Goal: Task Accomplishment & Management: Manage account settings

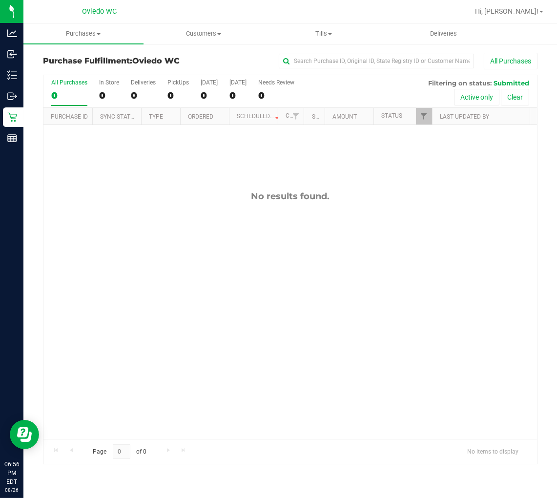
click at [75, 232] on div "No results found." at bounding box center [289, 315] width 493 height 380
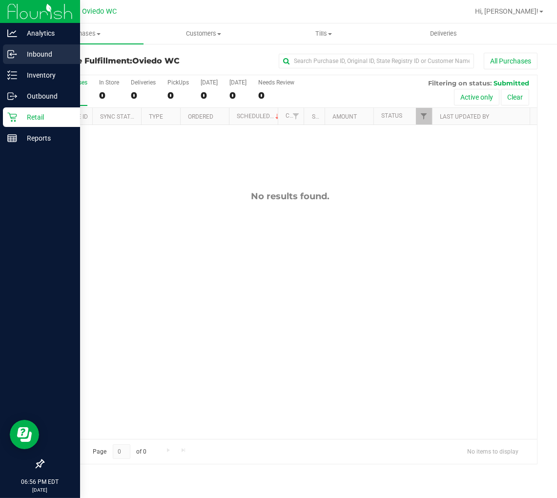
click at [36, 59] on p "Inbound" at bounding box center [46, 54] width 59 height 12
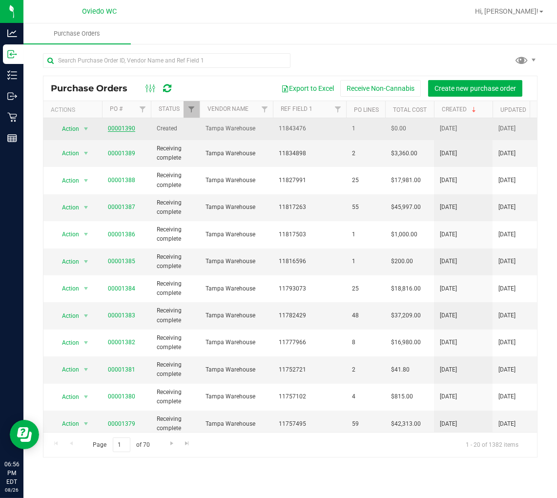
click at [118, 129] on link "00001390" at bounding box center [121, 128] width 27 height 7
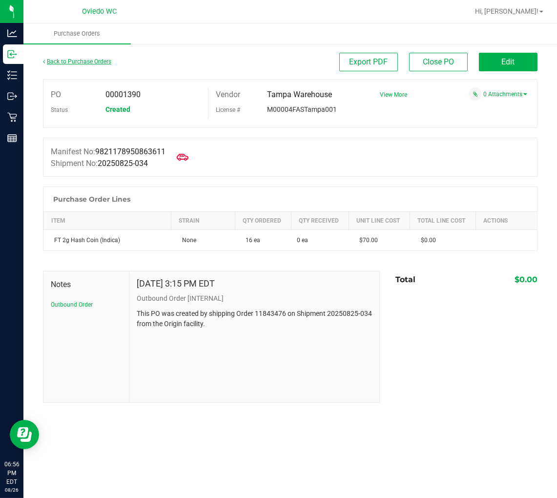
click at [51, 61] on link "Back to Purchase Orders" at bounding box center [77, 61] width 68 height 7
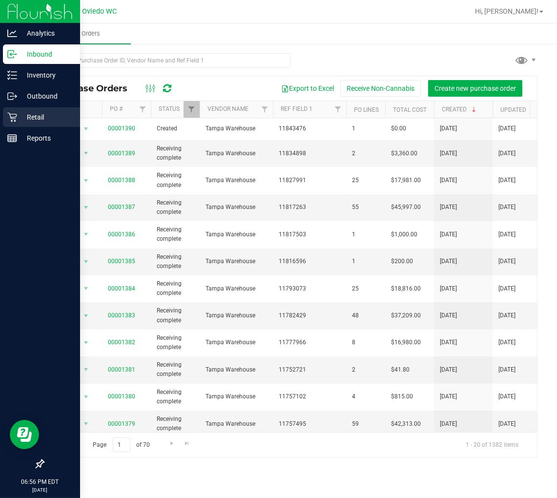
click at [11, 111] on div "Retail" at bounding box center [41, 117] width 77 height 20
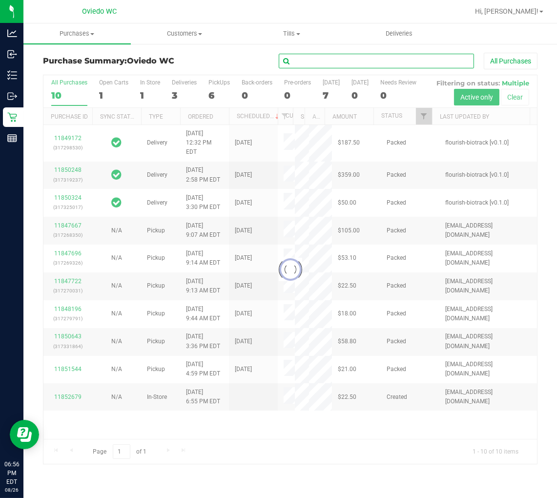
click at [358, 57] on input "text" at bounding box center [376, 61] width 195 height 15
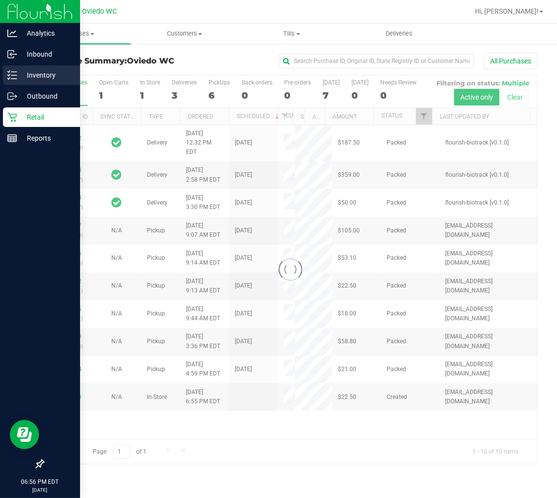
click at [8, 74] on icon at bounding box center [12, 75] width 10 height 10
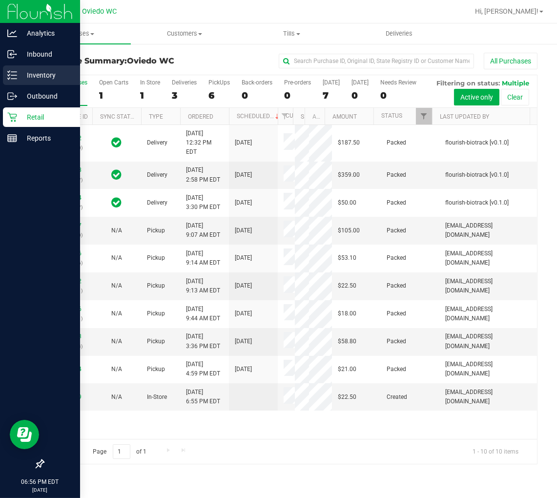
click at [3, 79] on div "Inventory" at bounding box center [41, 75] width 77 height 20
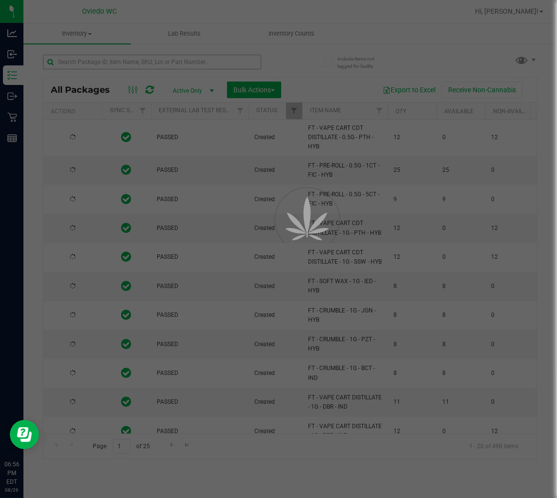
click at [104, 58] on div at bounding box center [278, 249] width 557 height 498
type input "[DATE]"
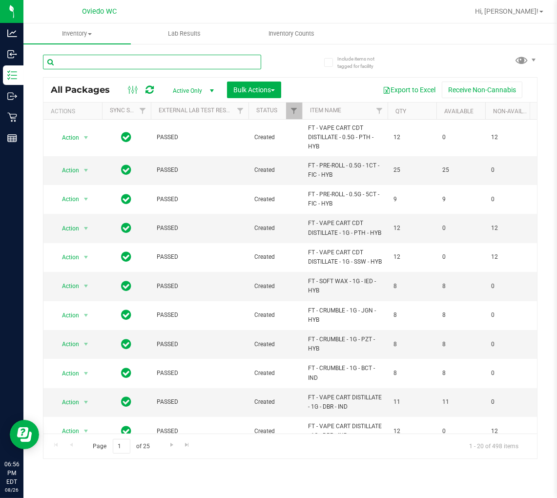
click at [104, 59] on input "text" at bounding box center [152, 62] width 218 height 15
type input "little buds"
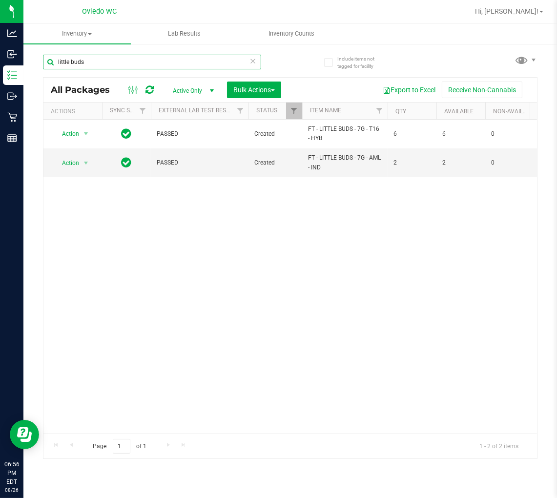
click at [157, 61] on input "little buds" at bounding box center [152, 62] width 218 height 15
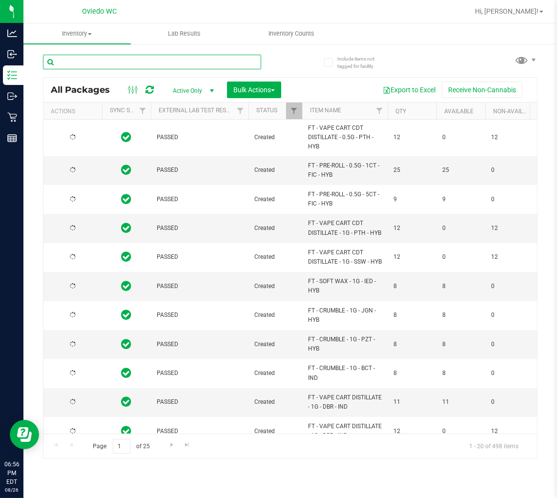
type input "[DATE]"
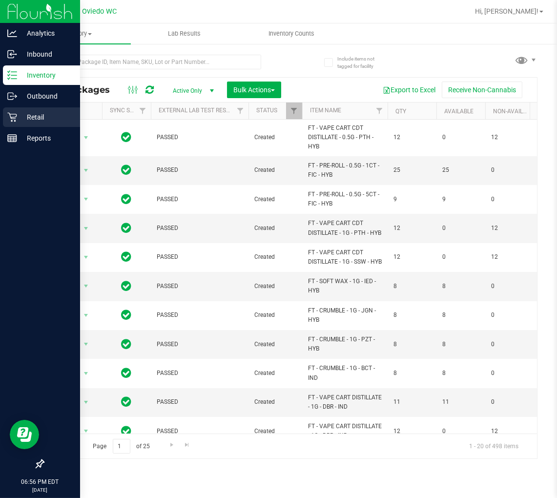
click at [22, 122] on p "Retail" at bounding box center [46, 117] width 59 height 12
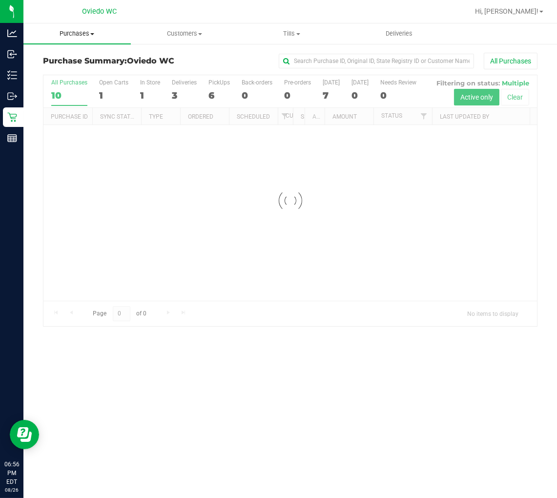
click at [78, 31] on span "Purchases" at bounding box center [76, 33] width 107 height 9
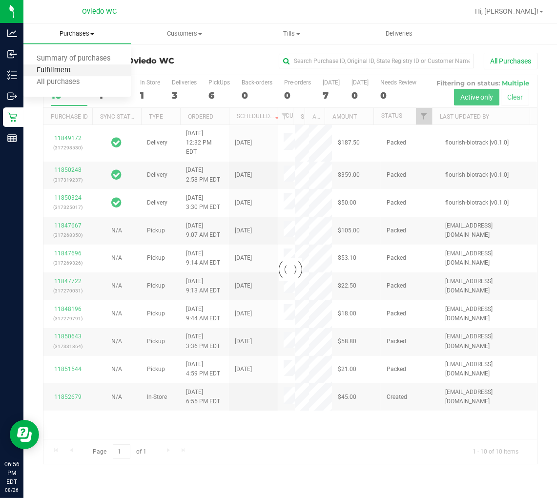
click at [77, 72] on span "Fulfillment" at bounding box center [53, 70] width 60 height 8
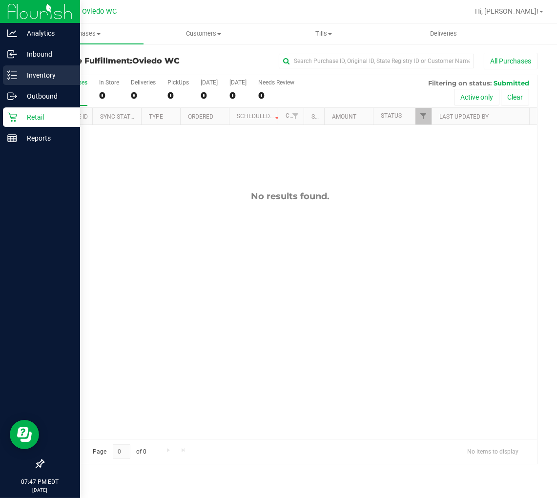
click at [17, 78] on p "Inventory" at bounding box center [46, 75] width 59 height 12
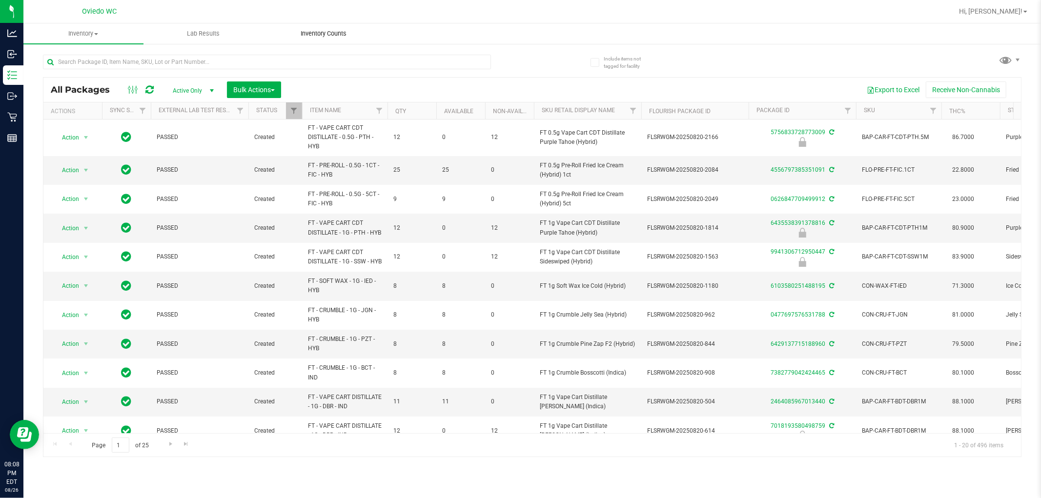
click at [318, 33] on span "Inventory Counts" at bounding box center [323, 33] width 72 height 9
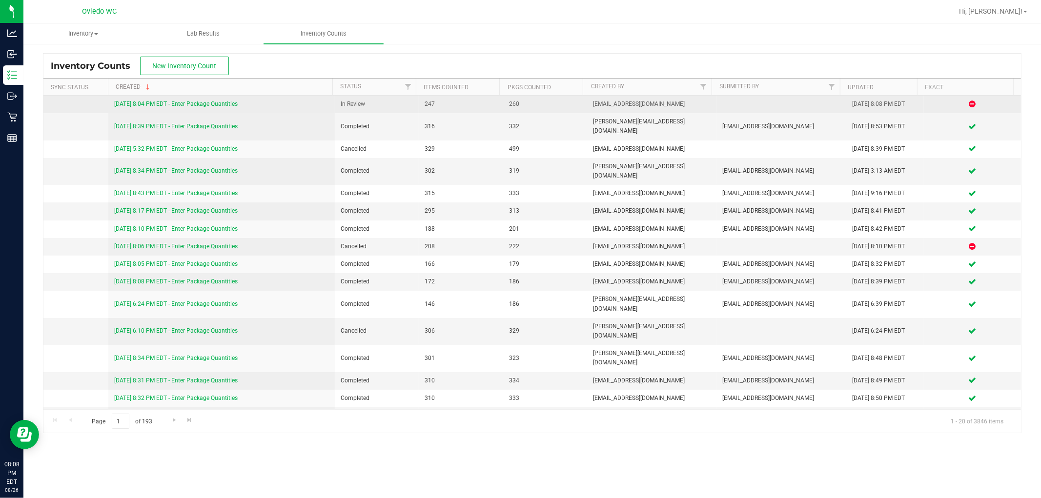
click at [199, 101] on link "[DATE] 8:04 PM EDT - Enter Package Quantities" at bounding box center [175, 104] width 123 height 7
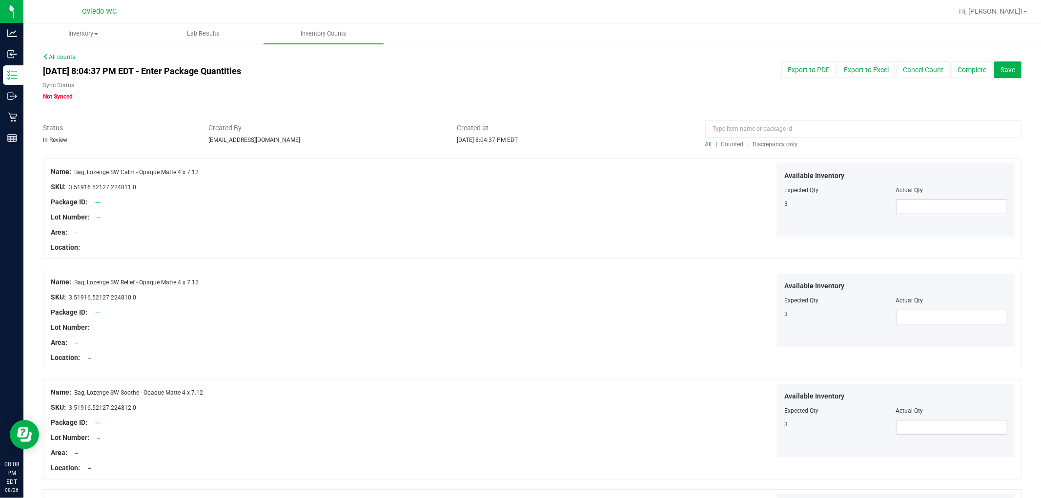
click at [556, 142] on span "Discrepancy only" at bounding box center [775, 144] width 45 height 7
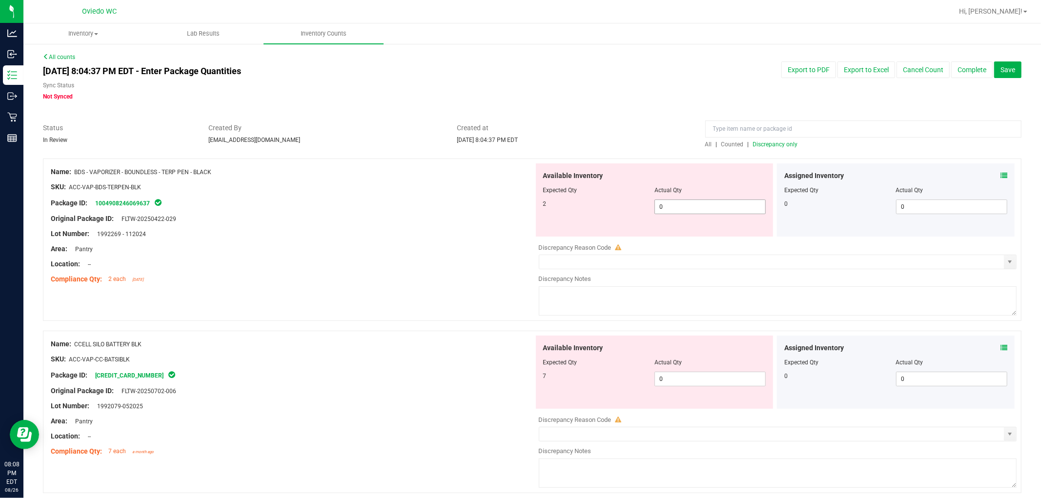
click at [556, 210] on span "0 0" at bounding box center [709, 207] width 111 height 15
type input "02"
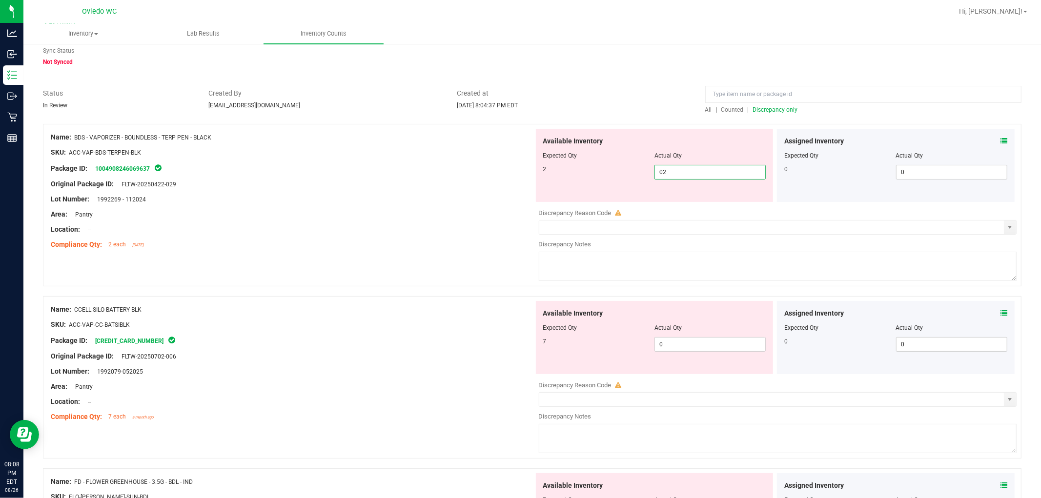
scroll to position [54, 0]
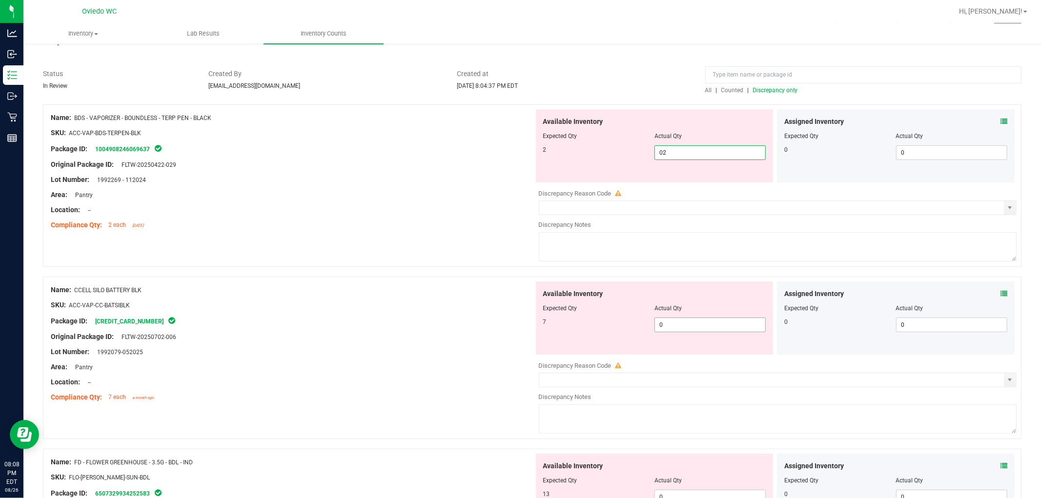
type input "2"
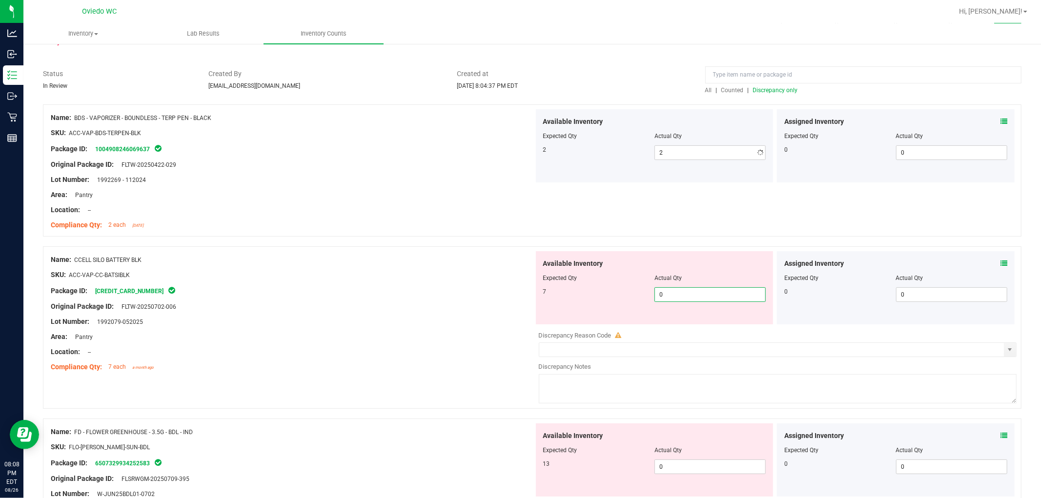
click at [556, 322] on div "Available Inventory Expected Qty Actual Qty 7 0 0" at bounding box center [655, 287] width 238 height 73
type input "07"
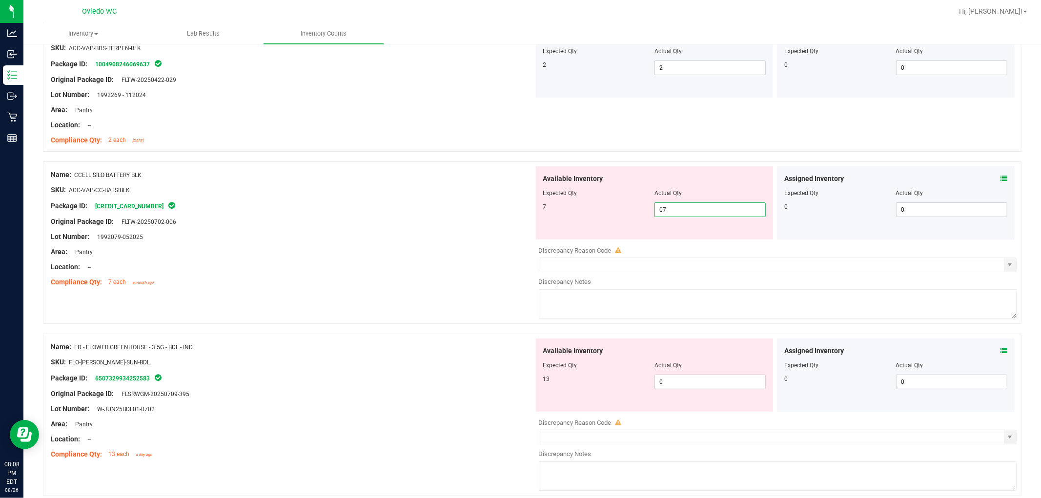
scroll to position [217, 0]
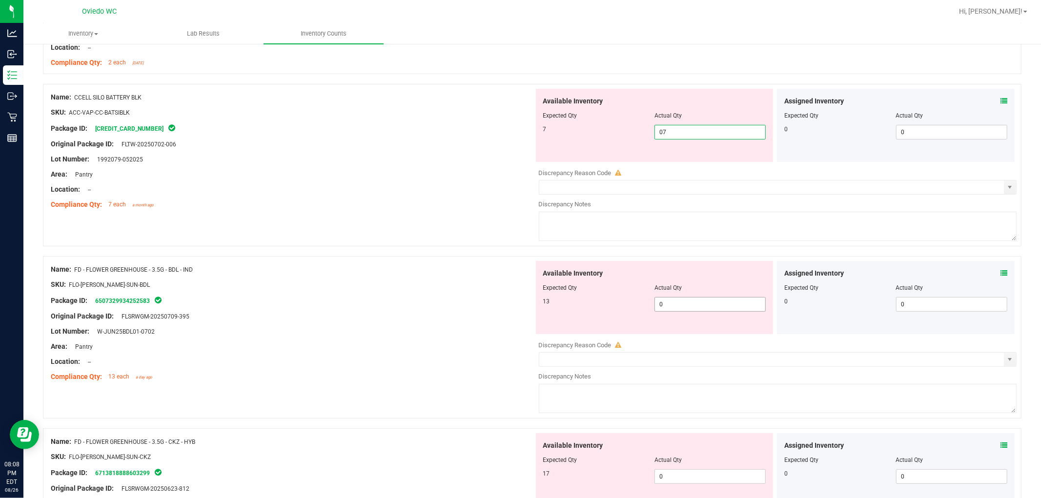
type input "7"
click at [556, 301] on div "Available Inventory Expected Qty Actual Qty 13 0 0" at bounding box center [655, 297] width 238 height 73
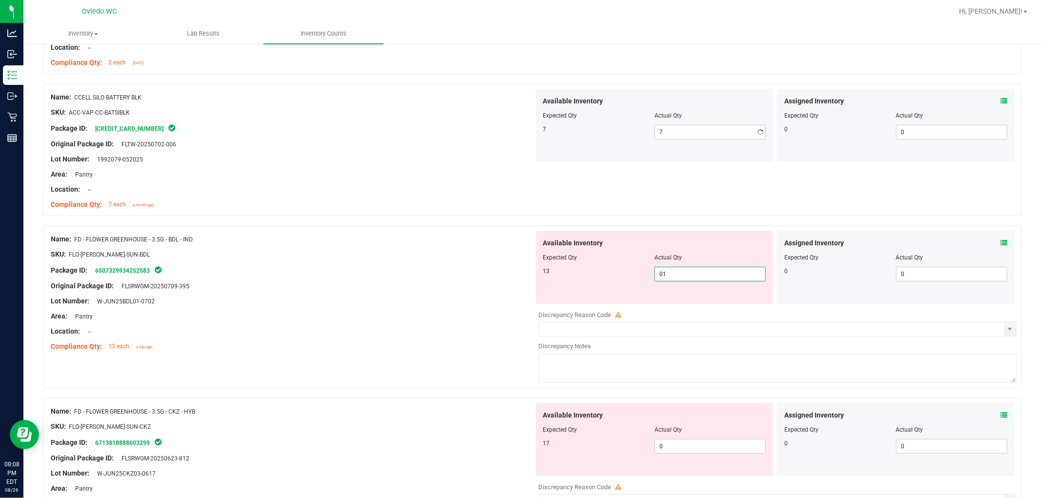
type input "013"
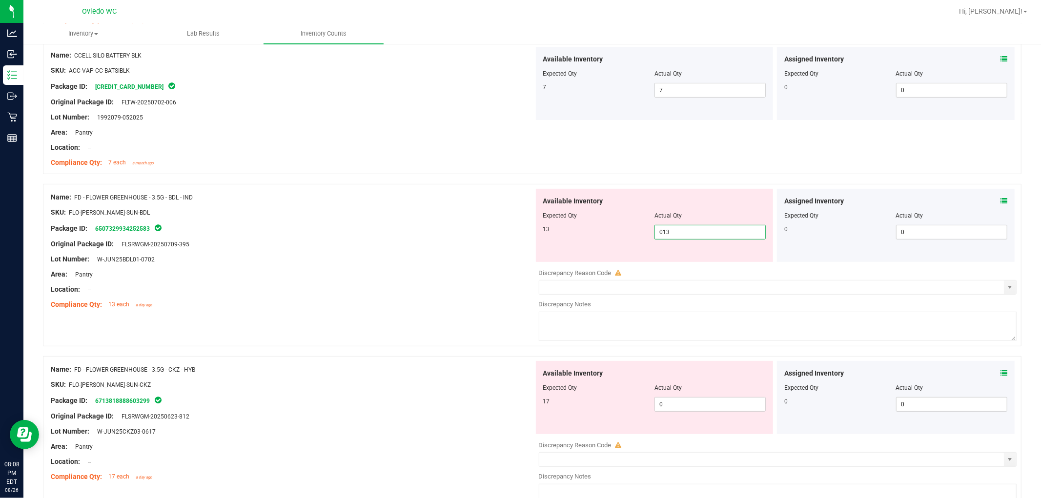
scroll to position [379, 0]
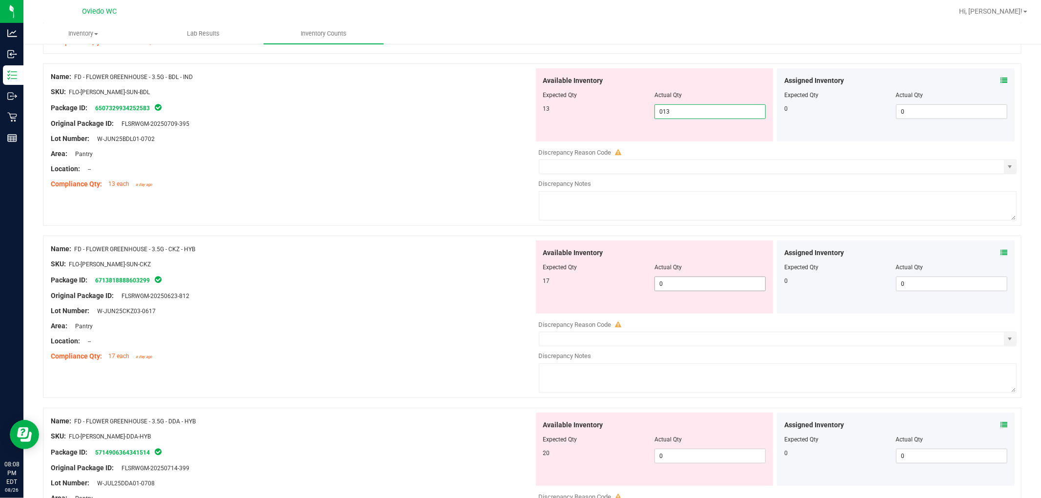
type input "13"
click at [556, 290] on div "Available Inventory Expected Qty Actual Qty 17 0 0" at bounding box center [775, 318] width 483 height 155
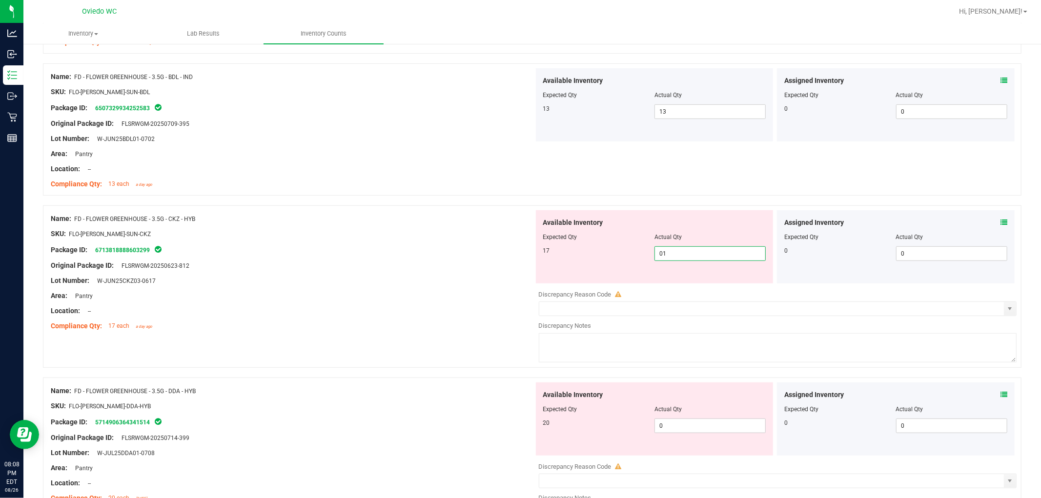
type input "017"
type input "17"
click at [556, 421] on div "Available Inventory Expected Qty Actual Qty 20 0 0" at bounding box center [655, 419] width 238 height 73
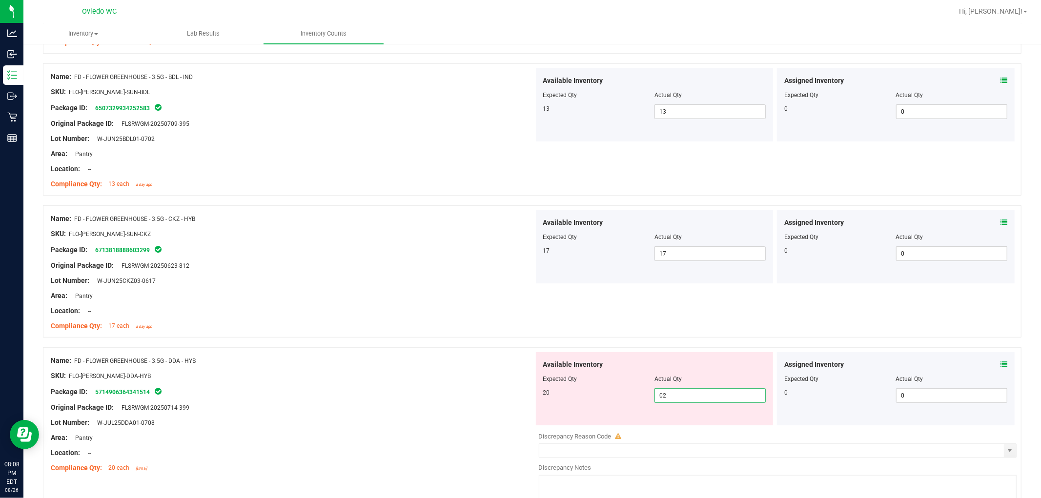
type input "020"
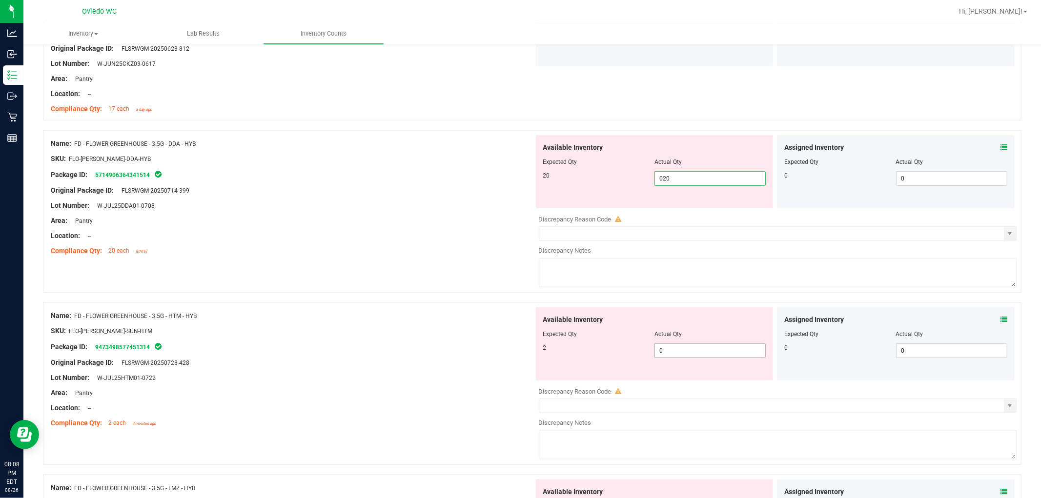
type input "20"
click at [556, 350] on div "Available Inventory Expected Qty Actual Qty 2 0 0" at bounding box center [655, 343] width 238 height 73
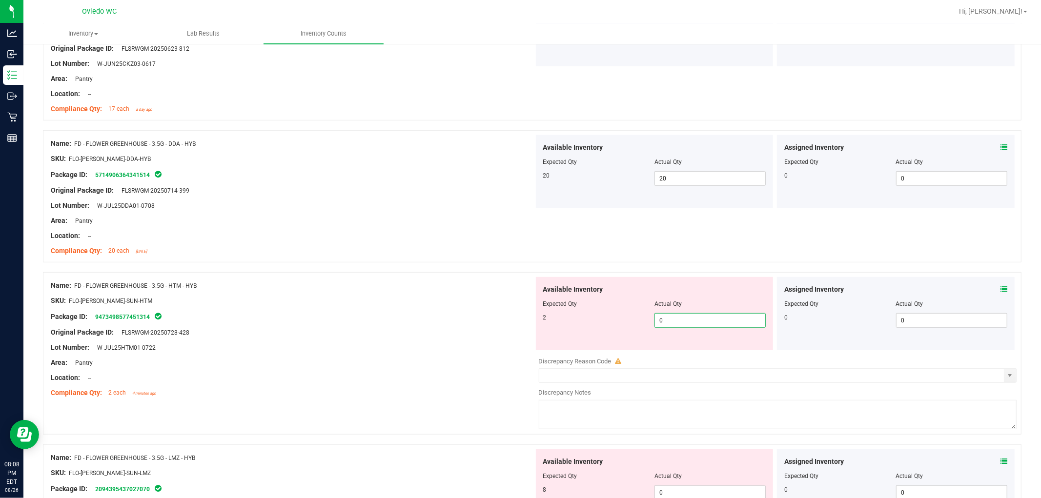
type input "02"
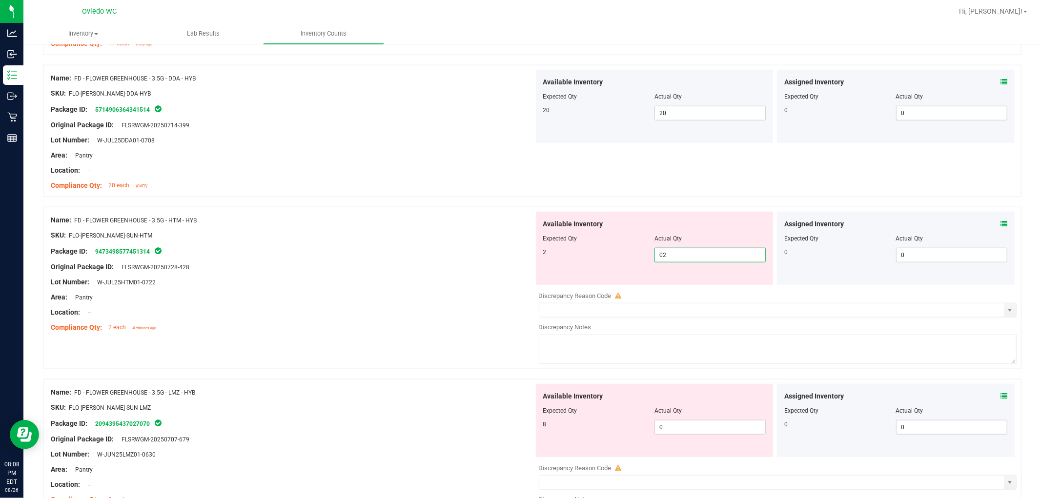
scroll to position [759, 0]
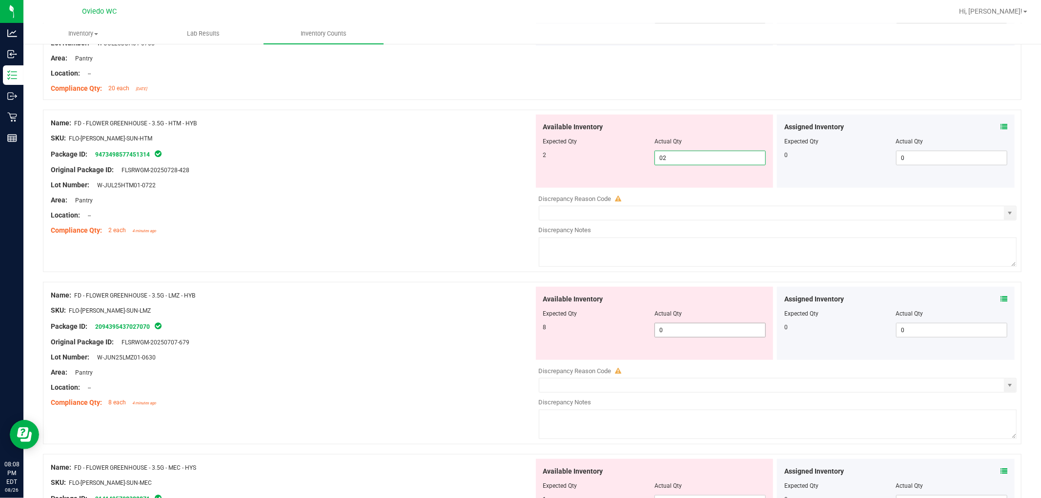
type input "2"
click at [556, 332] on div "Available Inventory Expected Qty Actual Qty 8 0 0" at bounding box center [775, 364] width 483 height 155
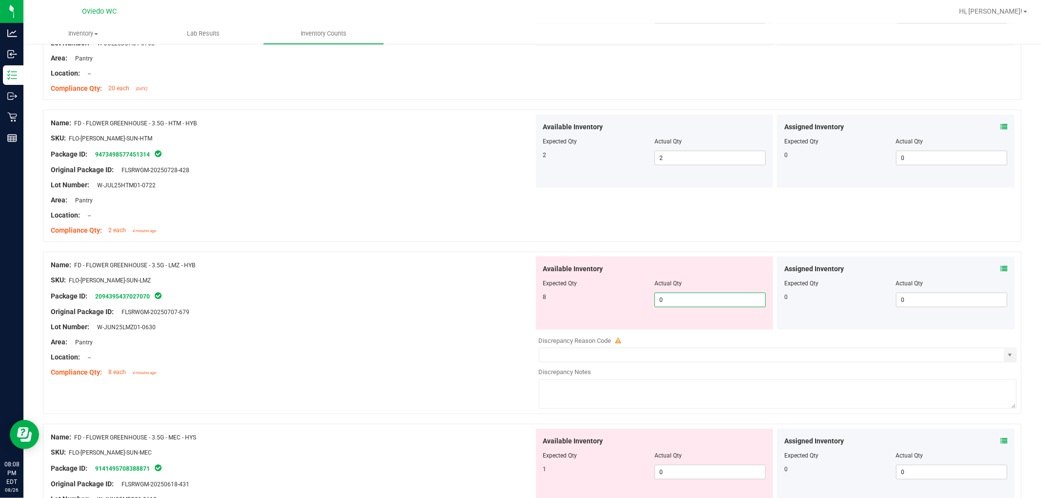
type input "08"
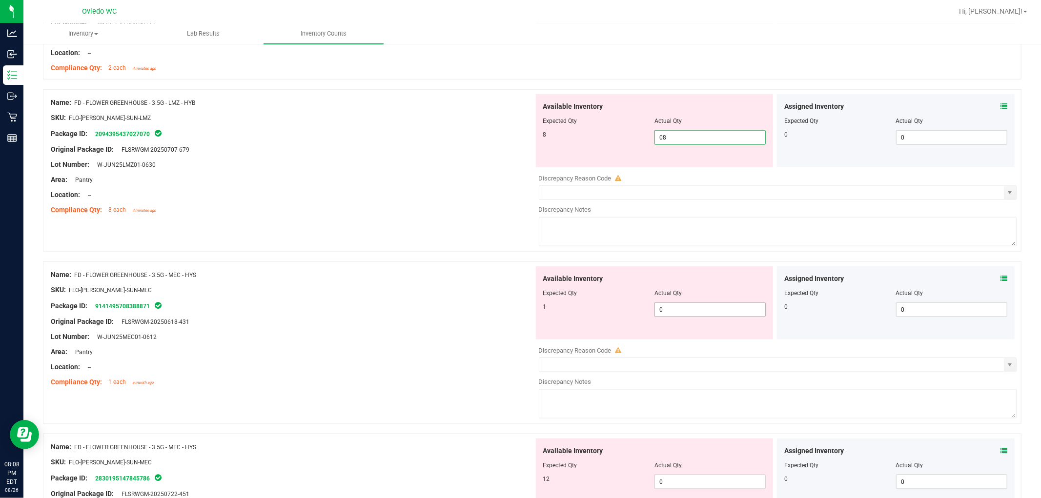
type input "8"
click at [556, 311] on div "Available Inventory Expected Qty Actual Qty 1 0 0" at bounding box center [775, 343] width 483 height 155
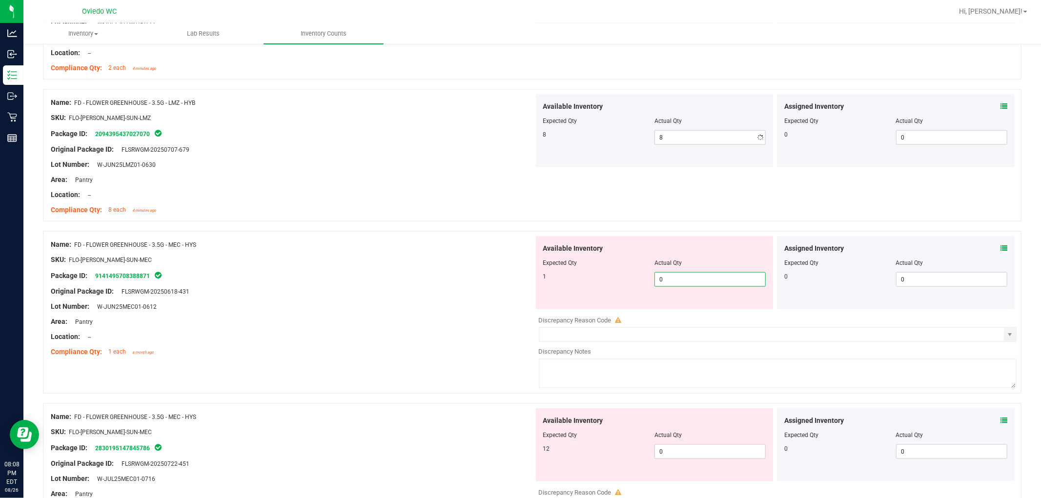
type input "01"
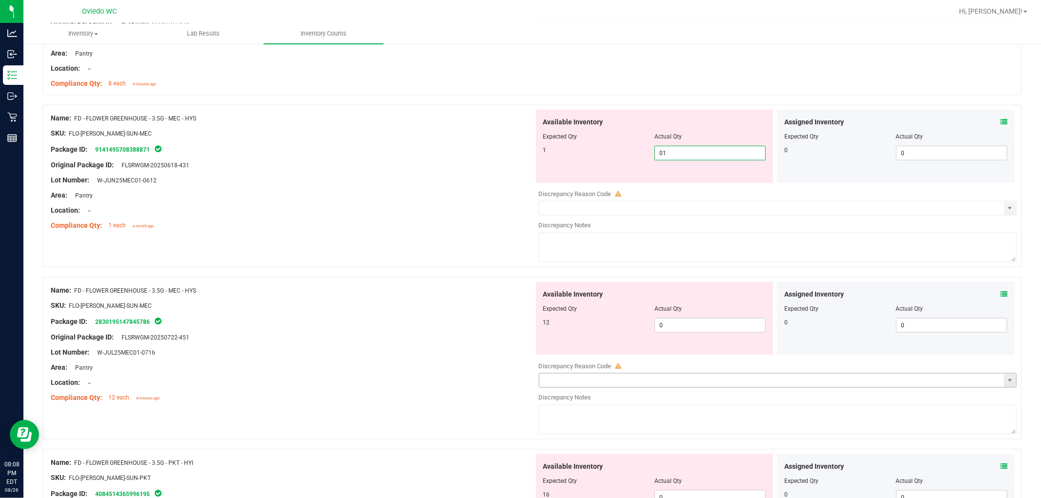
scroll to position [1138, 0]
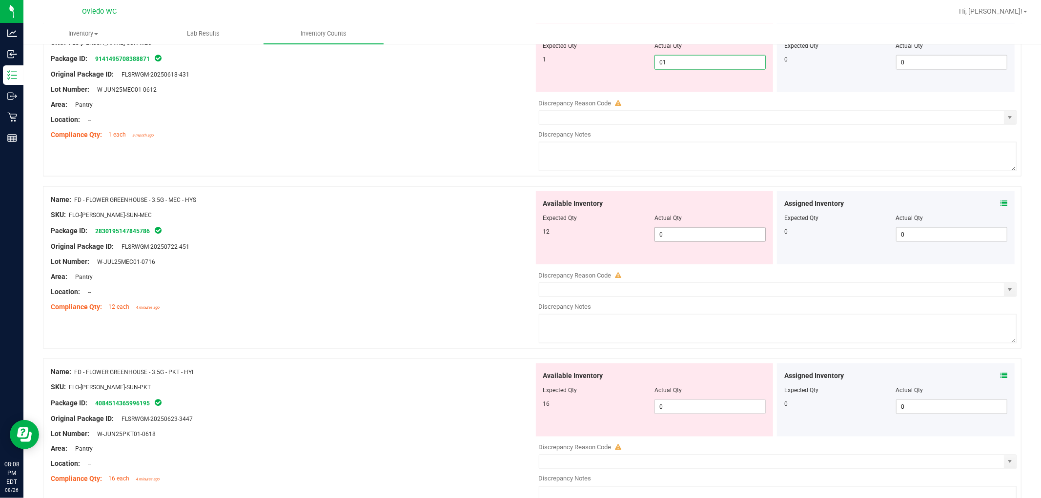
type input "1"
click at [556, 237] on div "Available Inventory Expected Qty Actual Qty 12 0 0" at bounding box center [775, 268] width 483 height 155
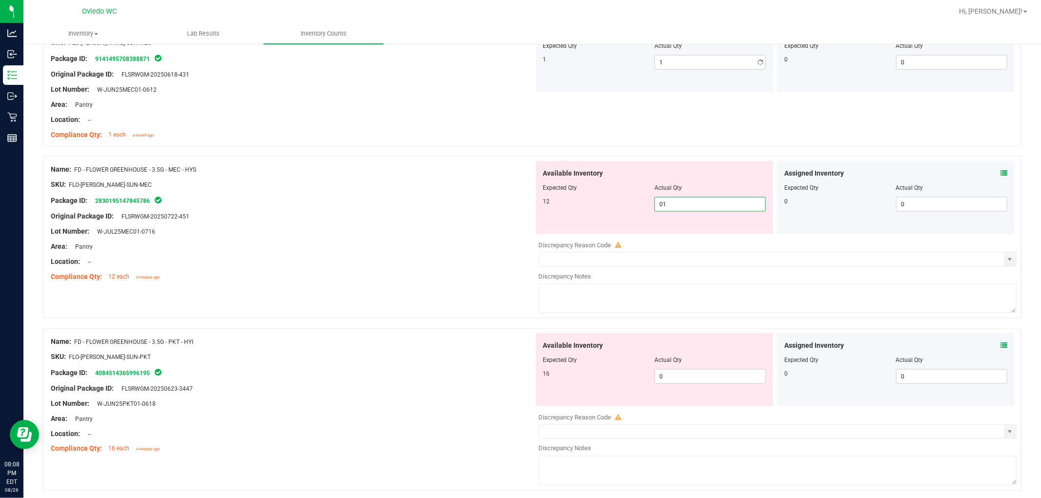
type input "012"
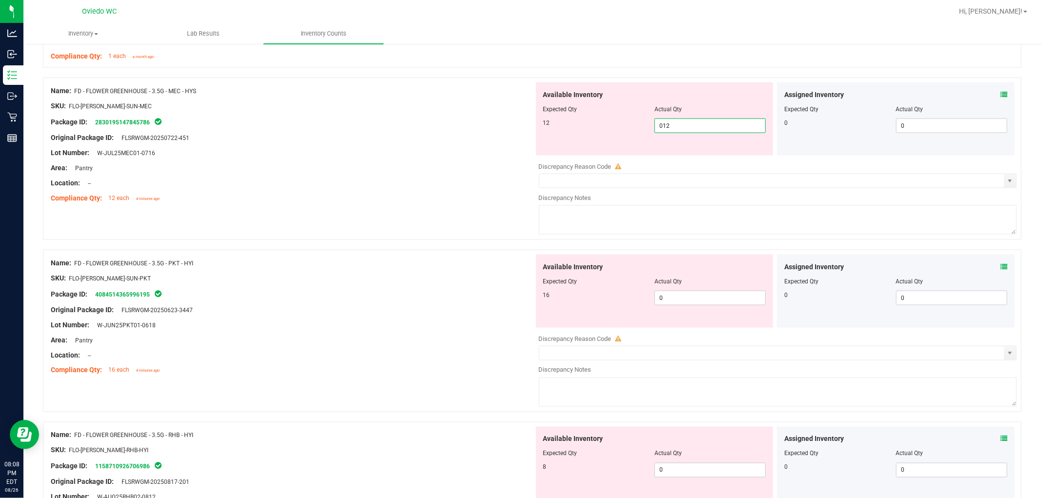
scroll to position [1301, 0]
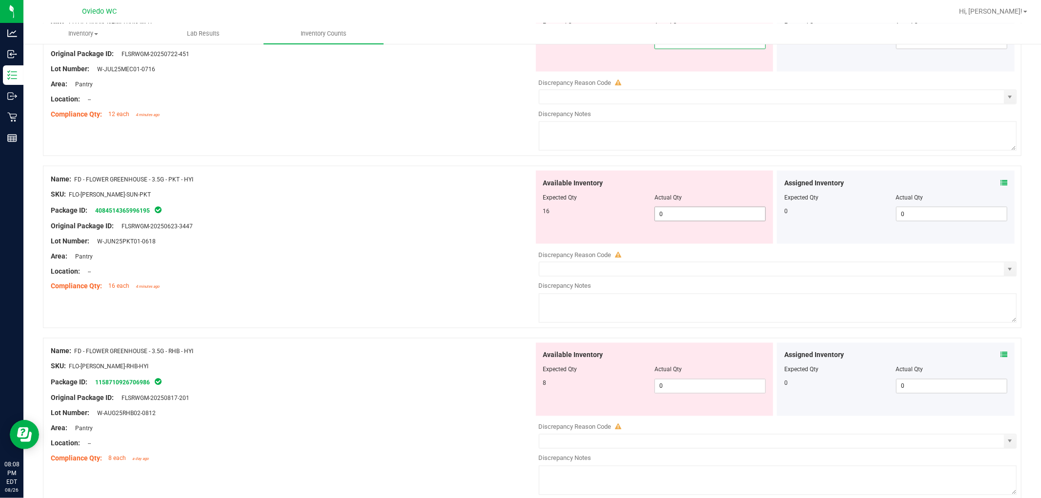
type input "12"
click at [556, 207] on div "Available Inventory Expected Qty Actual Qty 16 0 0" at bounding box center [655, 207] width 238 height 73
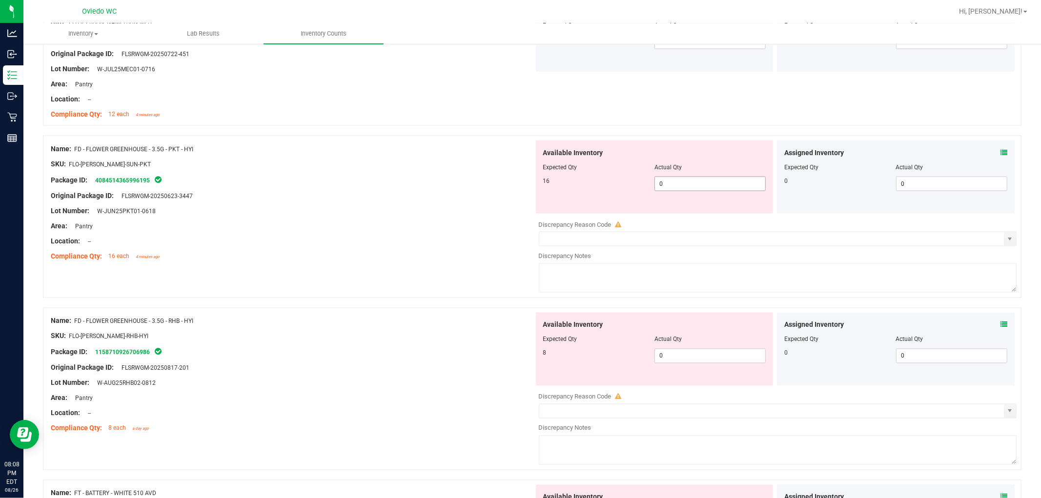
click at [556, 183] on span "0 0" at bounding box center [709, 184] width 111 height 15
type input "016"
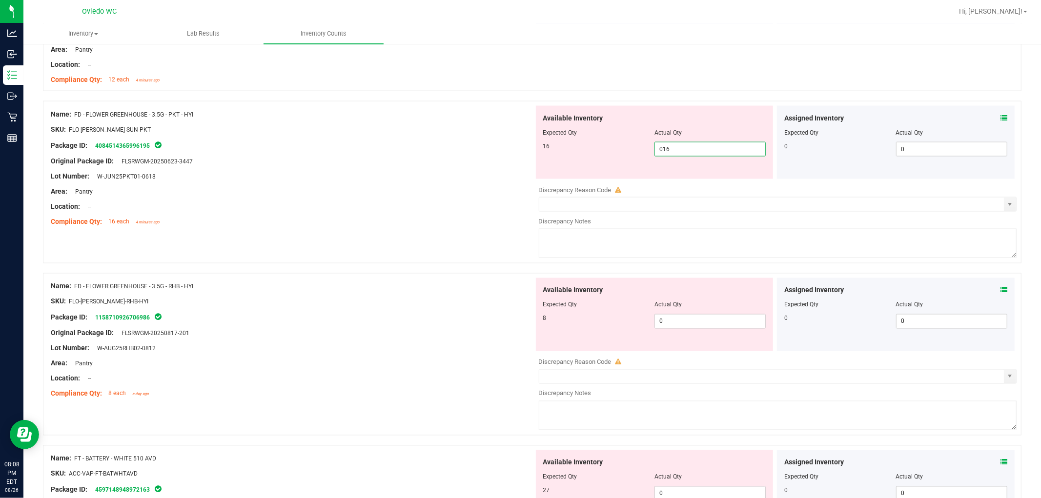
scroll to position [1355, 0]
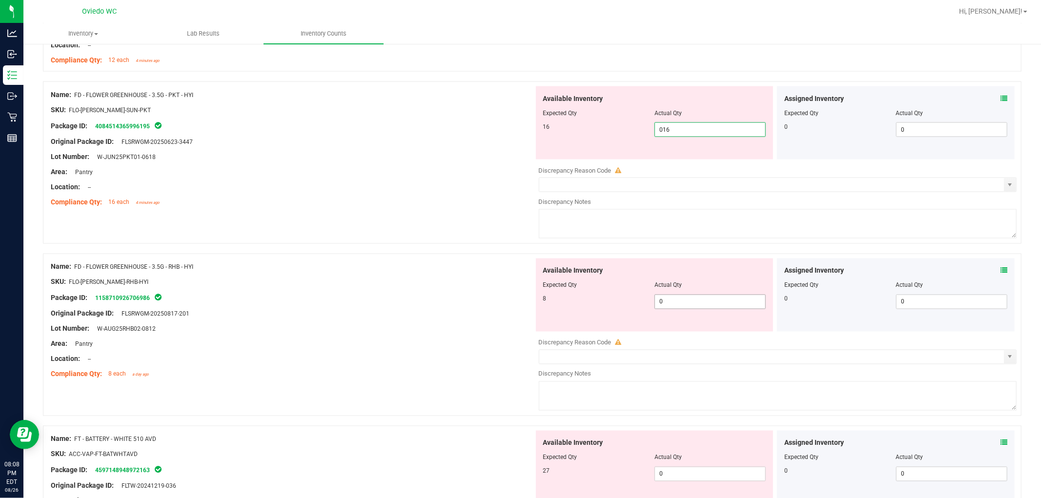
type input "16"
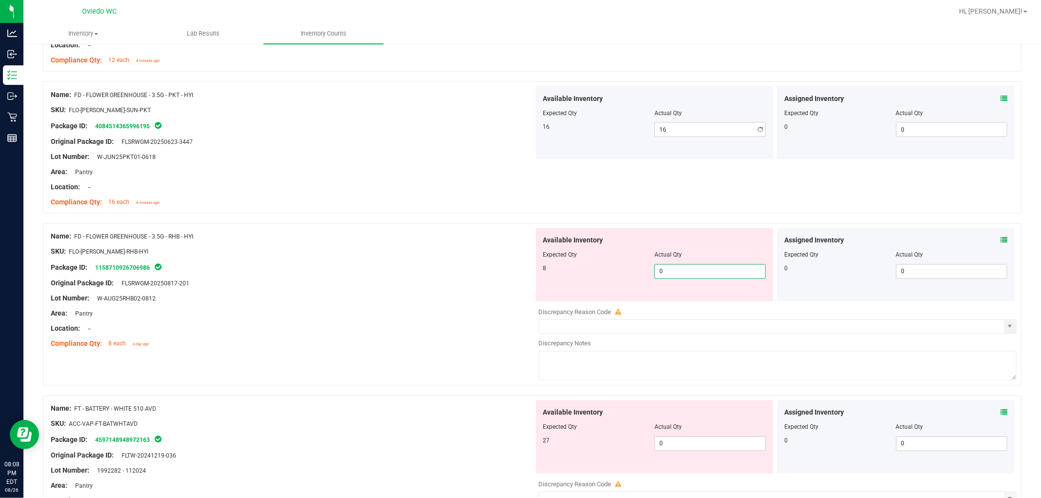
click at [556, 301] on div "Available Inventory Expected Qty Actual Qty 8 0 0" at bounding box center [655, 264] width 238 height 73
type input "08"
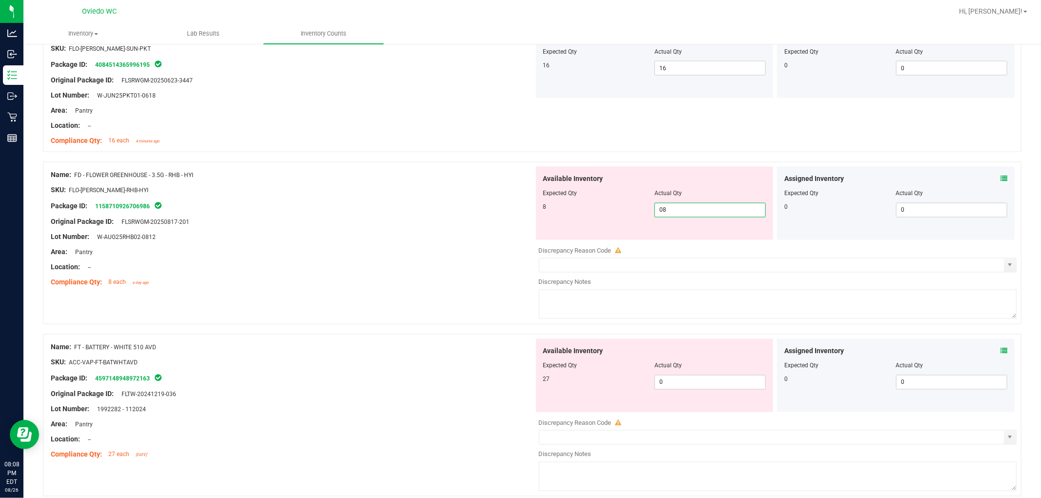
scroll to position [1518, 0]
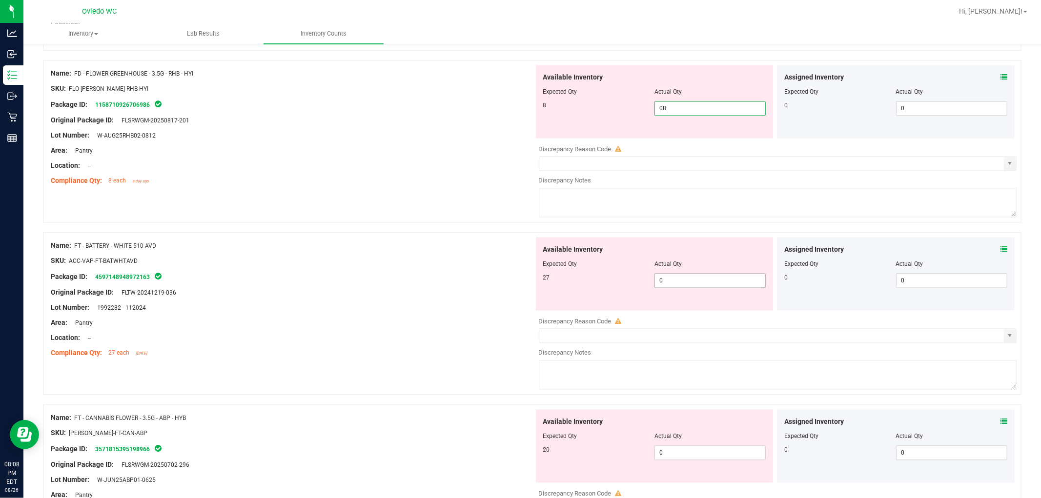
type input "8"
click at [556, 276] on div "Available Inventory Expected Qty Actual Qty 27 0 0" at bounding box center [655, 274] width 238 height 73
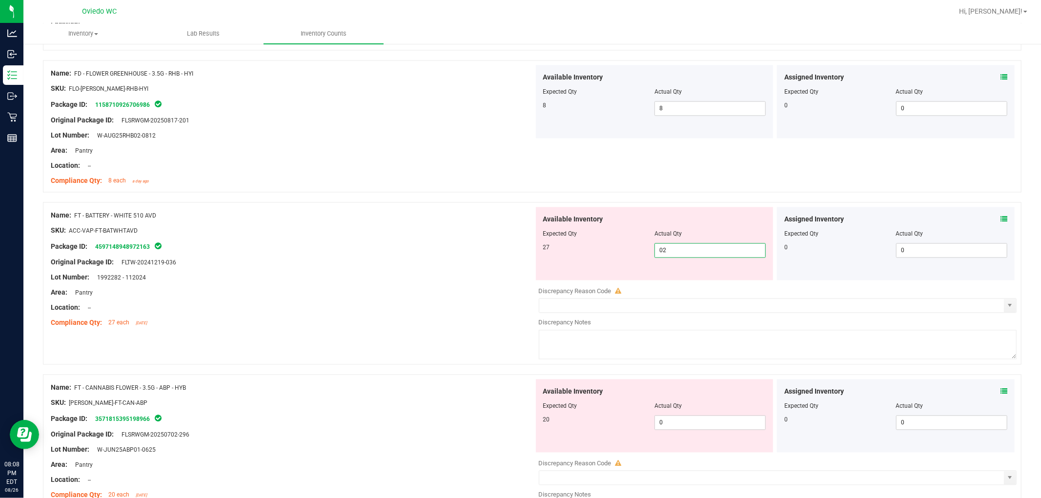
type input "027"
type input "27"
drag, startPoint x: 415, startPoint y: 275, endPoint x: 421, endPoint y: 271, distance: 7.0
click at [418, 274] on div "Lot Number: 1992282 - 112024" at bounding box center [292, 278] width 483 height 10
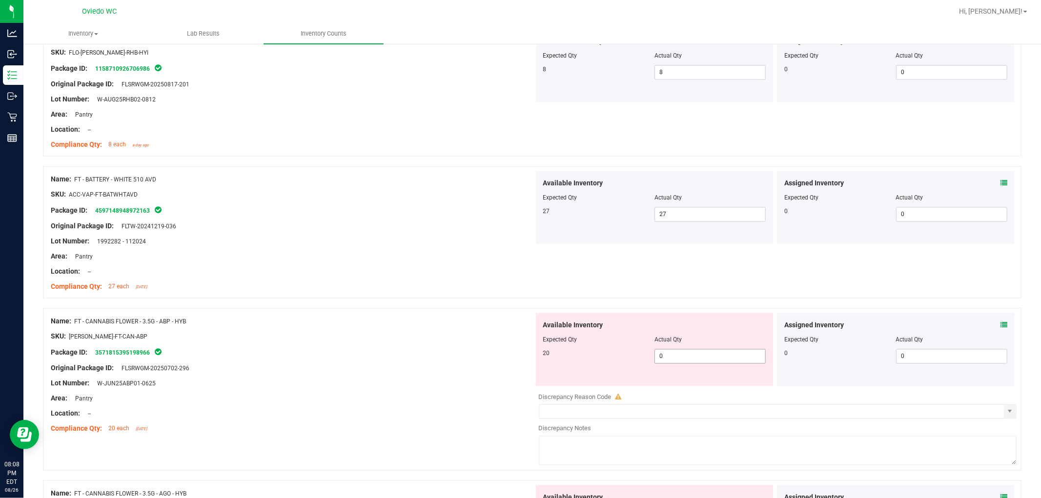
scroll to position [1572, 0]
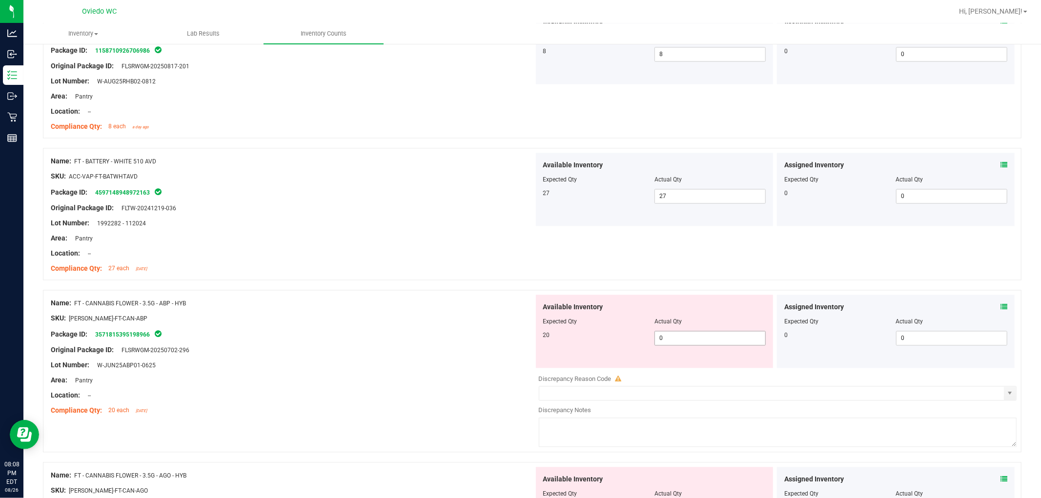
click at [556, 340] on span "0 0" at bounding box center [709, 338] width 111 height 15
type input "020"
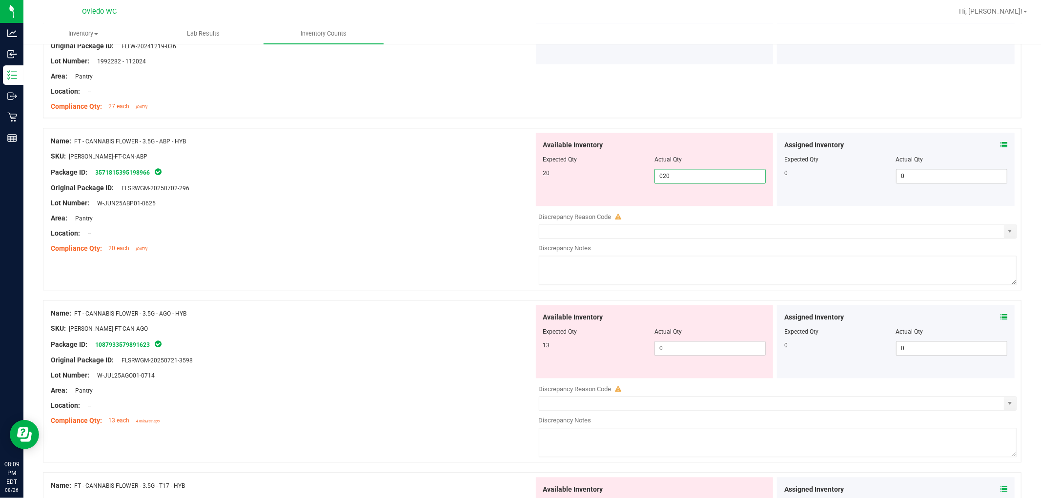
type input "20"
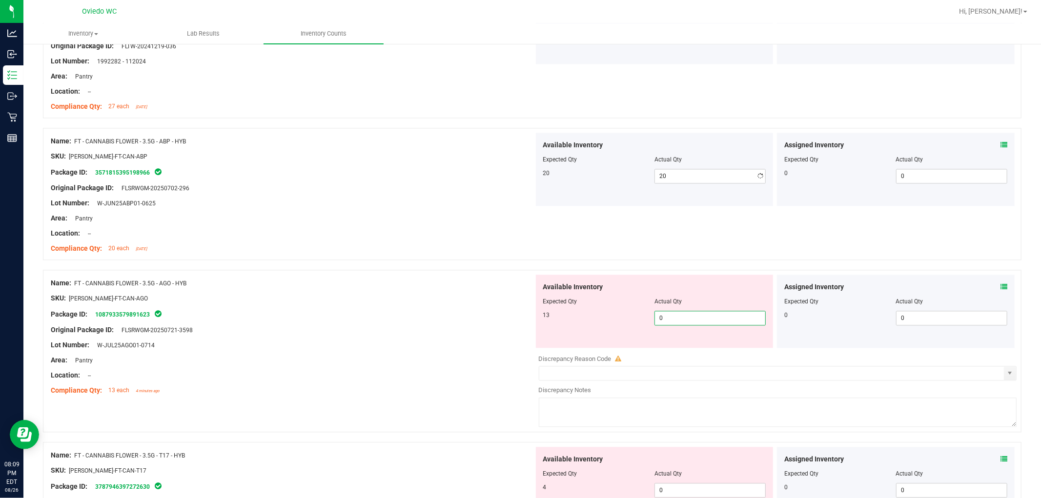
click at [556, 346] on div "Available Inventory Expected Qty Actual Qty 13 0 0" at bounding box center [655, 311] width 238 height 73
type input "013"
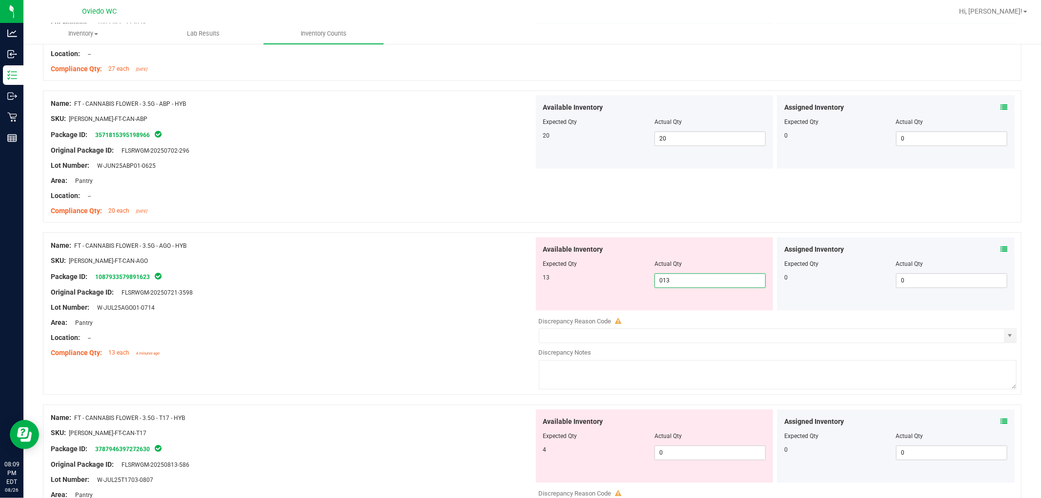
scroll to position [1952, 0]
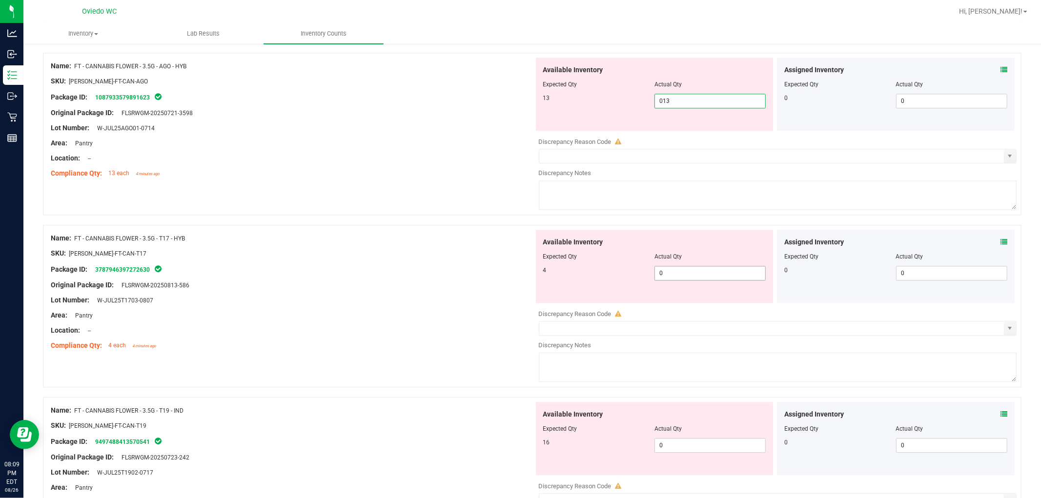
type input "13"
click at [556, 275] on div "Available Inventory Expected Qty Actual Qty 4 0 0" at bounding box center [775, 307] width 483 height 155
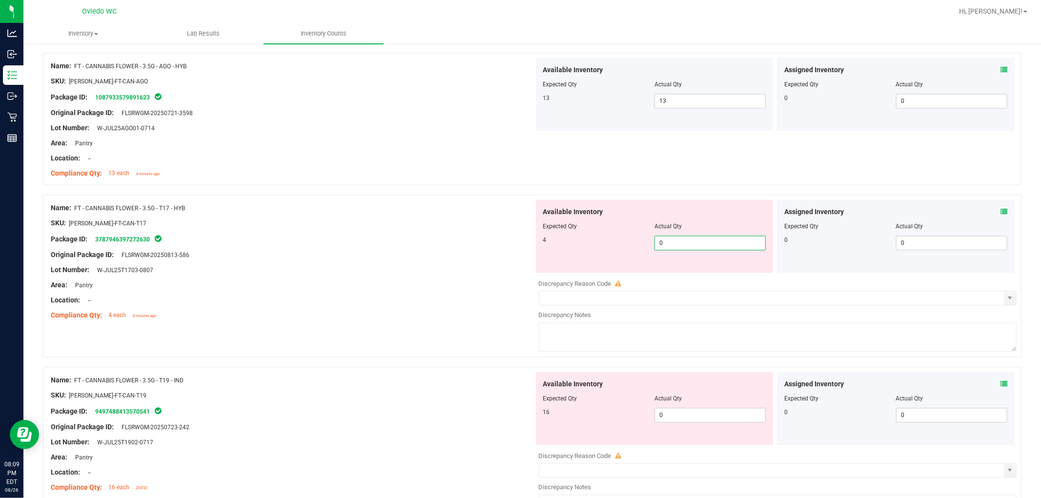
type input "04"
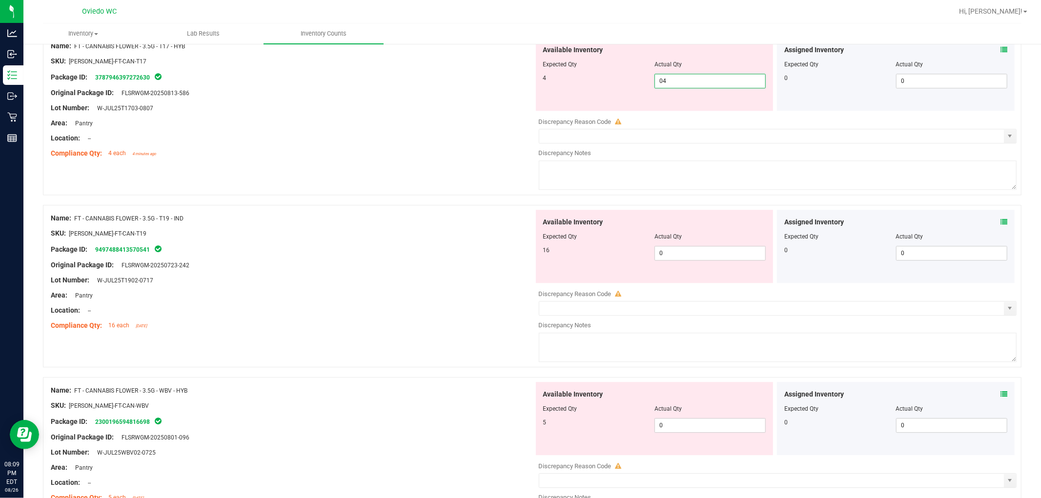
scroll to position [2114, 0]
type input "4"
click at [556, 255] on div "Available Inventory Expected Qty Actual Qty 16 0 0" at bounding box center [775, 286] width 483 height 155
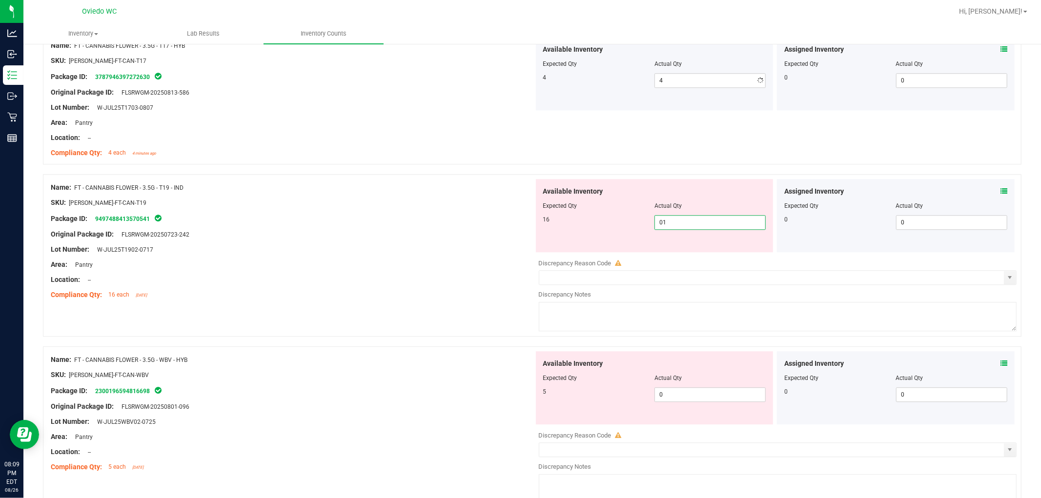
type input "016"
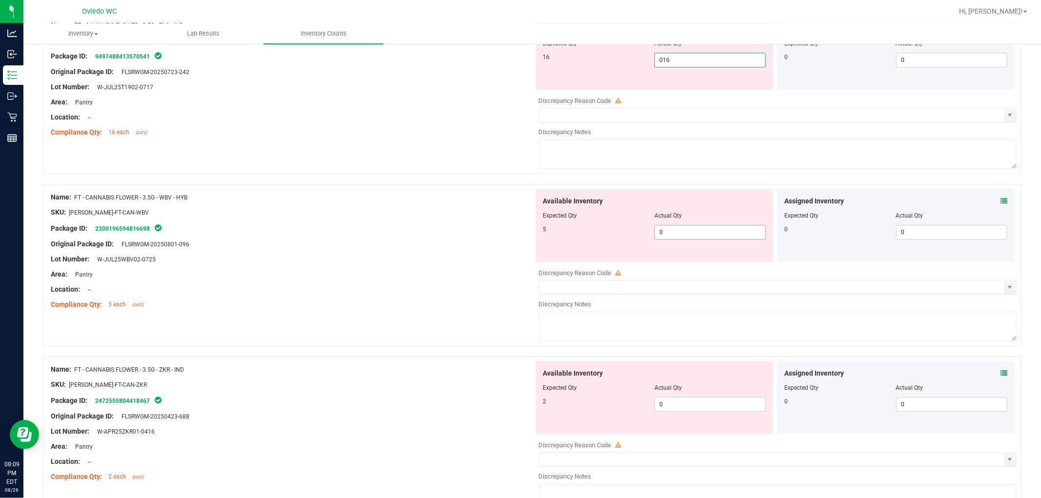
type input "16"
click at [556, 234] on div "Available Inventory Expected Qty Actual Qty 5 0 0" at bounding box center [775, 266] width 483 height 155
type input "05"
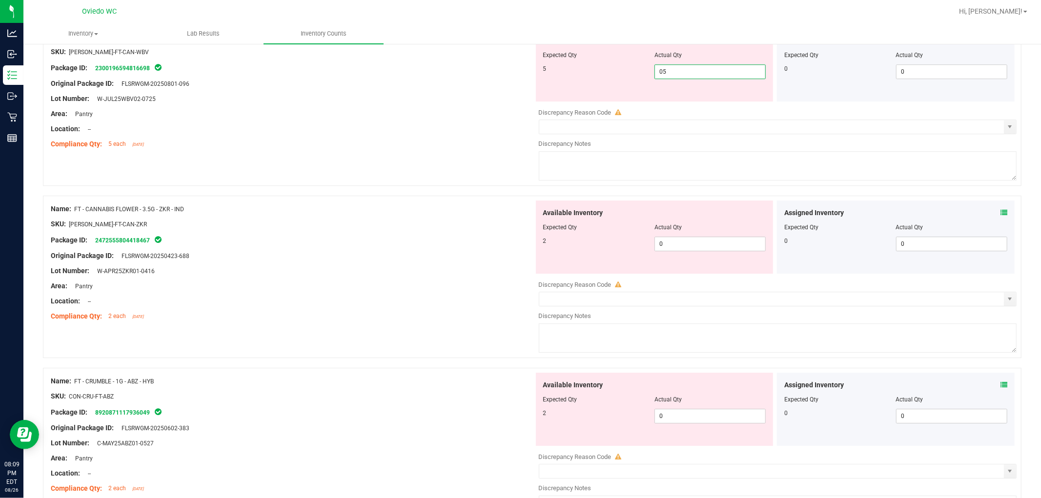
scroll to position [2548, 0]
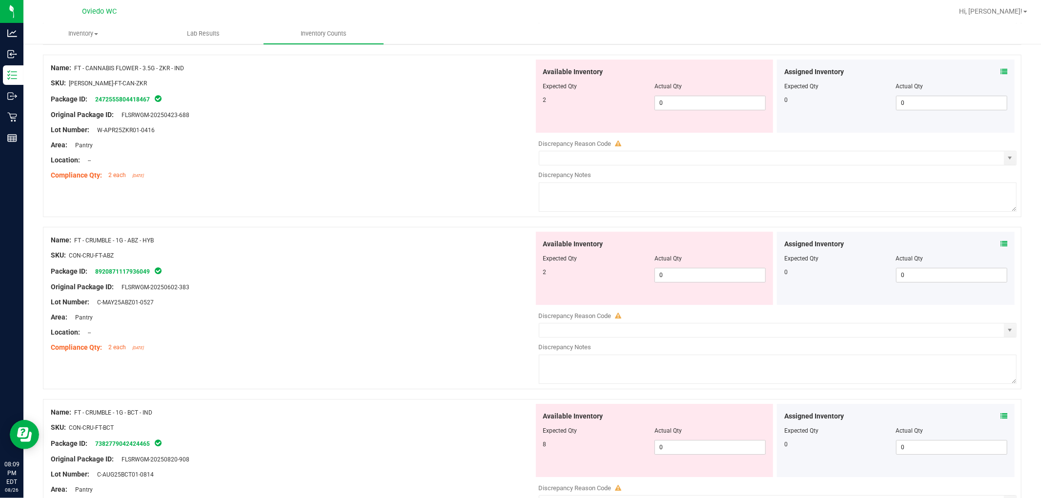
type input "5"
click at [556, 90] on div "Available Inventory Expected Qty Actual Qty 2 0 0" at bounding box center [655, 96] width 238 height 73
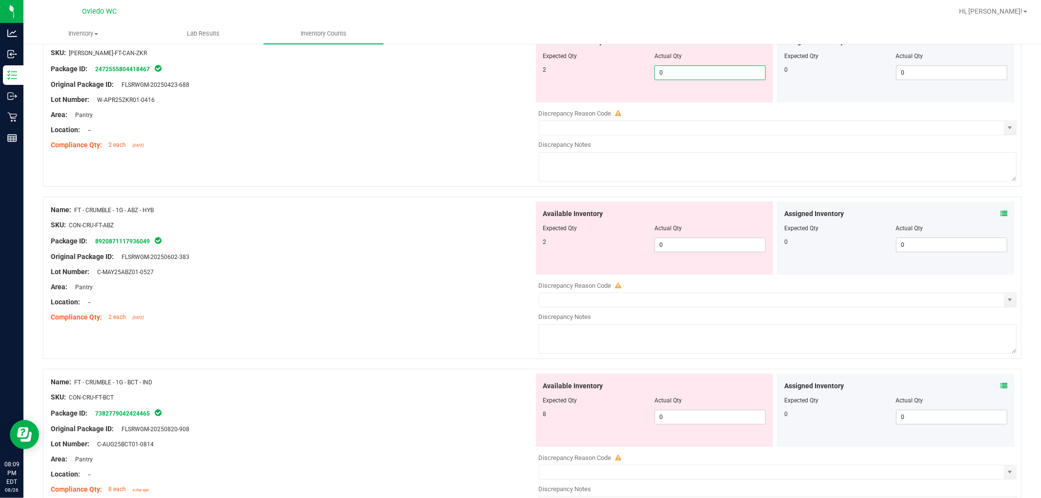
click at [556, 75] on input "0" at bounding box center [710, 73] width 110 height 14
type input "02"
type input "2"
click at [556, 247] on div "Available Inventory Expected Qty Actual Qty 2 0 0" at bounding box center [775, 278] width 483 height 155
type input "02"
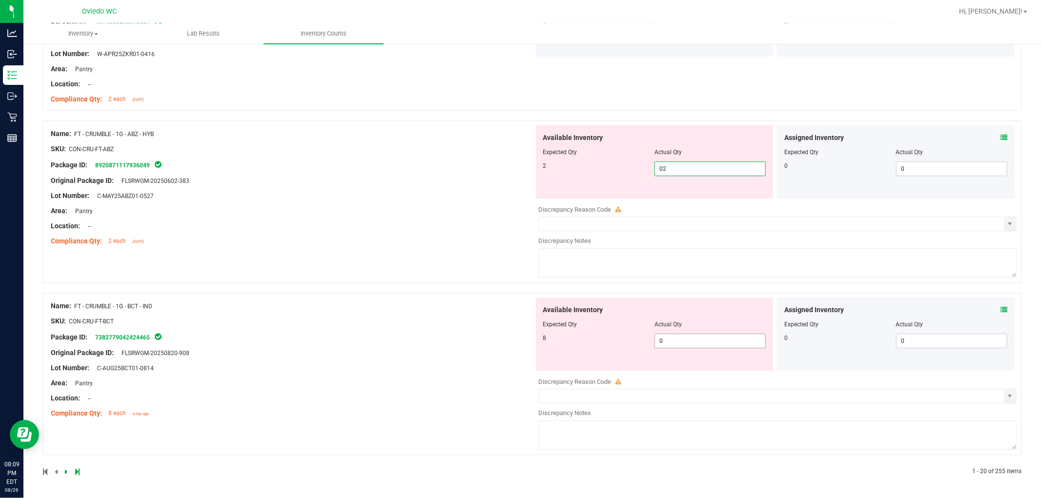
type input "2"
click at [556, 341] on span "0 0" at bounding box center [709, 341] width 111 height 15
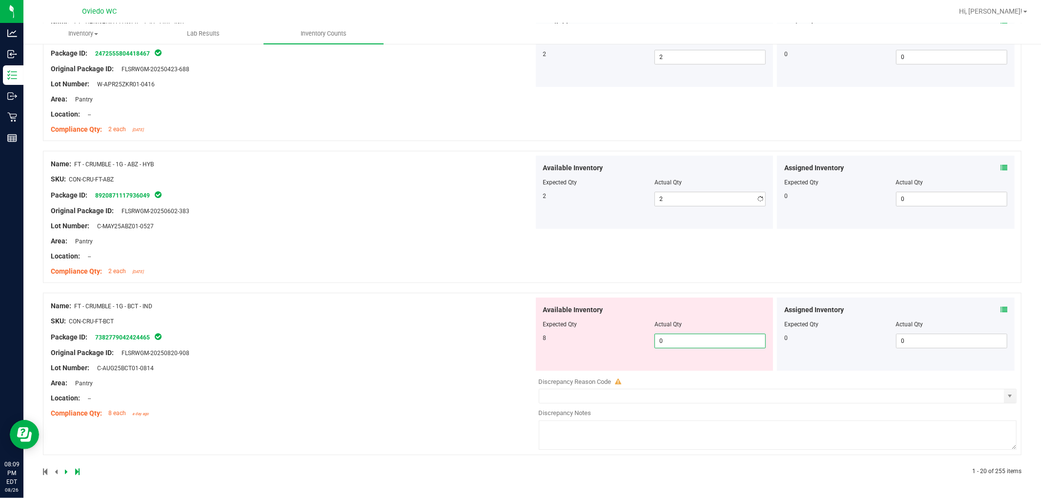
type input "08"
type input "8"
click at [333, 388] on div "Name: FT - CRUMBLE - 1G - BCT - IND SKU: CON-CRU-FT-BCT Package ID: 73827790424…" at bounding box center [292, 360] width 483 height 124
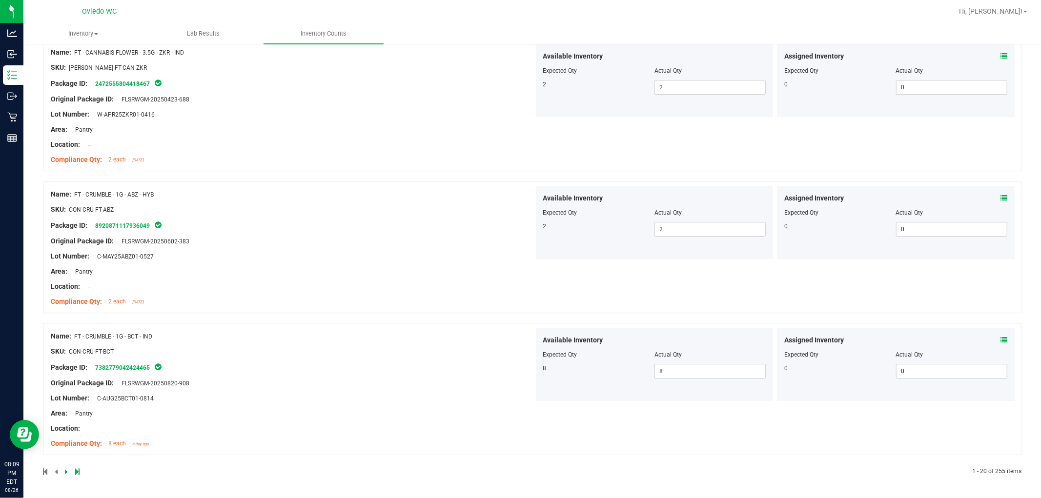
click at [65, 470] on icon at bounding box center [66, 472] width 3 height 6
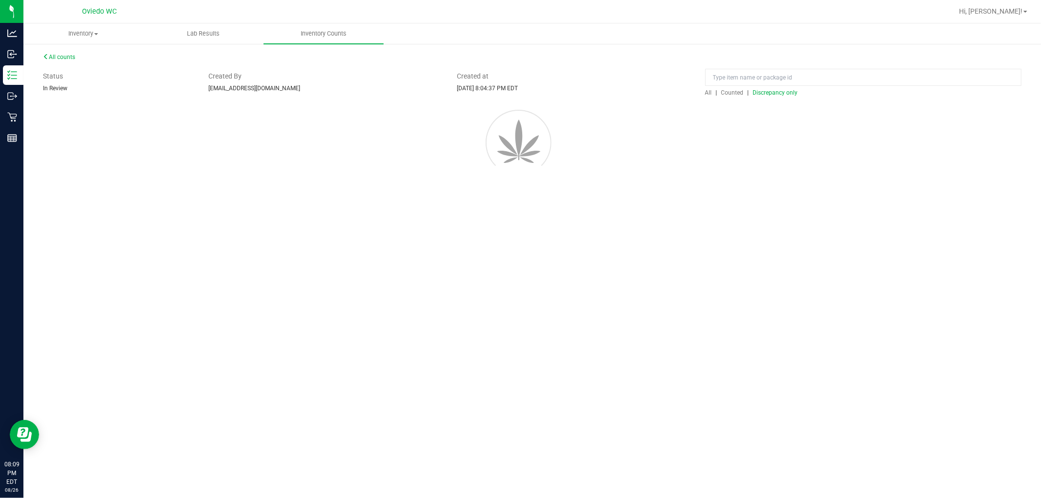
scroll to position [0, 0]
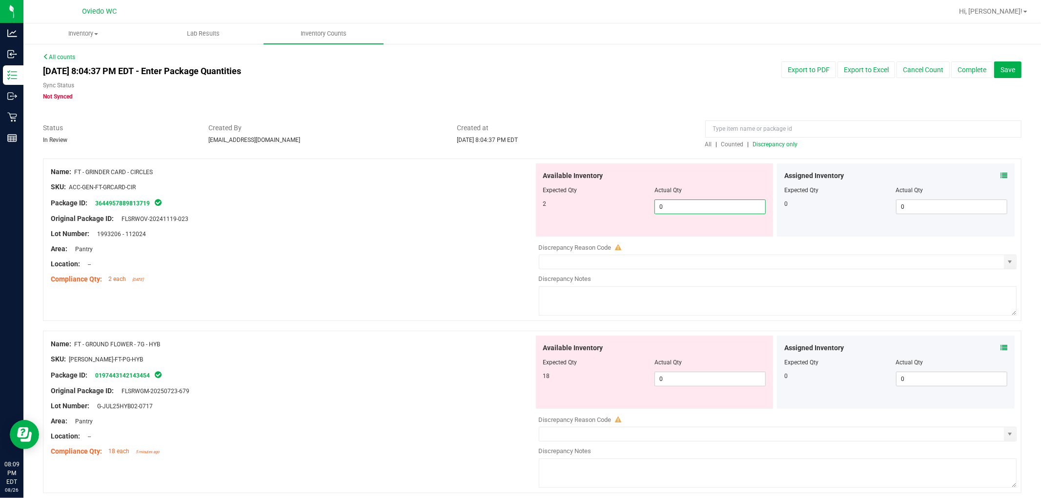
click at [556, 201] on span "0 0" at bounding box center [709, 207] width 111 height 15
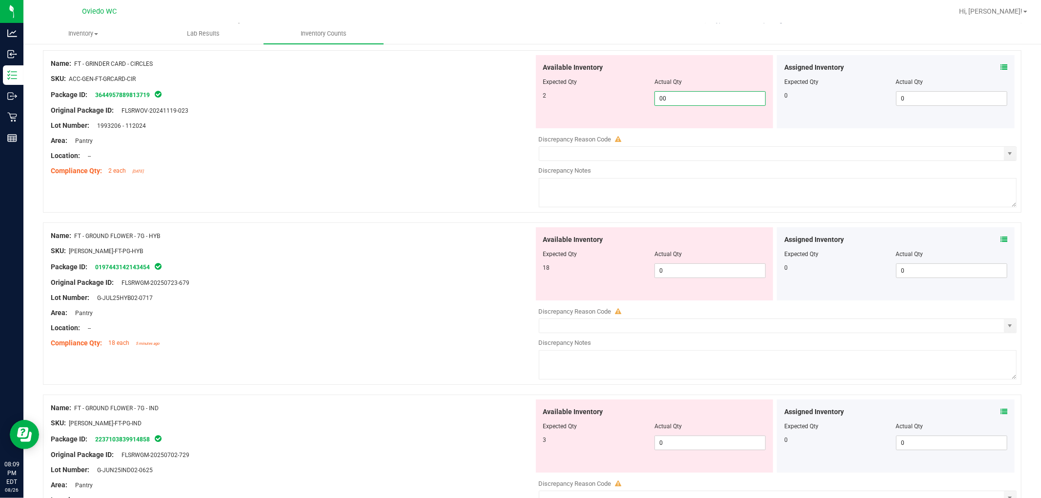
type input "002"
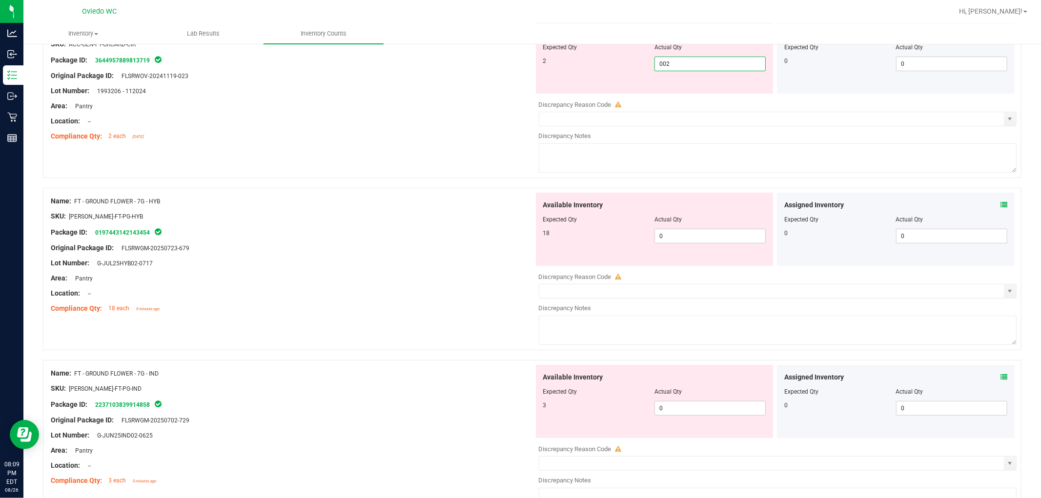
scroll to position [162, 0]
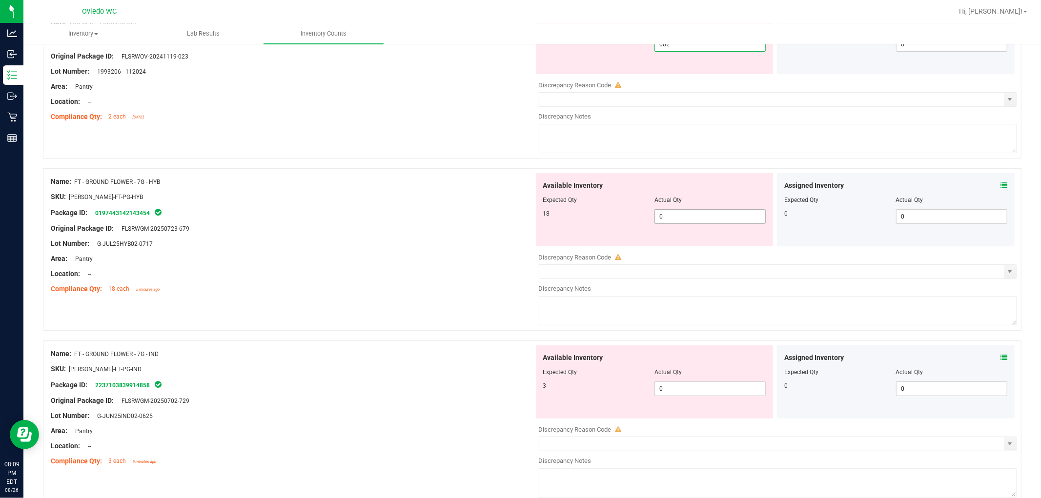
type input "2"
click at [556, 222] on div "Available Inventory Expected Qty Actual Qty 18 0 0" at bounding box center [775, 250] width 483 height 155
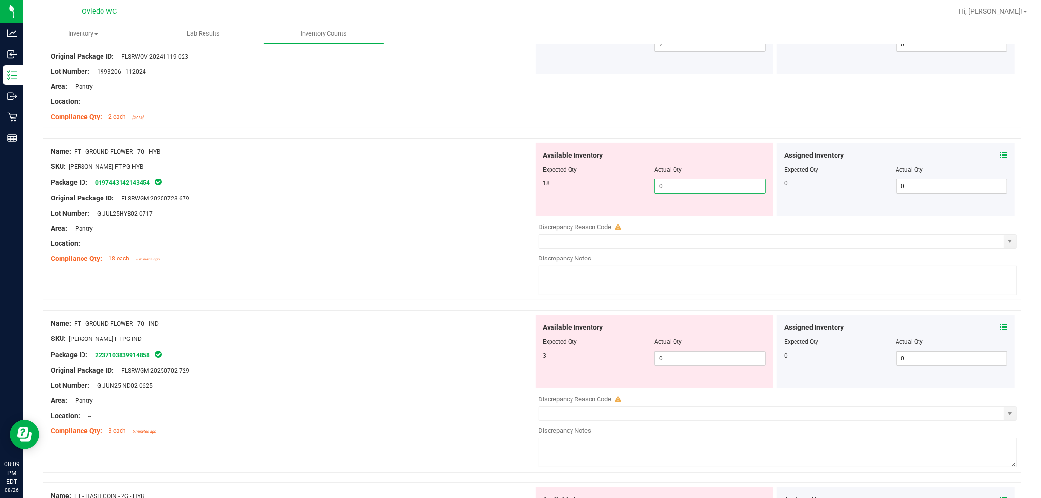
click at [556, 189] on span "0 0" at bounding box center [709, 186] width 111 height 15
type input "018"
type input "18"
click at [556, 357] on div "Available Inventory Expected Qty Actual Qty 3 0 0" at bounding box center [655, 351] width 238 height 73
type input "03"
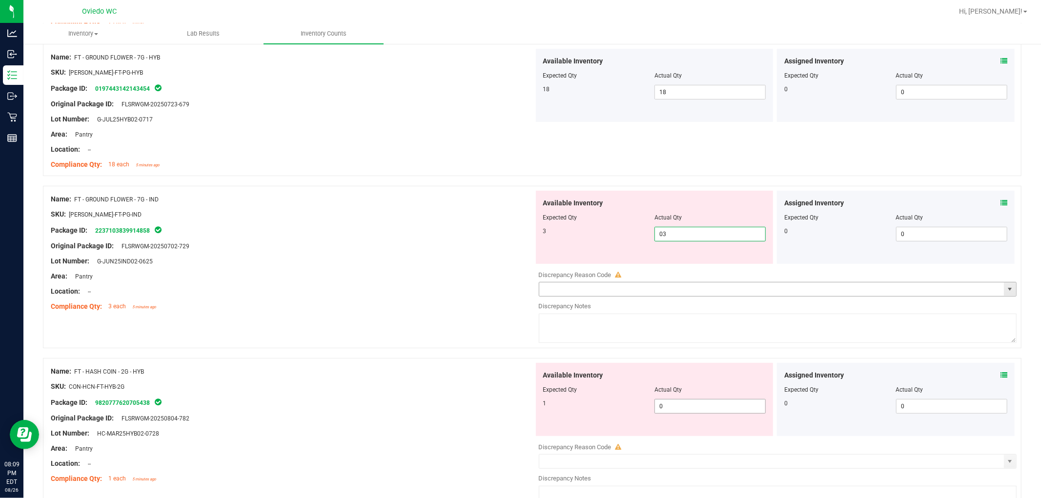
scroll to position [325, 0]
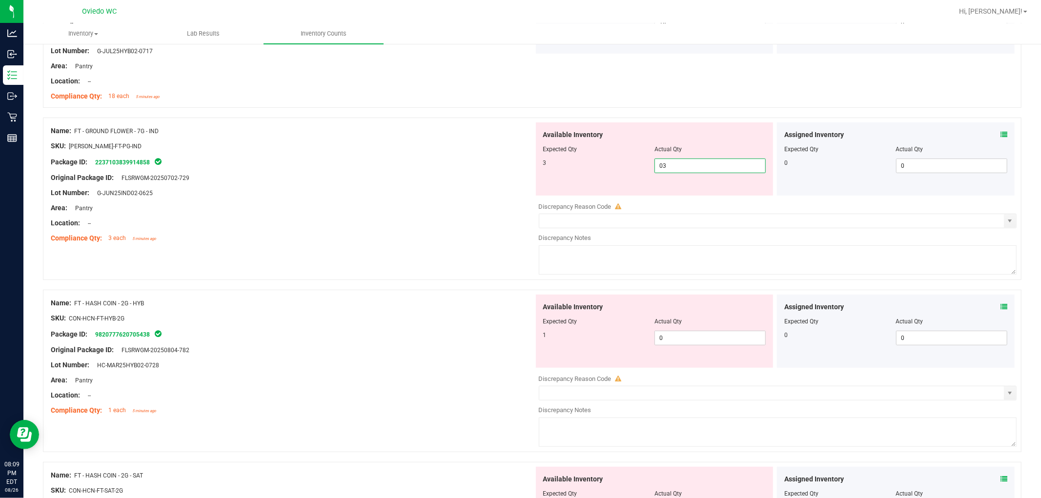
type input "3"
click at [556, 330] on div "Available Inventory Expected Qty Actual Qty 1 0 0" at bounding box center [655, 331] width 238 height 73
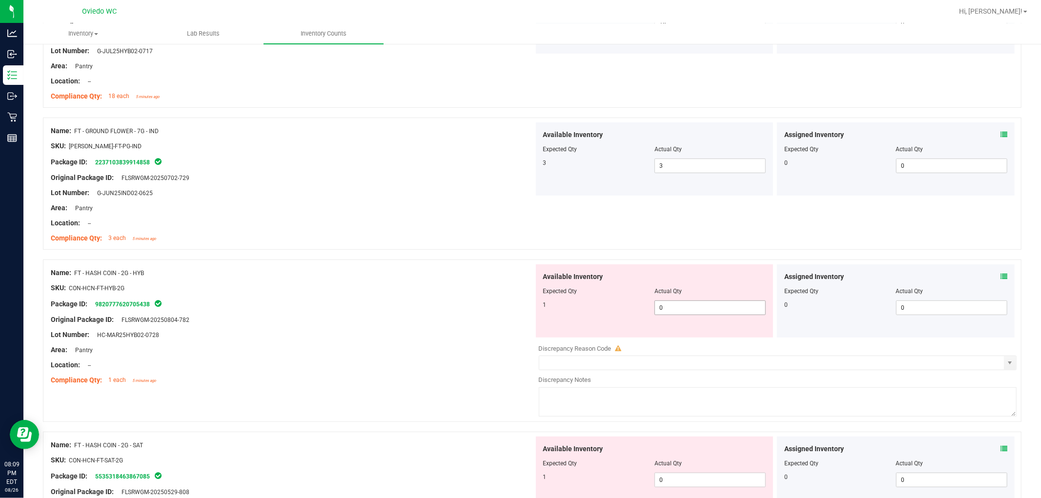
click at [556, 303] on span "0 0" at bounding box center [709, 308] width 111 height 15
type input "01"
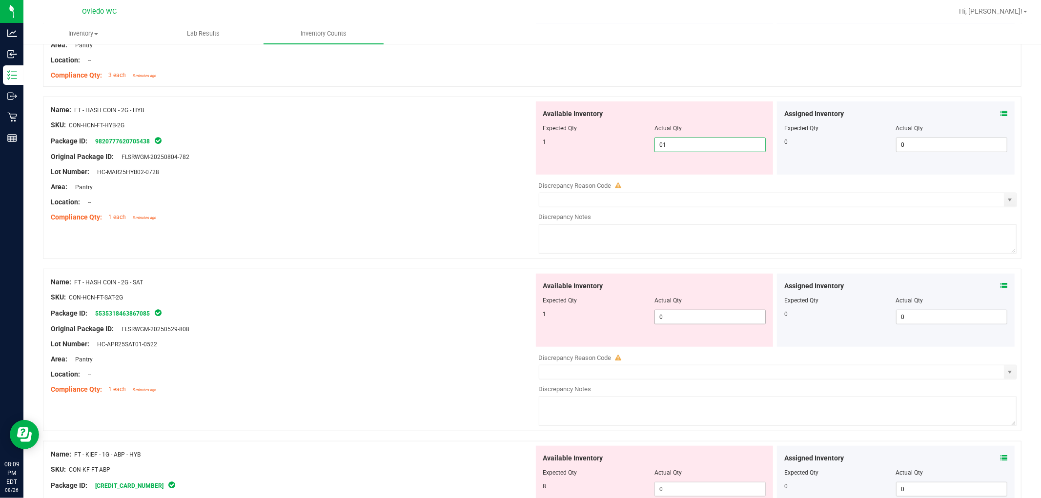
type input "1"
click at [556, 322] on div "Available Inventory Expected Qty Actual Qty 1 0 0" at bounding box center [775, 351] width 483 height 155
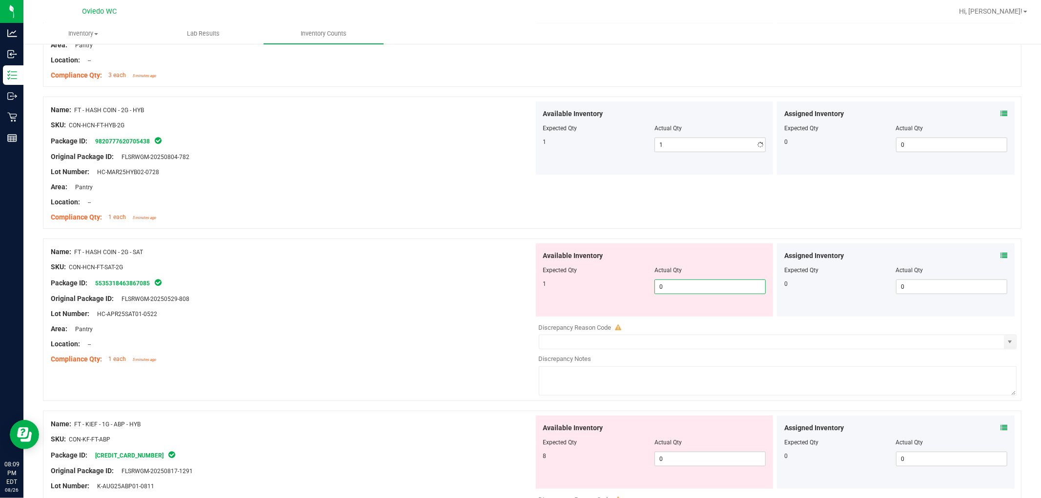
type input "01"
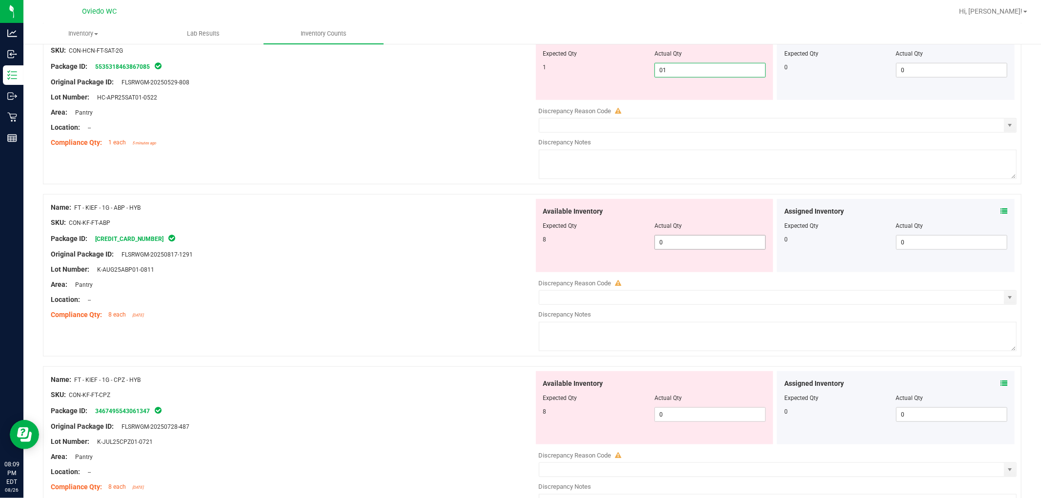
type input "1"
click at [556, 242] on div "Available Inventory Expected Qty Actual Qty 8 0 0" at bounding box center [775, 276] width 483 height 155
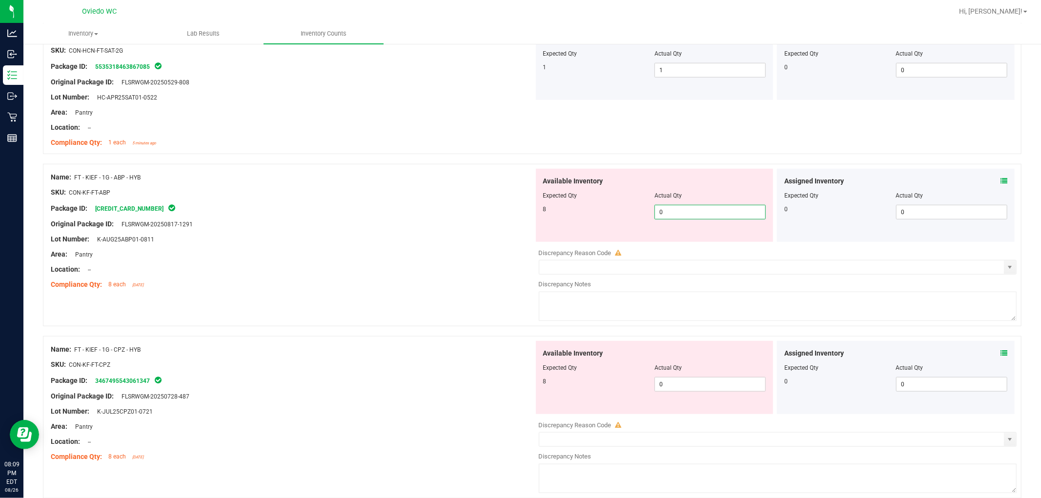
type input "08"
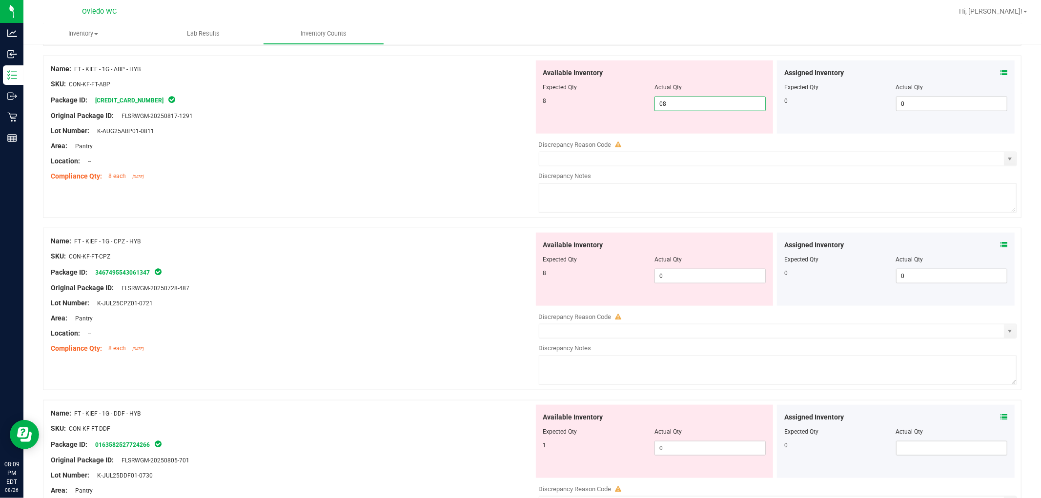
type input "8"
click at [556, 276] on div "Available Inventory Expected Qty Actual Qty 8 0 0" at bounding box center [775, 310] width 483 height 155
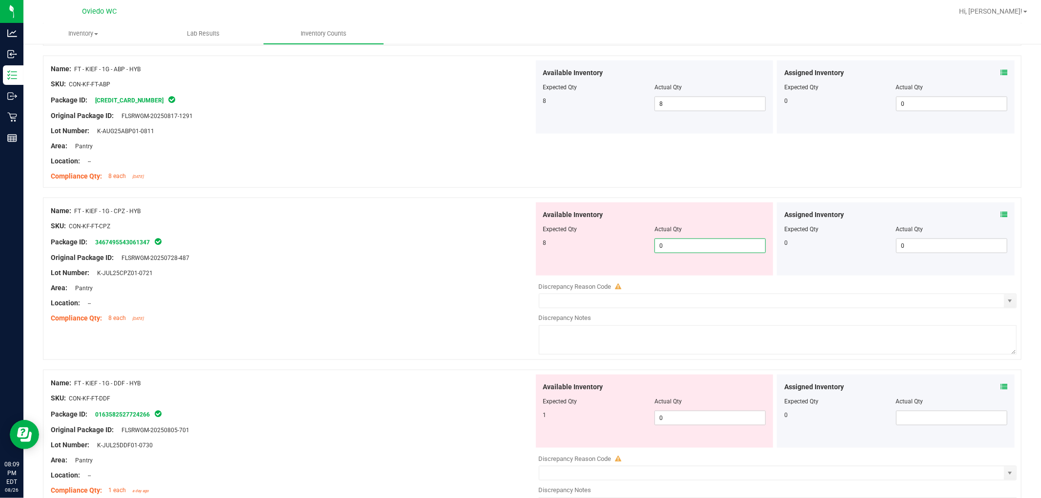
type input "08"
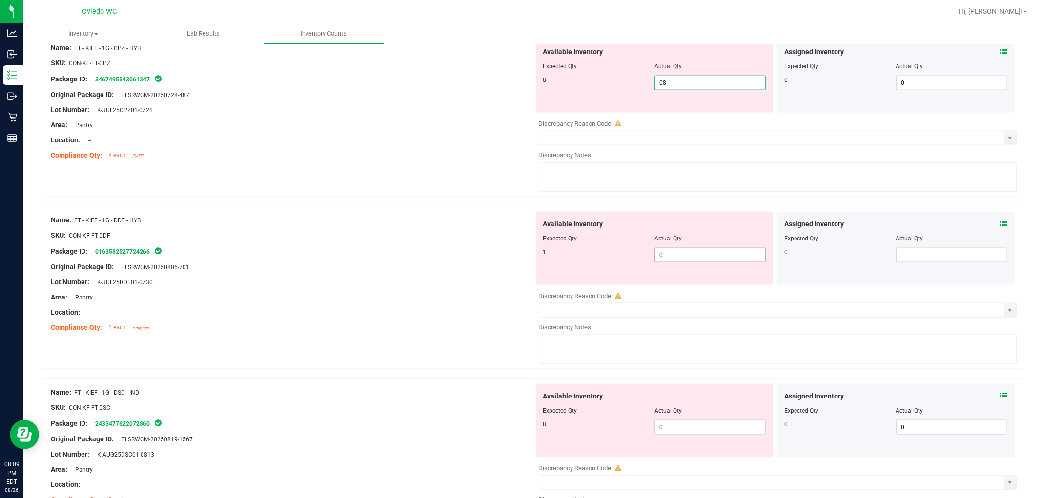
type input "8"
click at [556, 254] on div "Available Inventory Expected Qty Actual Qty 1 0 0" at bounding box center [655, 248] width 238 height 73
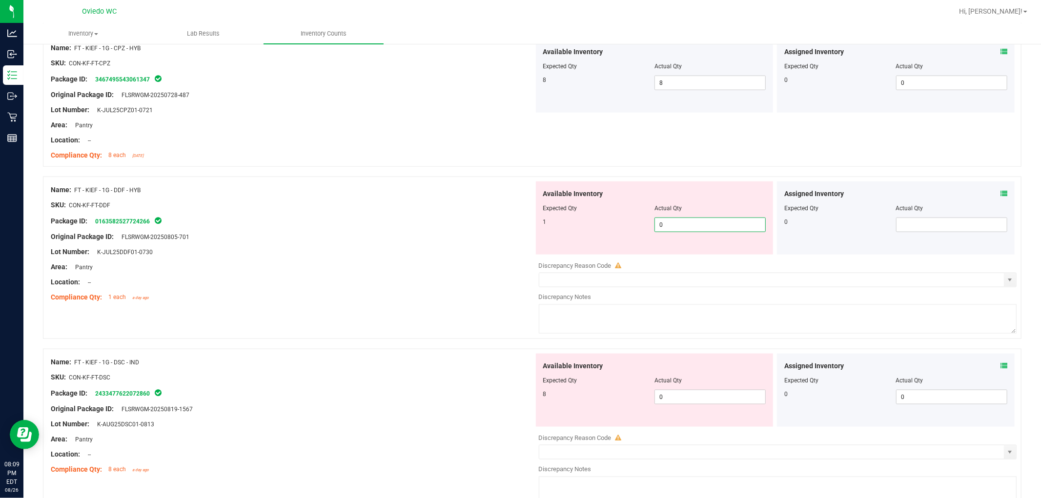
type input "01"
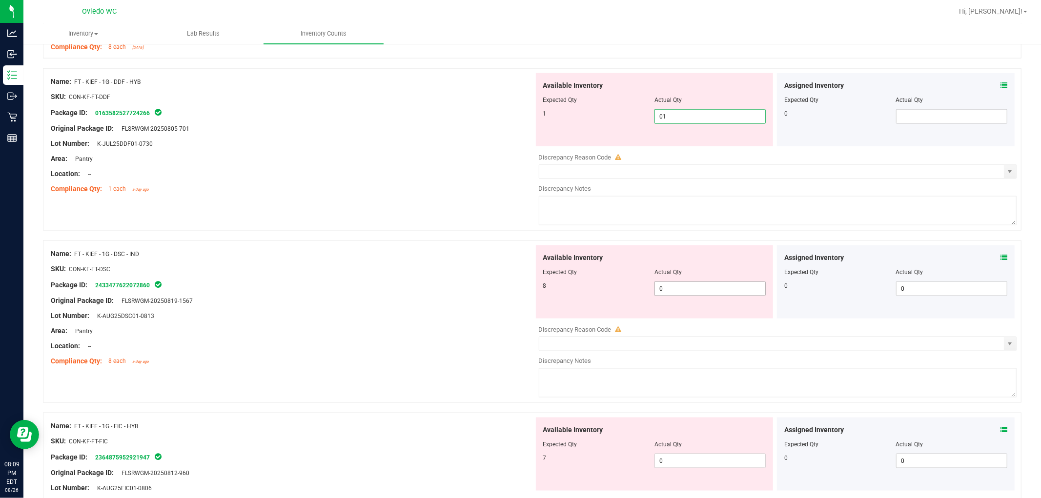
type input "1"
click at [556, 288] on div "Available Inventory Expected Qty Actual Qty 8 0 0" at bounding box center [655, 281] width 238 height 73
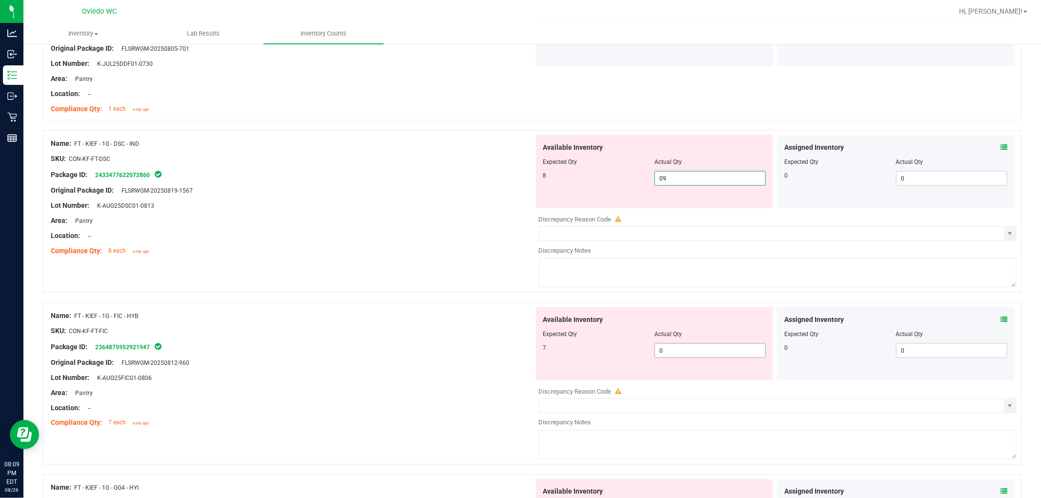
scroll to position [1247, 0]
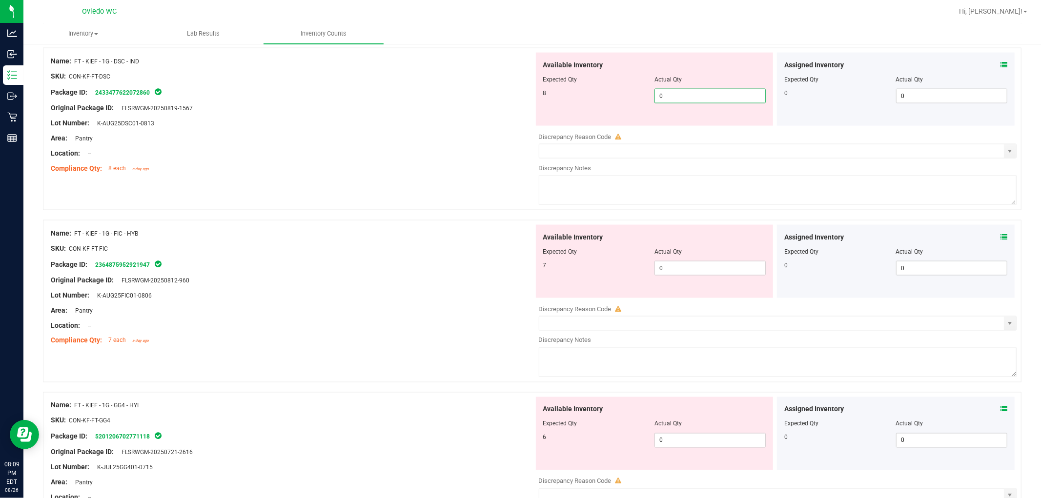
type input "08"
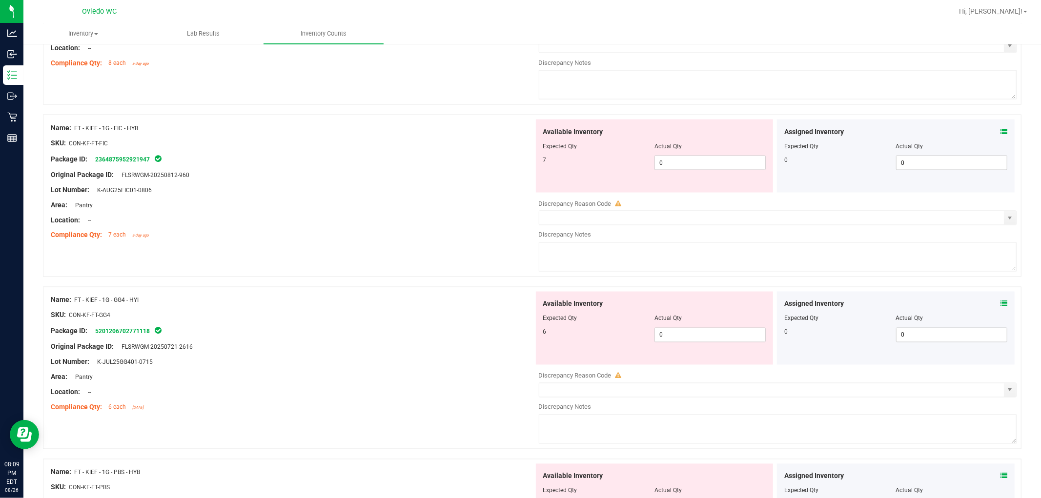
scroll to position [1355, 0]
type input "8"
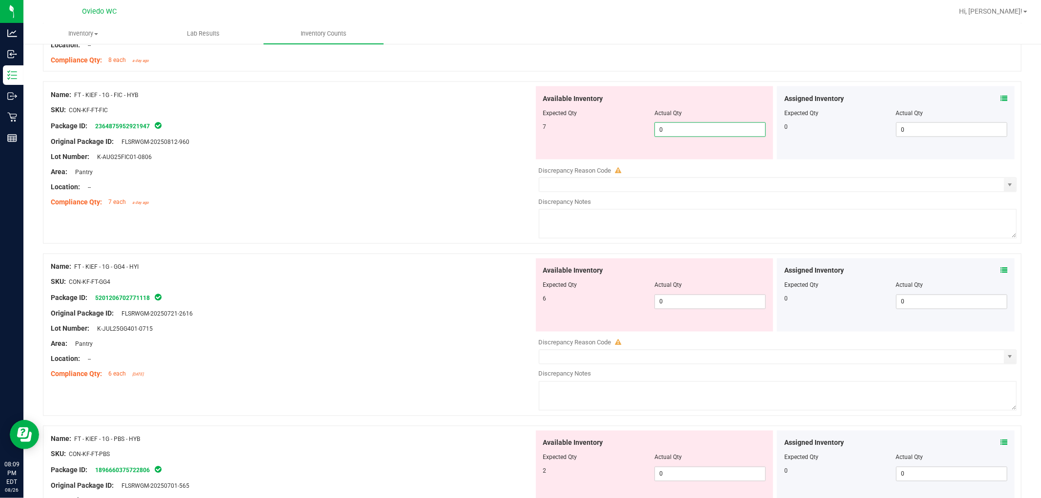
click at [556, 163] on div "Available Inventory Expected Qty Actual Qty 7 0 0" at bounding box center [775, 163] width 483 height 155
type input "07"
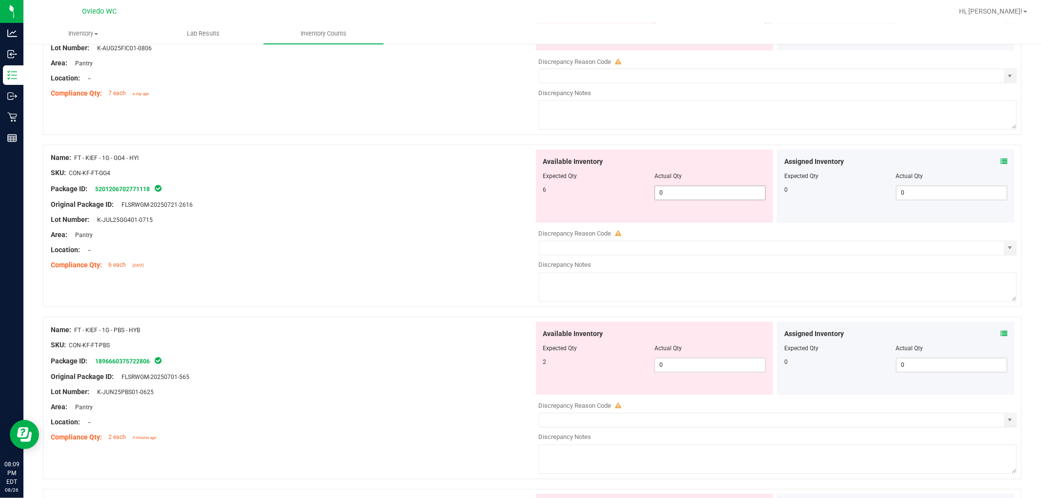
type input "7"
click at [556, 193] on div "Available Inventory Expected Qty Actual Qty 6 0 0" at bounding box center [775, 227] width 483 height 155
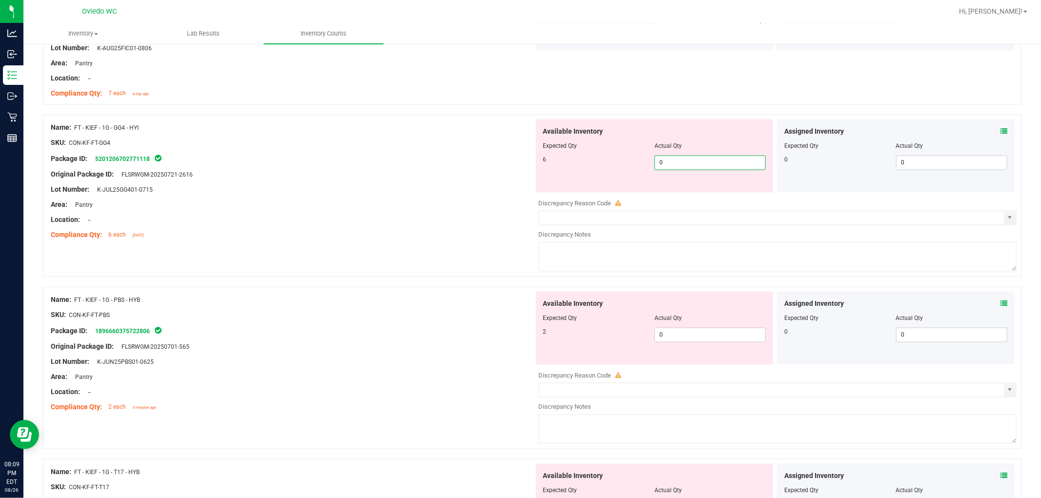
type input "06"
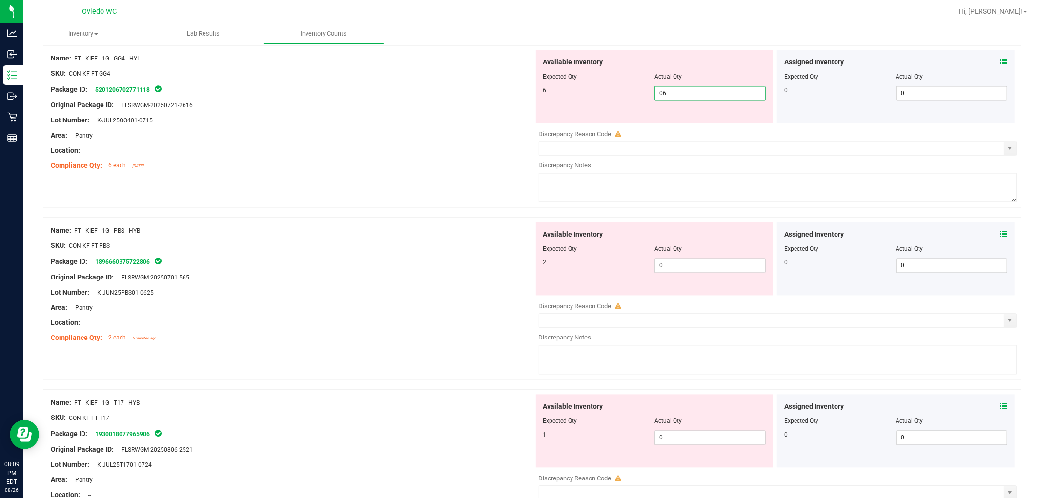
scroll to position [1572, 0]
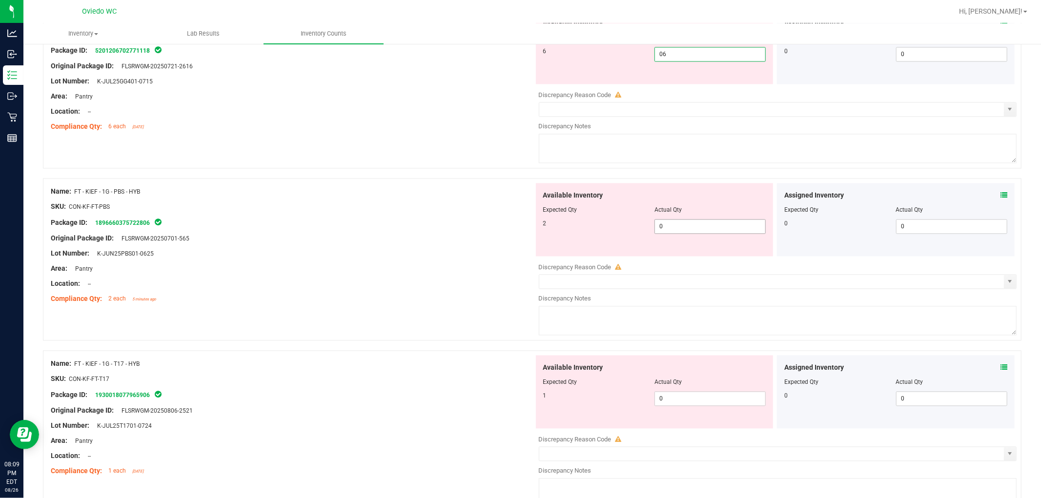
type input "6"
click at [556, 229] on div "Available Inventory Expected Qty Actual Qty 2 0 0" at bounding box center [775, 260] width 483 height 155
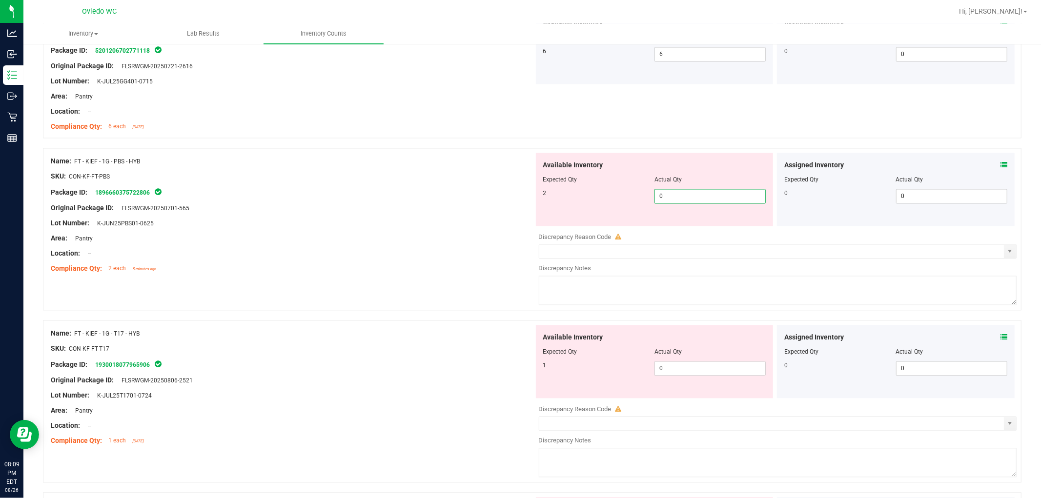
type input "02"
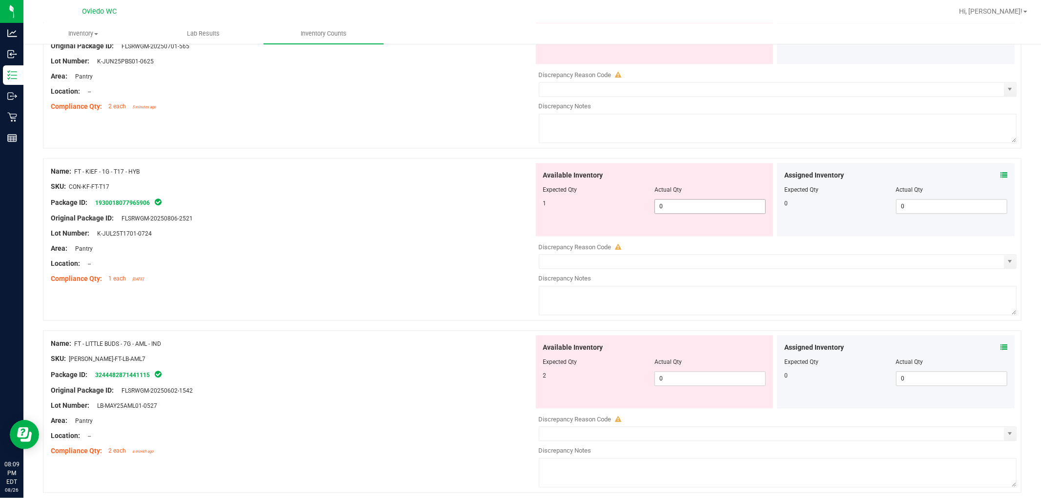
type input "2"
click at [556, 206] on div "Available Inventory Expected Qty Actual Qty 1 0 0" at bounding box center [775, 240] width 483 height 155
type input "01"
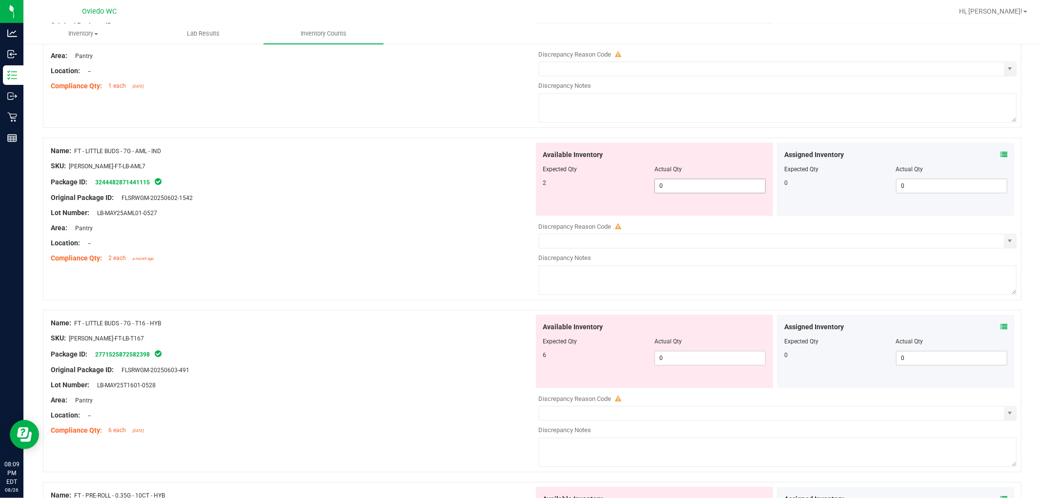
type input "1"
click at [556, 188] on div "Available Inventory Expected Qty Actual Qty 2 0 0" at bounding box center [775, 219] width 483 height 155
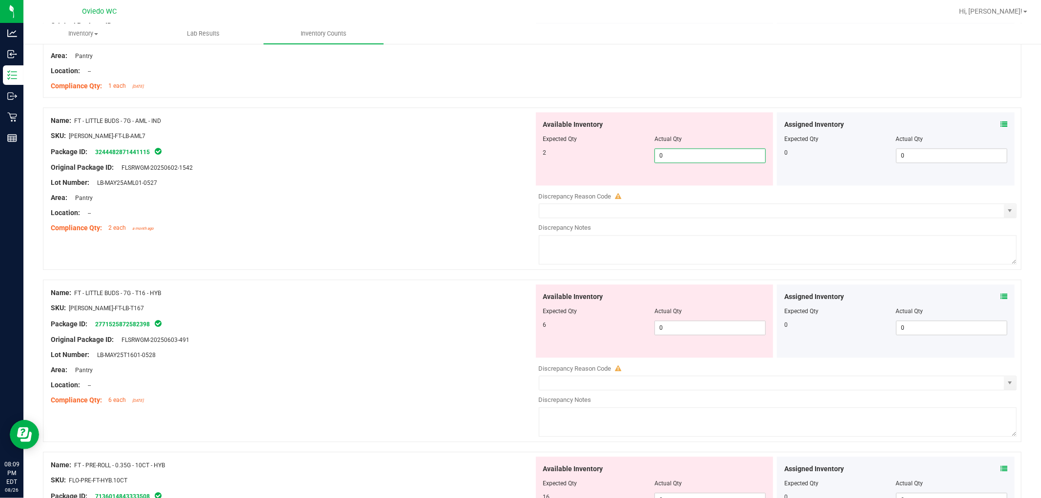
type input "02"
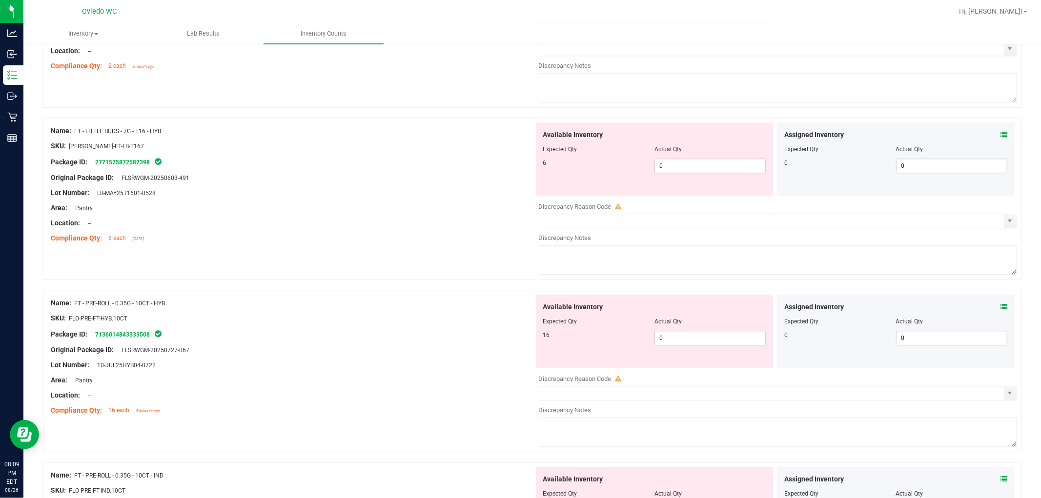
scroll to position [2060, 0]
type input "2"
click at [556, 166] on div "Available Inventory Expected Qty Actual Qty 6 0 0" at bounding box center [775, 198] width 483 height 155
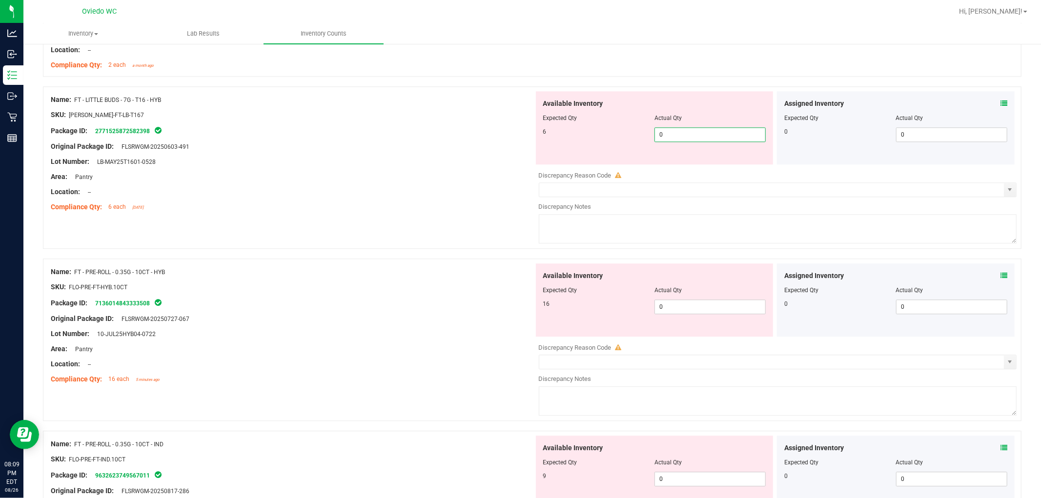
type input "06"
type input "6"
click at [556, 304] on div "Available Inventory Expected Qty Actual Qty 16 0 0" at bounding box center [655, 299] width 238 height 73
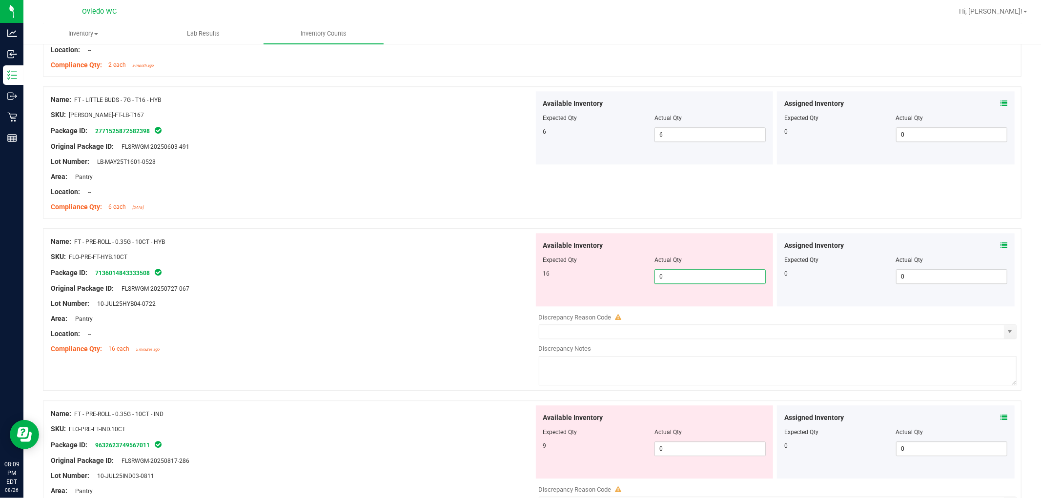
click at [556, 277] on span "0 0" at bounding box center [709, 276] width 111 height 15
type input "016"
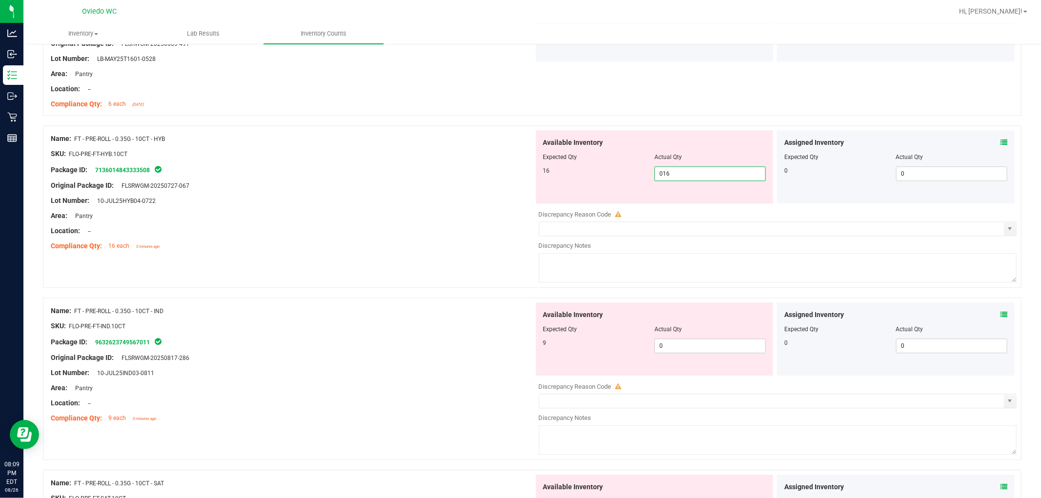
scroll to position [2222, 0]
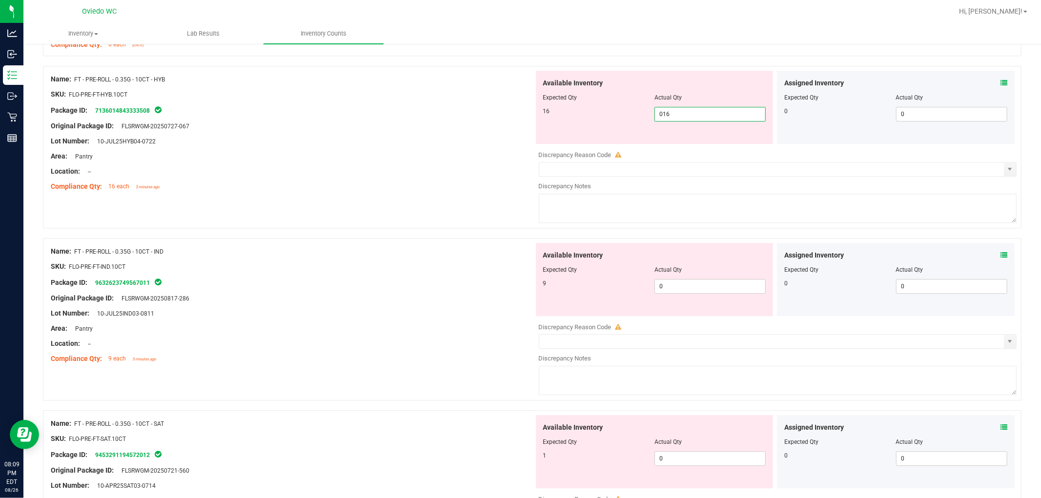
type input "16"
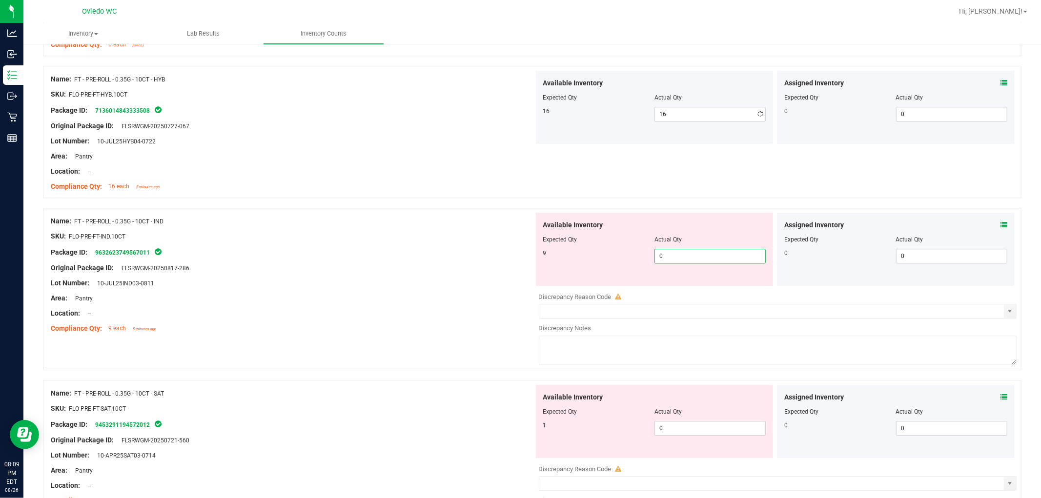
click at [556, 289] on div "Available Inventory Expected Qty Actual Qty 9 0 0" at bounding box center [775, 290] width 483 height 155
type input "09"
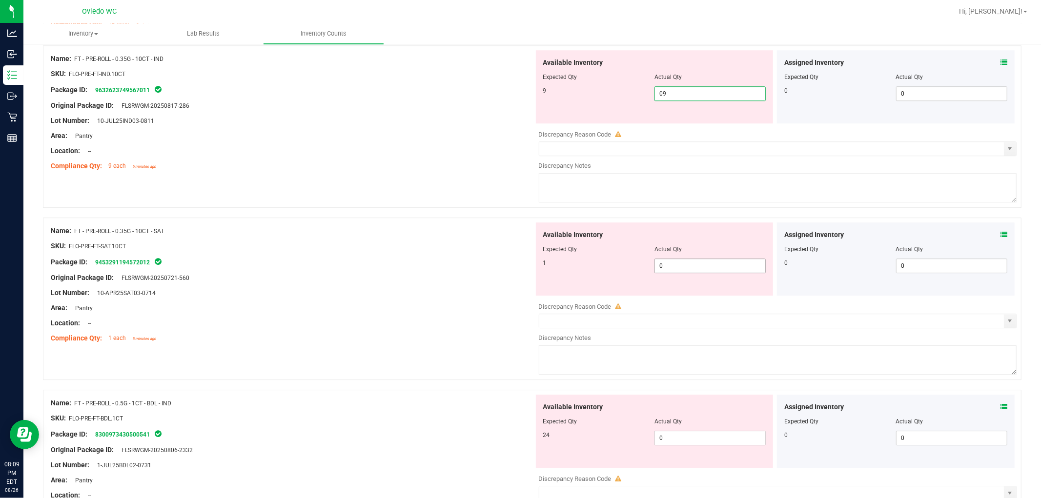
type input "9"
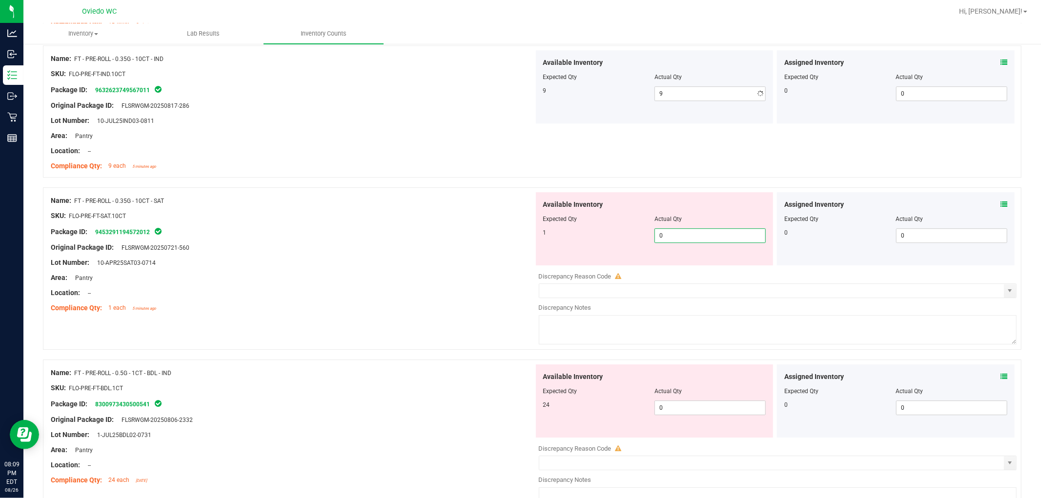
click at [556, 261] on div "Available Inventory Expected Qty Actual Qty 1 0 0" at bounding box center [655, 228] width 238 height 73
type input "01"
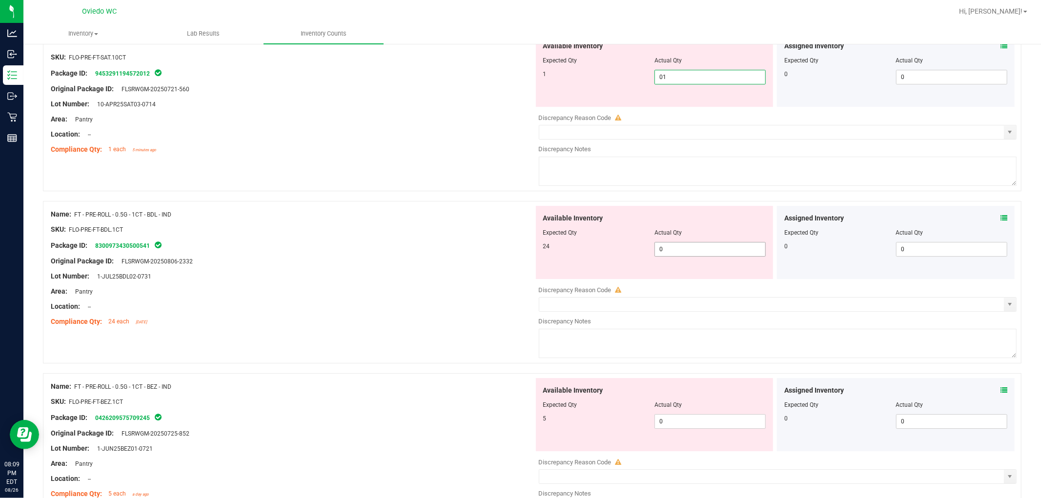
scroll to position [2548, 0]
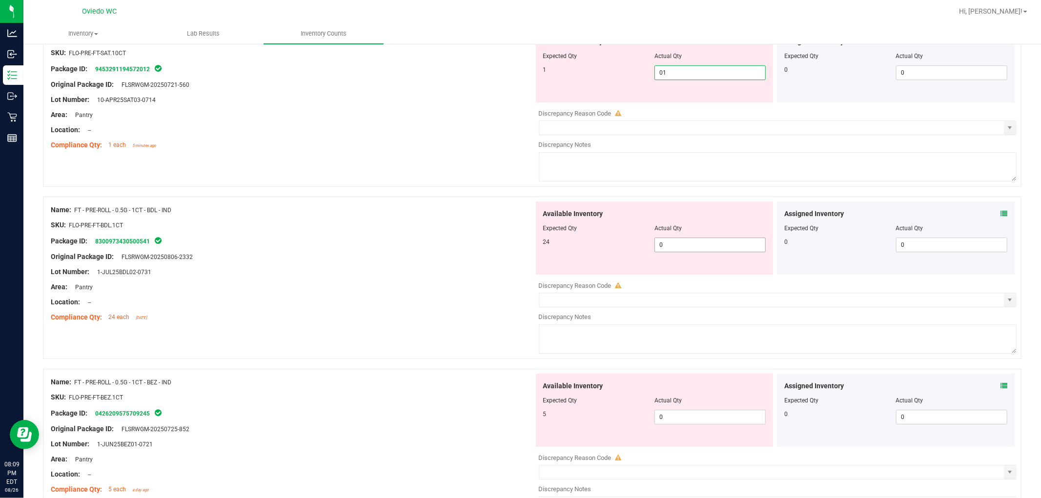
type input "1"
click at [556, 247] on div "Available Inventory Expected Qty Actual Qty 24 0 0" at bounding box center [775, 278] width 483 height 155
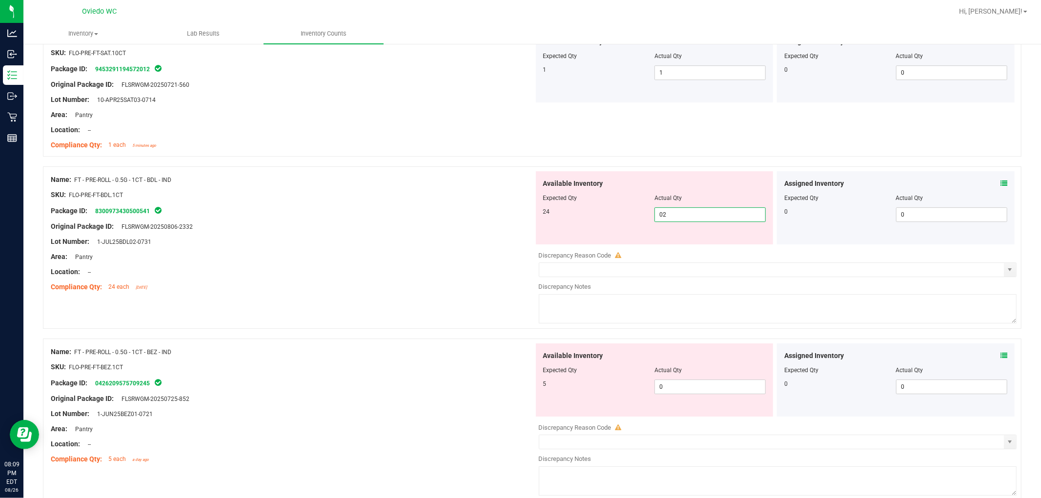
type input "024"
type input "24"
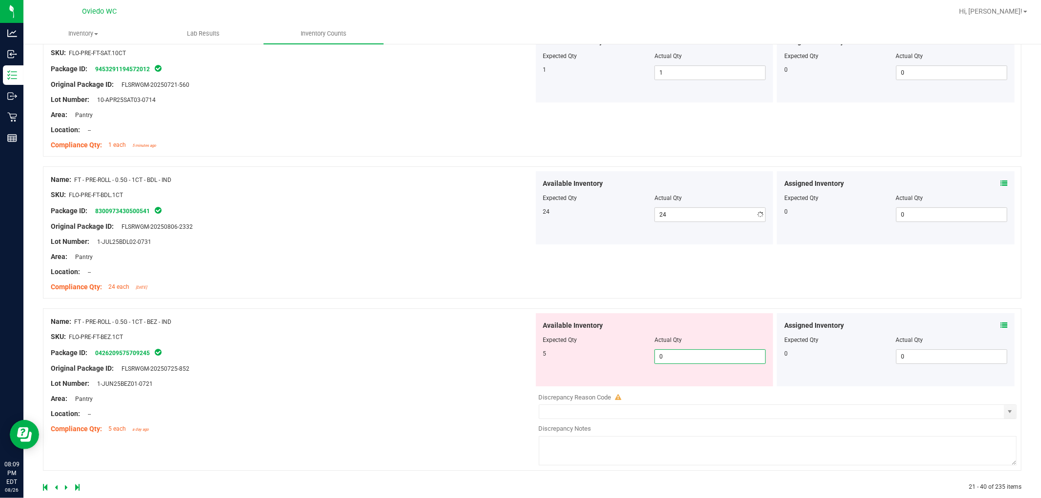
click at [556, 388] on div "Available Inventory Expected Qty Actual Qty 5 0 0" at bounding box center [775, 390] width 483 height 155
type input "05"
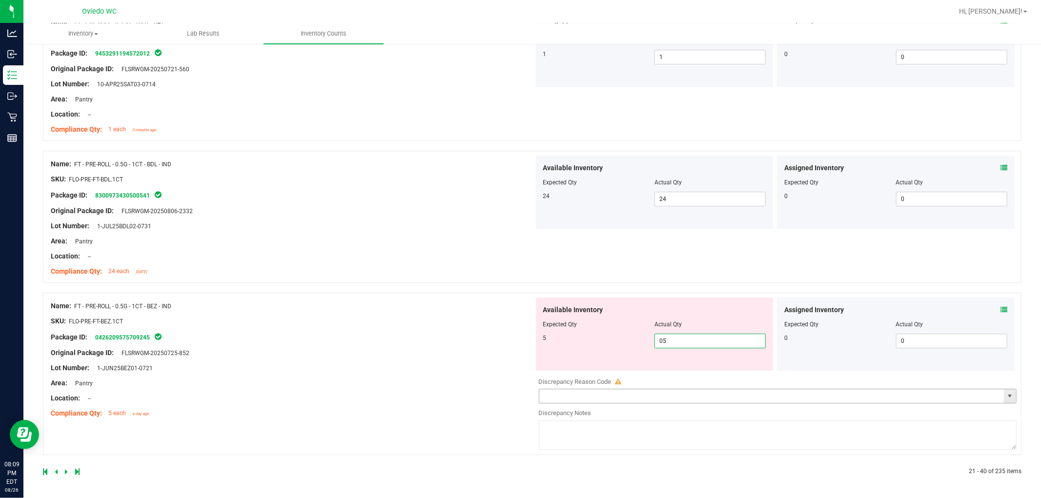
type input "5"
click at [407, 394] on div "Name: FT - PRE-ROLL - 0.5G - 1CT - BEZ - IND SKU: FLO-PRE-FT-BEZ.1CT Package ID…" at bounding box center [292, 360] width 483 height 124
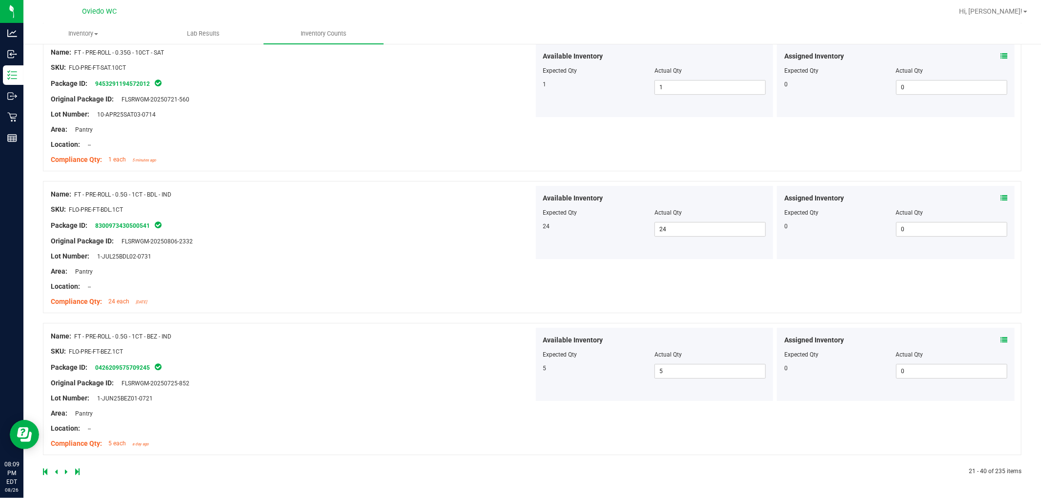
click at [66, 475] on icon at bounding box center [66, 472] width 3 height 6
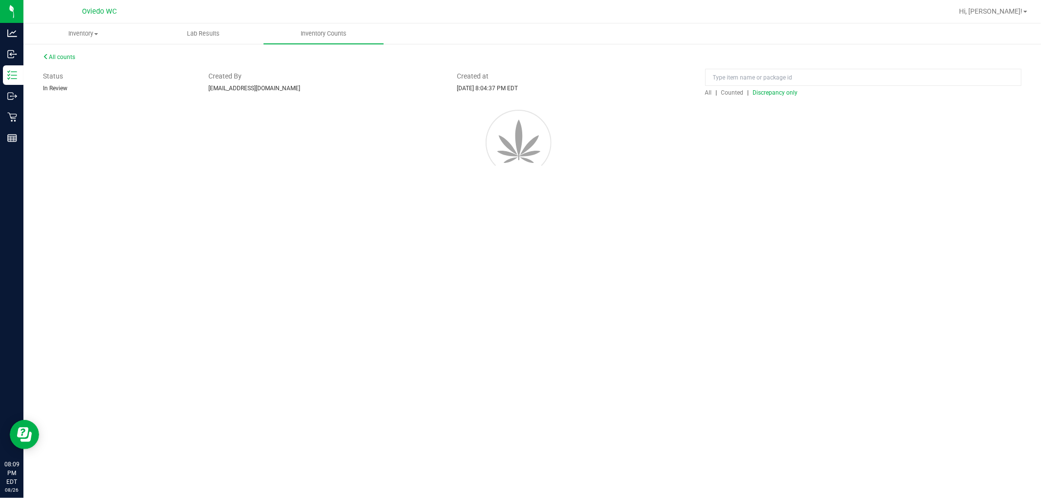
scroll to position [0, 0]
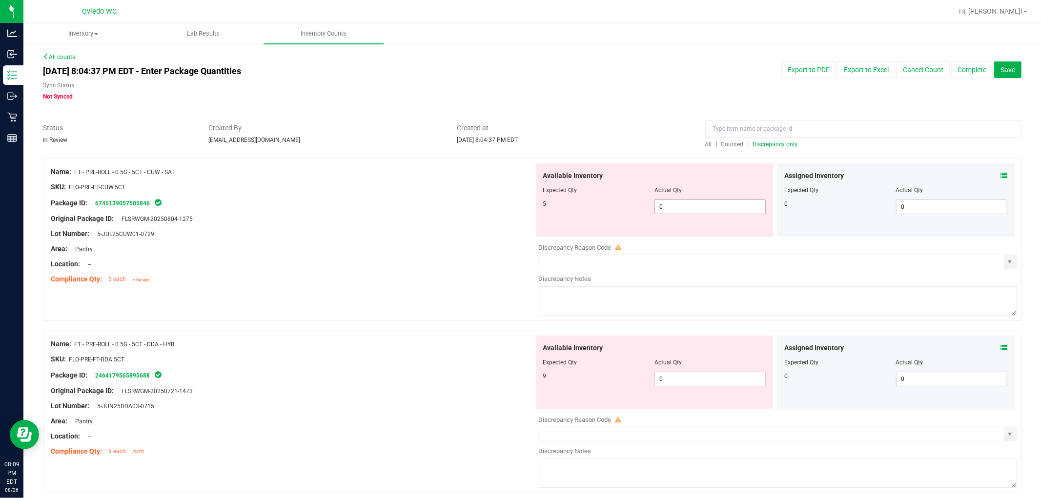
click at [556, 208] on span "0 0" at bounding box center [709, 207] width 111 height 15
type input "05"
type input "5"
click at [556, 379] on div "Available Inventory Expected Qty Actual Qty 9 0 0" at bounding box center [775, 413] width 483 height 155
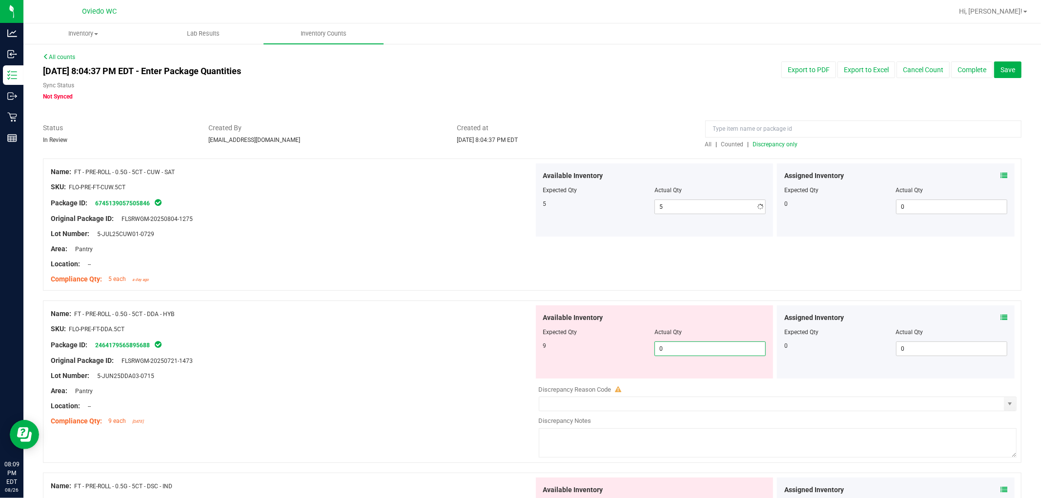
type input "09"
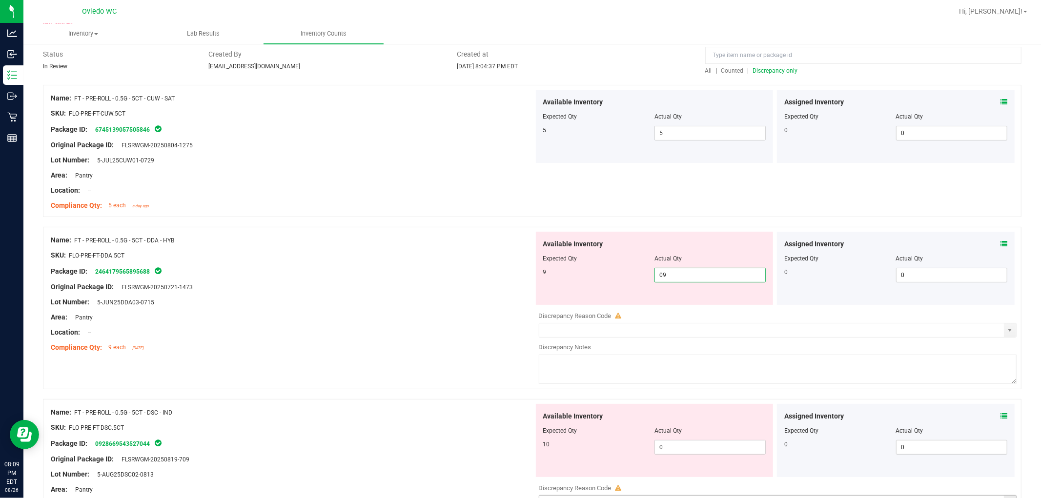
scroll to position [217, 0]
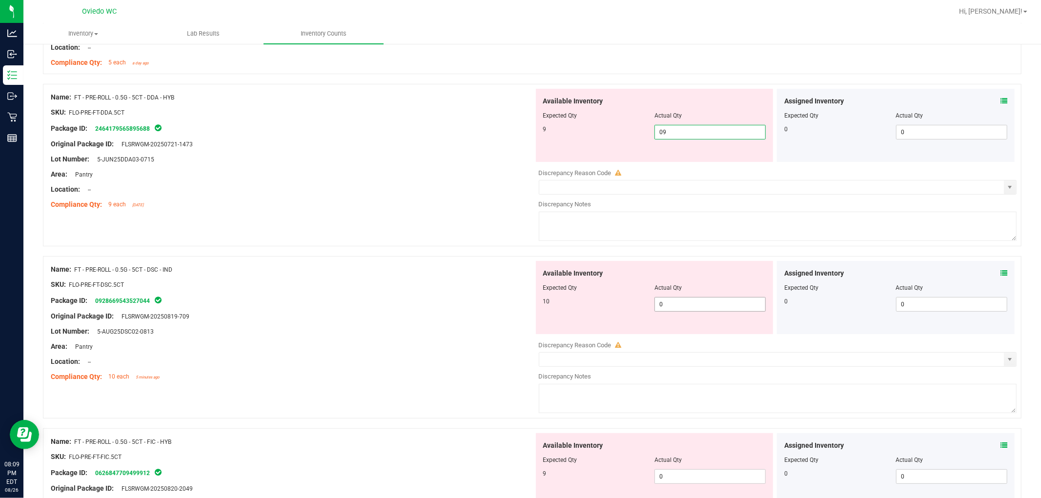
type input "9"
click at [556, 301] on div "Available Inventory Expected Qty Actual Qty 10 0 0" at bounding box center [655, 297] width 238 height 73
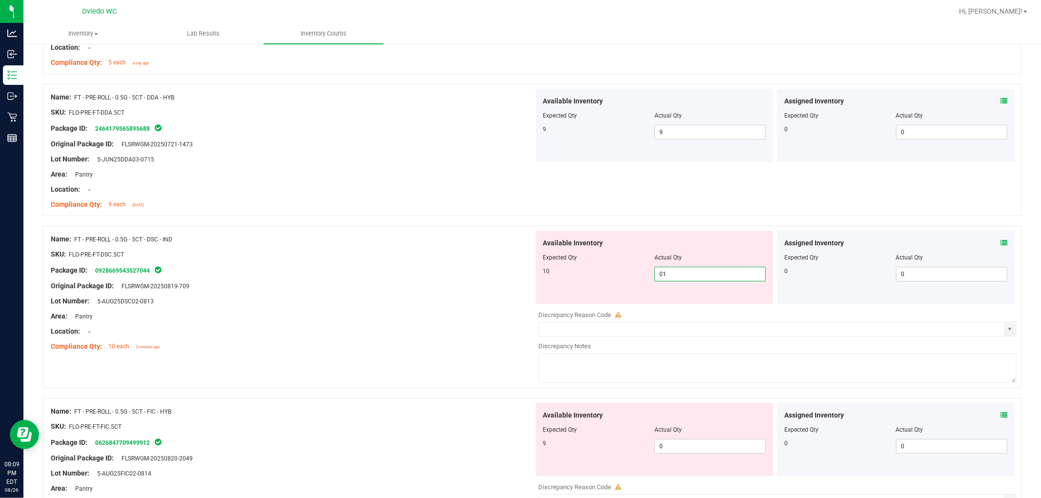
type input "010"
type input "10"
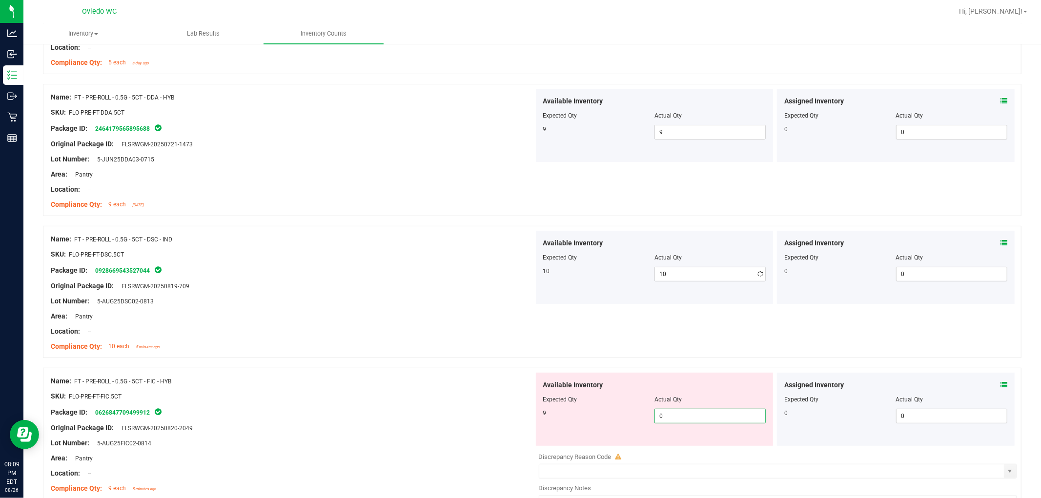
click at [556, 452] on div "Available Inventory Expected Qty Actual Qty 9 0 0" at bounding box center [775, 450] width 483 height 155
type input "09"
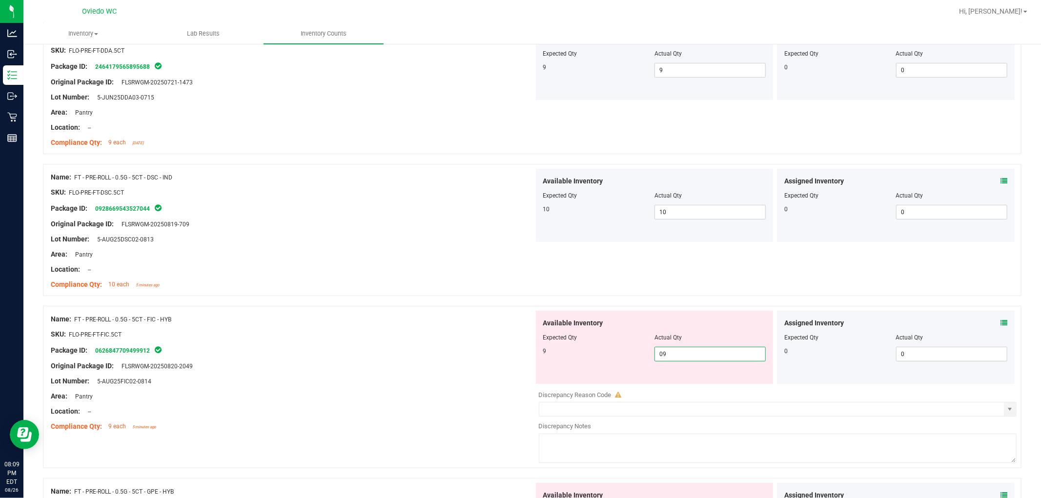
scroll to position [379, 0]
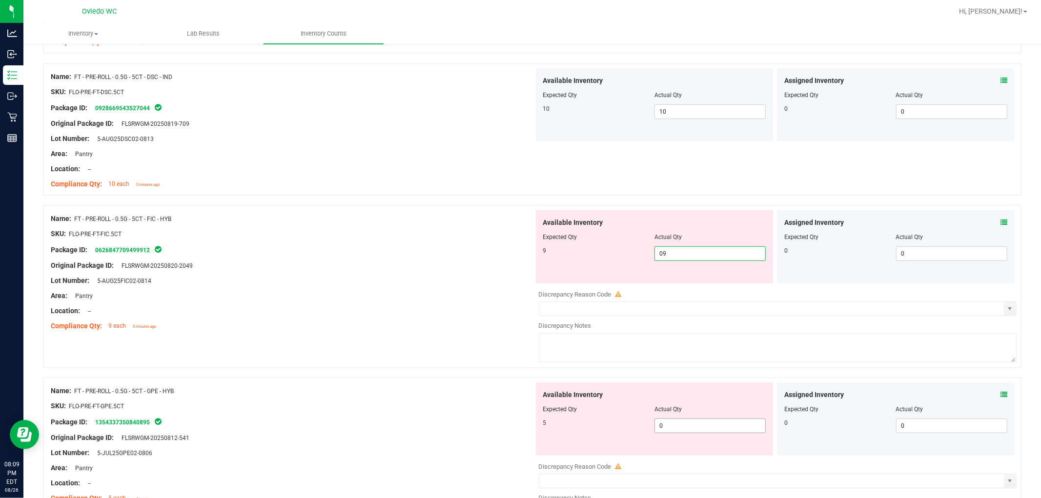
type input "9"
click at [556, 427] on div "Available Inventory Expected Qty Actual Qty 5 0 0" at bounding box center [775, 460] width 483 height 155
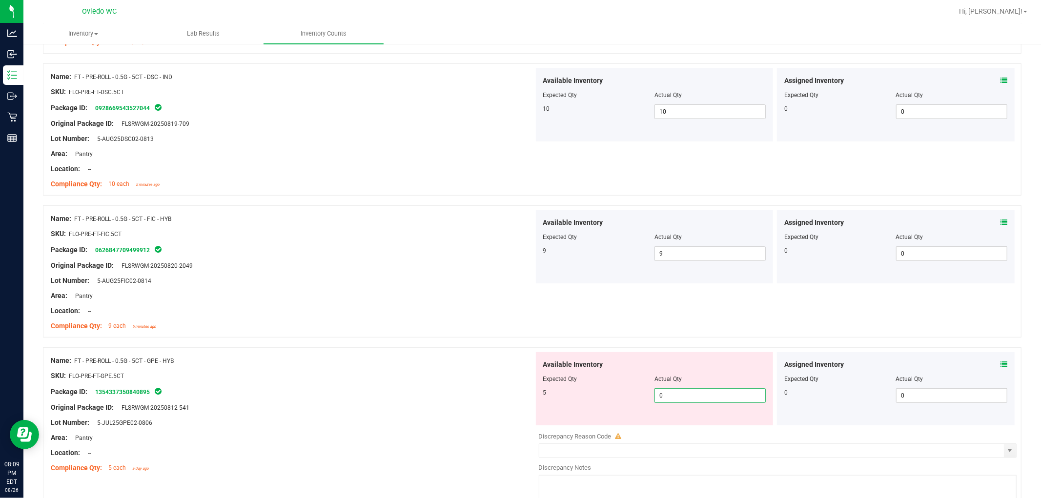
type input "05"
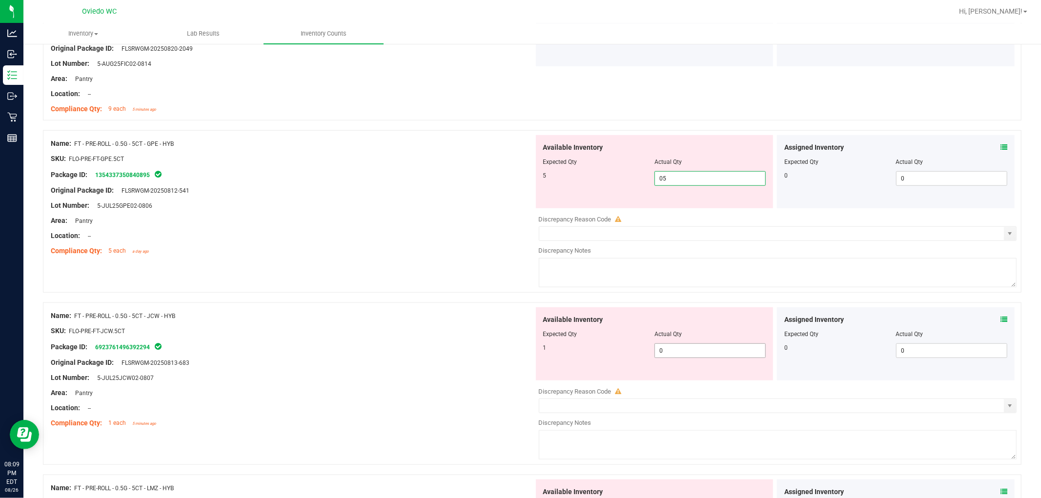
type input "5"
click at [556, 352] on div "Available Inventory Expected Qty Actual Qty 1 0 0" at bounding box center [775, 384] width 483 height 155
type input "01"
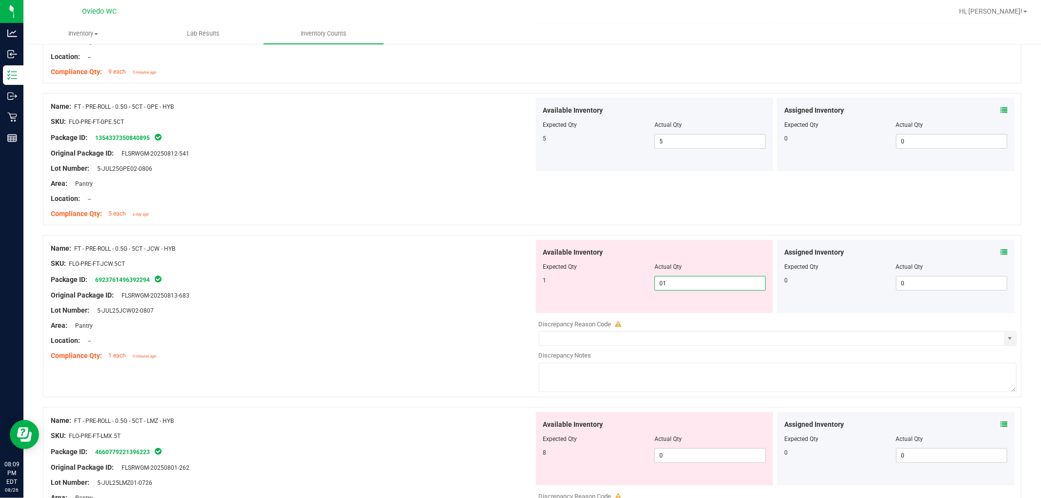
scroll to position [813, 0]
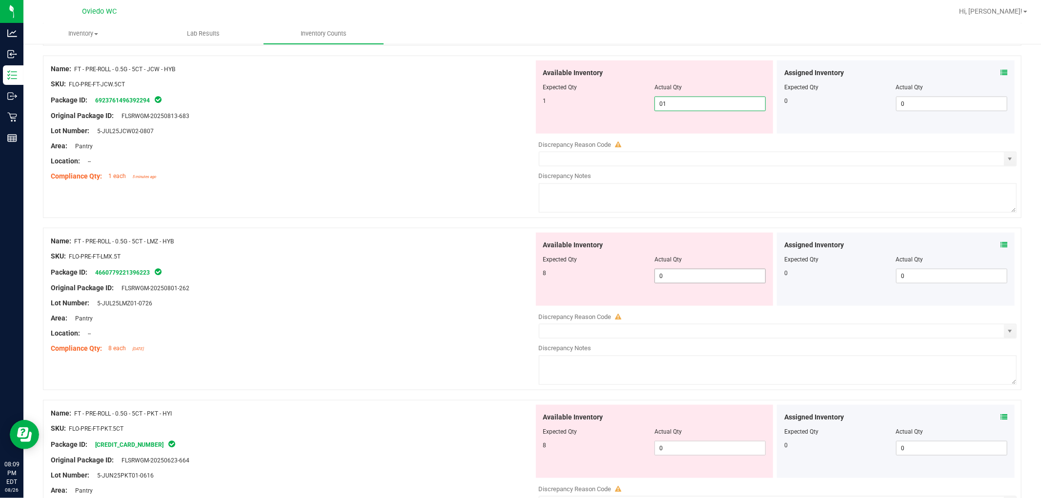
type input "1"
click at [556, 275] on div "Available Inventory Expected Qty Actual Qty 8 0 0" at bounding box center [655, 269] width 238 height 73
type input "08"
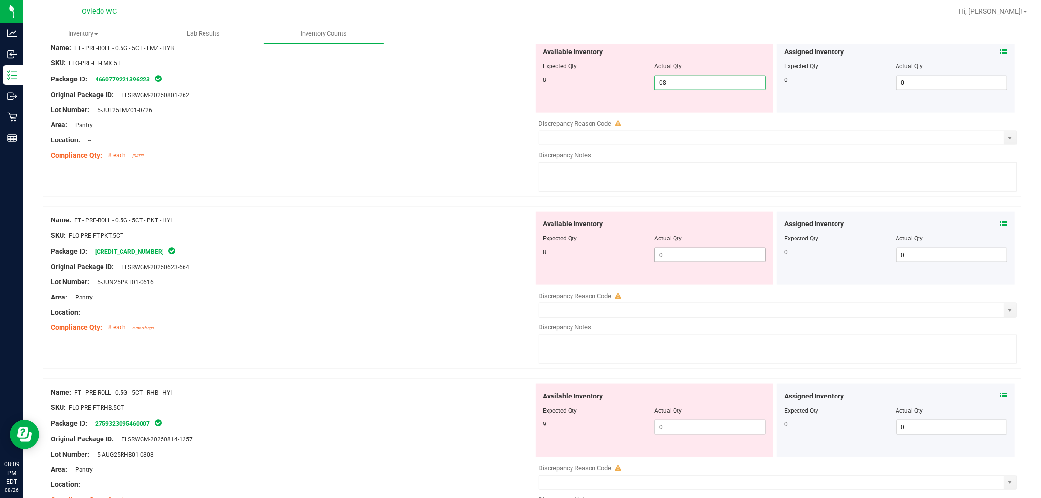
type input "8"
click at [556, 255] on div "Available Inventory Expected Qty Actual Qty 8 0 0" at bounding box center [775, 289] width 483 height 155
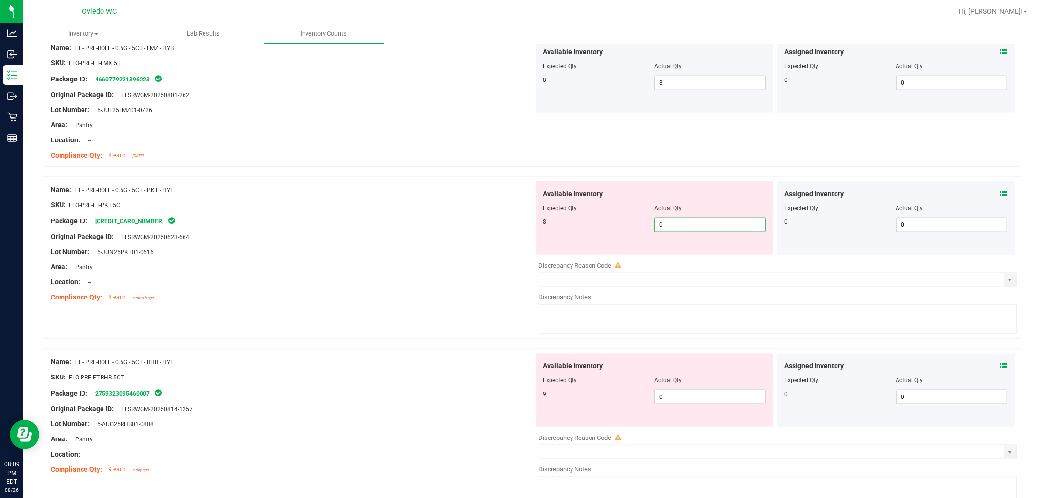
type input "08"
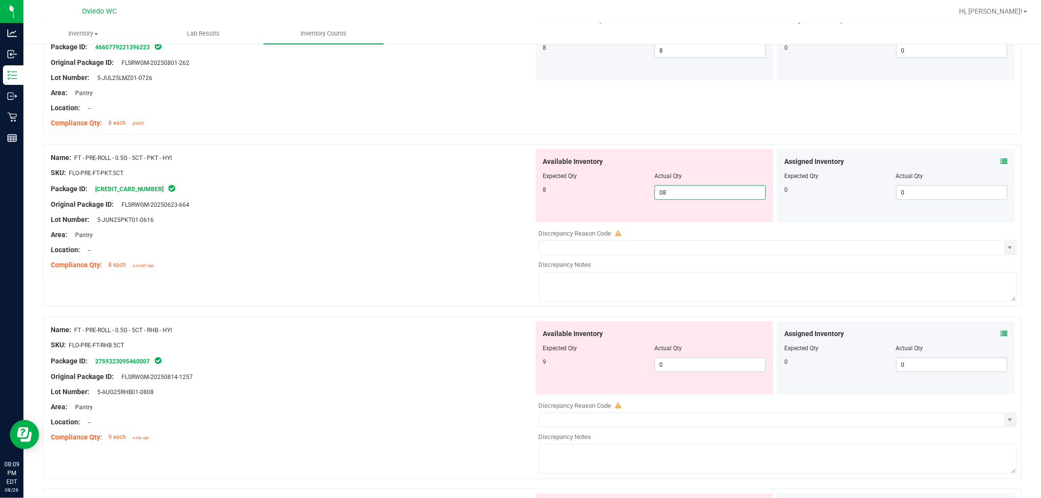
scroll to position [1138, 0]
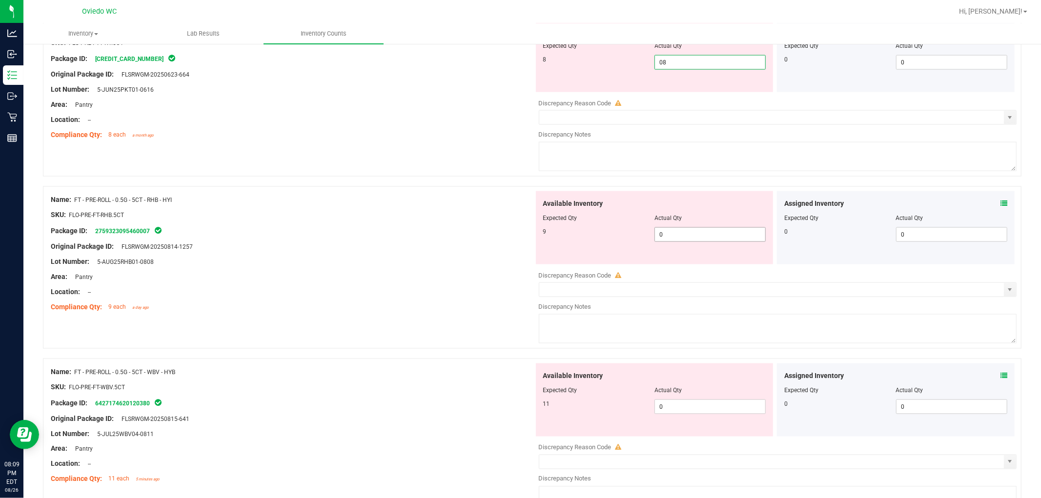
type input "8"
click at [556, 231] on div "Available Inventory Expected Qty Actual Qty 9 0 0" at bounding box center [655, 227] width 238 height 73
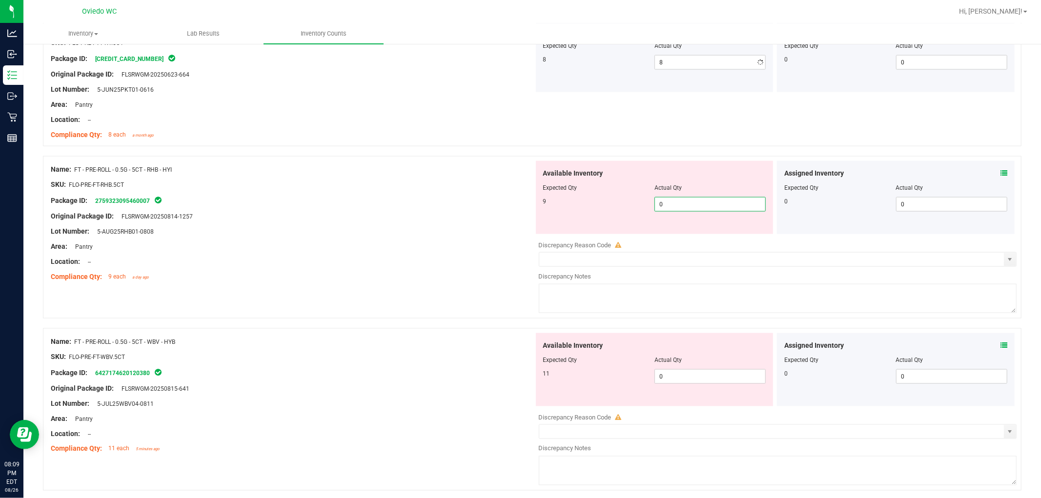
type input "09"
type input "9"
click at [556, 381] on div "Available Inventory Expected Qty Actual Qty 11 0 0" at bounding box center [775, 410] width 483 height 155
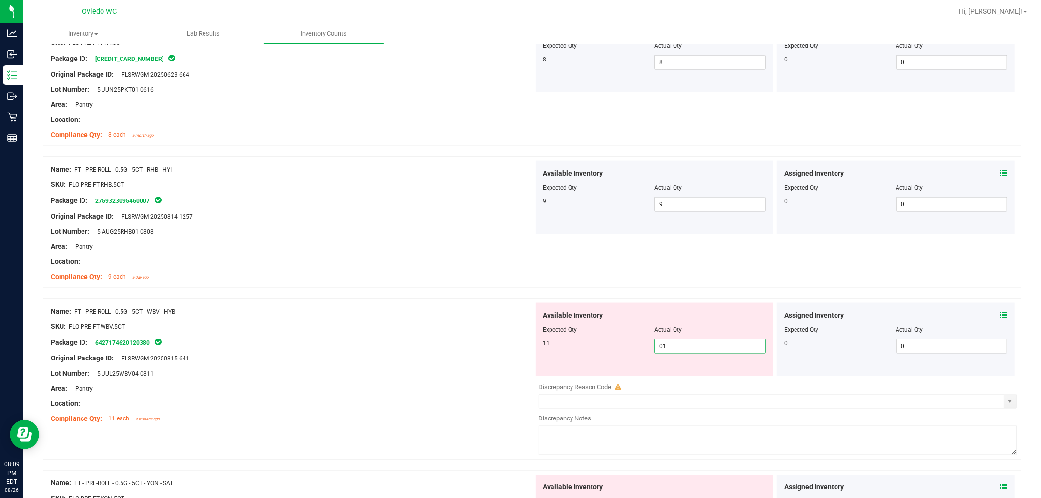
type input "011"
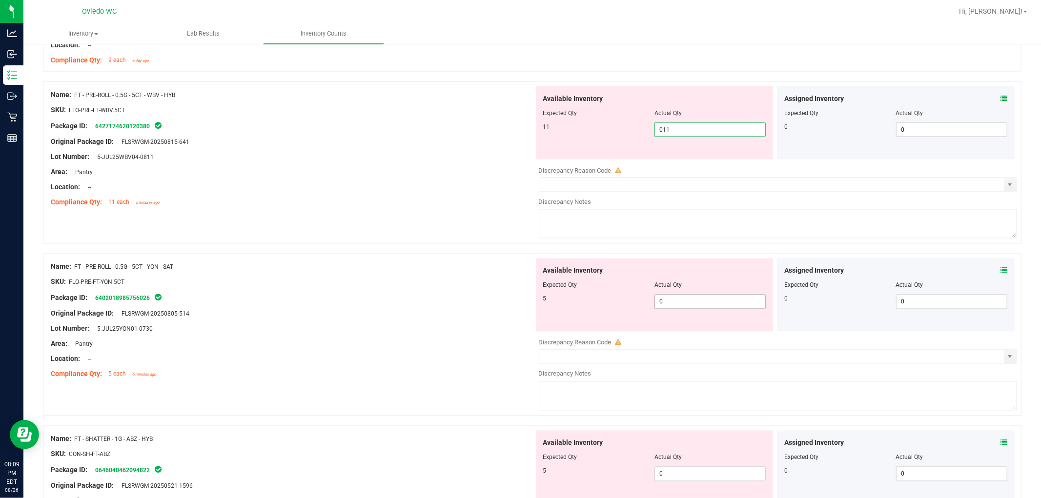
type input "11"
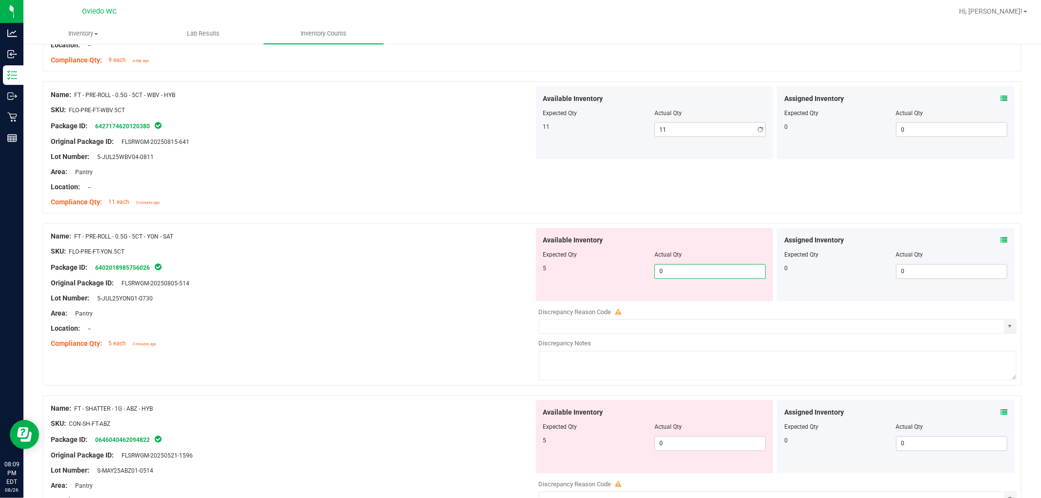
click at [556, 304] on div "Available Inventory Expected Qty Actual Qty 5 0 0" at bounding box center [775, 305] width 483 height 155
type input "05"
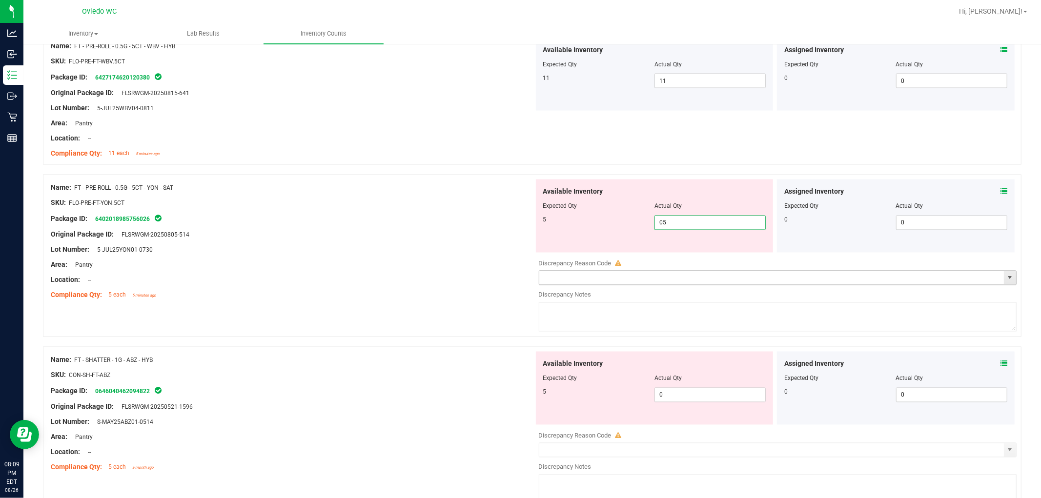
scroll to position [1518, 0]
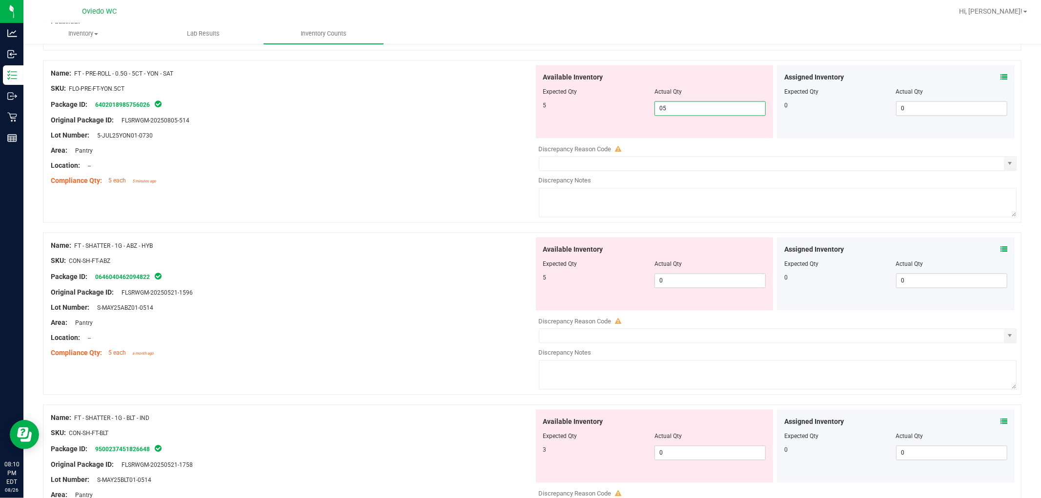
type input "5"
click at [556, 292] on div "Available Inventory Expected Qty Actual Qty 5 0 0" at bounding box center [775, 315] width 483 height 155
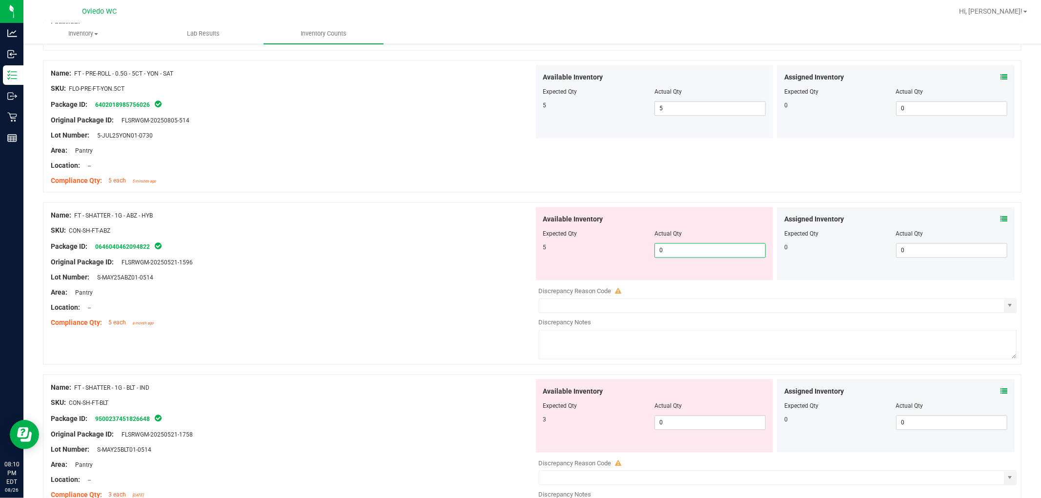
click at [556, 252] on span "0 0" at bounding box center [709, 250] width 111 height 15
type input "05"
type input "5"
click at [556, 426] on div "Available Inventory Expected Qty Actual Qty 3 0 0" at bounding box center [775, 457] width 483 height 155
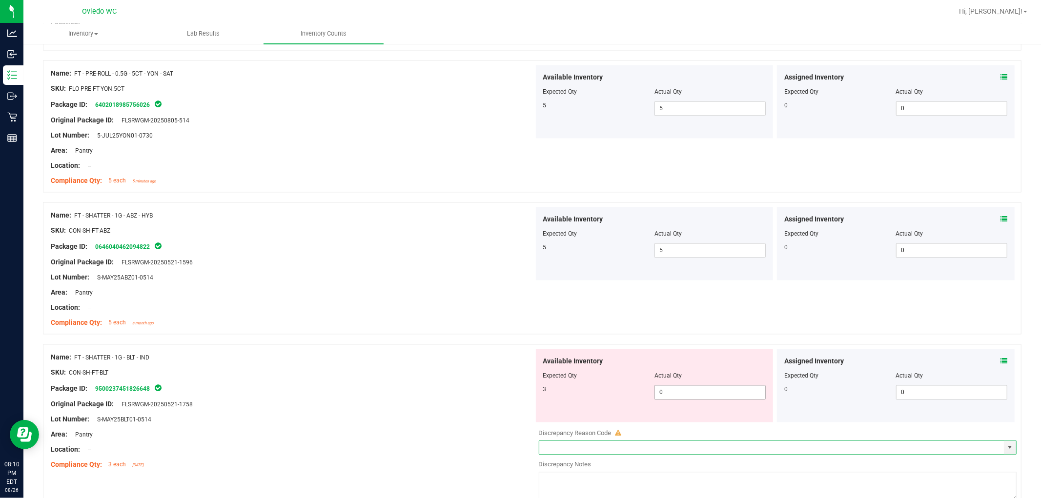
click at [556, 391] on span "0 0" at bounding box center [709, 392] width 111 height 15
type input "03"
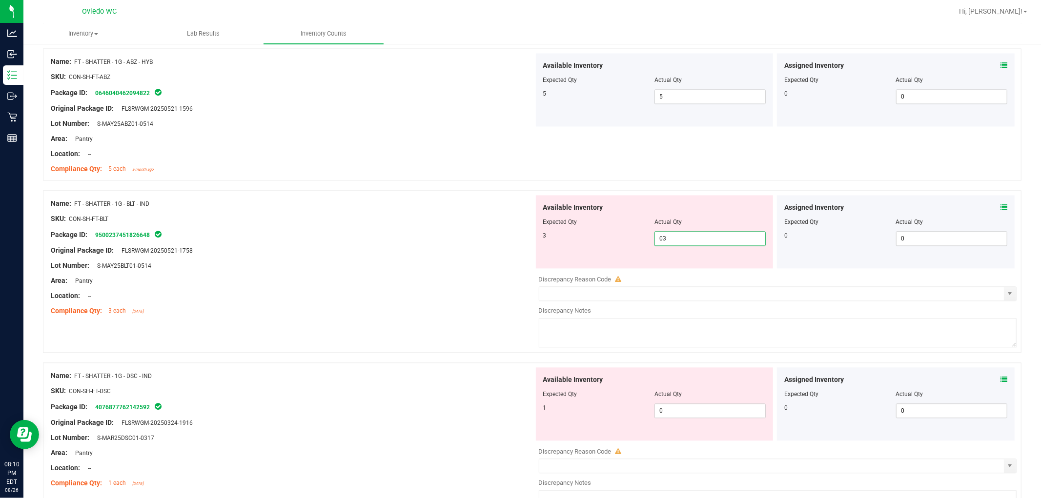
scroll to position [1897, 0]
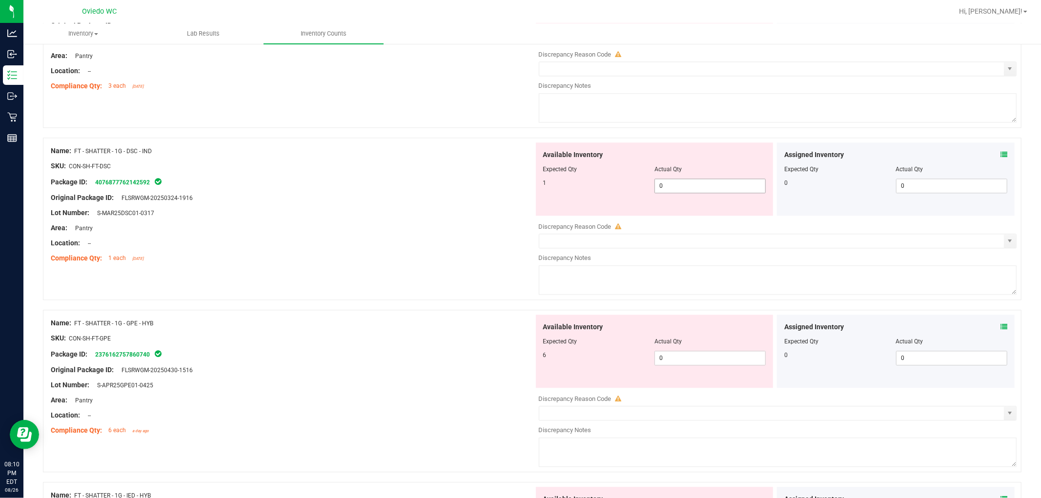
type input "3"
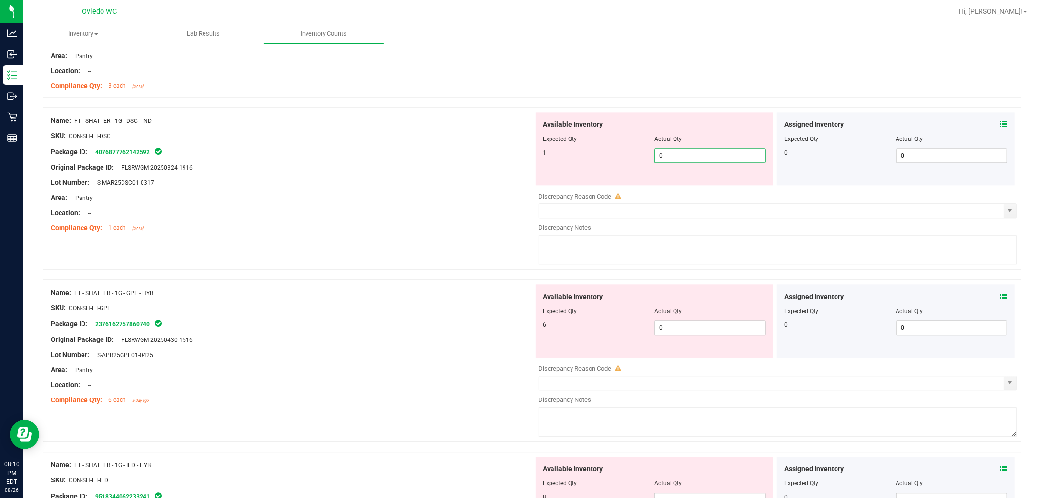
click at [556, 189] on div "Available Inventory Expected Qty Actual Qty 1 0 0" at bounding box center [775, 189] width 483 height 155
type input "01"
type input "1"
click at [556, 332] on div "Available Inventory Expected Qty Actual Qty 6 0 0" at bounding box center [775, 361] width 483 height 155
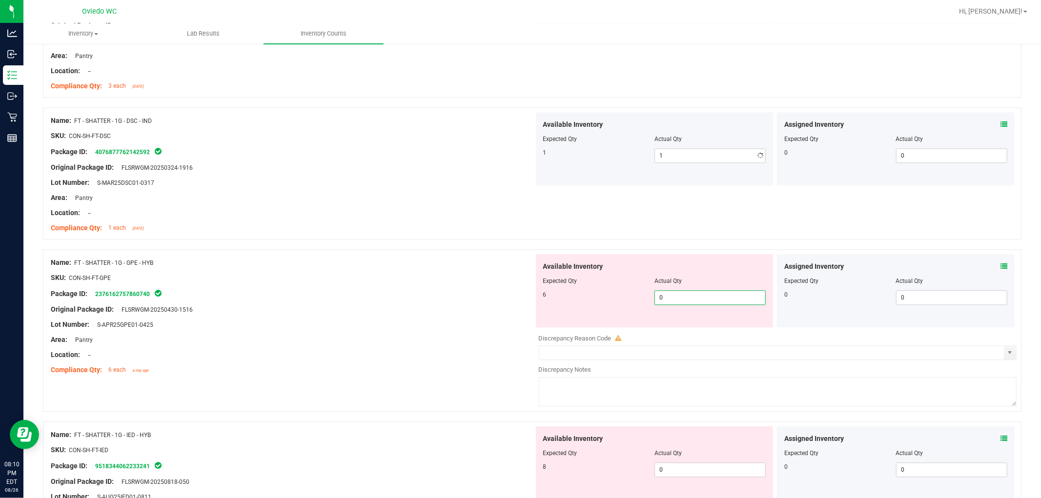
type input "06"
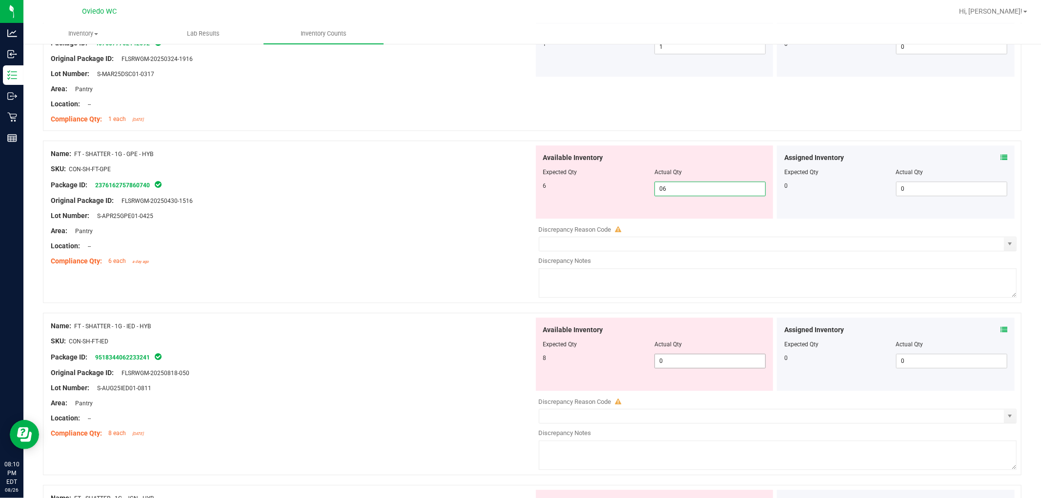
type input "6"
click at [556, 363] on div "Available Inventory Expected Qty Actual Qty 8 0 0" at bounding box center [775, 395] width 483 height 155
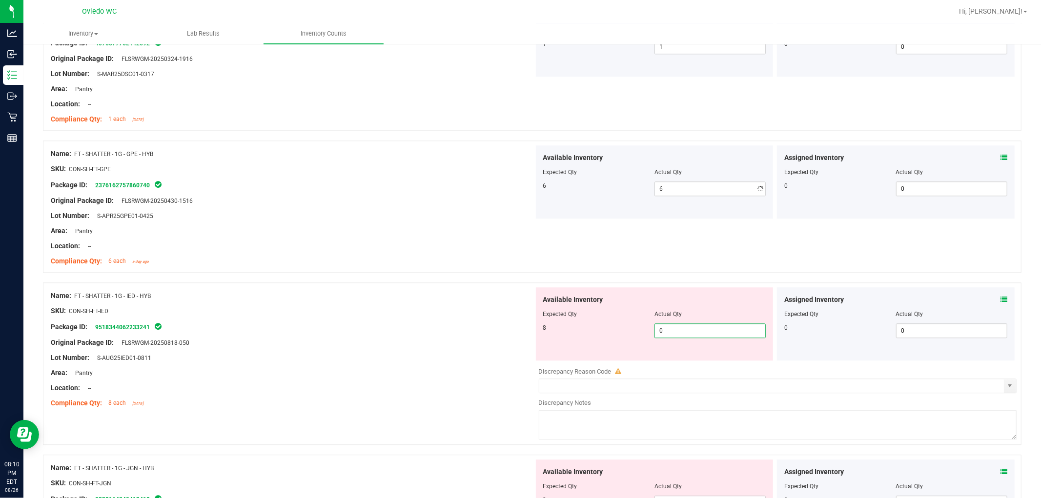
type input "08"
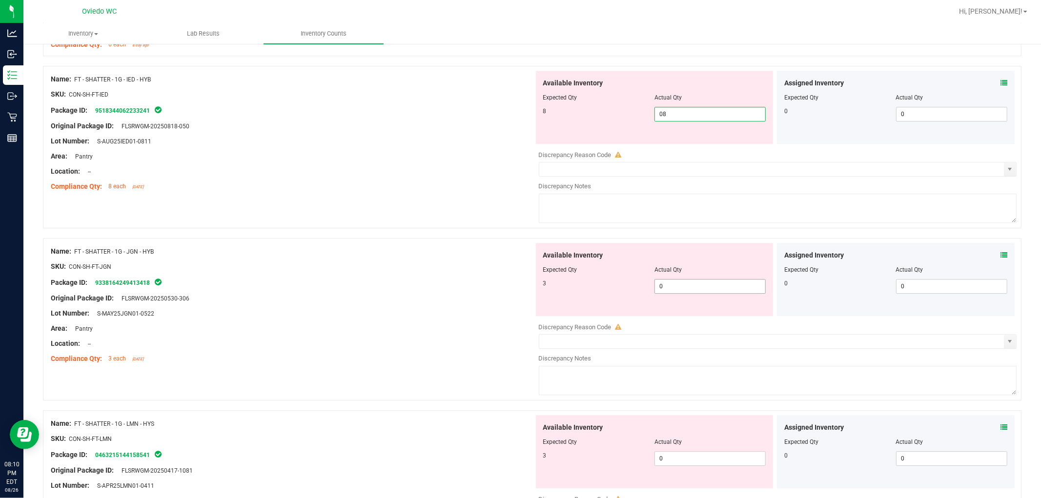
type input "8"
drag, startPoint x: 694, startPoint y: 291, endPoint x: 702, endPoint y: 291, distance: 7.8
click at [556, 291] on div "Available Inventory Expected Qty Actual Qty 3 0 0" at bounding box center [775, 320] width 483 height 155
type input "03"
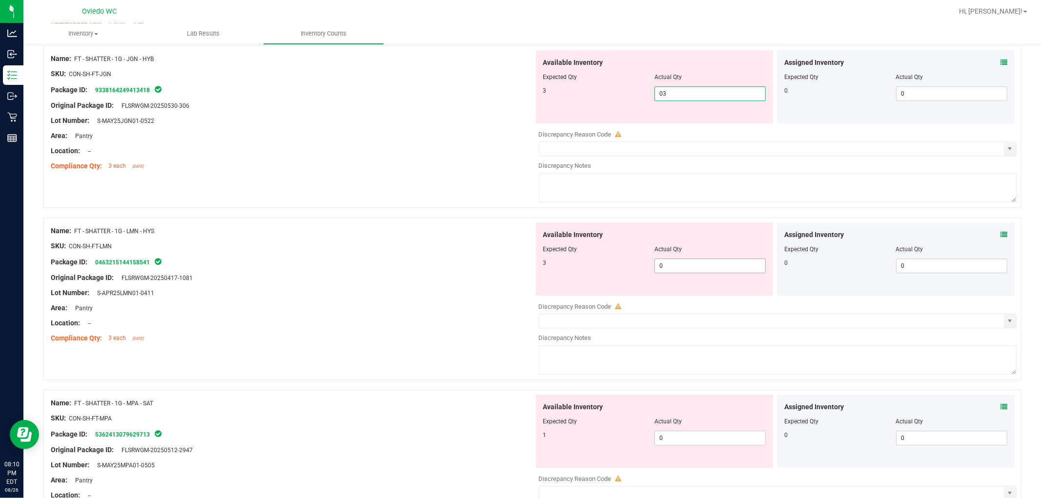
type input "3"
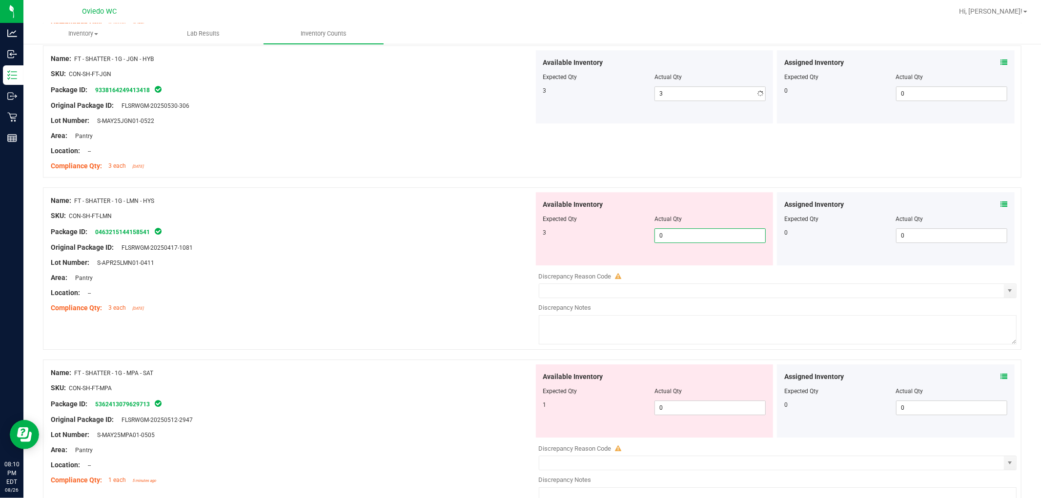
click at [556, 269] on div "Available Inventory Expected Qty Actual Qty 3 0 0" at bounding box center [775, 269] width 483 height 155
type input "03"
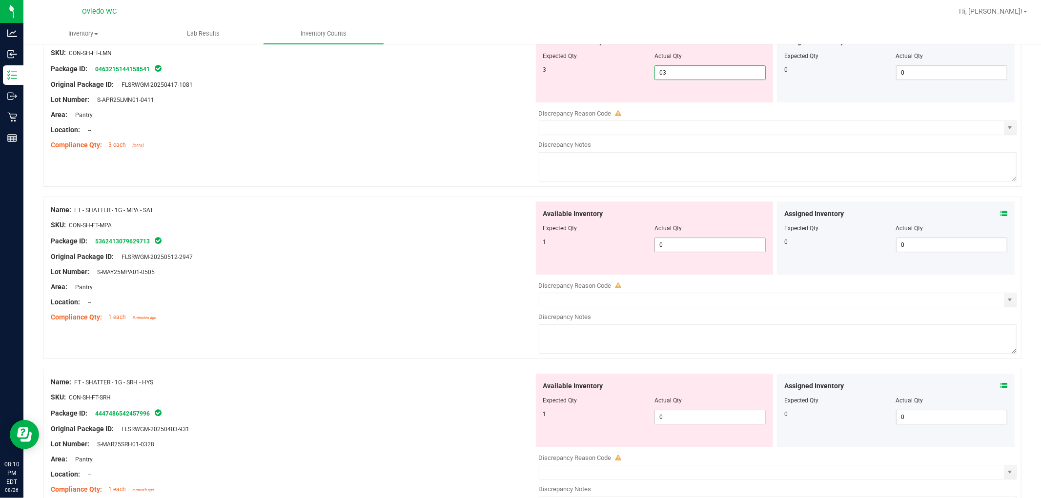
type input "3"
click at [556, 243] on div "Available Inventory Expected Qty Actual Qty 1 0 0" at bounding box center [655, 237] width 238 height 73
type input "01"
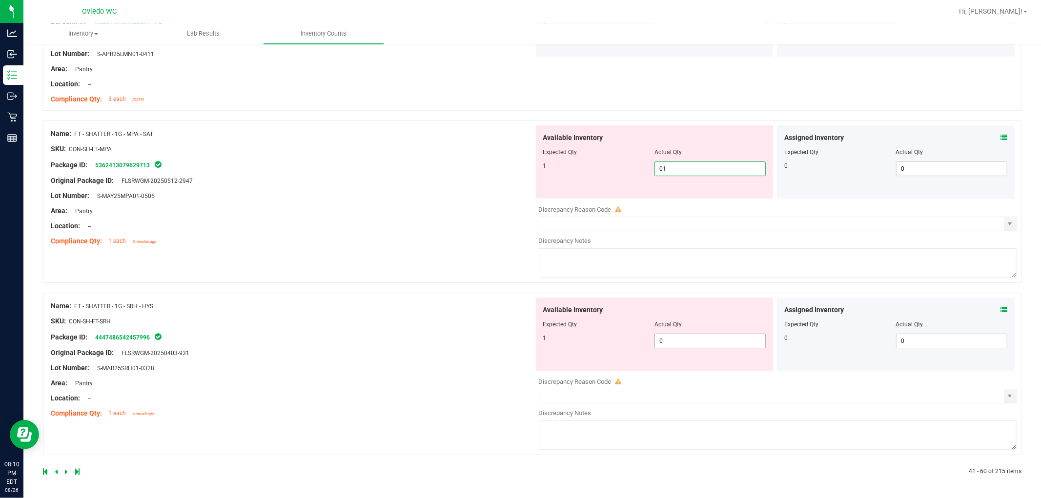
type input "1"
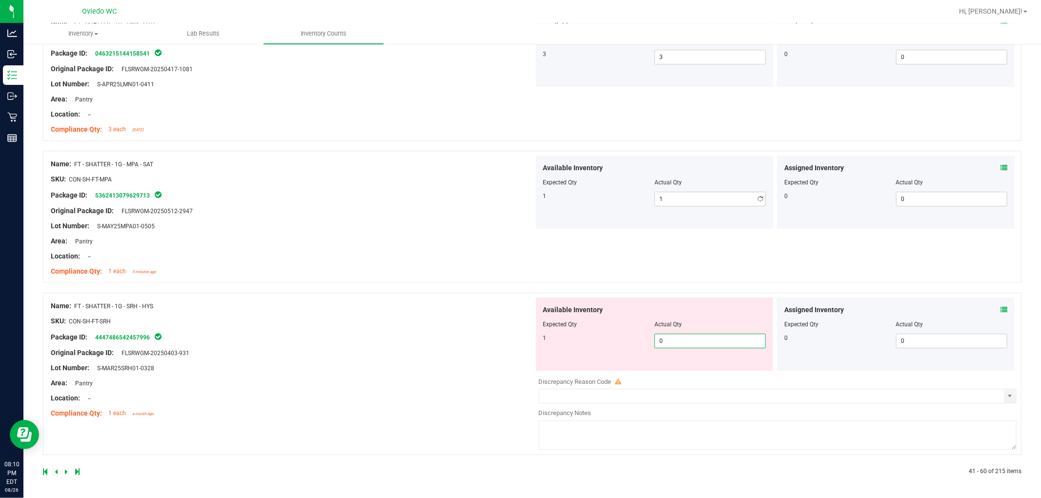
click at [556, 337] on span "0 0" at bounding box center [709, 341] width 111 height 15
type input "01"
type input "1"
click at [370, 392] on div "Name: FT - SHATTER - 1G - SRH - HYS SKU: CON-SH-FT-SRH Package ID: 444748654245…" at bounding box center [292, 360] width 483 height 124
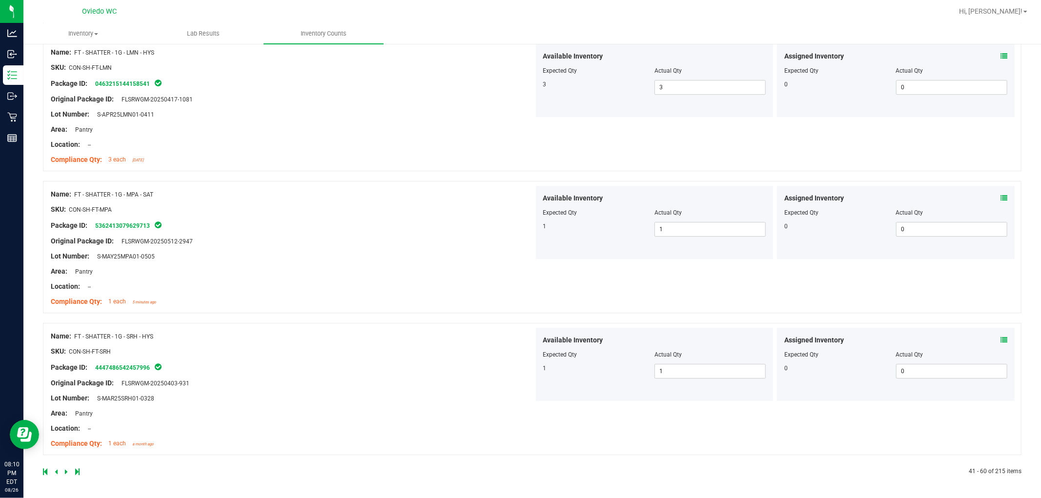
click at [66, 470] on icon at bounding box center [66, 472] width 3 height 6
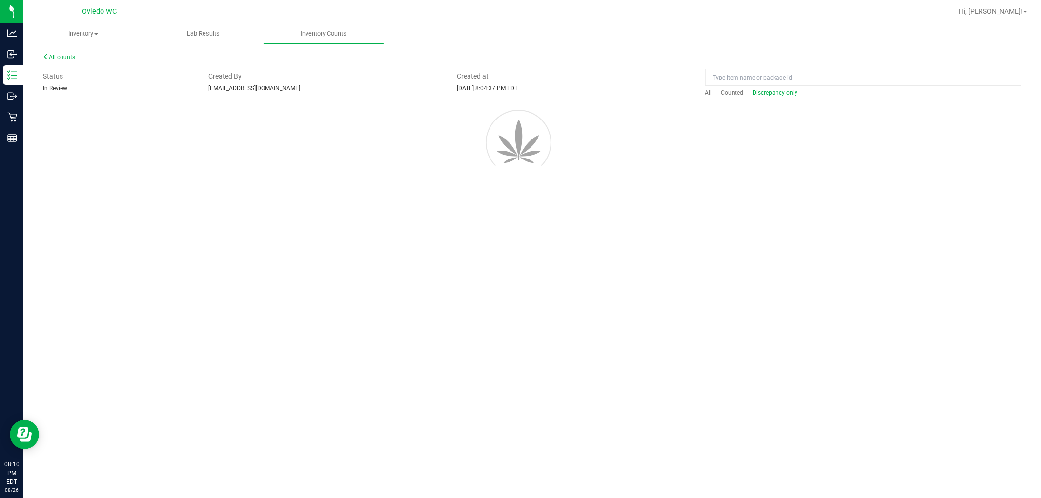
scroll to position [0, 0]
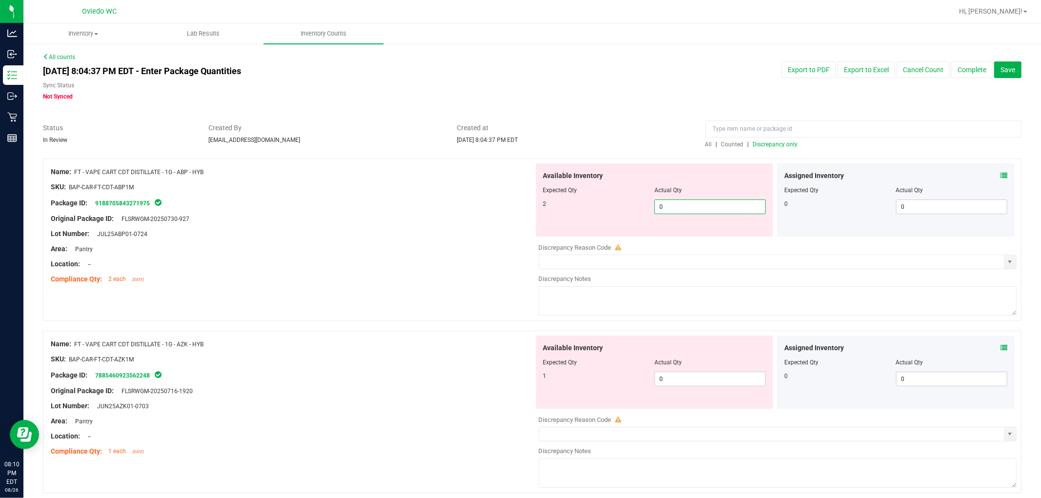
click at [556, 209] on span "0 0" at bounding box center [709, 207] width 111 height 15
type input "02"
type input "2"
click at [556, 383] on div "Available Inventory Expected Qty Actual Qty 1 0 0" at bounding box center [775, 413] width 483 height 155
type input "01"
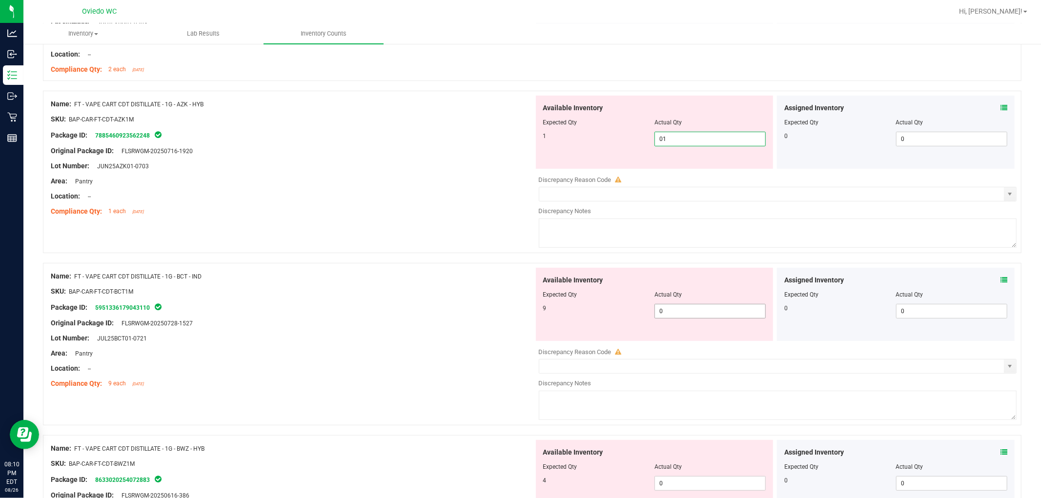
scroll to position [217, 0]
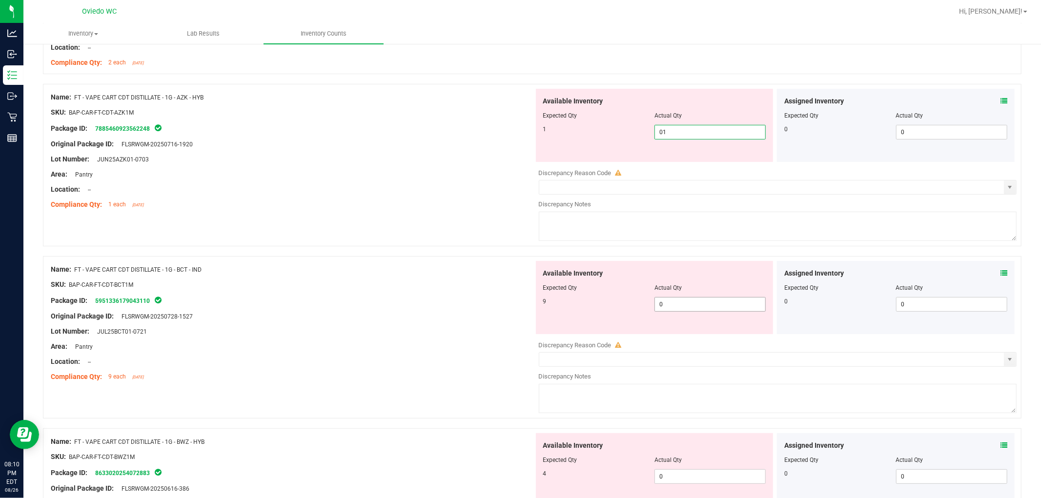
type input "1"
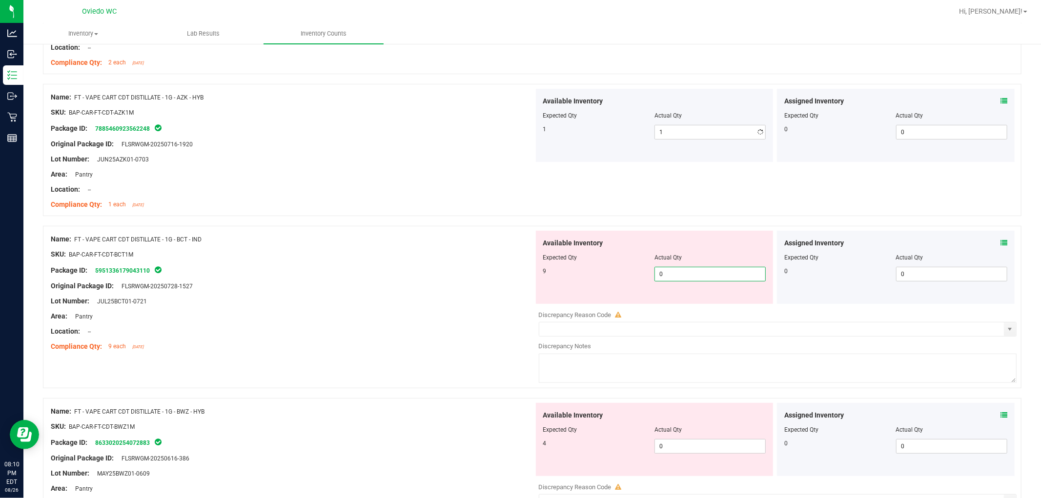
click at [556, 302] on div "Available Inventory Expected Qty Actual Qty 9 0 0" at bounding box center [655, 267] width 238 height 73
type input "09"
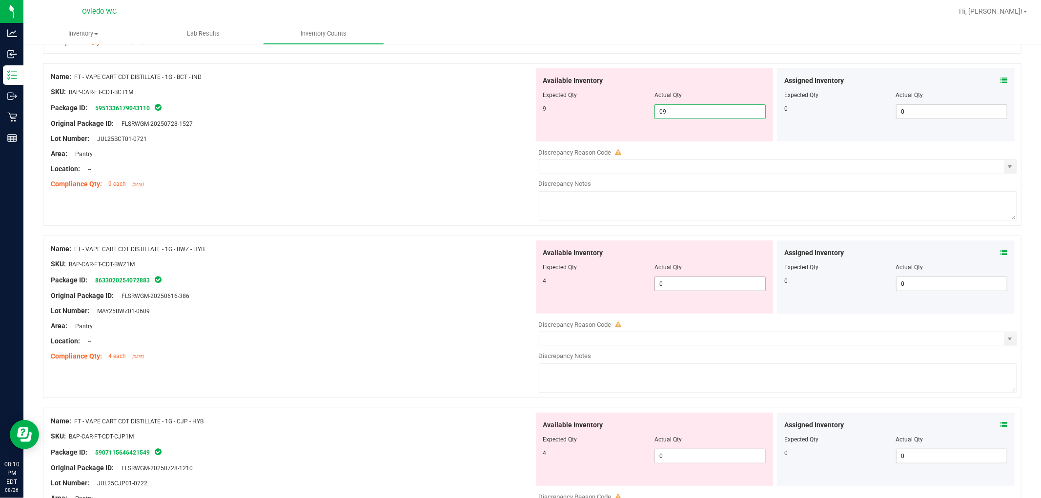
click at [556, 284] on div "Available Inventory Expected Qty Actual Qty 4 0 0" at bounding box center [775, 318] width 483 height 155
type input "9"
type input "04"
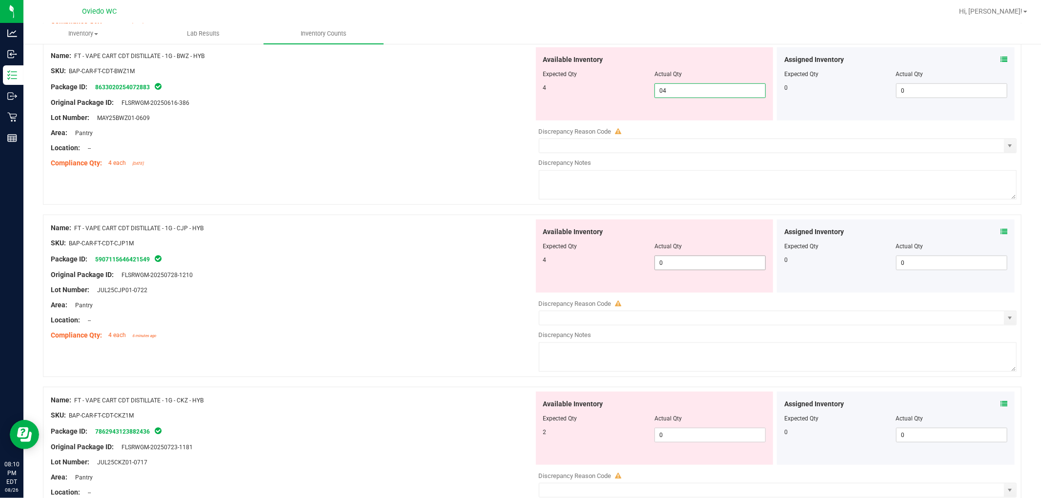
type input "4"
click at [556, 262] on div "Available Inventory Expected Qty Actual Qty 4 0 0" at bounding box center [655, 256] width 238 height 73
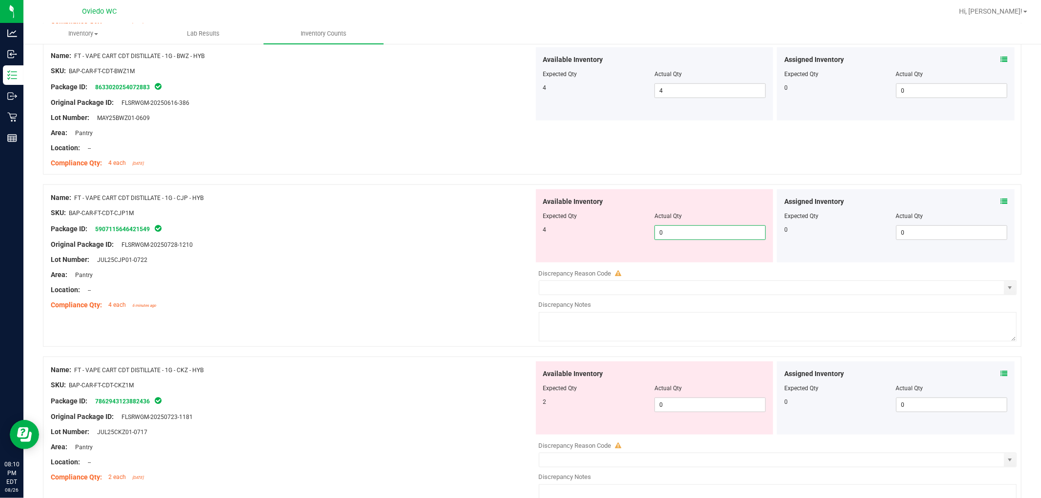
type input "04"
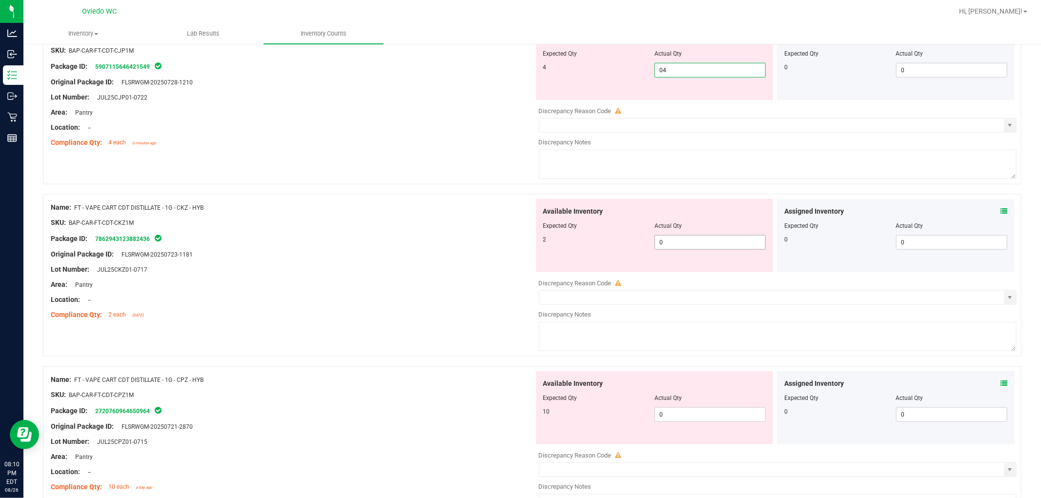
type input "4"
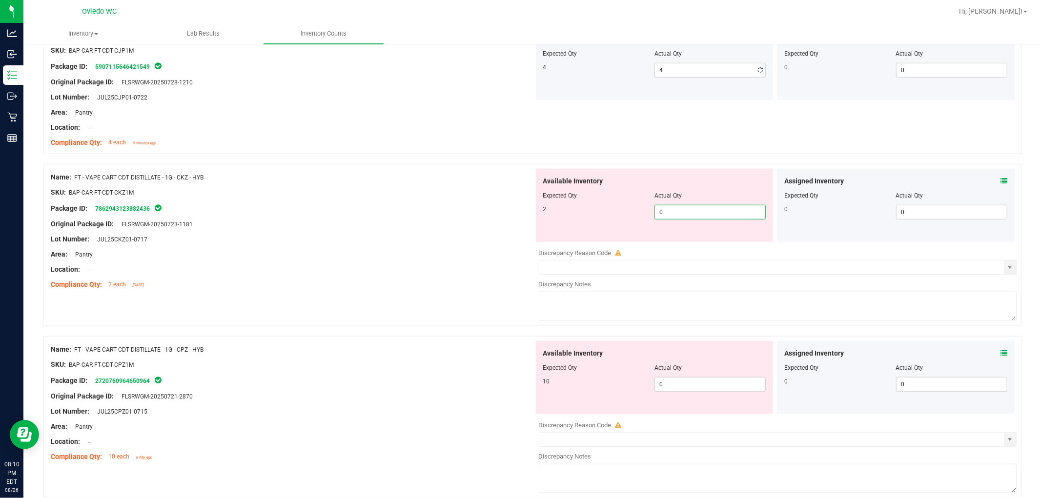
click at [556, 244] on div "Available Inventory Expected Qty Actual Qty 2 0 0" at bounding box center [775, 246] width 483 height 155
type input "02"
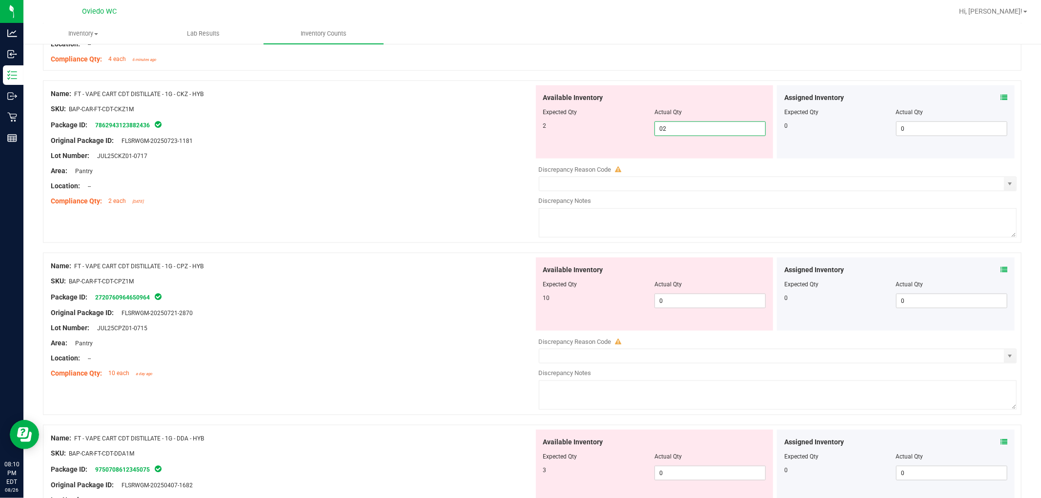
scroll to position [867, 0]
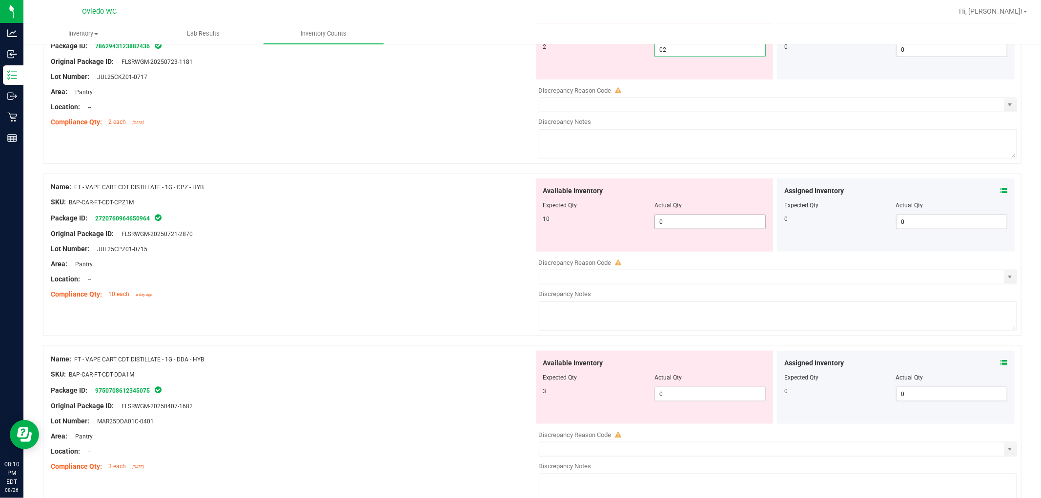
type input "2"
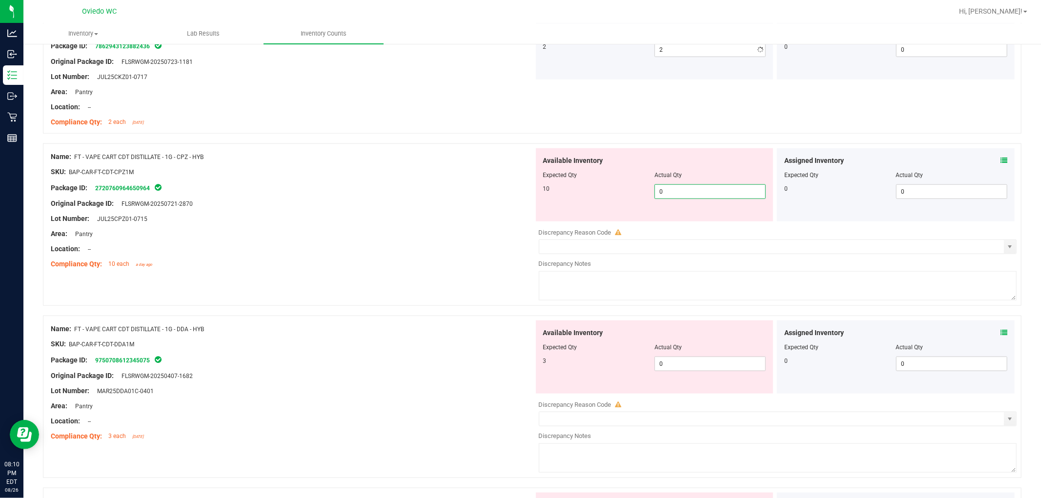
click at [556, 223] on div "Available Inventory Expected Qty Actual Qty 10 0 0" at bounding box center [775, 225] width 483 height 155
type input "010"
type input "10"
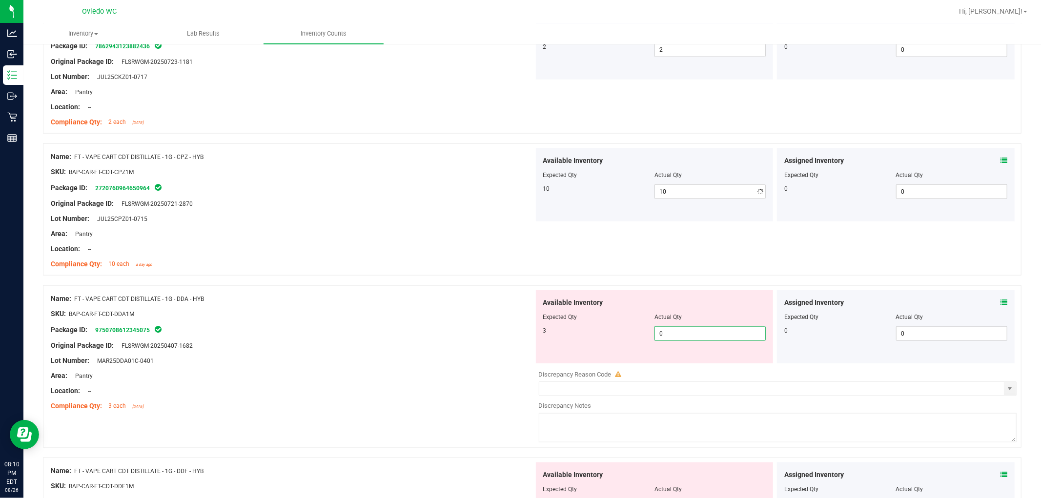
click at [556, 361] on div "Available Inventory Expected Qty Actual Qty 3 0 0" at bounding box center [655, 326] width 238 height 73
type input "03"
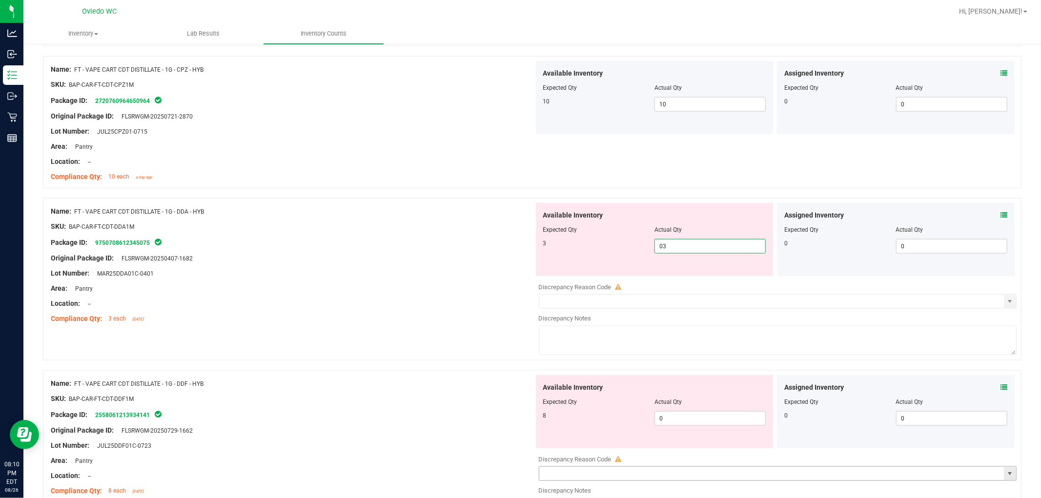
scroll to position [1084, 0]
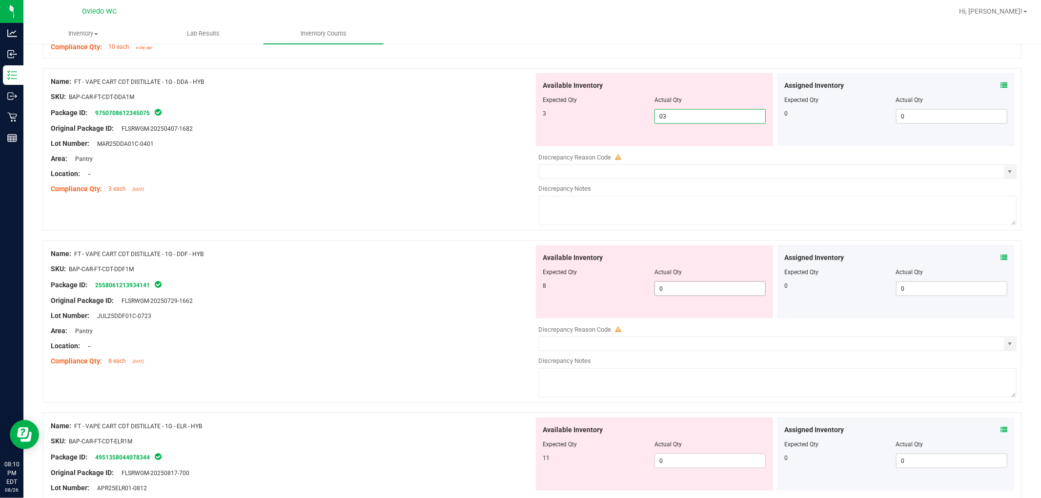
type input "3"
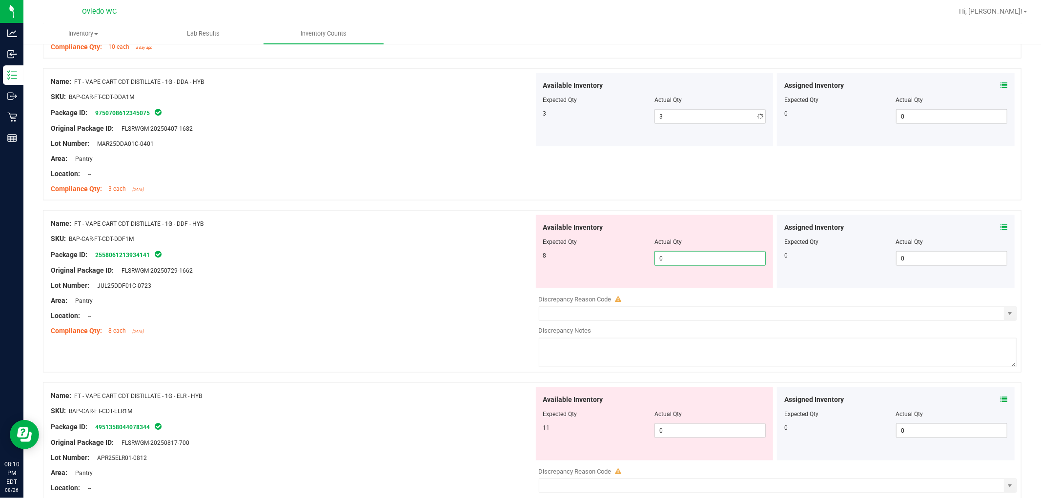
click at [556, 290] on div "Available Inventory Expected Qty Actual Qty 8 0 0" at bounding box center [775, 292] width 483 height 155
type input "08"
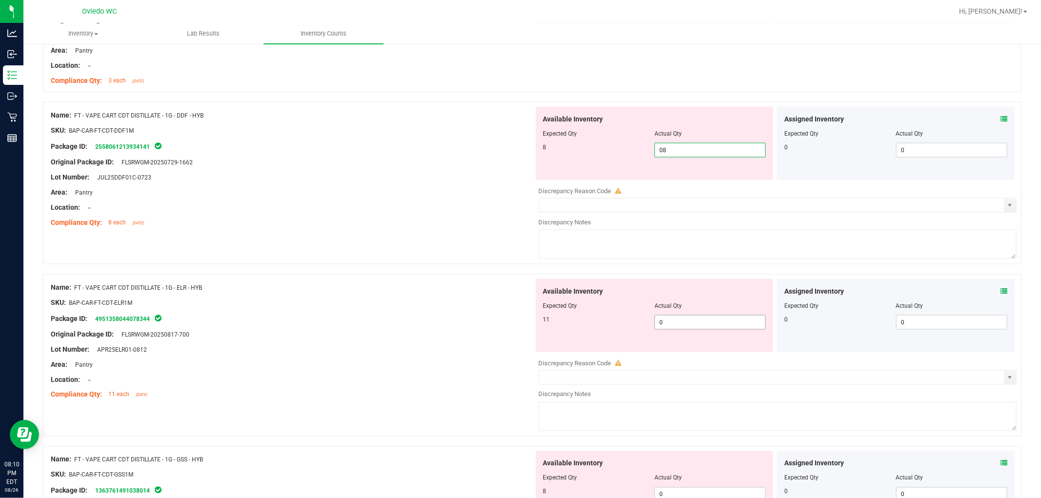
type input "8"
drag, startPoint x: 681, startPoint y: 327, endPoint x: 682, endPoint y: 320, distance: 7.8
click at [556, 326] on div "Available Inventory Expected Qty Actual Qty 11 0 0" at bounding box center [775, 356] width 483 height 155
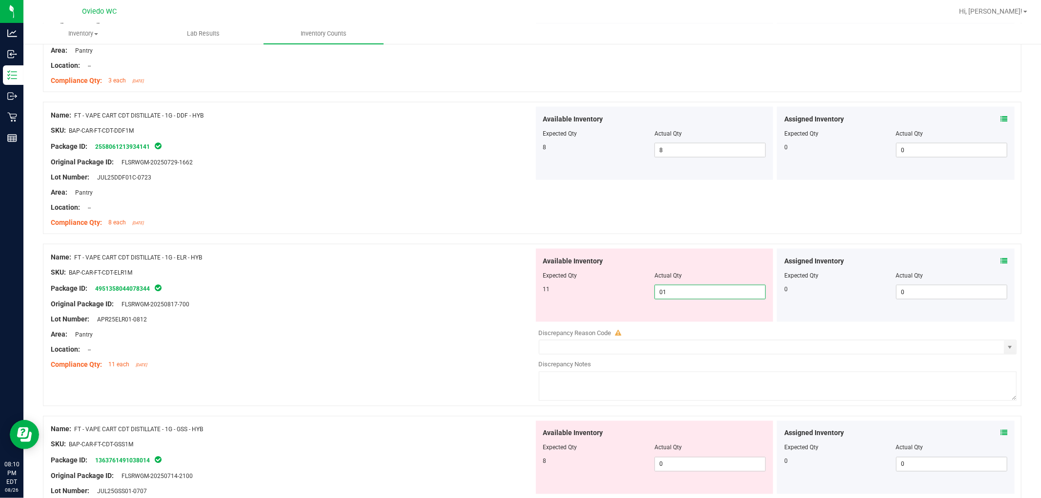
type input "011"
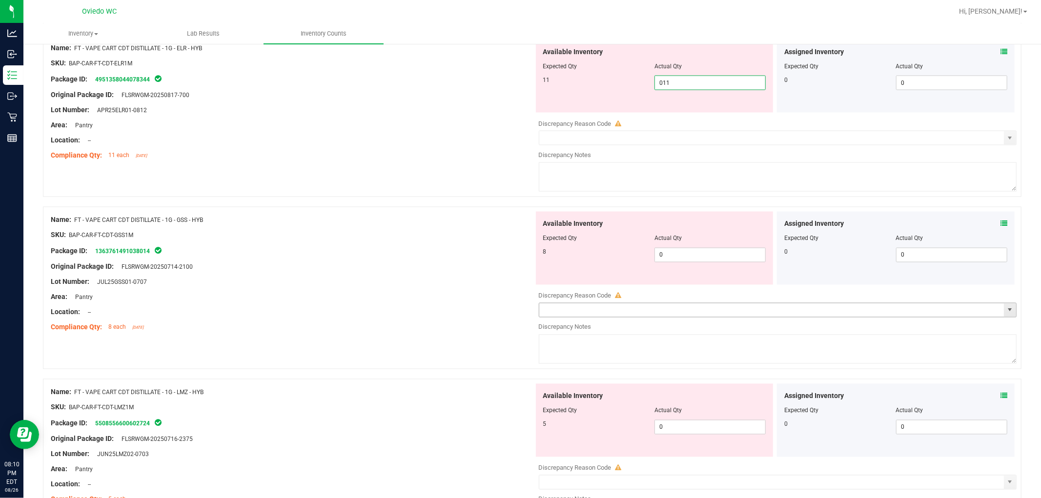
scroll to position [1409, 0]
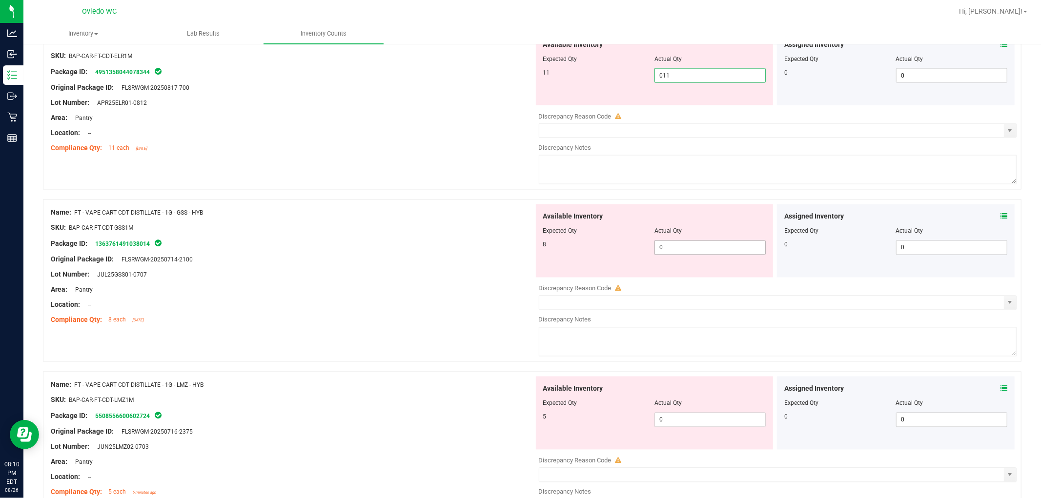
type input "11"
click at [556, 245] on div "Available Inventory Expected Qty Actual Qty 8 0 0" at bounding box center [655, 240] width 238 height 73
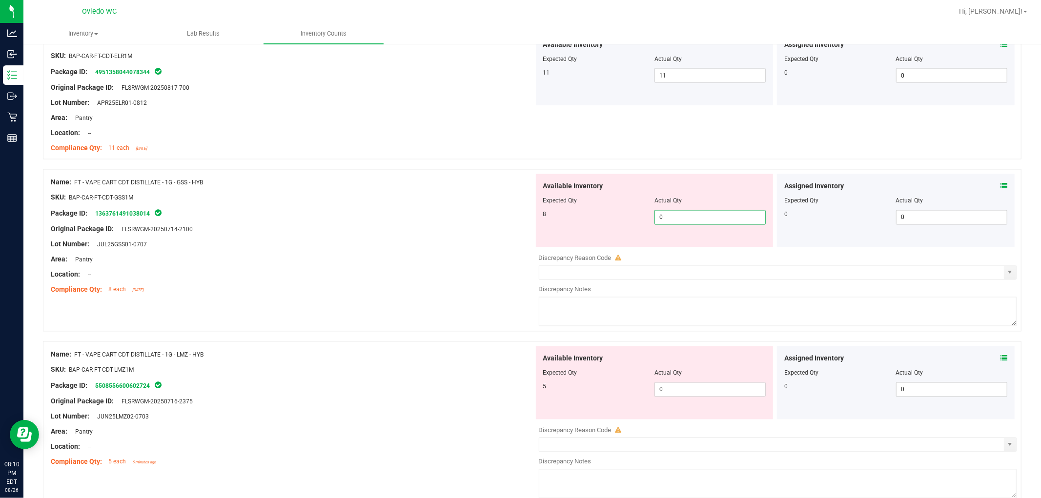
type input "08"
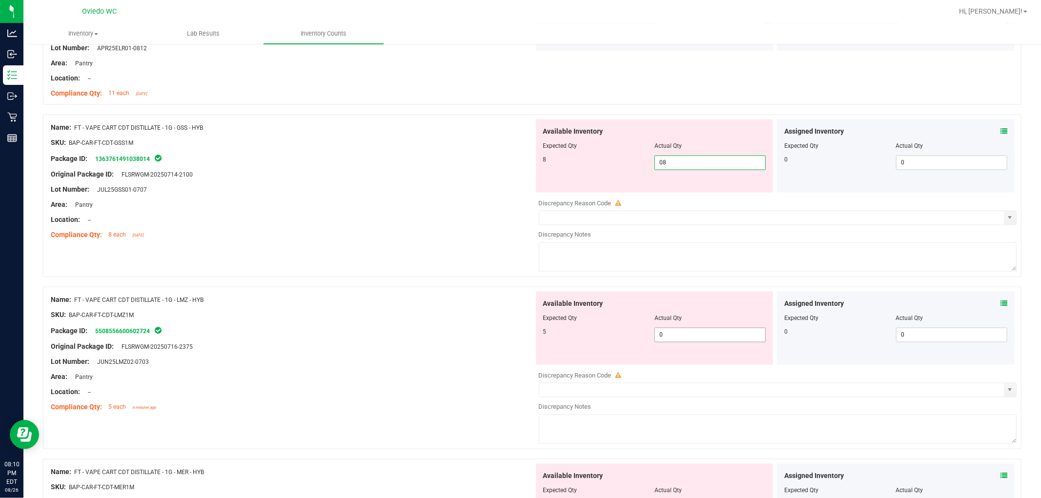
type input "8"
click at [556, 338] on div "Available Inventory Expected Qty Actual Qty 5 0 0" at bounding box center [775, 369] width 483 height 155
type input "05"
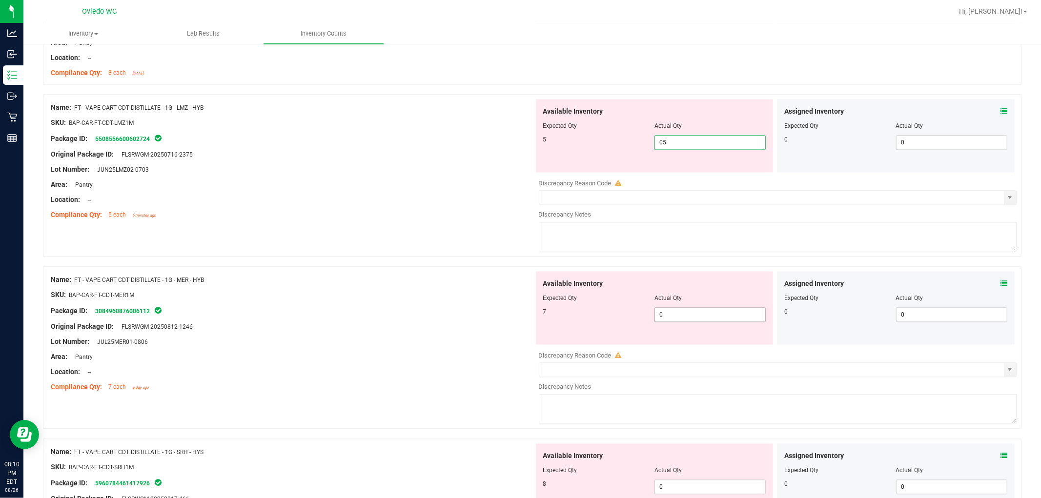
type input "5"
click at [556, 318] on div "Available Inventory Expected Qty Actual Qty 7 0 0" at bounding box center [775, 348] width 483 height 155
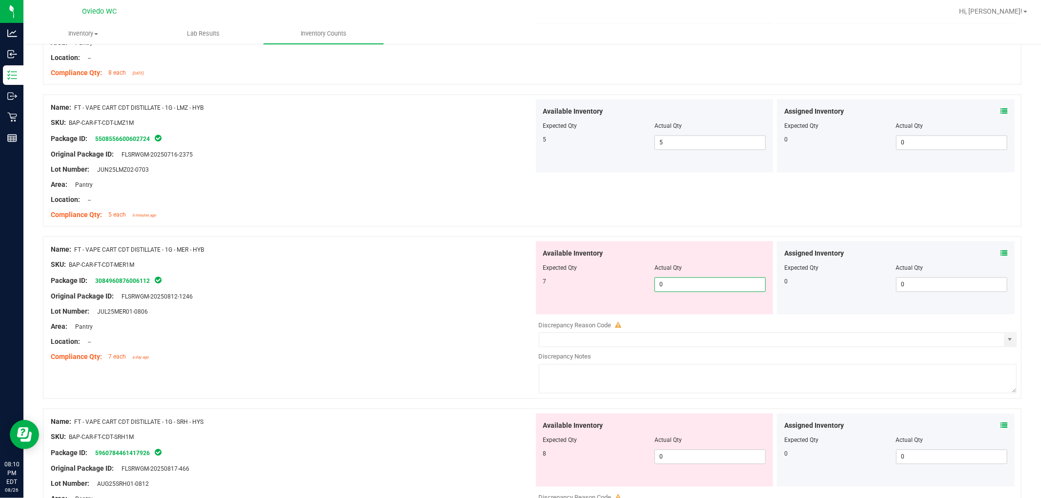
type input "07"
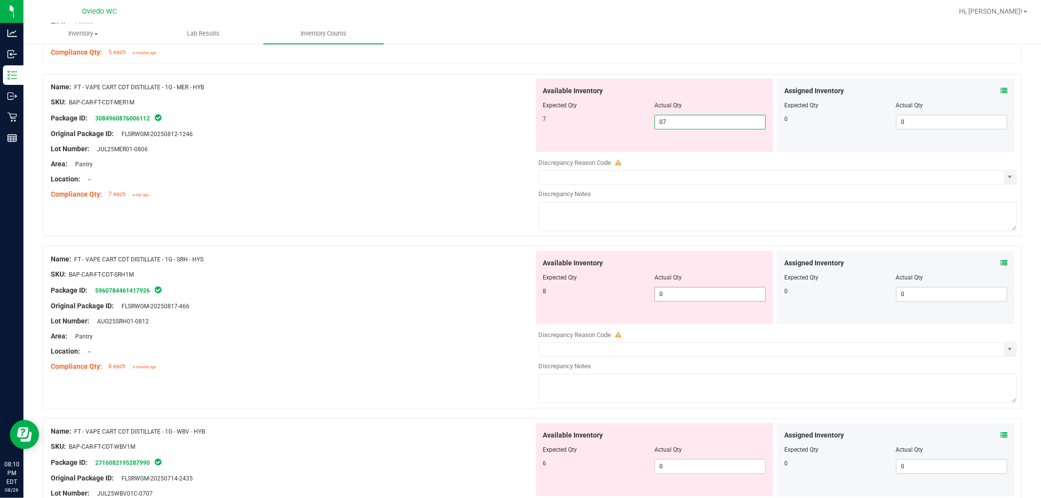
type input "7"
click at [556, 291] on div "Available Inventory Expected Qty Actual Qty 8 0 0" at bounding box center [655, 287] width 238 height 73
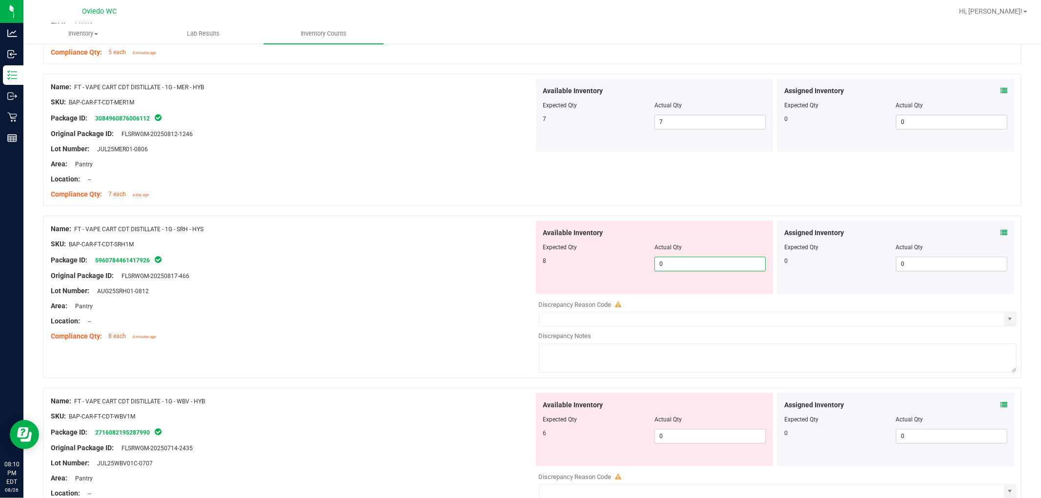
type input "08"
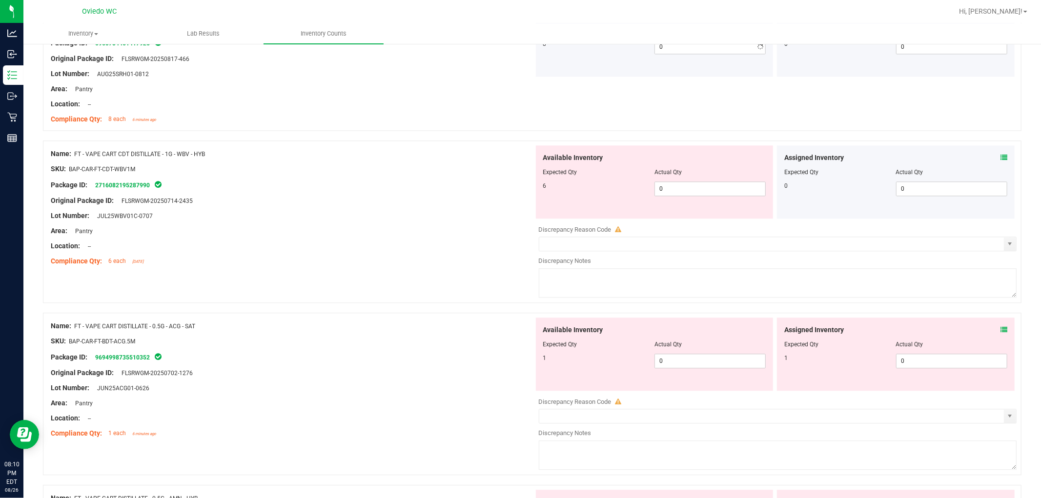
type input "8"
click at [556, 212] on div "Available Inventory Expected Qty Actual Qty 6 0 0" at bounding box center [655, 181] width 238 height 73
click at [556, 187] on span "0 0" at bounding box center [709, 188] width 111 height 15
type input "06"
type input "6"
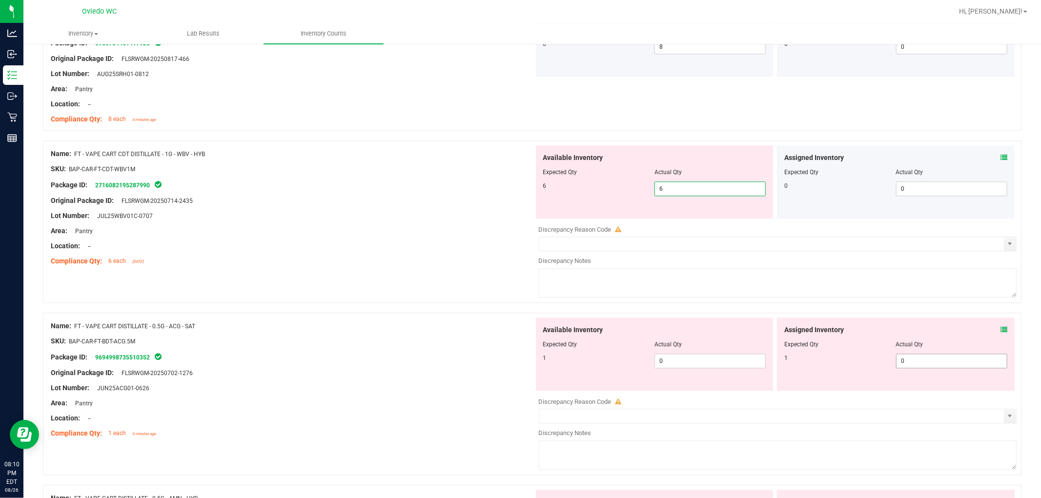
click at [556, 365] on div "Available Inventory Expected Qty Actual Qty 1 0 0" at bounding box center [775, 395] width 483 height 155
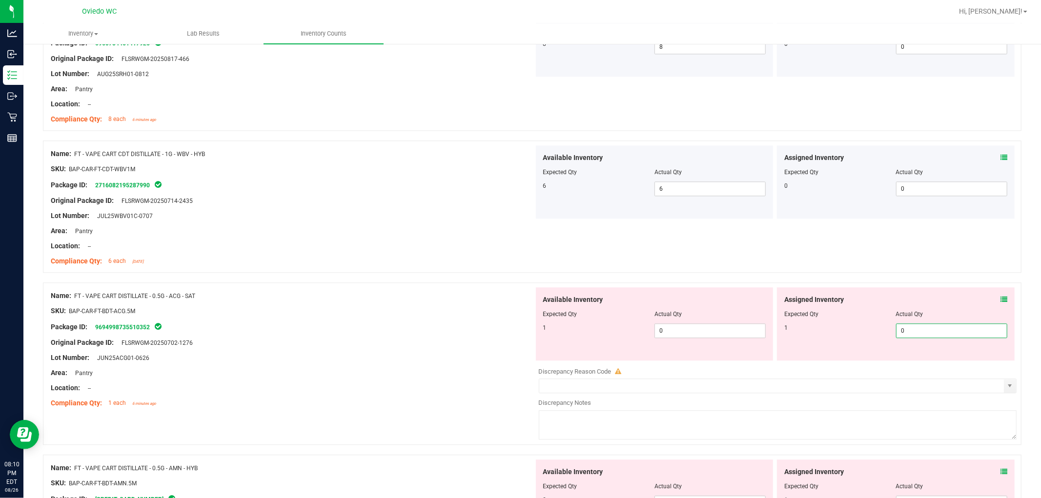
type input "01"
type input "1"
click at [556, 322] on div at bounding box center [654, 321] width 223 height 5
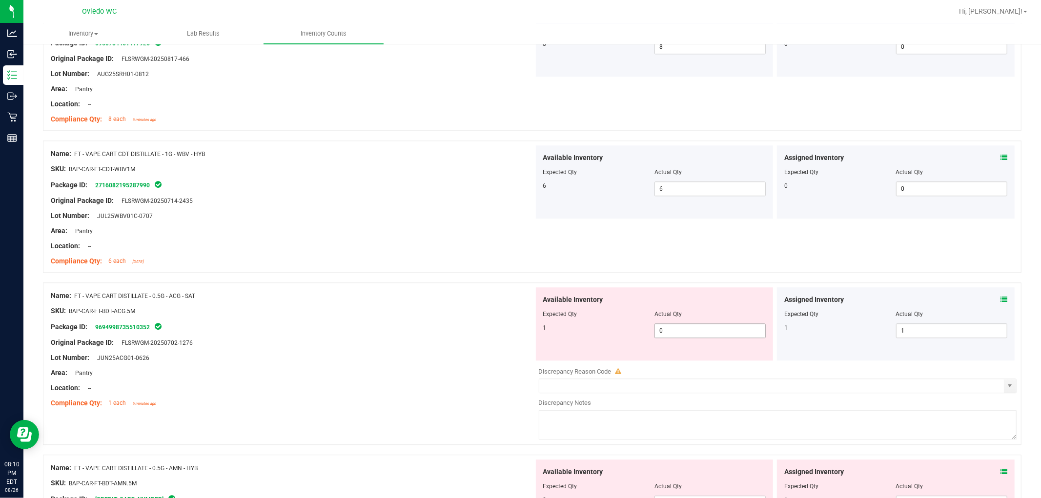
click at [556, 330] on span "0 0" at bounding box center [709, 330] width 111 height 15
type input "01"
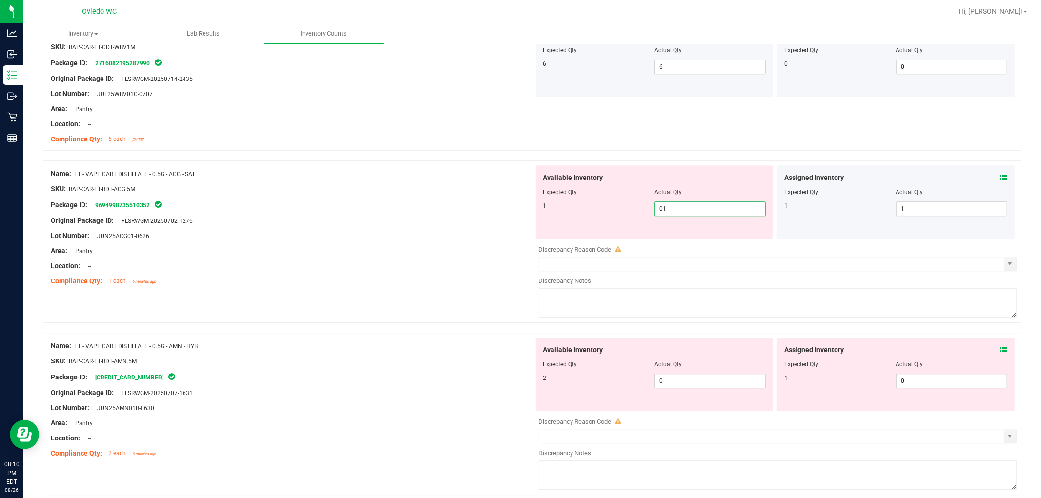
scroll to position [2222, 0]
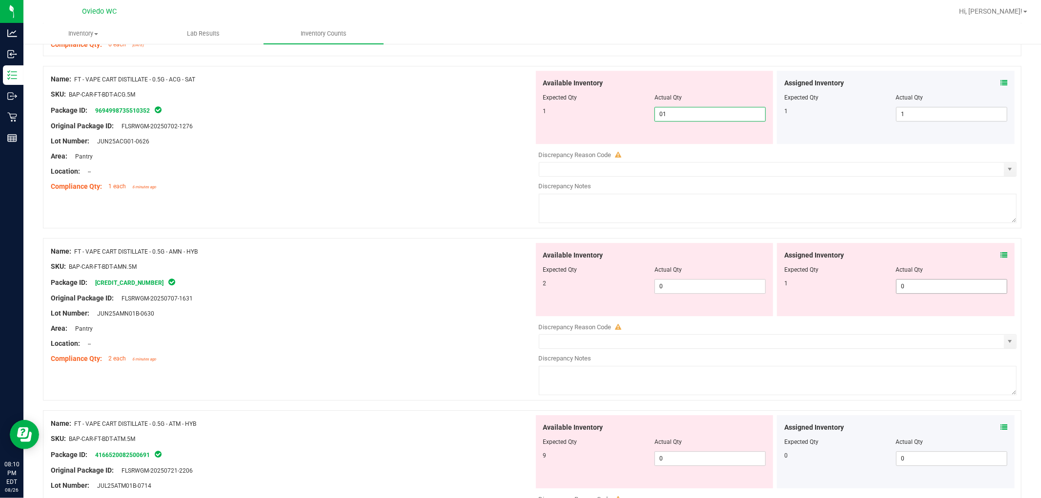
type input "1"
click at [556, 288] on div "Available Inventory Expected Qty Actual Qty 2 0 0" at bounding box center [775, 320] width 483 height 155
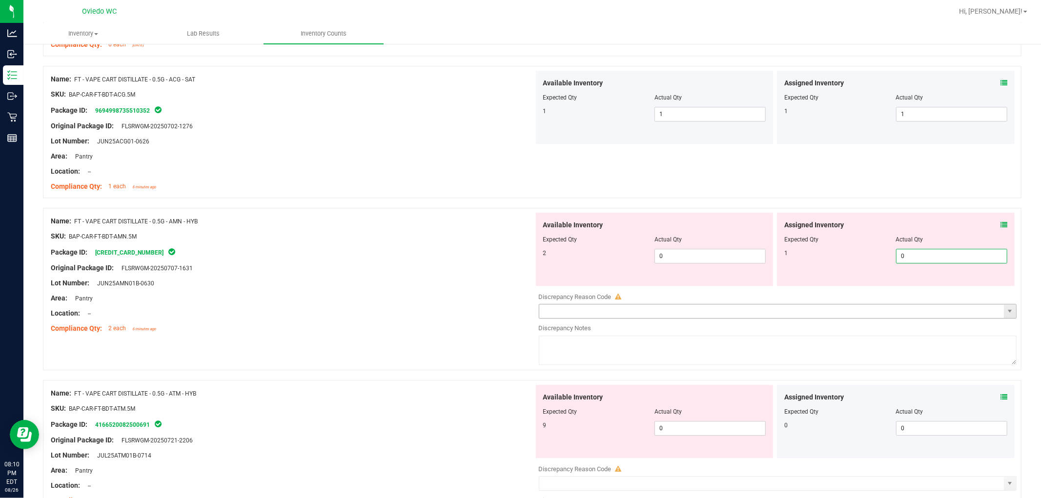
type input "01"
type input "1"
click at [556, 254] on span "0 0" at bounding box center [709, 256] width 111 height 15
type input "02"
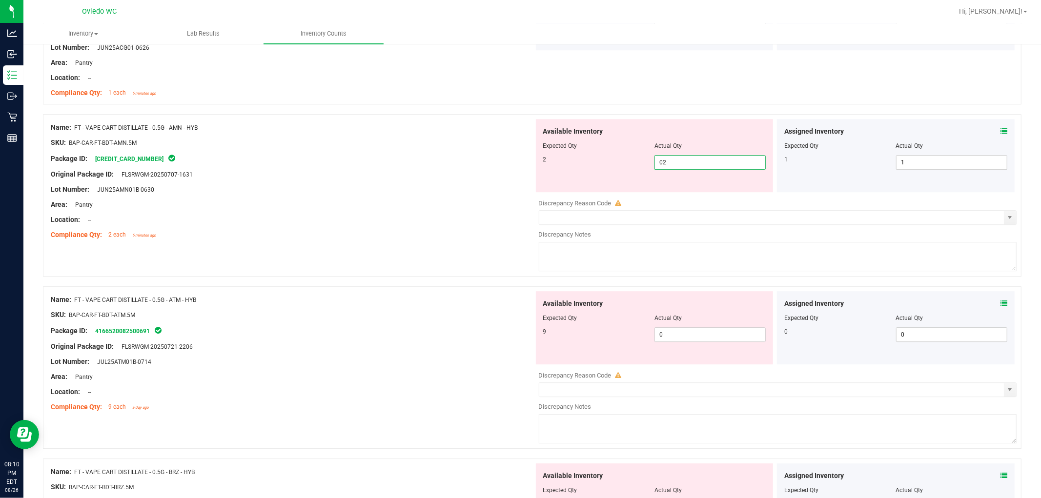
scroll to position [2385, 0]
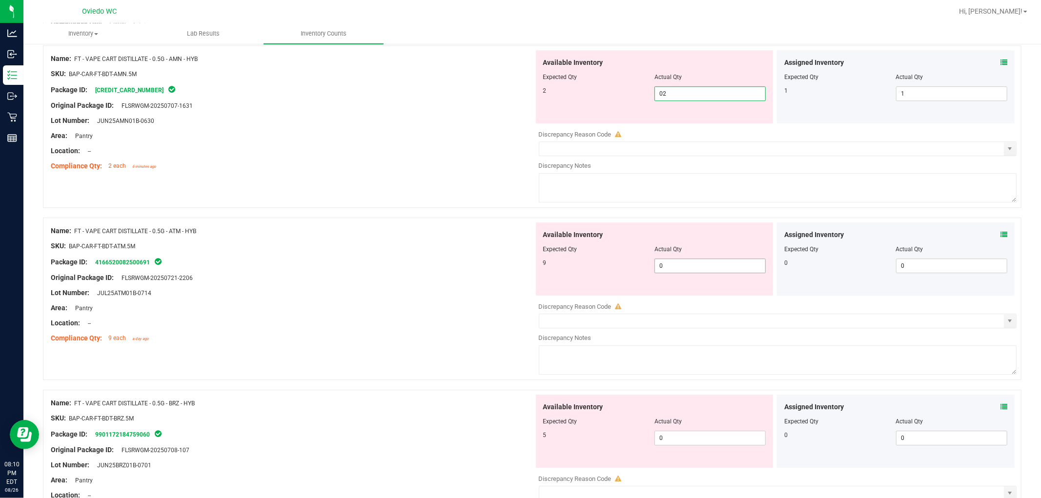
type input "2"
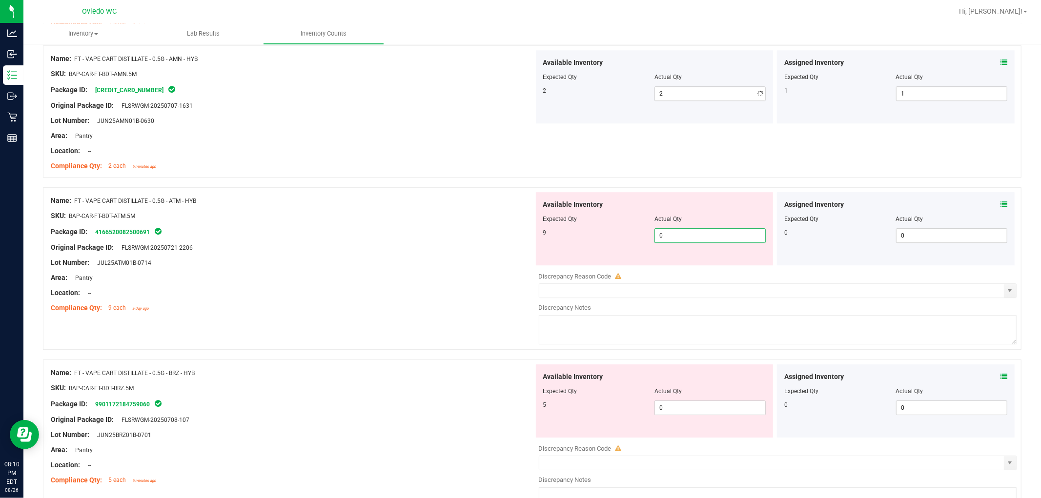
click at [556, 266] on div "Available Inventory Expected Qty Actual Qty 9 0 0" at bounding box center [775, 269] width 483 height 155
type input "09"
type input "9"
click at [556, 409] on div "Available Inventory Expected Qty Actual Qty 5 0 0" at bounding box center [775, 441] width 483 height 155
type input "05"
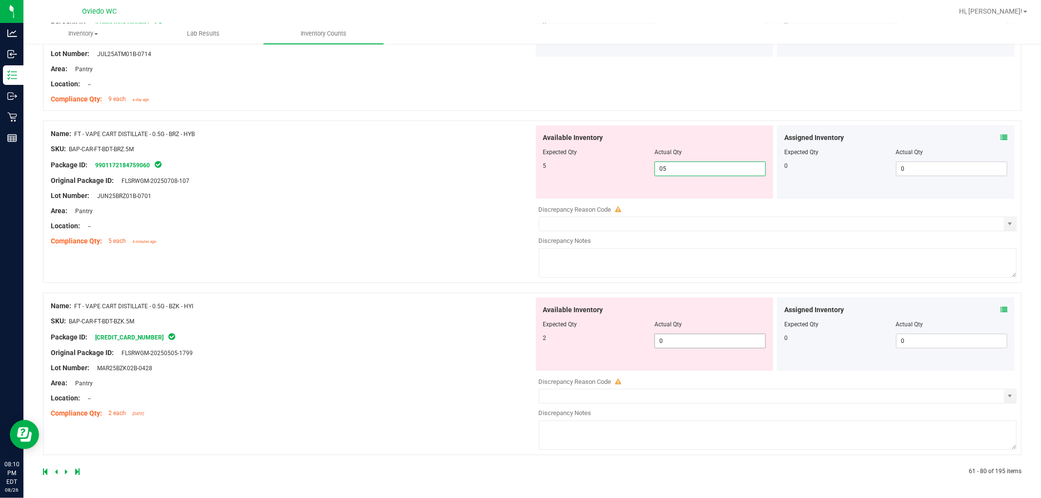
type input "5"
click at [556, 344] on span "0 0" at bounding box center [709, 341] width 111 height 15
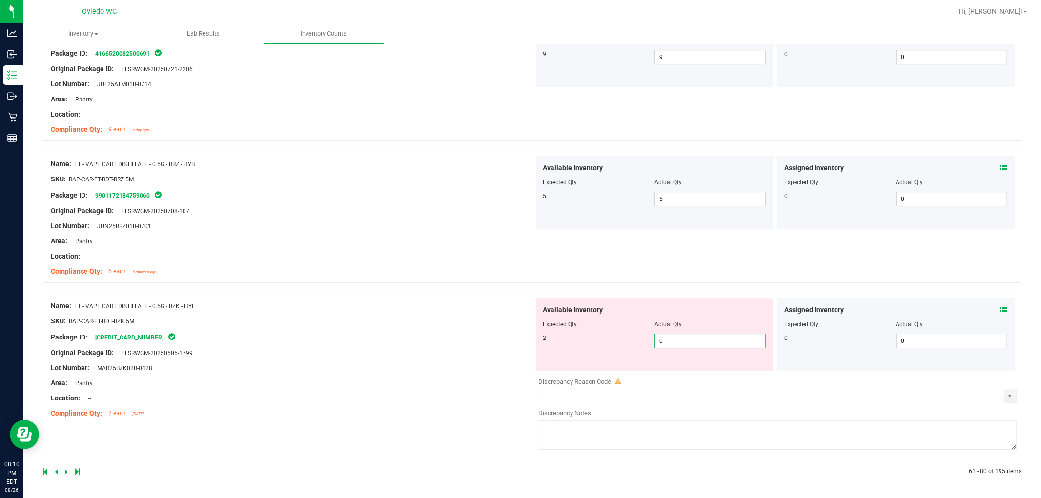
type input "02"
type input "2"
click at [430, 345] on div "Name: FT - VAPE CART DISTILLATE - 0.5G - BZK - HYI SKU: BAP-CAR-FT-BDT-BZK.5M P…" at bounding box center [292, 360] width 483 height 124
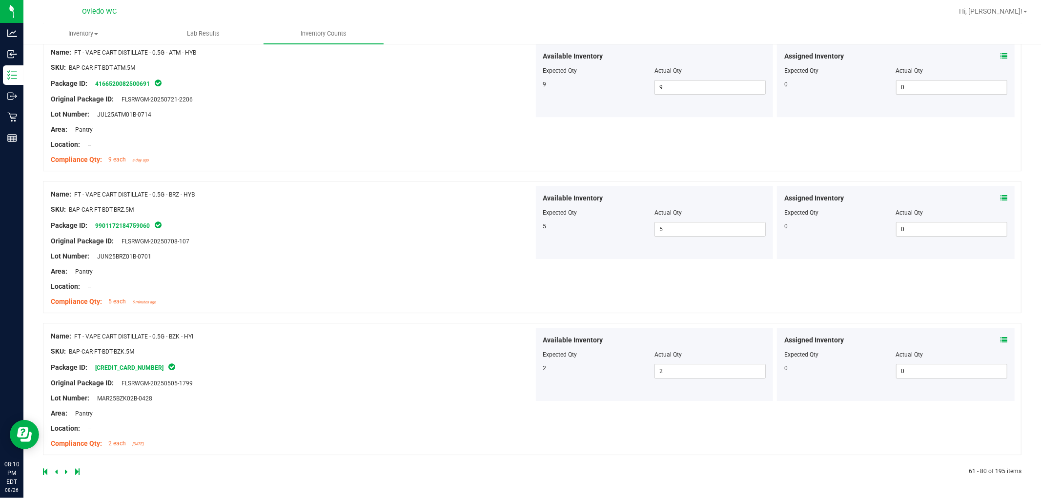
click at [68, 469] on link at bounding box center [67, 471] width 4 height 7
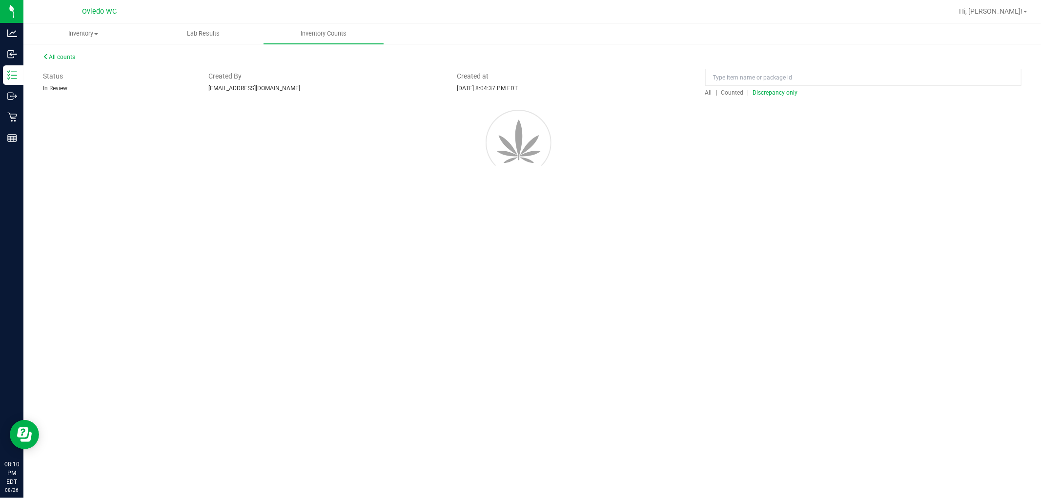
scroll to position [0, 0]
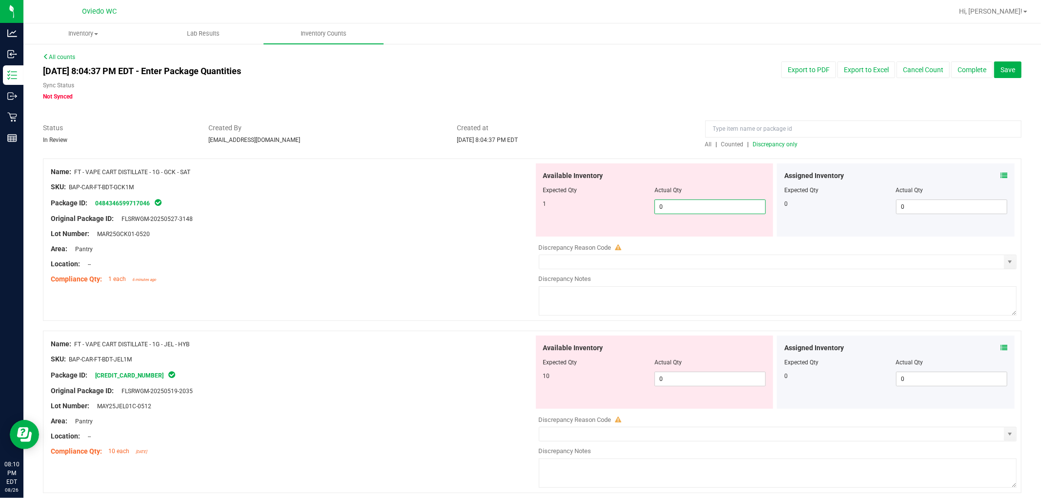
click at [556, 203] on span "0 0" at bounding box center [709, 207] width 111 height 15
type input "01"
type input "1"
click at [556, 382] on div "Available Inventory Expected Qty Actual Qty 10 0 0" at bounding box center [775, 413] width 483 height 155
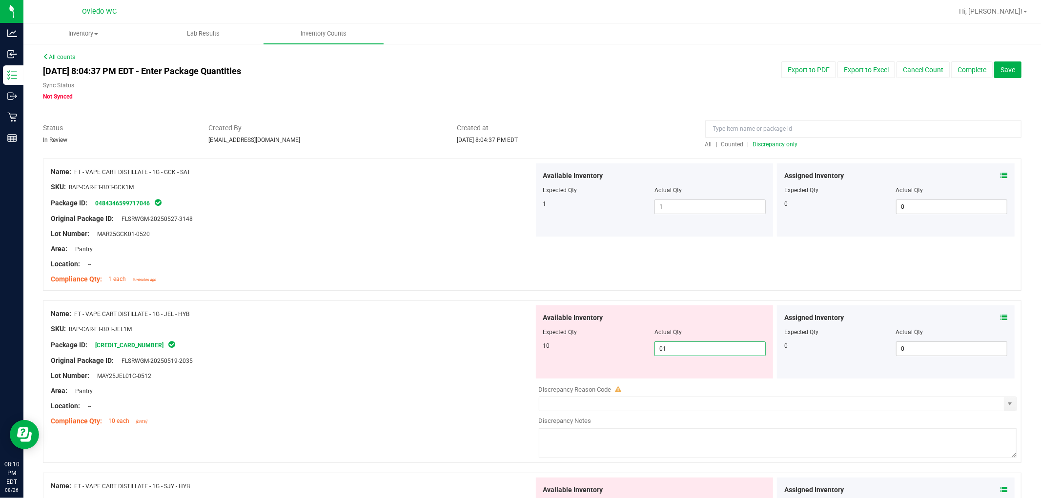
type input "010"
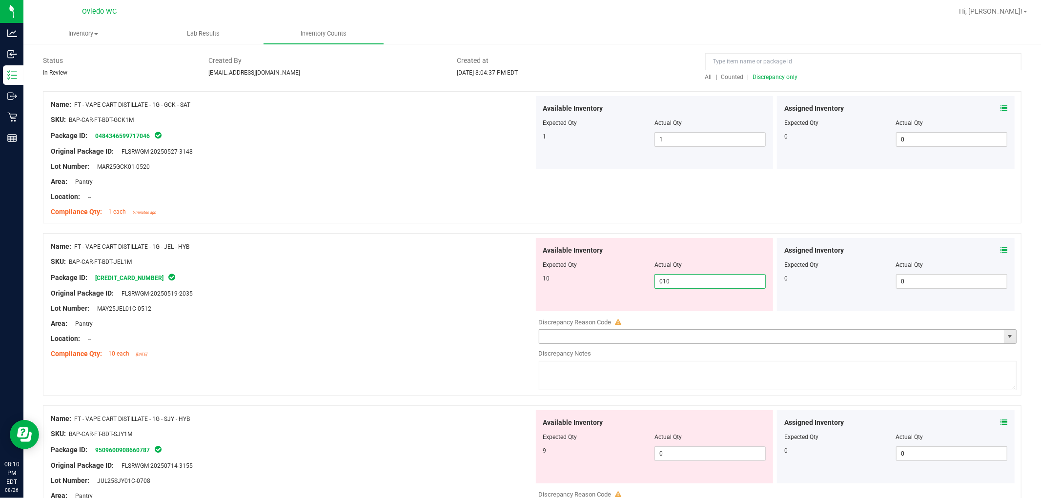
scroll to position [217, 0]
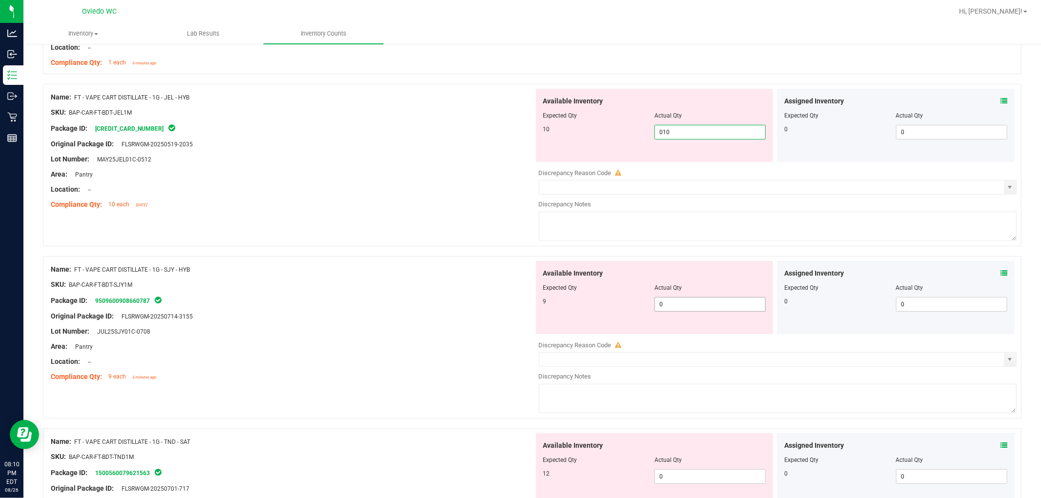
type input "10"
click at [556, 299] on div "Available Inventory Expected Qty Actual Qty 9 0 0" at bounding box center [655, 297] width 238 height 73
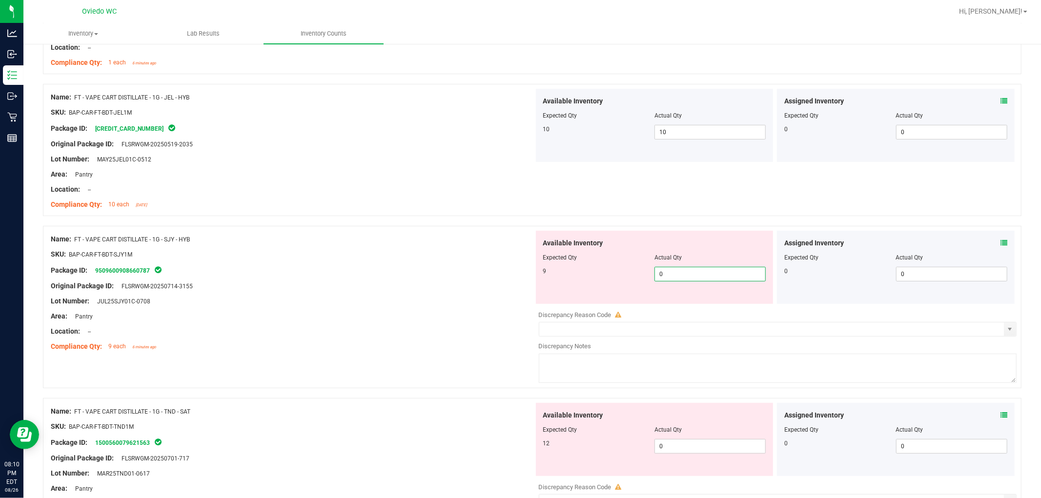
type input "09"
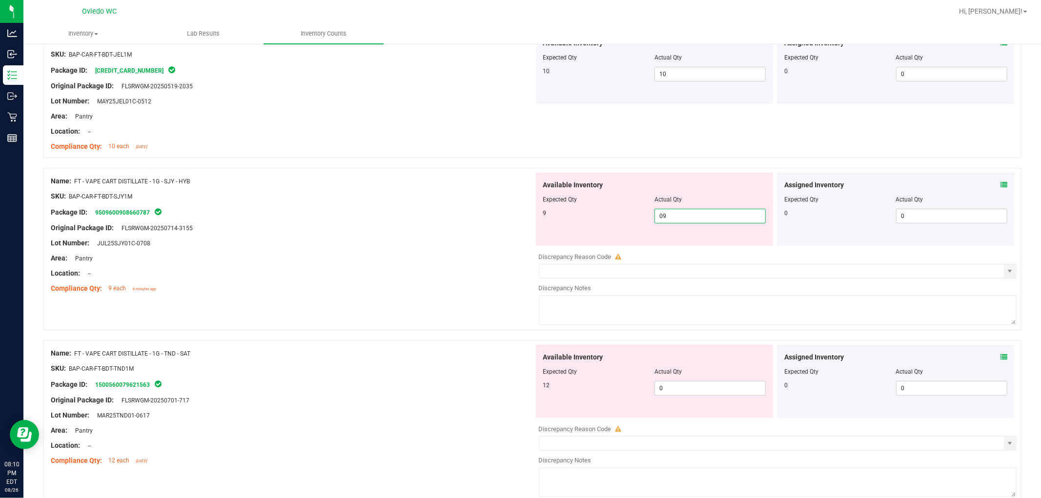
scroll to position [379, 0]
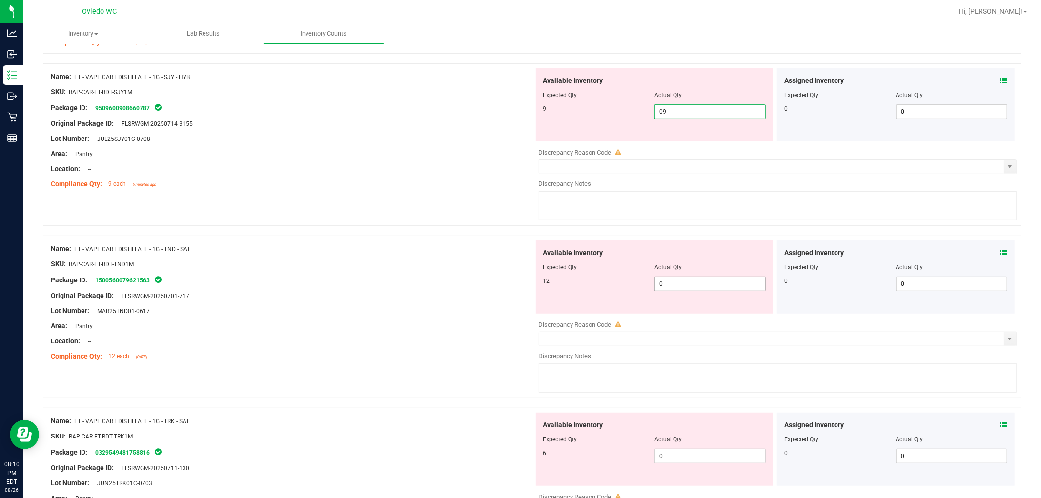
type input "9"
click at [556, 281] on div "Available Inventory Expected Qty Actual Qty 12 0 0" at bounding box center [655, 277] width 238 height 73
type input "012"
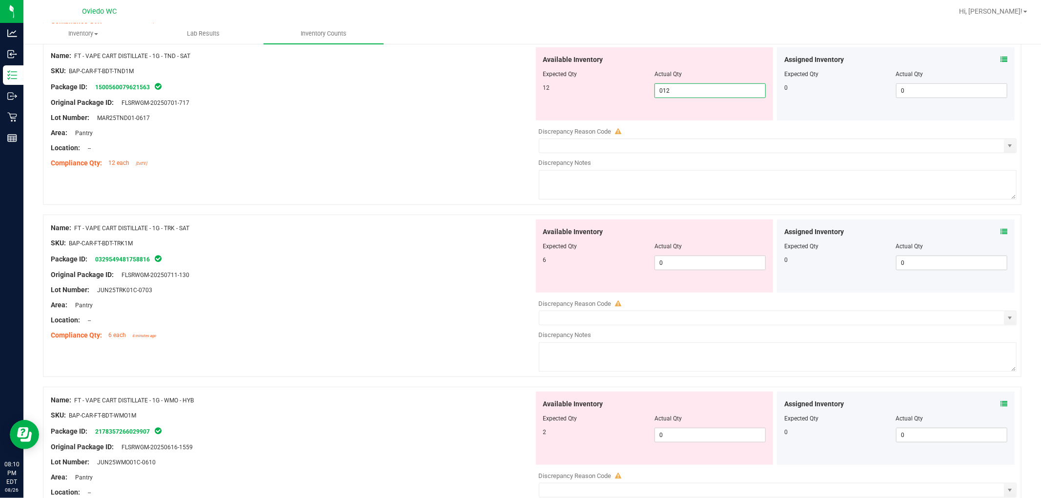
type input "12"
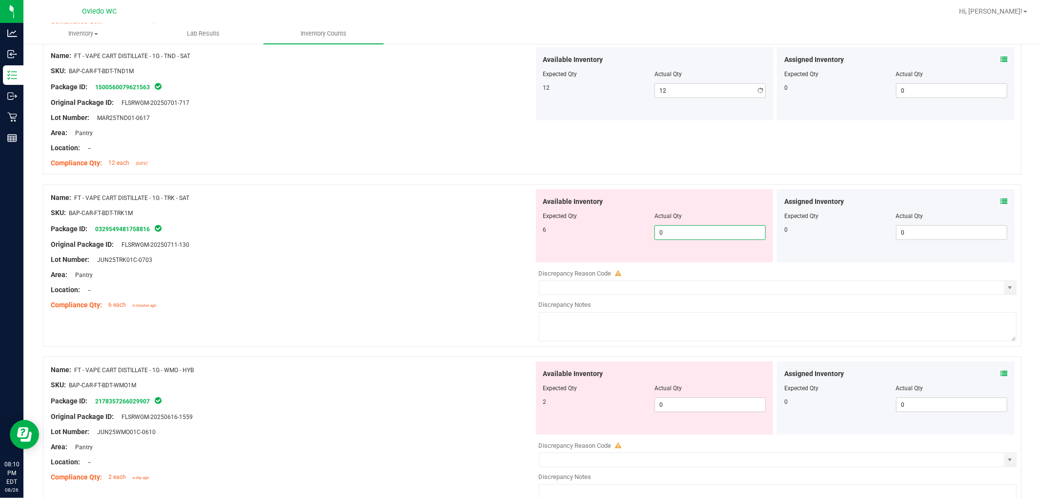
drag, startPoint x: 695, startPoint y: 258, endPoint x: 703, endPoint y: 268, distance: 13.6
click at [556, 268] on div "Available Inventory Expected Qty Actual Qty 6 0 0" at bounding box center [775, 266] width 483 height 155
type input "06"
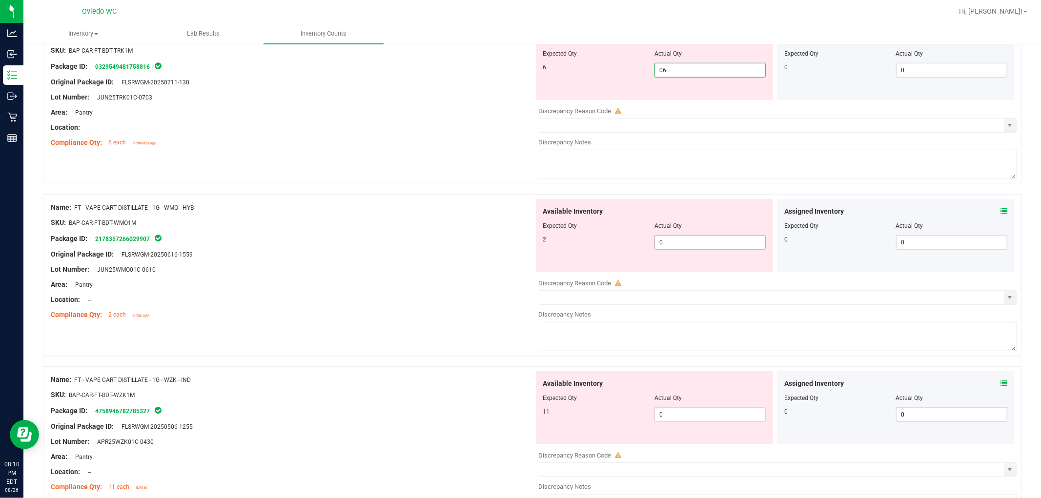
type input "6"
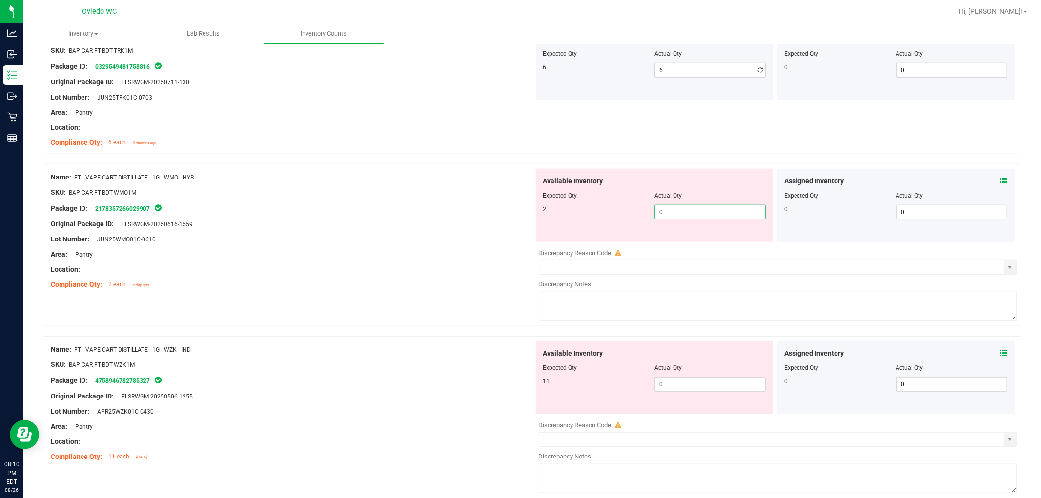
click at [556, 240] on div "Available Inventory Expected Qty Actual Qty 2 0 0" at bounding box center [655, 205] width 238 height 73
type input "02"
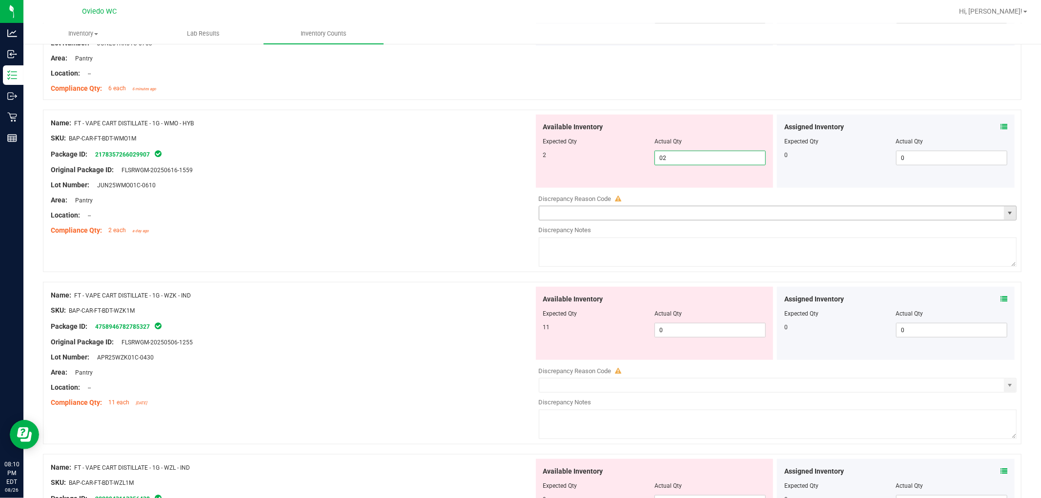
scroll to position [867, 0]
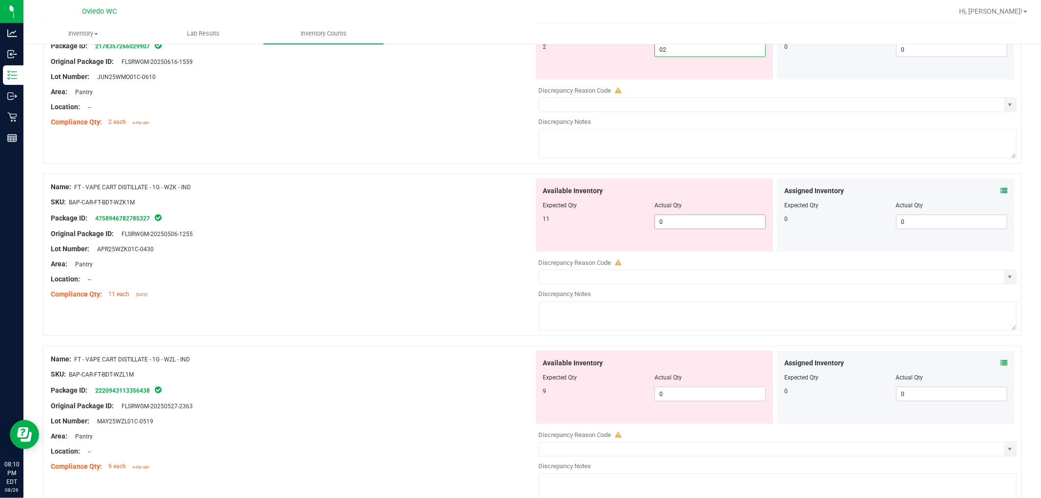
type input "2"
click at [556, 221] on div "Available Inventory Expected Qty Actual Qty 11 0 0" at bounding box center [655, 215] width 238 height 73
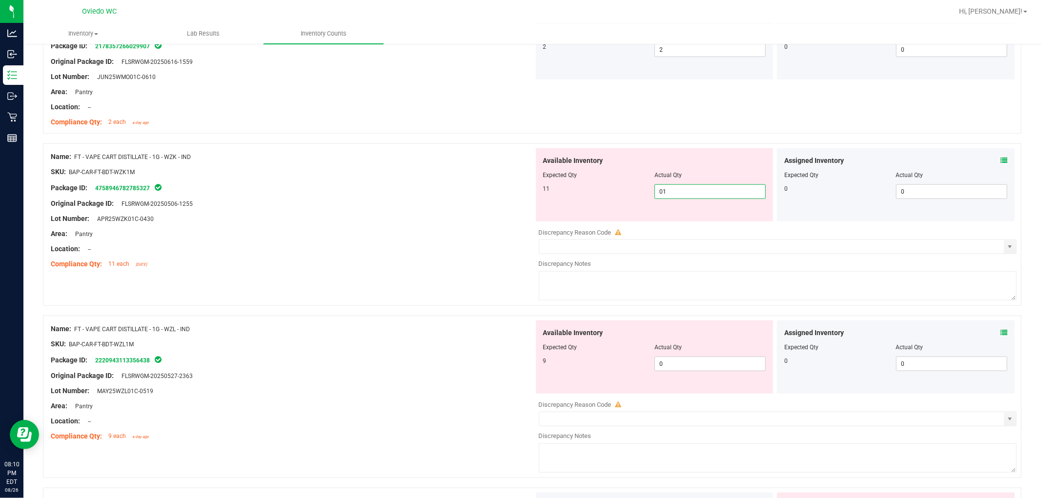
type input "011"
type input "11"
click at [556, 366] on div "Available Inventory Expected Qty Actual Qty 9 0 0" at bounding box center [775, 398] width 483 height 155
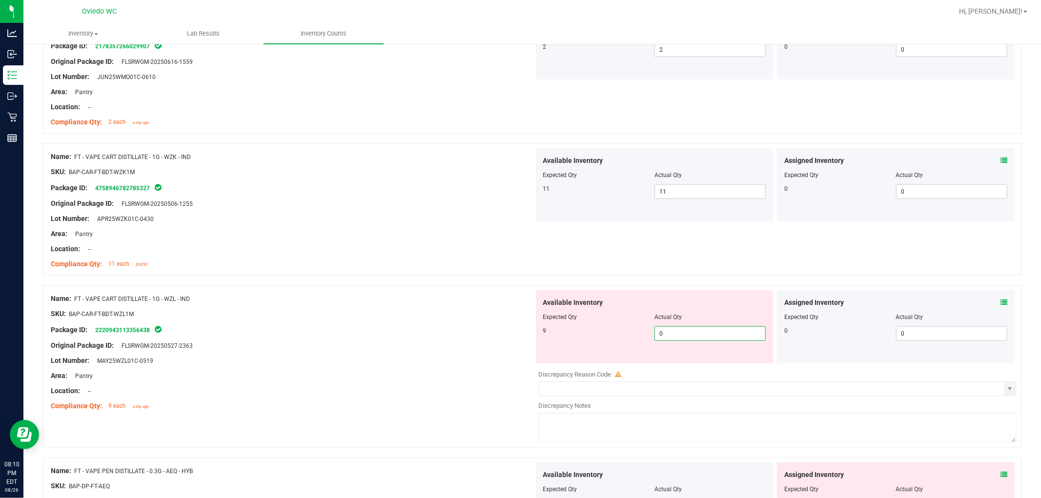
type input "09"
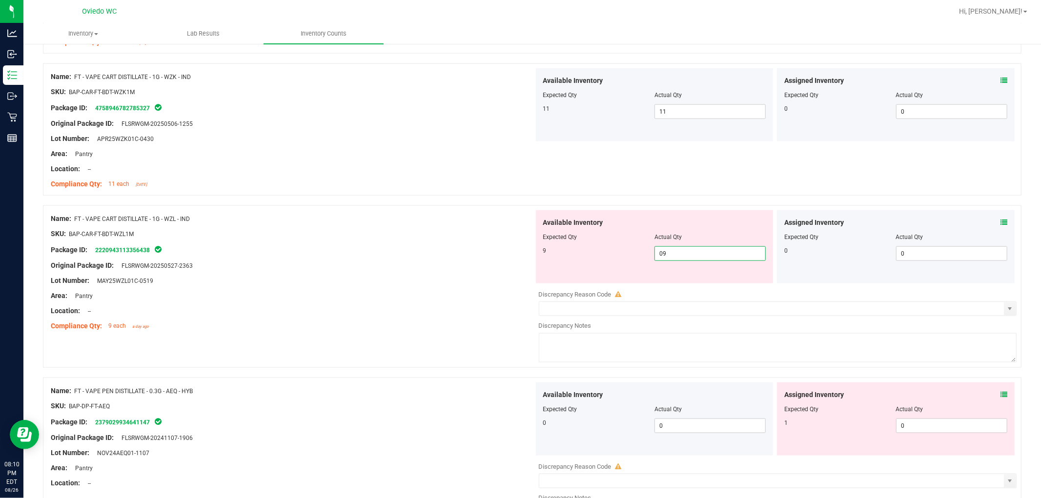
scroll to position [1084, 0]
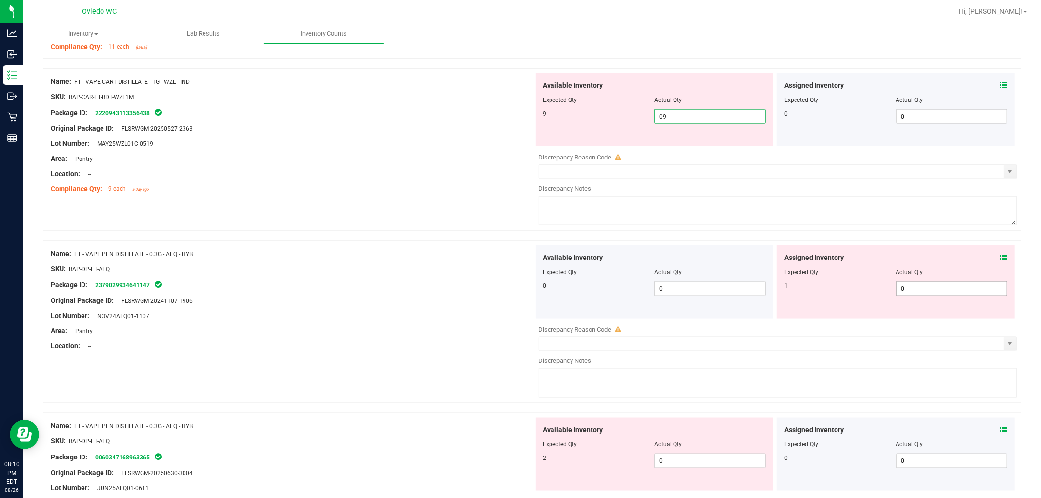
type input "9"
click at [556, 296] on div "Available Inventory Expected Qty Actual Qty 0 0 0" at bounding box center [775, 322] width 483 height 155
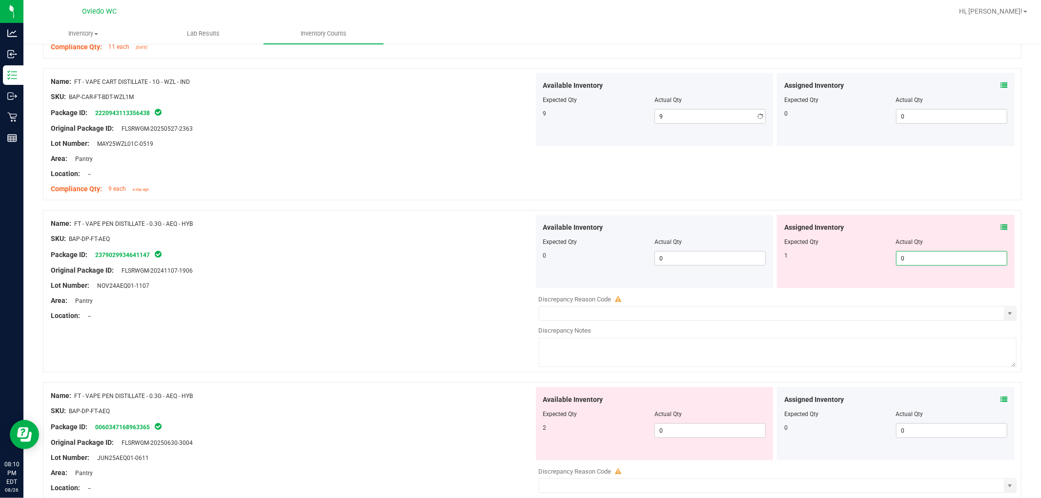
type input "01"
type input "1"
click at [556, 432] on div "Available Inventory Expected Qty Actual Qty 2 0 0" at bounding box center [775, 464] width 483 height 155
type input "02"
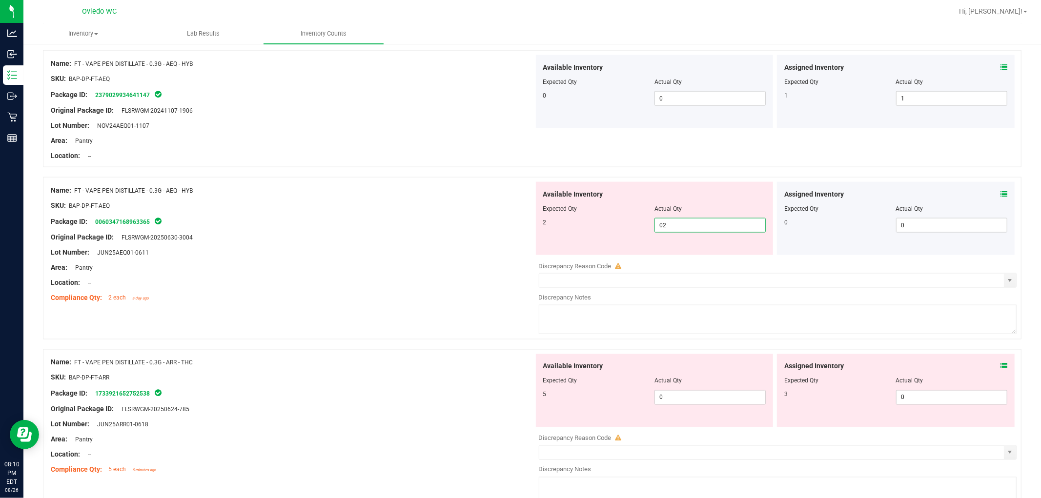
scroll to position [1355, 0]
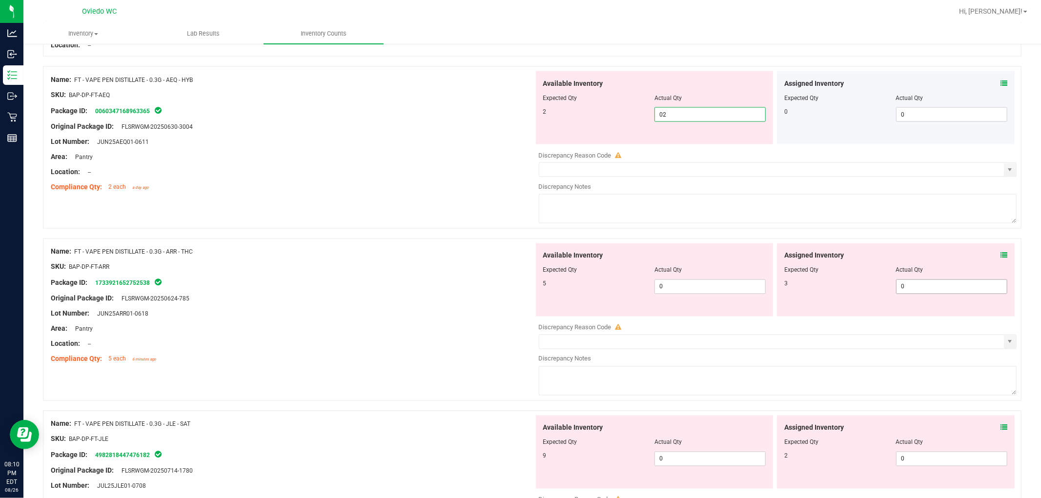
type input "2"
click at [556, 289] on div "Available Inventory Expected Qty Actual Qty 5 0 0" at bounding box center [775, 320] width 483 height 155
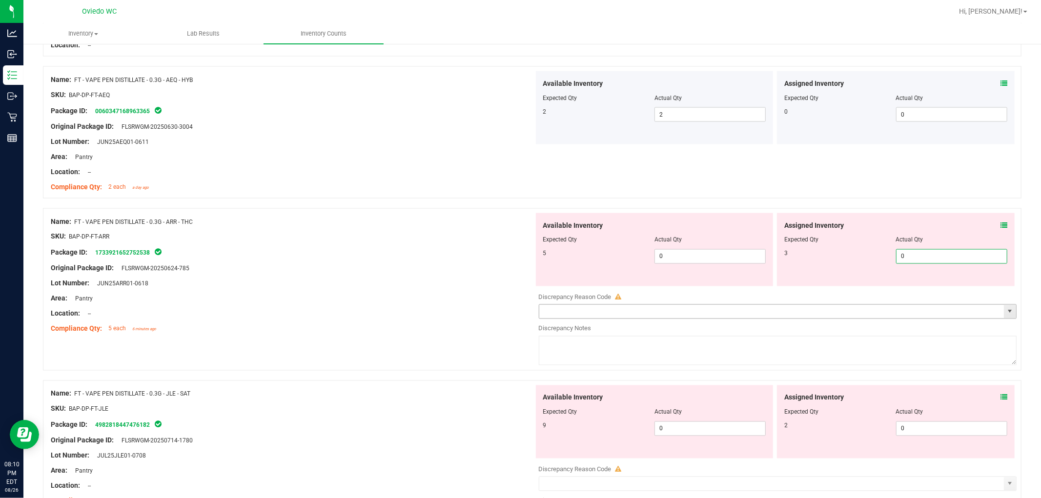
type input "03"
type input "3"
click at [556, 251] on span "0 0" at bounding box center [709, 256] width 111 height 15
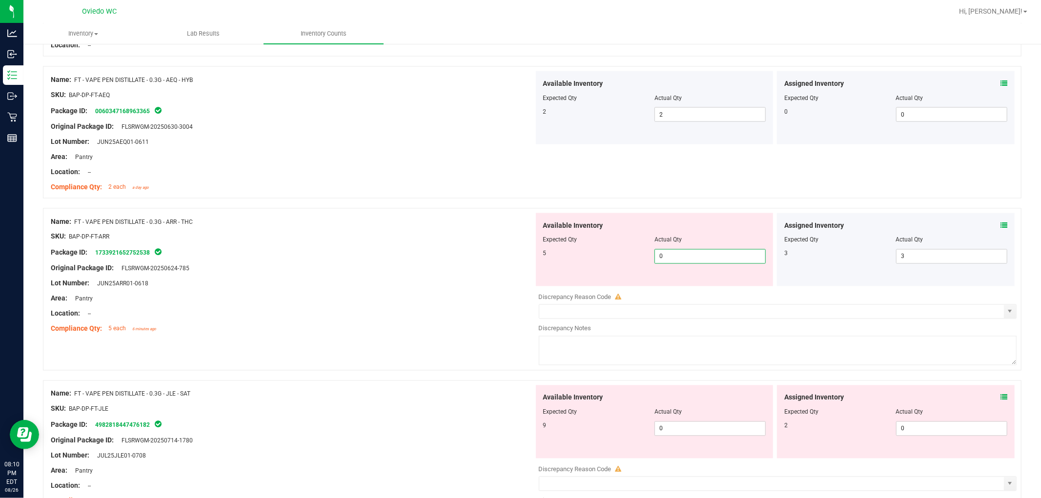
type input "05"
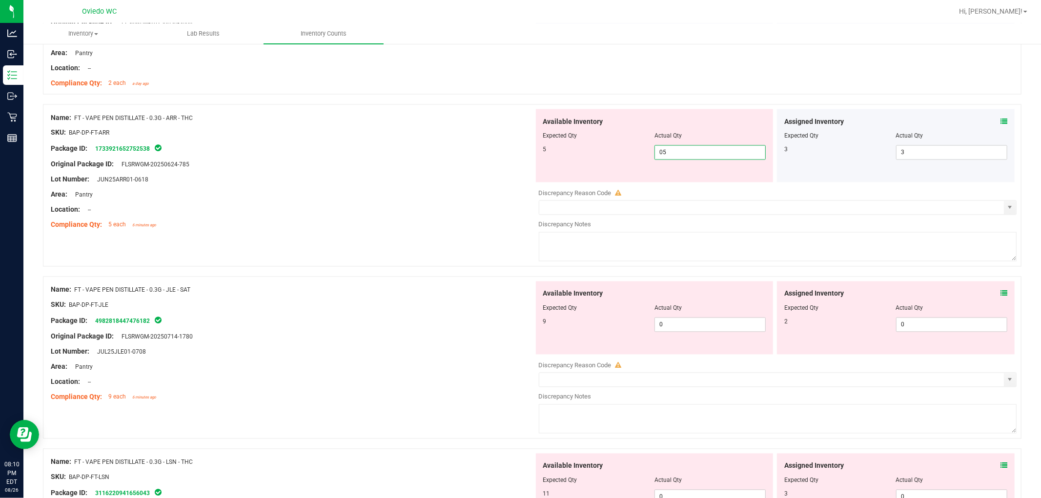
scroll to position [1518, 0]
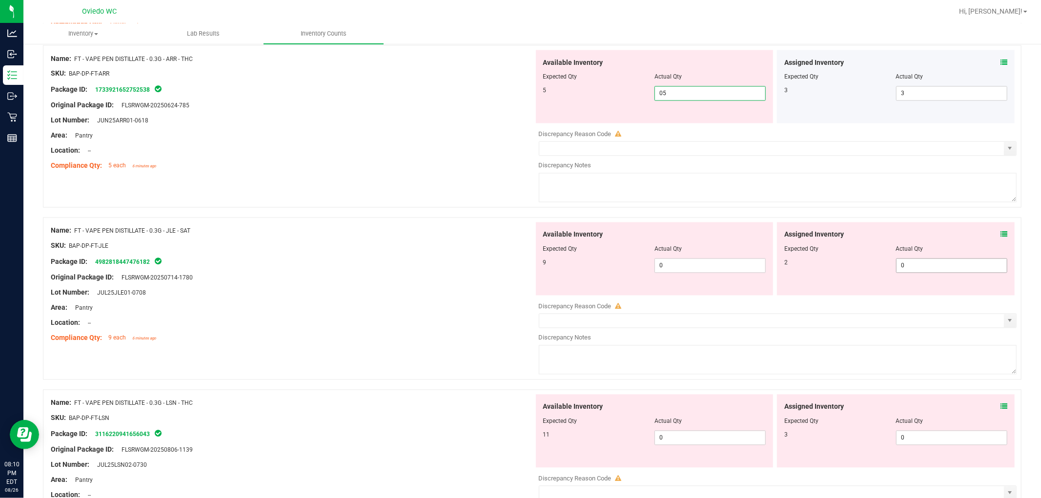
type input "5"
click at [556, 265] on div "Assigned Inventory Expected Qty Actual Qty 2 0 0" at bounding box center [896, 258] width 238 height 73
type input "02"
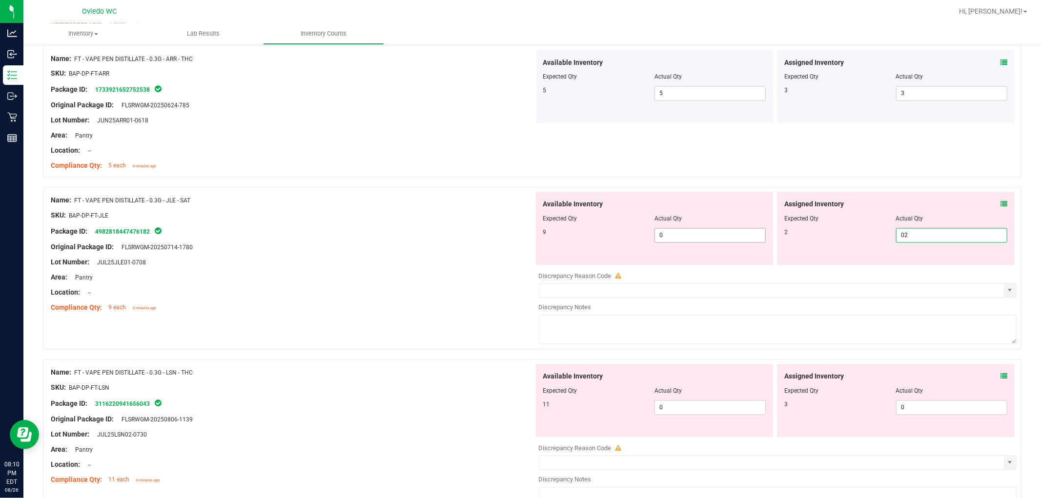
type input "2"
click at [556, 235] on span "0 0" at bounding box center [709, 235] width 111 height 15
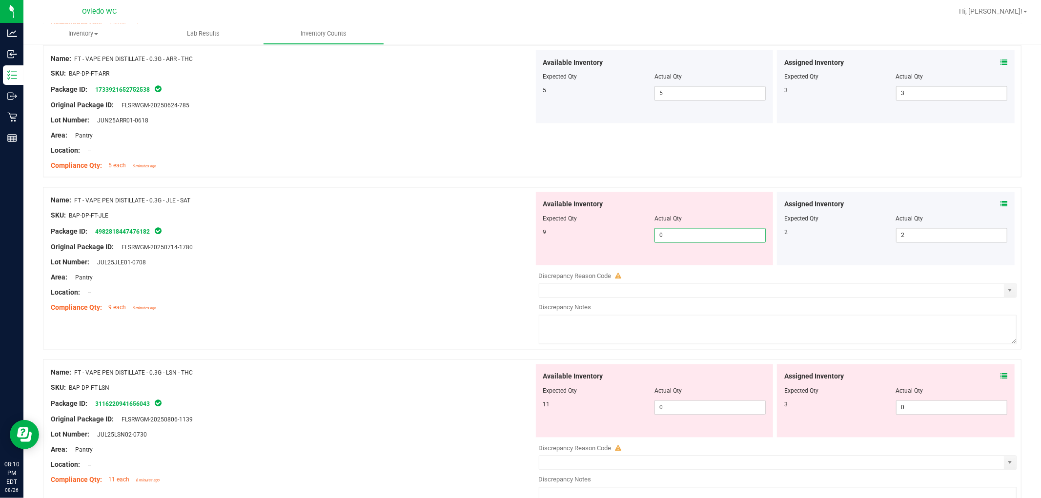
type input "09"
type input "9"
click at [556, 406] on div "Assigned Inventory Expected Qty Actual Qty 3 0 0" at bounding box center [896, 400] width 238 height 73
type input "03"
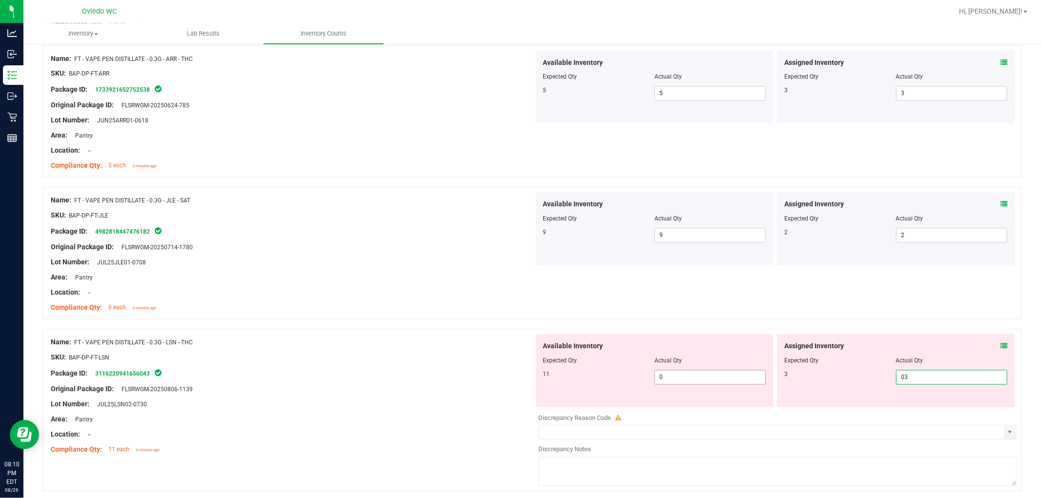
type input "3"
click at [556, 377] on span "0 0" at bounding box center [709, 377] width 111 height 15
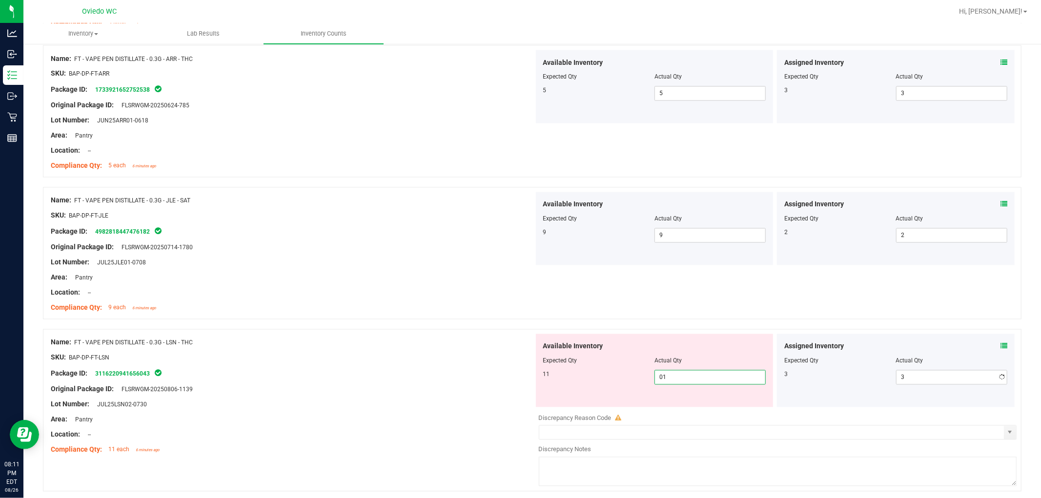
type input "011"
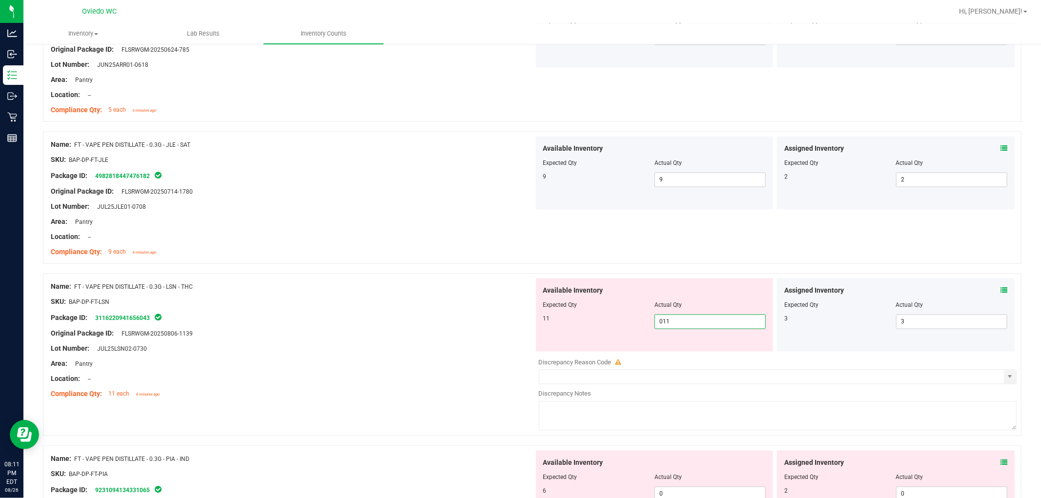
scroll to position [1734, 0]
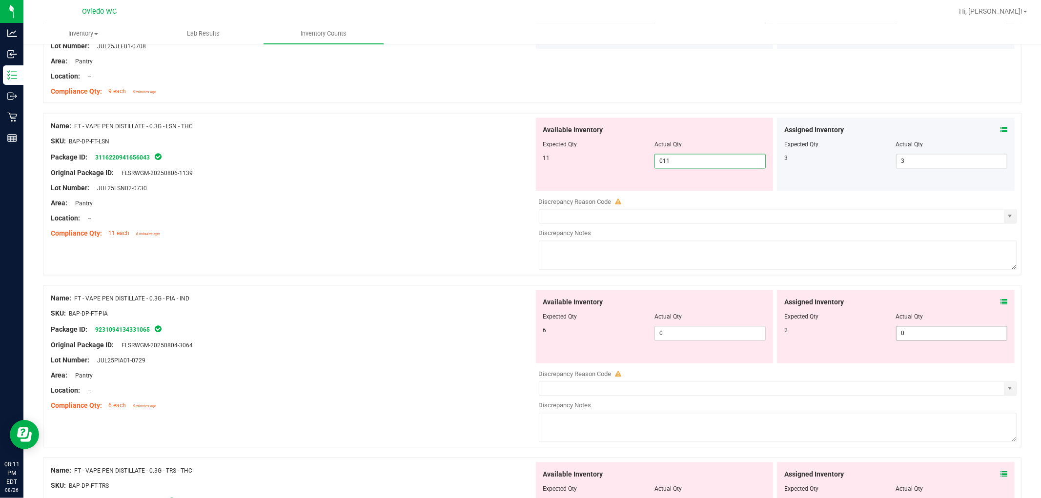
type input "11"
click at [556, 333] on div "Assigned Inventory Expected Qty Actual Qty 2 0 0" at bounding box center [896, 326] width 238 height 73
type input "02"
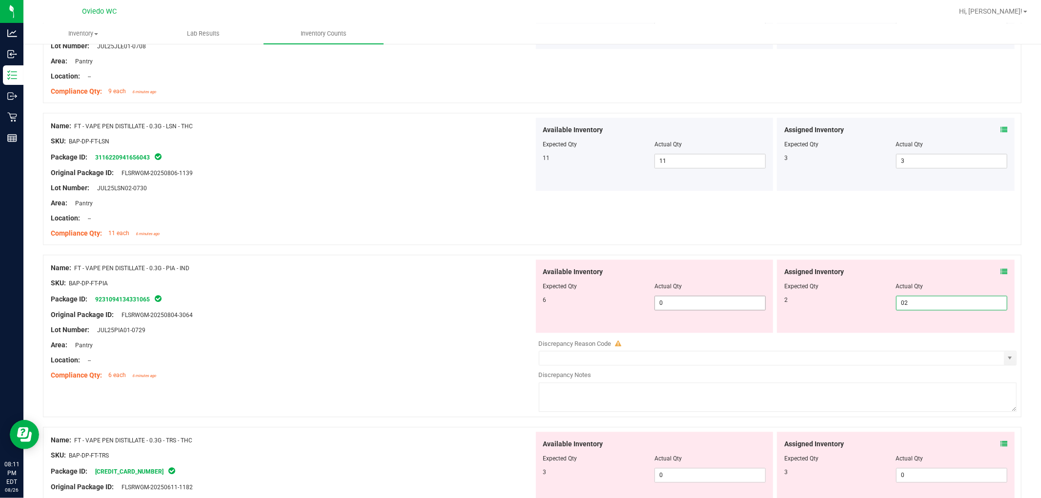
type input "2"
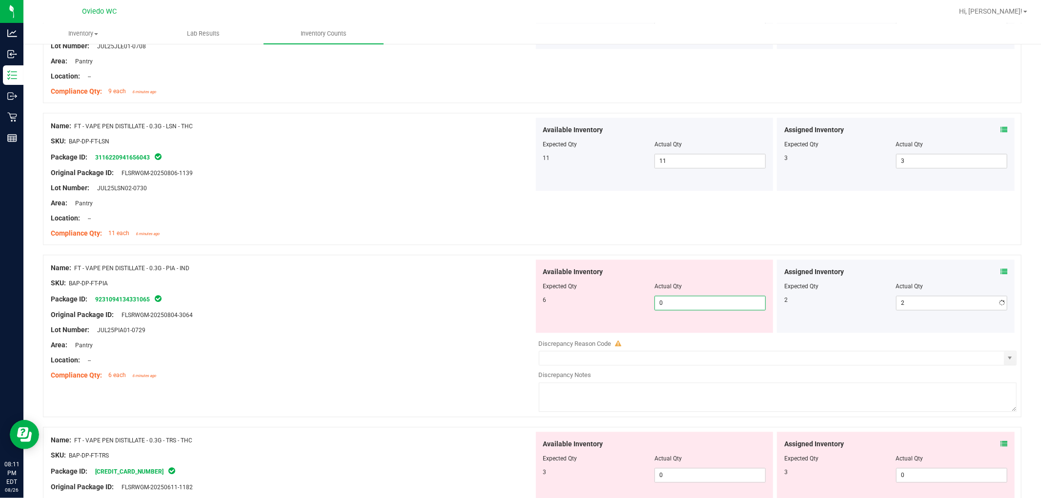
click at [556, 306] on span "0 0" at bounding box center [709, 303] width 111 height 15
type input "06"
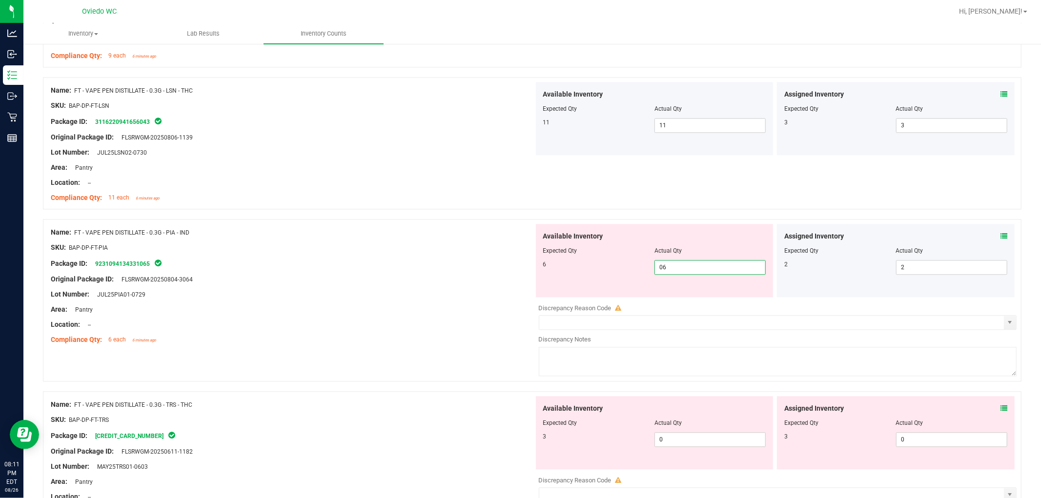
scroll to position [1843, 0]
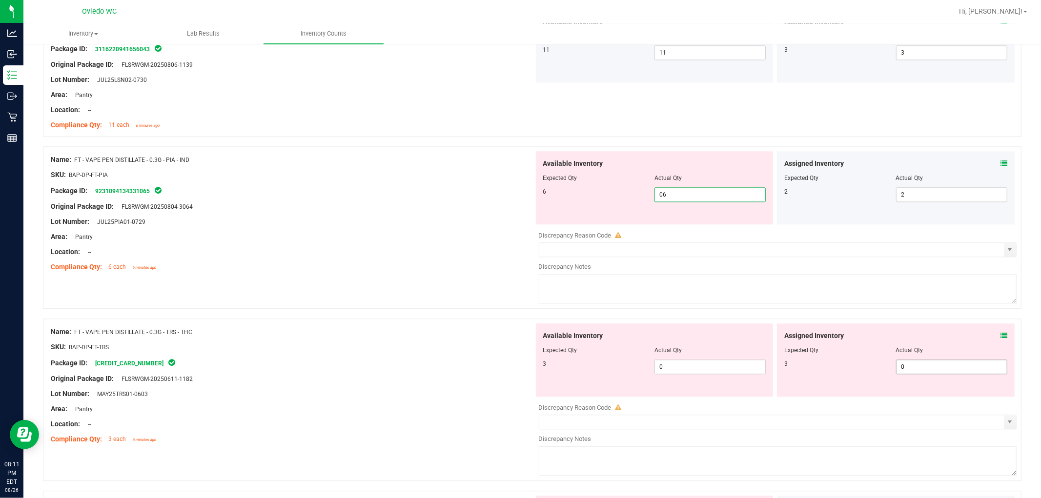
type input "6"
click at [556, 363] on div "Assigned Inventory Expected Qty Actual Qty 3 0 0" at bounding box center [896, 359] width 238 height 73
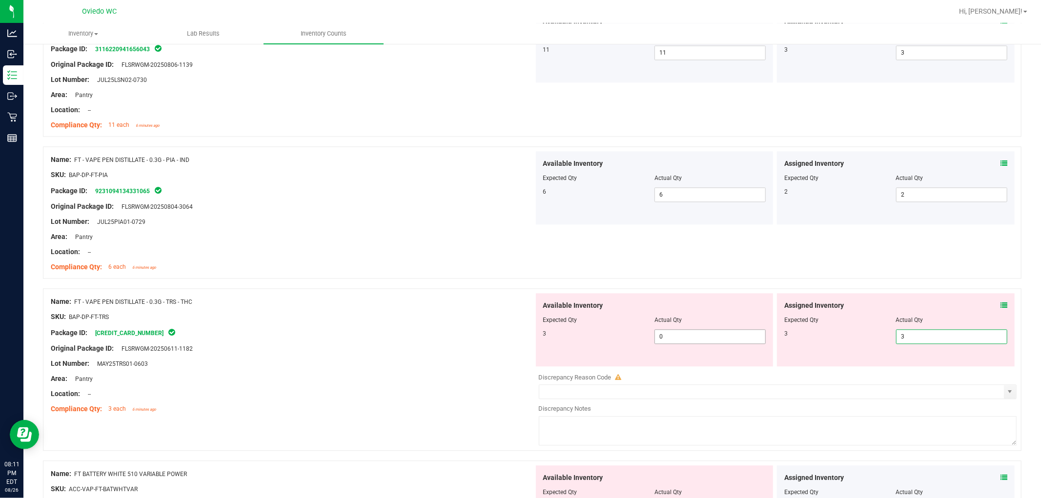
click at [556, 339] on span "0 0" at bounding box center [709, 336] width 111 height 15
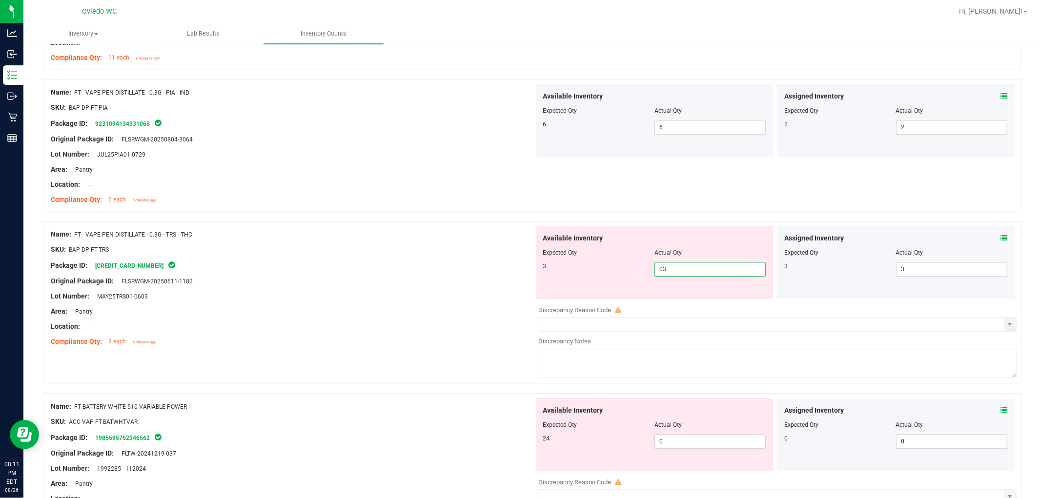
scroll to position [2006, 0]
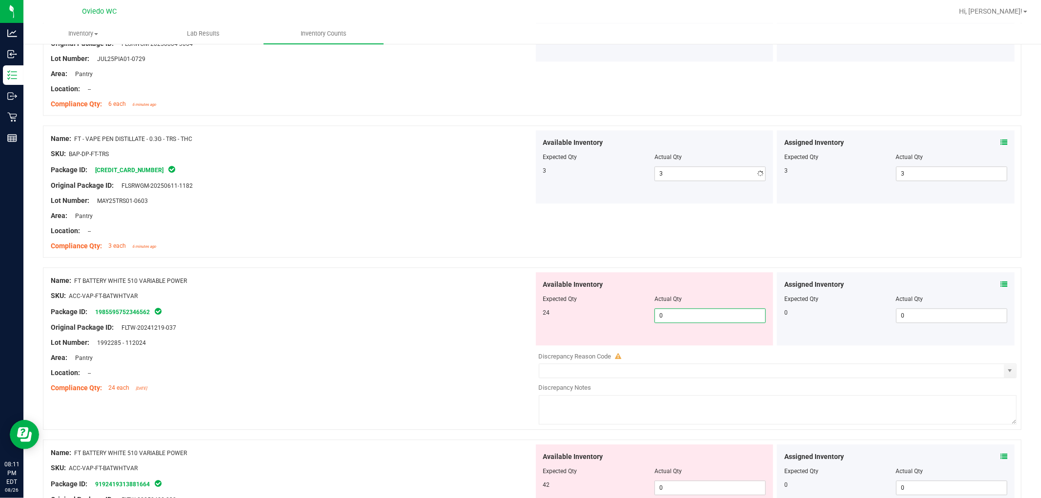
click at [556, 342] on div "Available Inventory Expected Qty Actual Qty 24 0 0" at bounding box center [655, 308] width 238 height 73
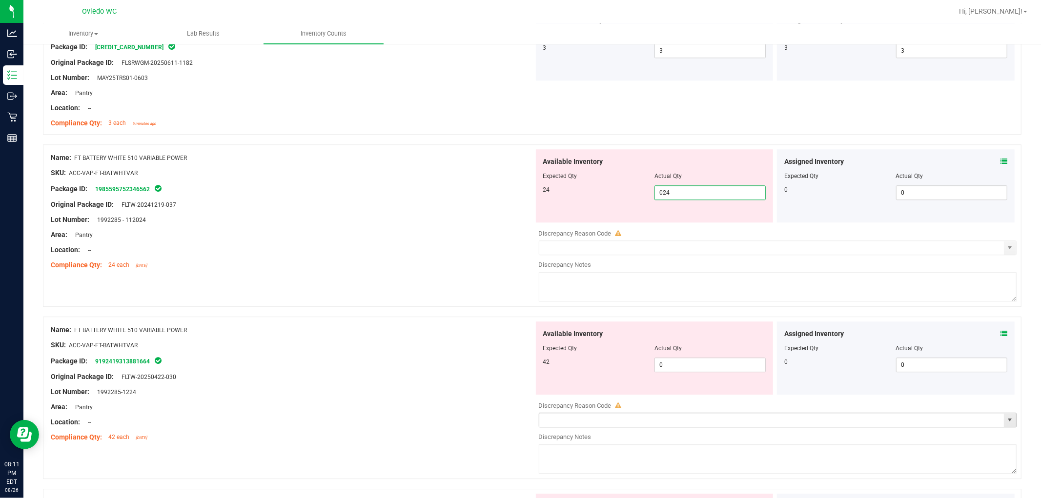
scroll to position [2222, 0]
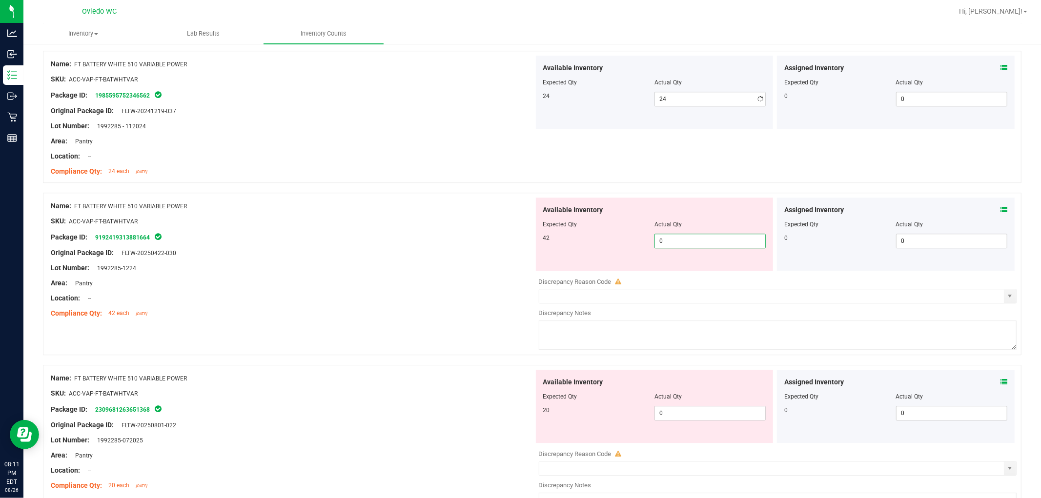
click at [556, 270] on div "Available Inventory Expected Qty Actual Qty 42 0 0" at bounding box center [655, 234] width 238 height 73
click at [556, 412] on div "Available Inventory Expected Qty Actual Qty 20 0 0" at bounding box center [655, 406] width 238 height 73
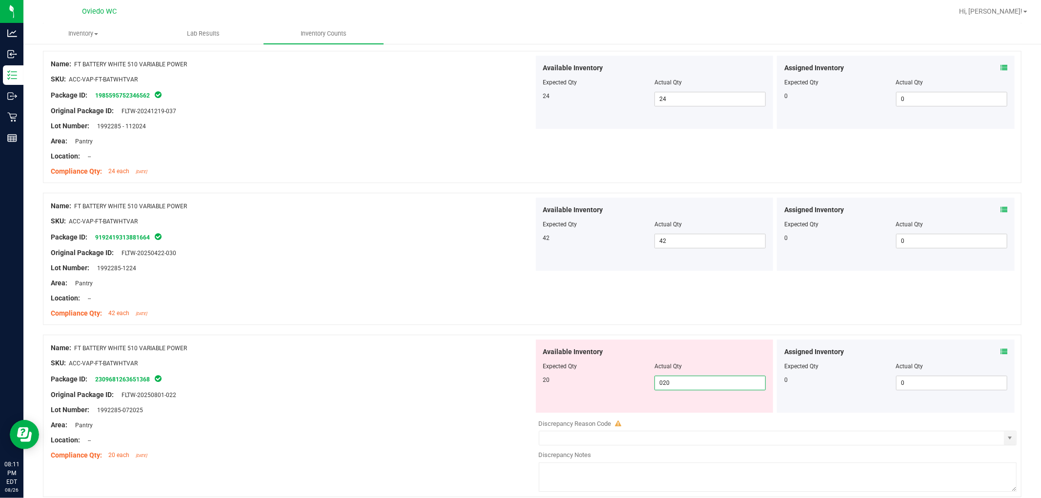
scroll to position [2439, 0]
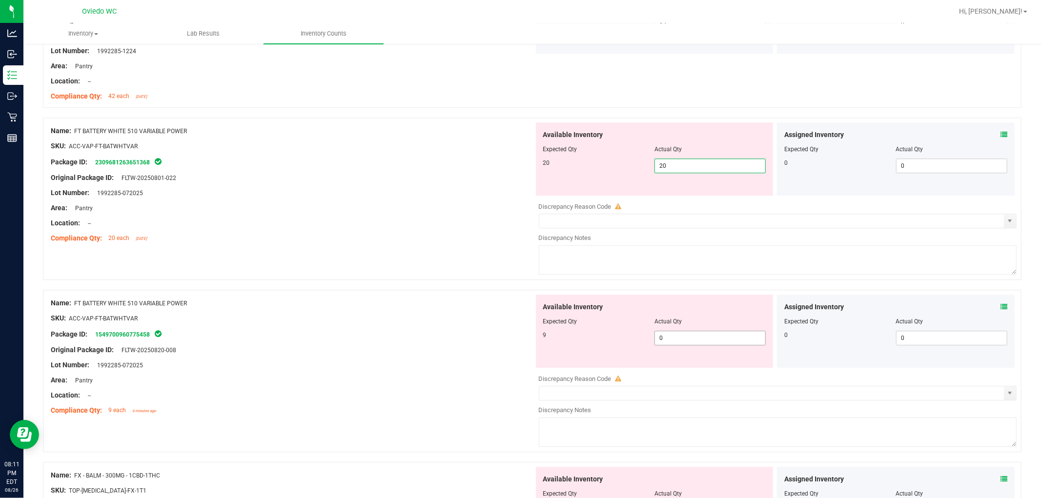
click at [556, 340] on div "Available Inventory Expected Qty Actual Qty 9 0 0" at bounding box center [775, 372] width 483 height 155
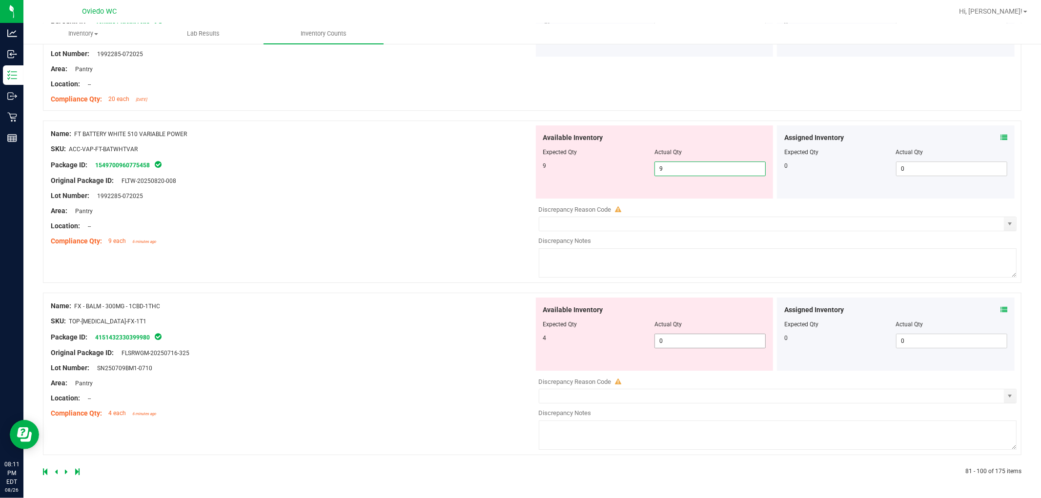
click at [556, 338] on span "0 0" at bounding box center [709, 341] width 111 height 15
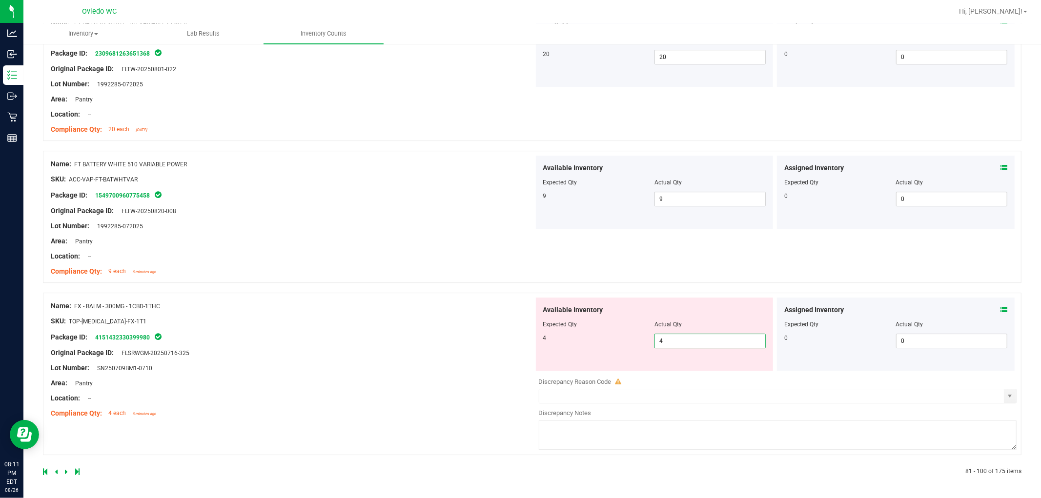
drag, startPoint x: 528, startPoint y: 325, endPoint x: 411, endPoint y: 330, distance: 117.2
click at [528, 326] on div "Name: FX - BALM - 300MG - 1CBD-1THC SKU: TOP-[MEDICAL_DATA]-FX-1T1 Package ID: …" at bounding box center [532, 374] width 978 height 162
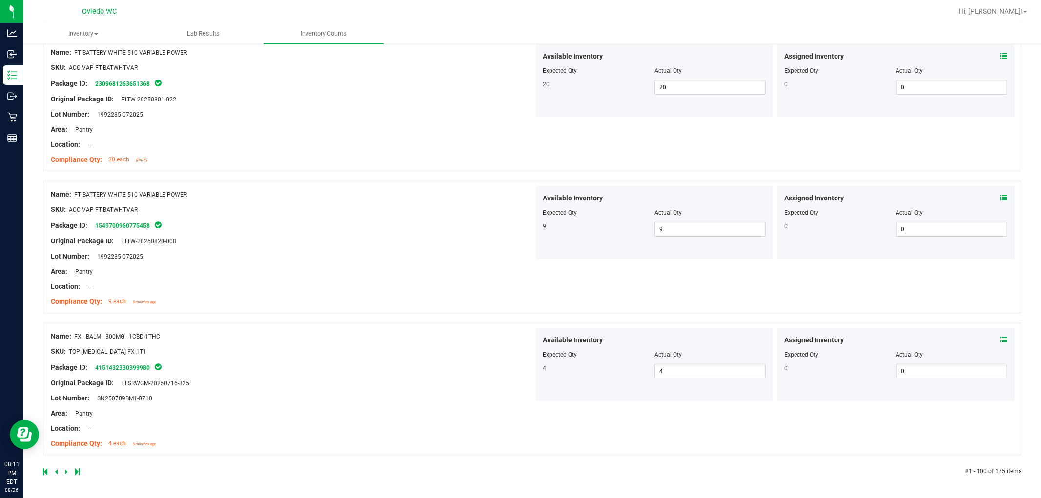
click at [67, 469] on icon at bounding box center [66, 472] width 3 height 6
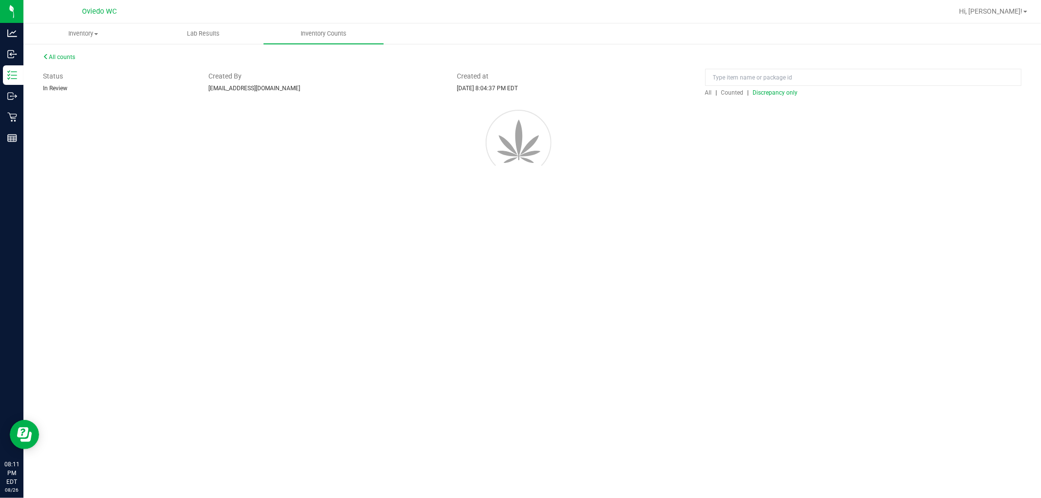
scroll to position [0, 0]
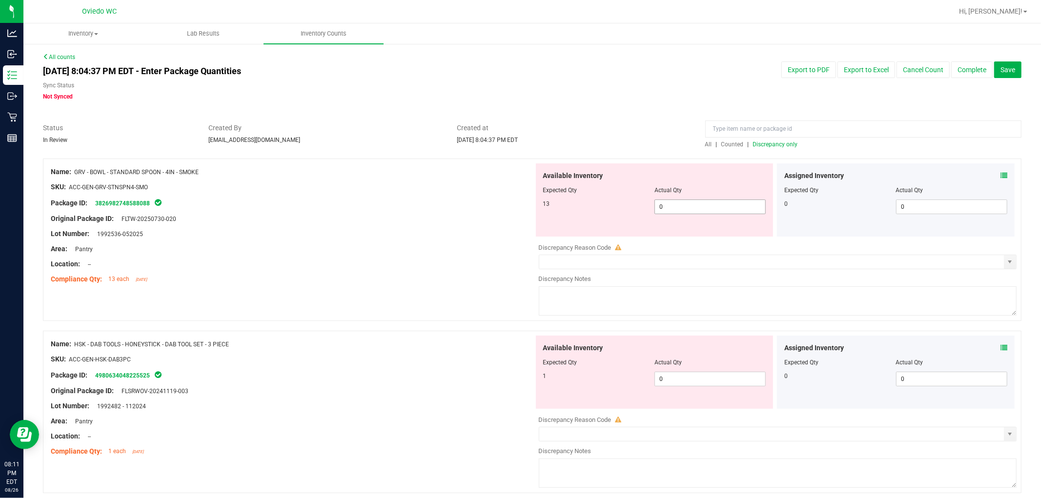
click at [556, 212] on span "0 0" at bounding box center [709, 207] width 111 height 15
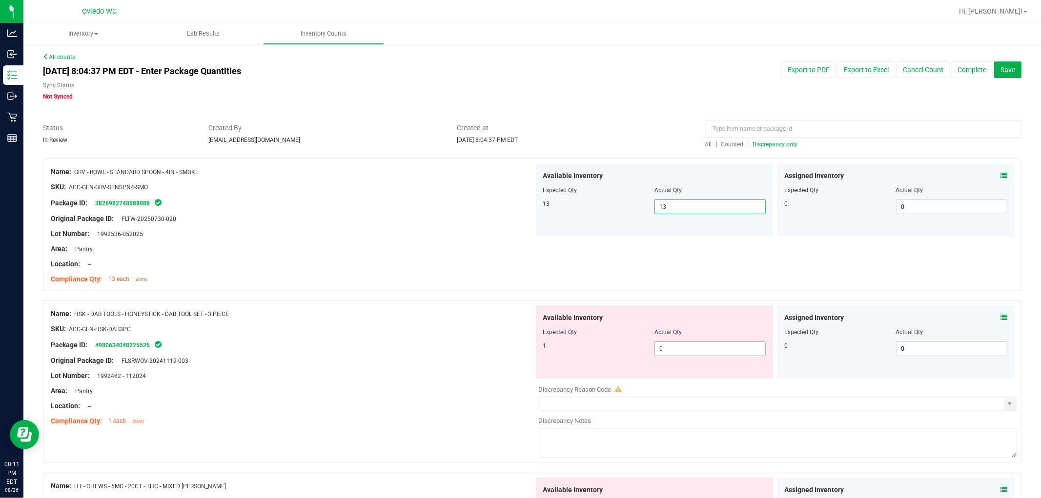
click at [556, 347] on span "0 0" at bounding box center [709, 349] width 111 height 15
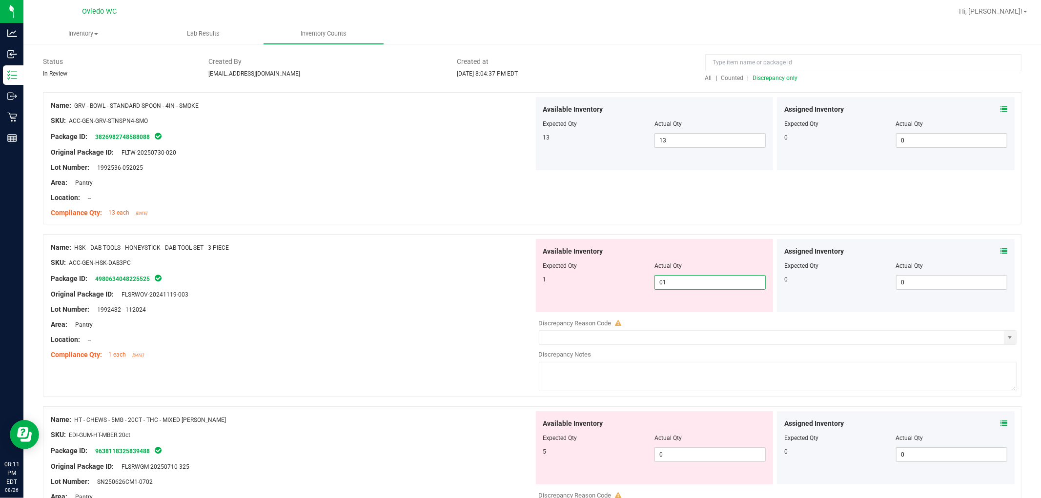
scroll to position [162, 0]
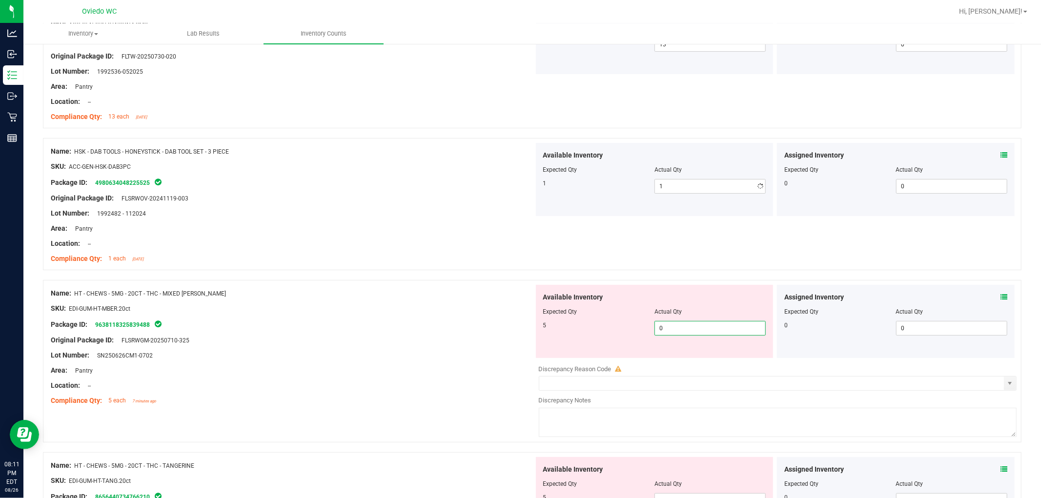
click at [556, 364] on div "Available Inventory Expected Qty Actual Qty 5 0 0" at bounding box center [775, 362] width 483 height 155
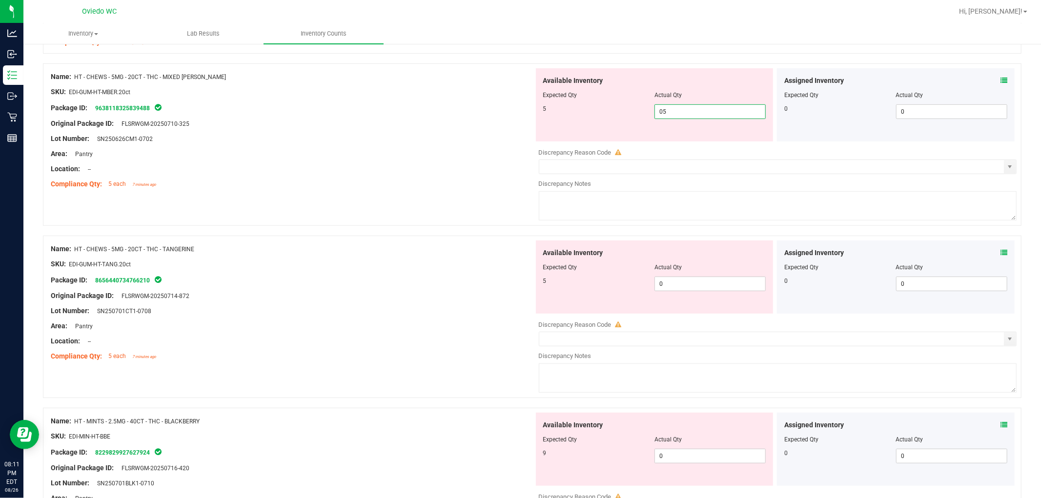
click at [556, 284] on div "Available Inventory Expected Qty Actual Qty 5 0 0" at bounding box center [775, 318] width 483 height 155
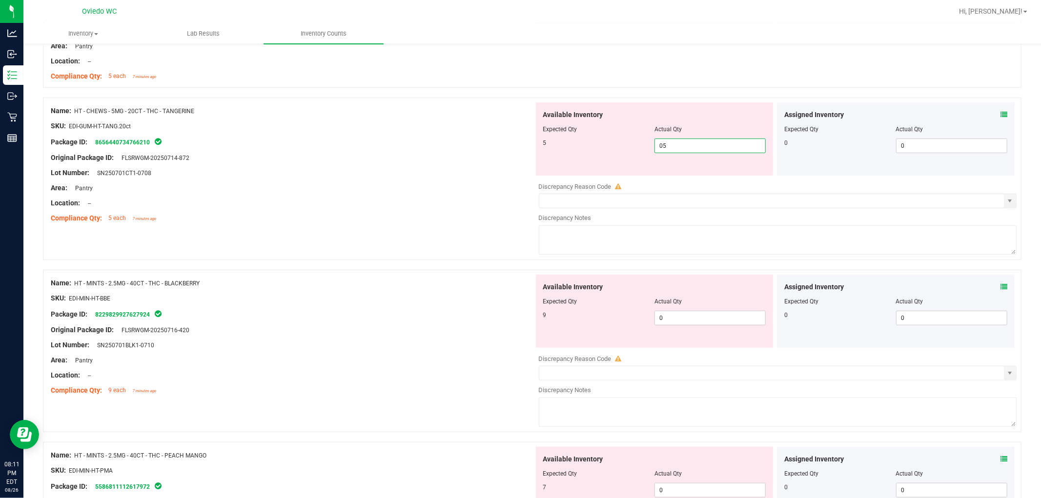
scroll to position [488, 0]
click at [556, 305] on div "Available Inventory Expected Qty Actual Qty 9 0 0" at bounding box center [655, 310] width 238 height 73
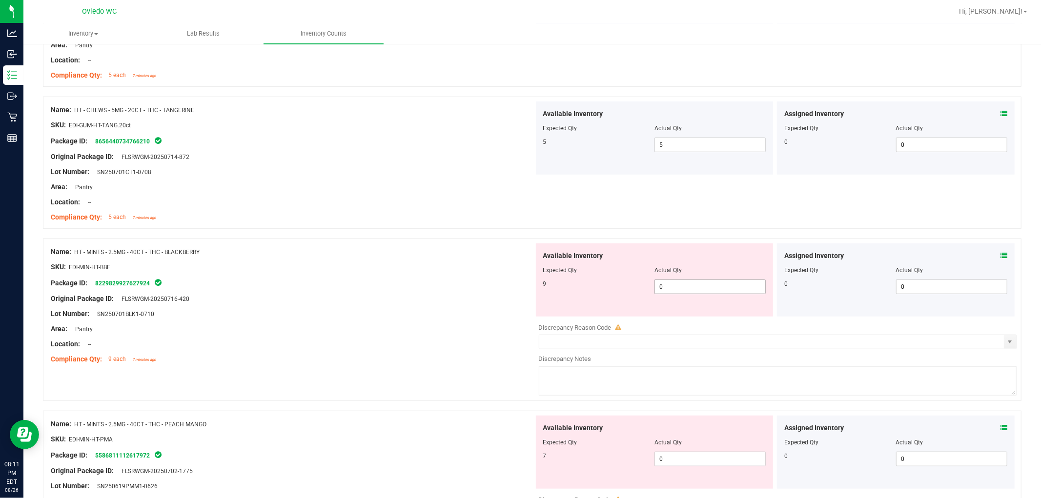
click at [556, 290] on span "0 0" at bounding box center [709, 287] width 111 height 15
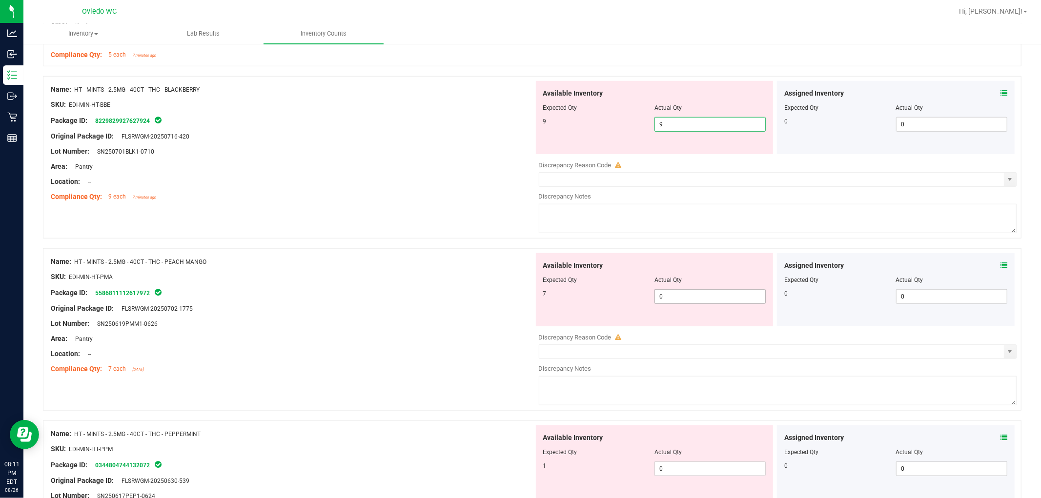
click at [556, 296] on div "Available Inventory Expected Qty Actual Qty 7 0 0" at bounding box center [775, 330] width 483 height 155
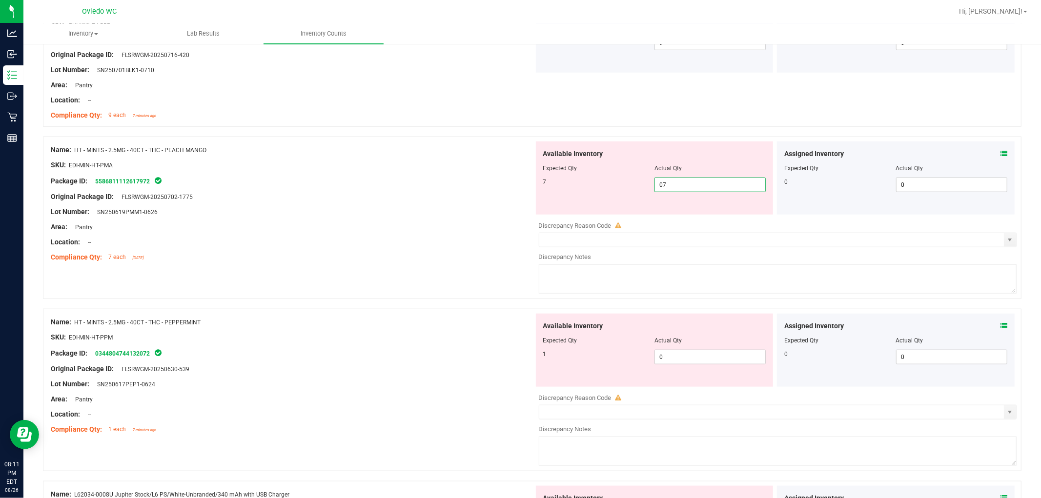
scroll to position [813, 0]
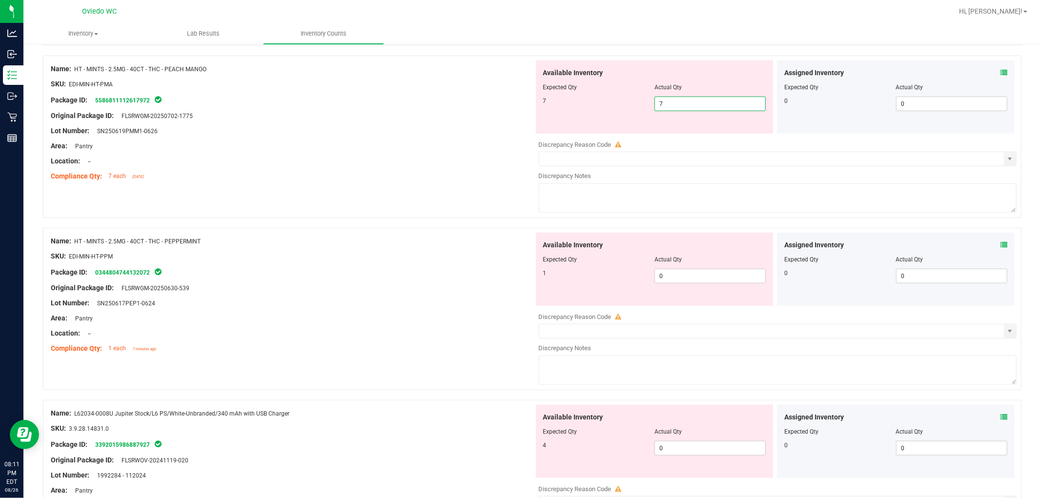
click at [556, 286] on div "Available Inventory Expected Qty Actual Qty 1 0 0" at bounding box center [775, 310] width 483 height 155
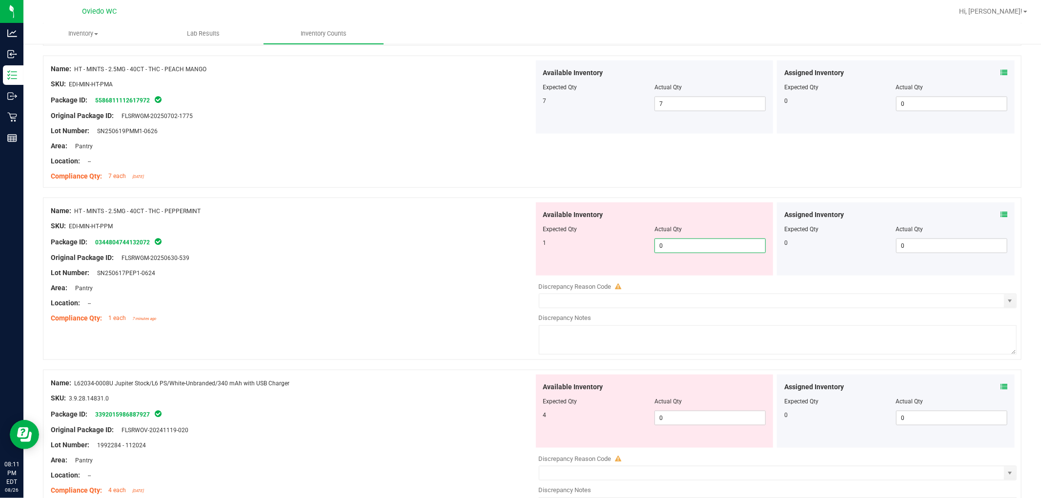
click at [556, 240] on span "0 0" at bounding box center [709, 246] width 111 height 15
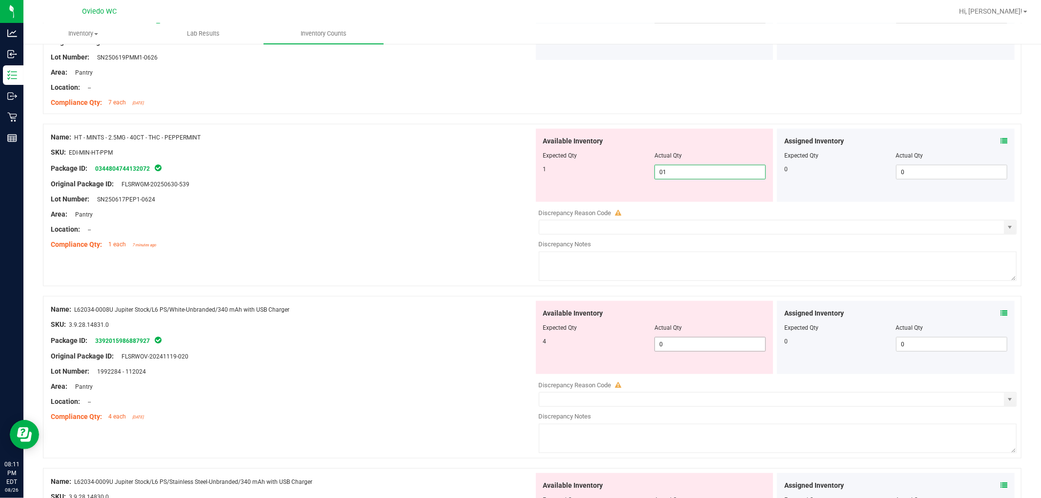
scroll to position [976, 0]
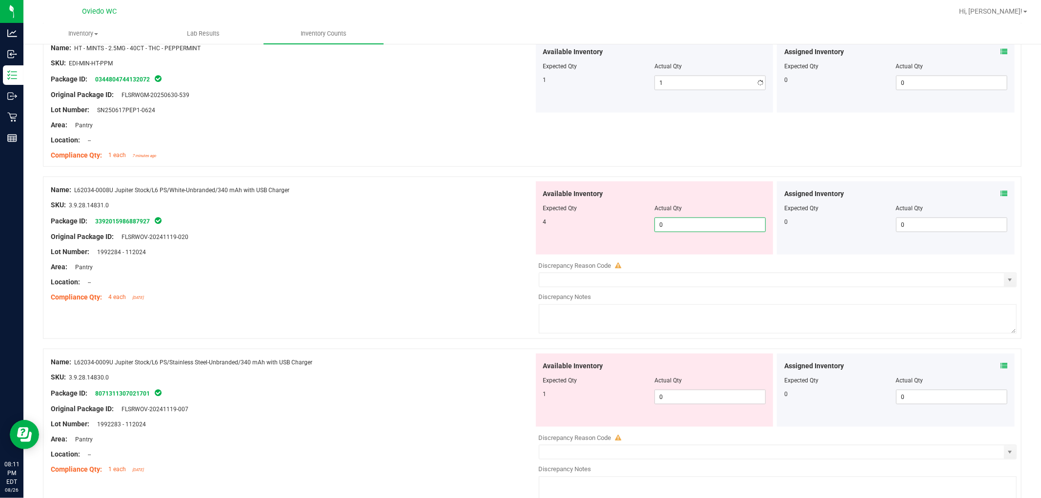
click at [556, 261] on div "Available Inventory Expected Qty Actual Qty 4 0 0" at bounding box center [775, 258] width 483 height 155
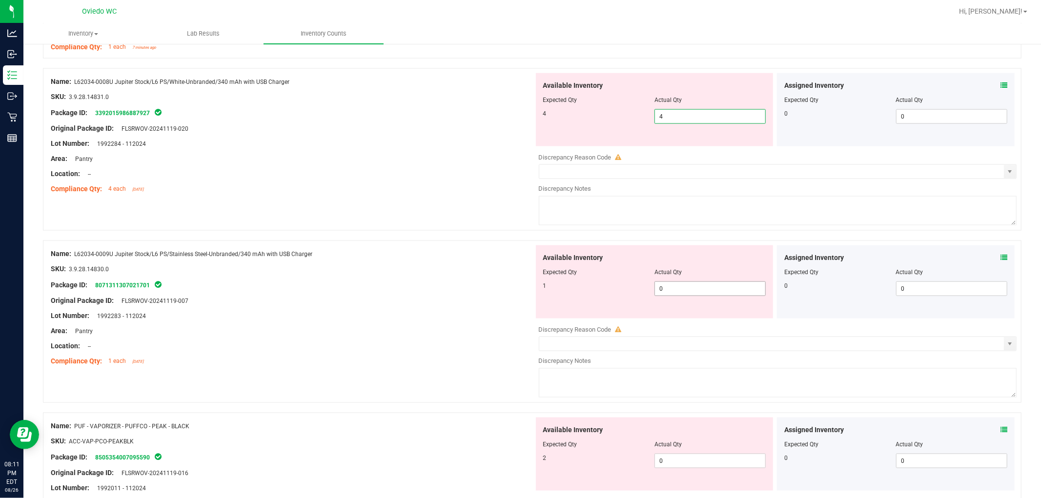
click at [556, 285] on div "Available Inventory Expected Qty Actual Qty 1 0 0" at bounding box center [655, 281] width 238 height 73
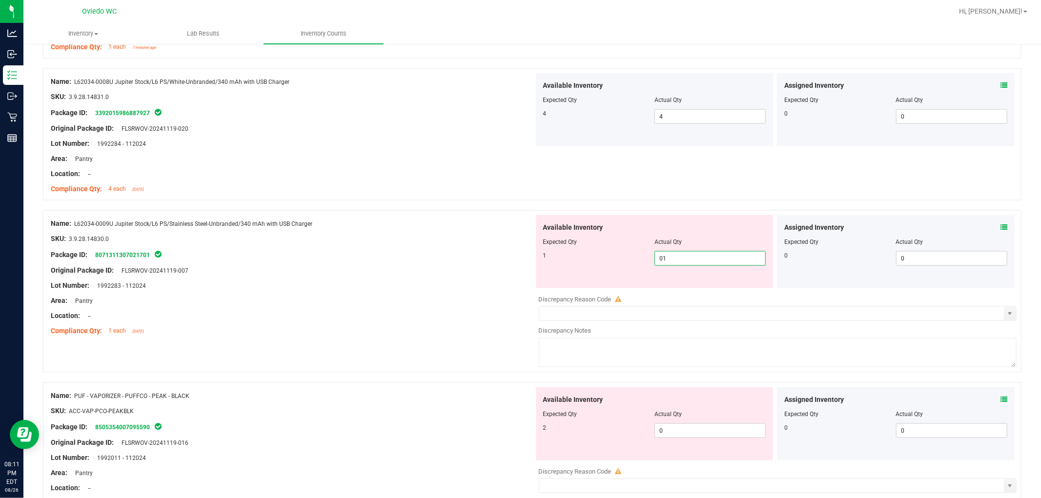
scroll to position [1247, 0]
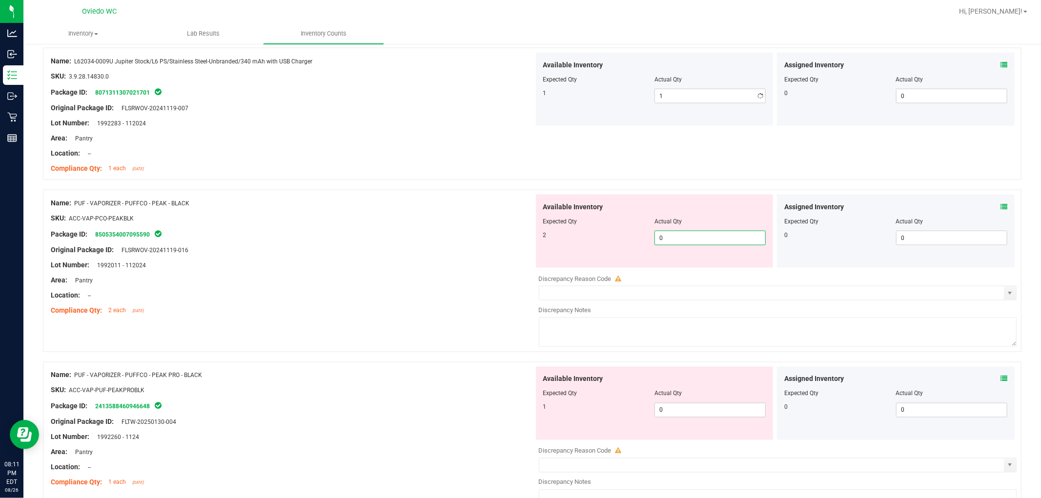
click at [556, 269] on div "Available Inventory Expected Qty Actual Qty 2 0 0" at bounding box center [775, 272] width 483 height 155
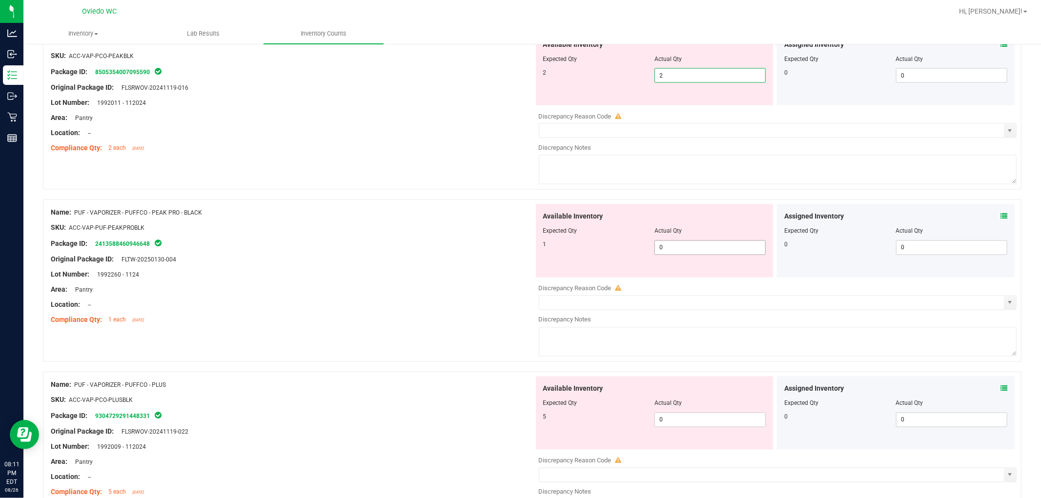
click at [556, 254] on div "Available Inventory Expected Qty Actual Qty 1 0 0" at bounding box center [775, 281] width 483 height 155
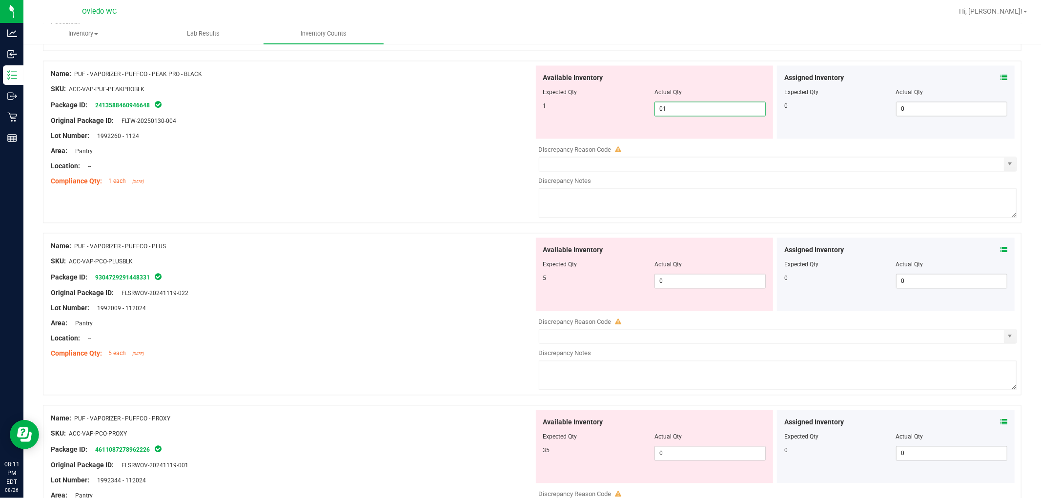
scroll to position [1518, 0]
click at [556, 274] on div "Available Inventory Expected Qty Actual Qty 5 0 0" at bounding box center [655, 274] width 238 height 73
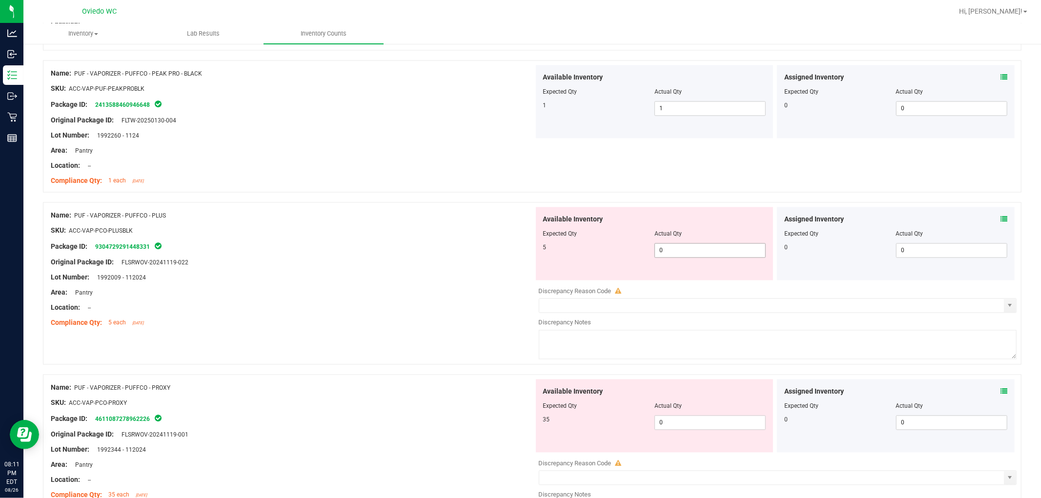
click at [556, 255] on span "0 0" at bounding box center [709, 250] width 111 height 15
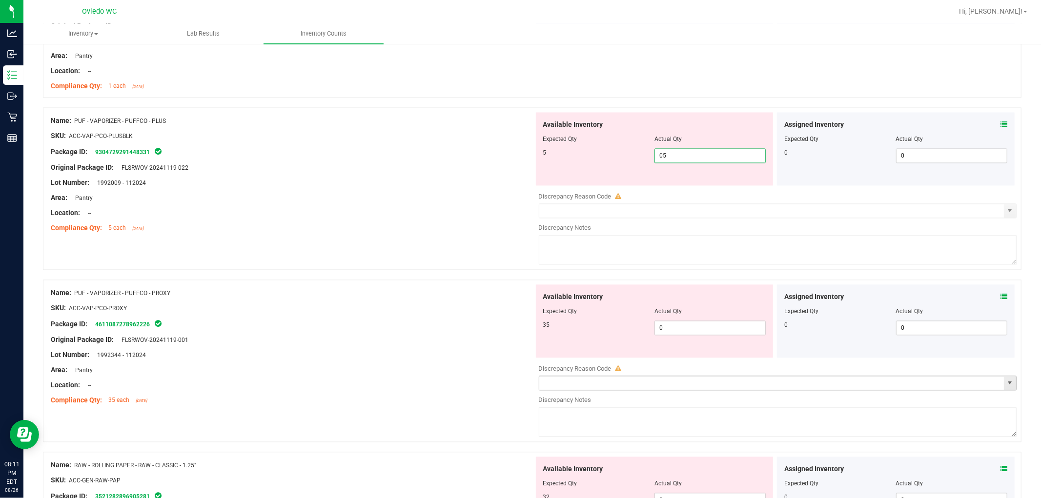
scroll to position [1734, 0]
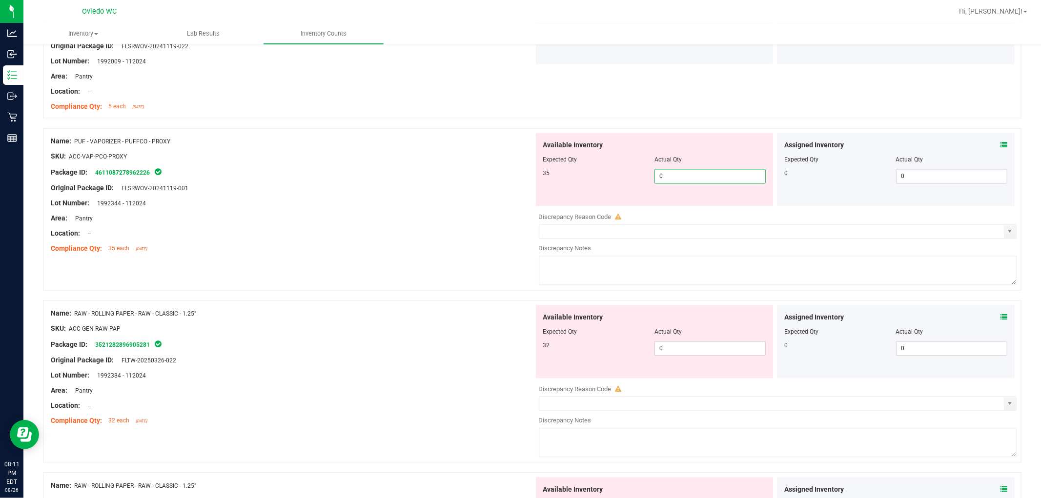
click at [556, 202] on div "Available Inventory Expected Qty Actual Qty 35 0 0" at bounding box center [655, 169] width 238 height 73
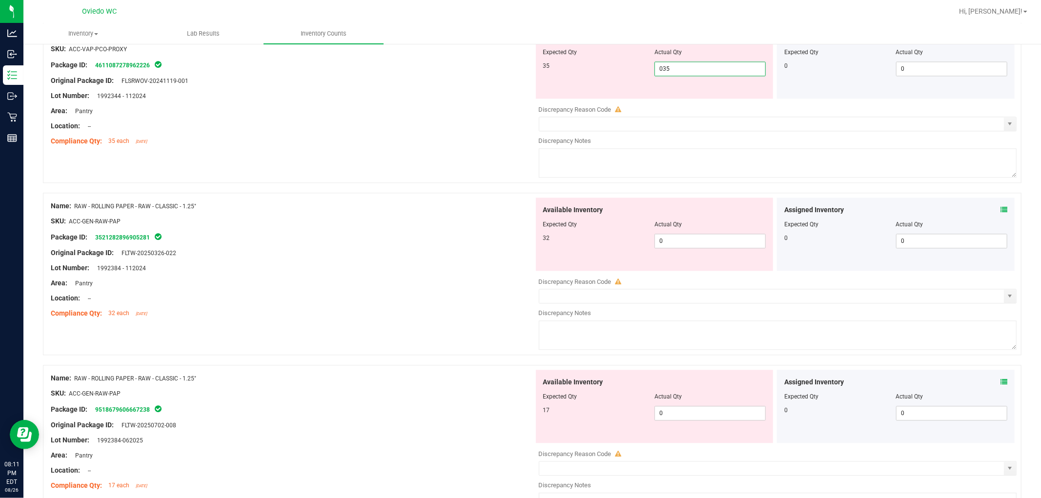
scroll to position [1843, 0]
click at [556, 237] on div "Available Inventory Expected Qty Actual Qty 32 0 0" at bounding box center [655, 233] width 238 height 73
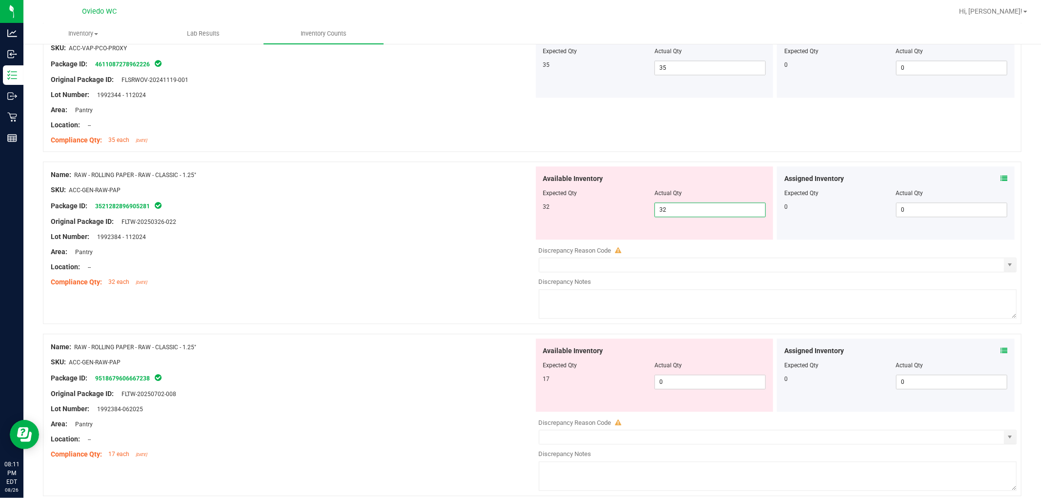
drag, startPoint x: 672, startPoint y: 396, endPoint x: 677, endPoint y: 383, distance: 13.6
click at [556, 391] on div "Available Inventory Expected Qty Actual Qty 17 0 0" at bounding box center [775, 416] width 483 height 155
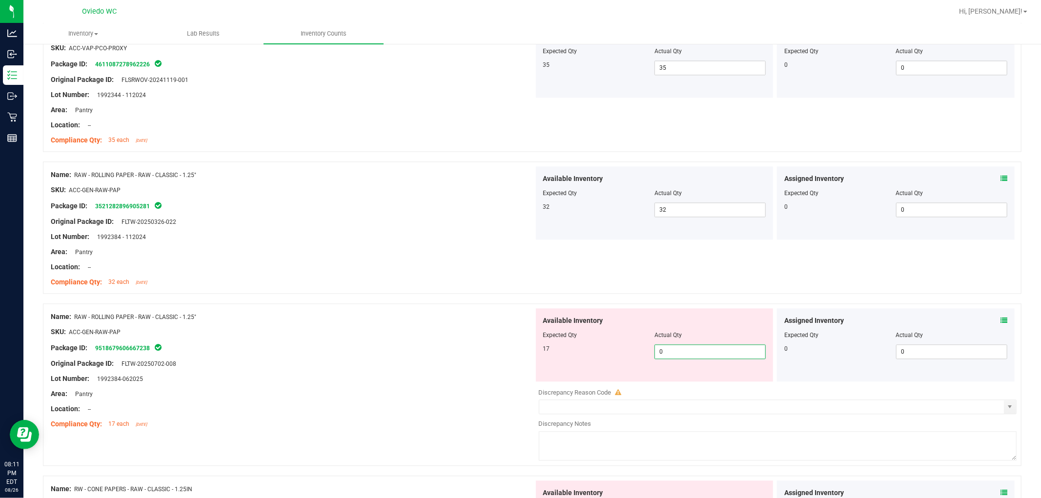
click at [556, 353] on span "0 0" at bounding box center [709, 351] width 111 height 15
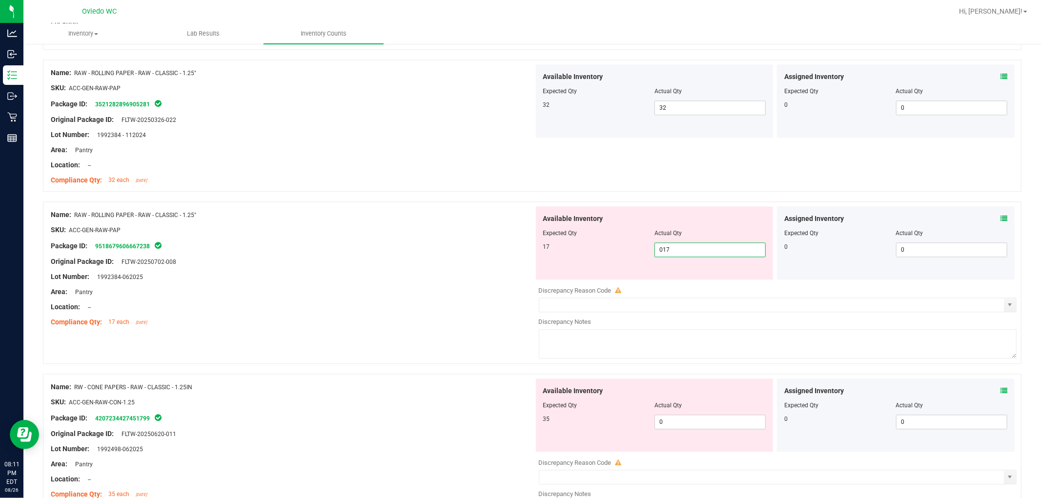
scroll to position [2060, 0]
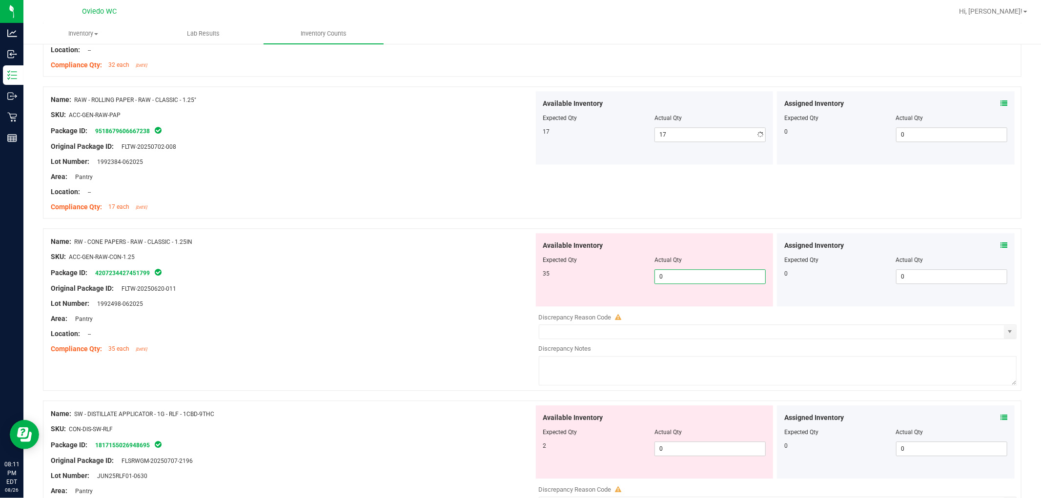
click at [556, 305] on div "Available Inventory Expected Qty Actual Qty 35 0 0" at bounding box center [655, 269] width 238 height 73
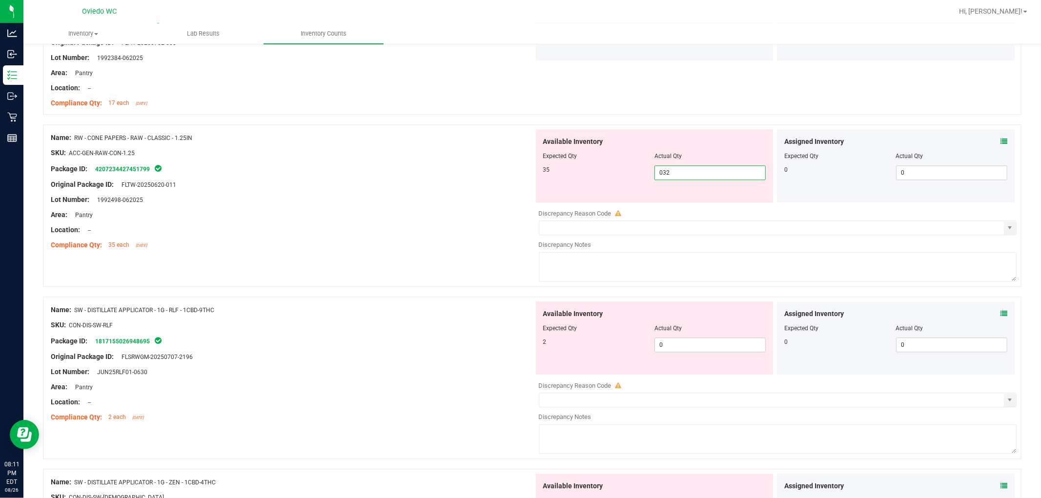
scroll to position [2168, 0]
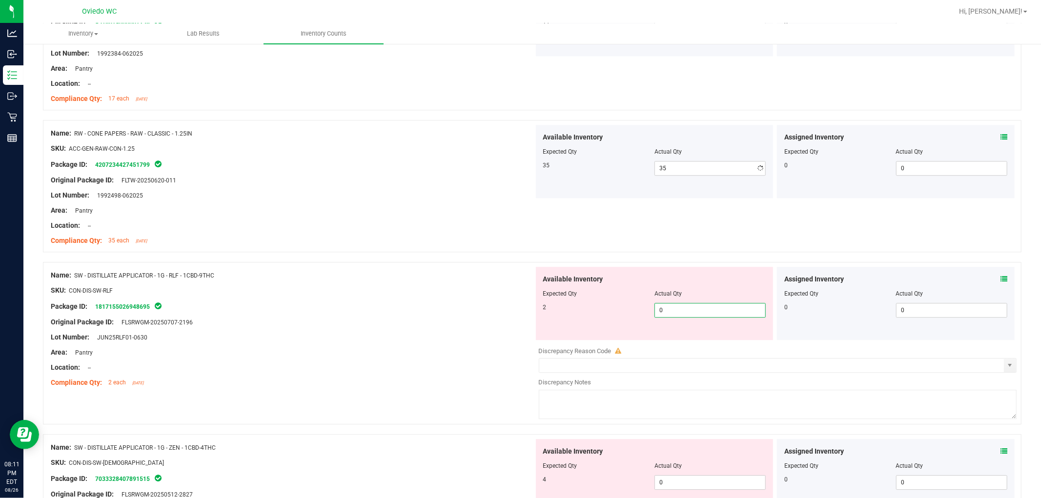
click at [556, 343] on div "Available Inventory Expected Qty Actual Qty 2 0 0" at bounding box center [775, 344] width 483 height 155
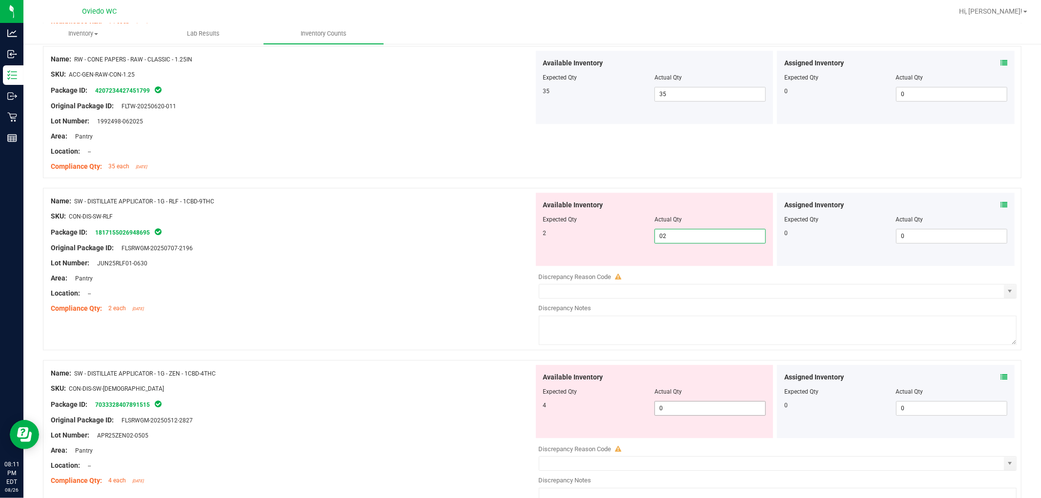
scroll to position [2331, 0]
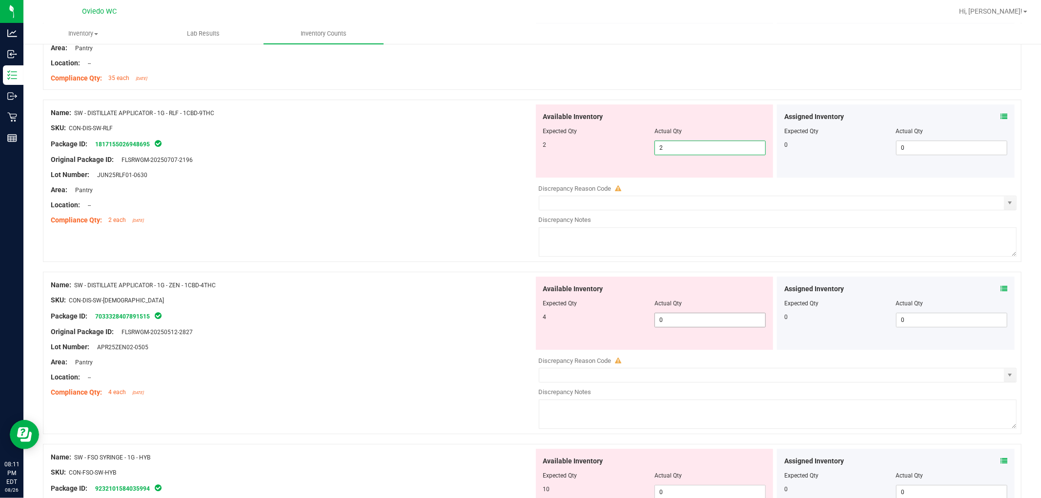
click at [556, 328] on div "Available Inventory Expected Qty Actual Qty 4 0 0" at bounding box center [775, 354] width 483 height 155
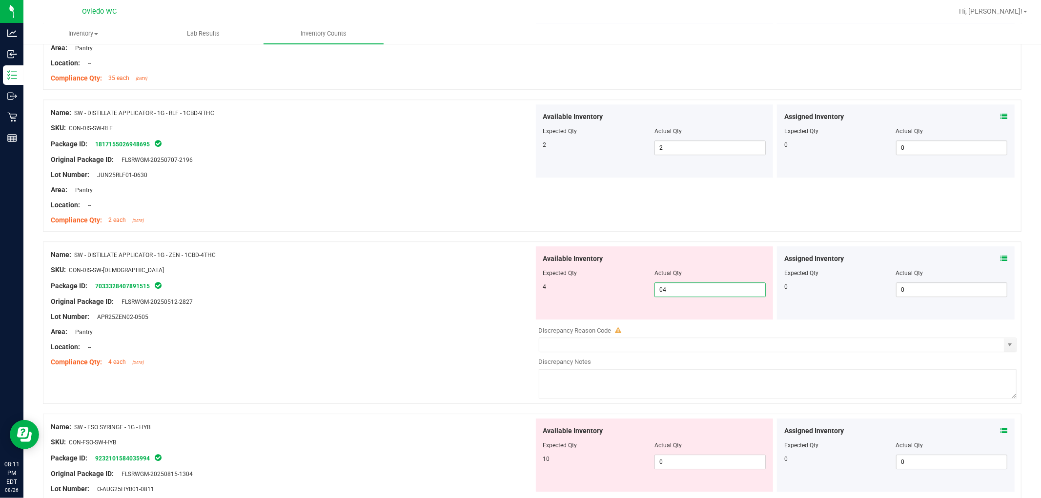
scroll to position [2548, 0]
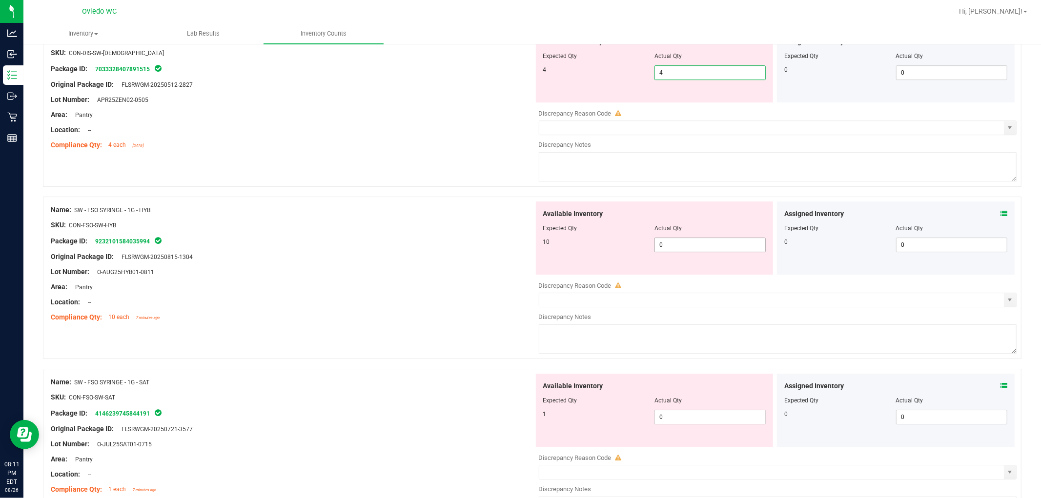
click at [556, 242] on div "Available Inventory Expected Qty Actual Qty 10 0 0" at bounding box center [655, 237] width 238 height 73
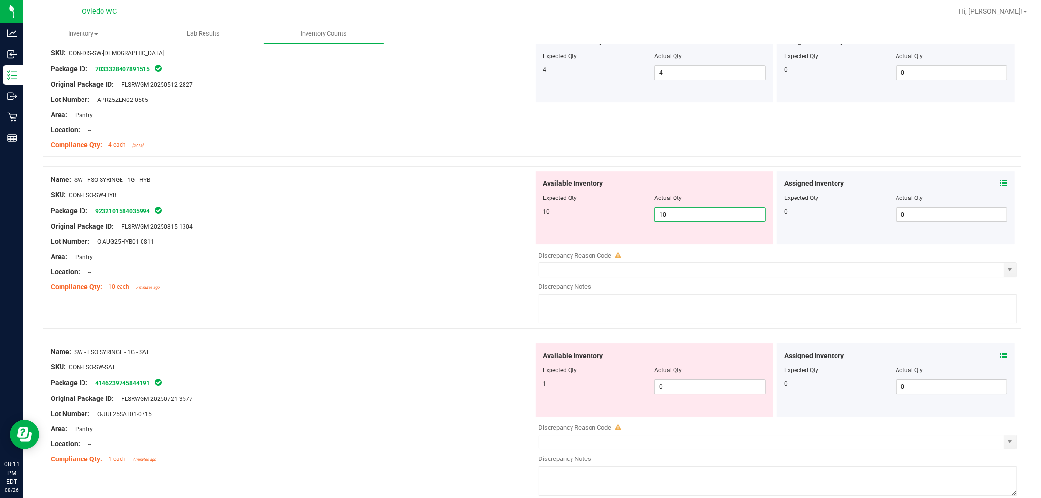
click at [556, 381] on div "Available Inventory Expected Qty Actual Qty 1 0 0" at bounding box center [655, 379] width 238 height 73
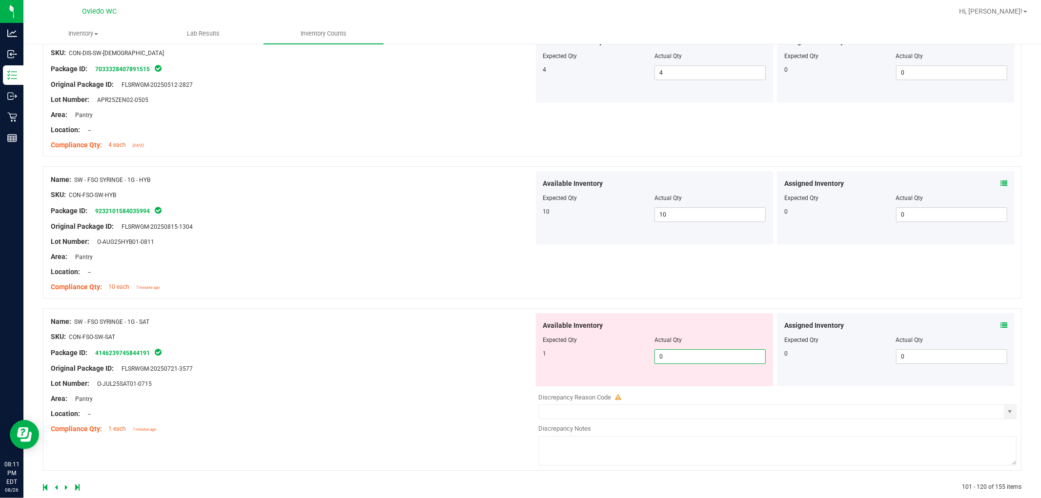
click at [556, 355] on span "0 0" at bounding box center [709, 356] width 111 height 15
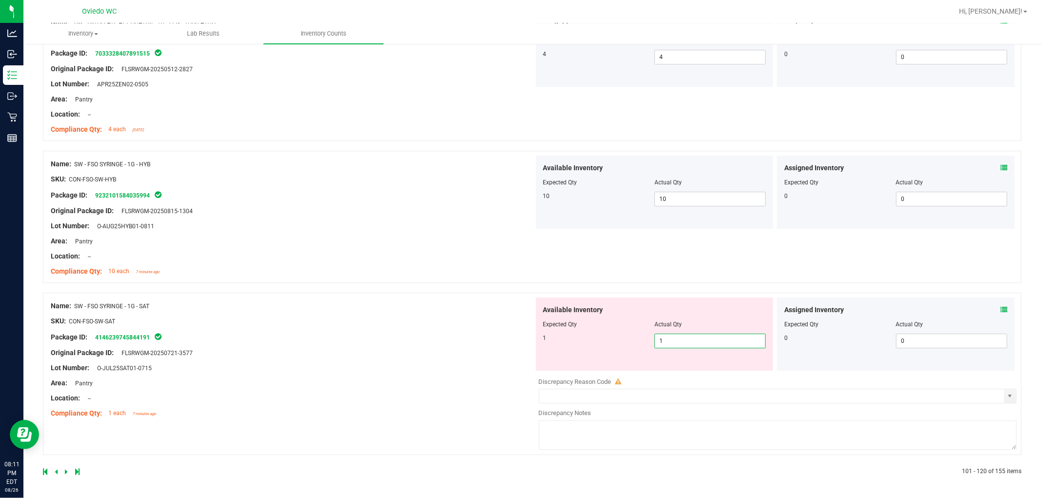
click at [521, 368] on div "Name: SW - FSO SYRINGE - 1G - SAT SKU: CON-FSO-SW-SAT Package ID: 4146239745844…" at bounding box center [292, 360] width 483 height 124
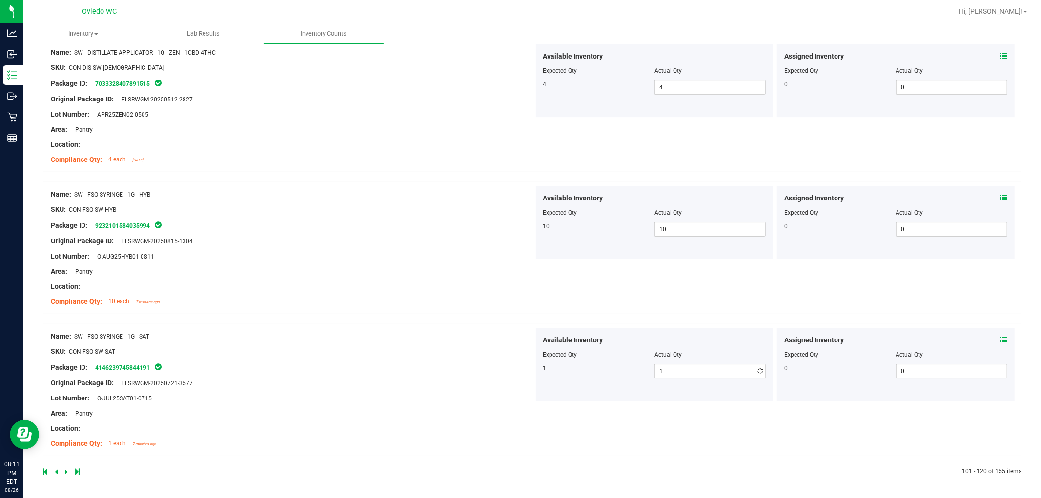
scroll to position [2534, 0]
click at [62, 470] on div at bounding box center [287, 471] width 489 height 9
click at [64, 470] on div at bounding box center [287, 471] width 489 height 9
click at [65, 471] on icon at bounding box center [66, 472] width 3 height 6
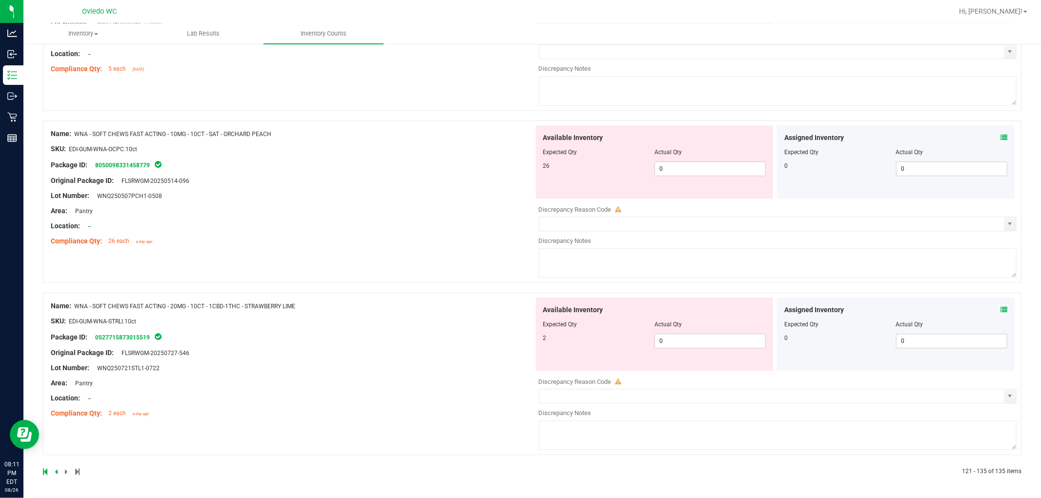
scroll to position [0, 0]
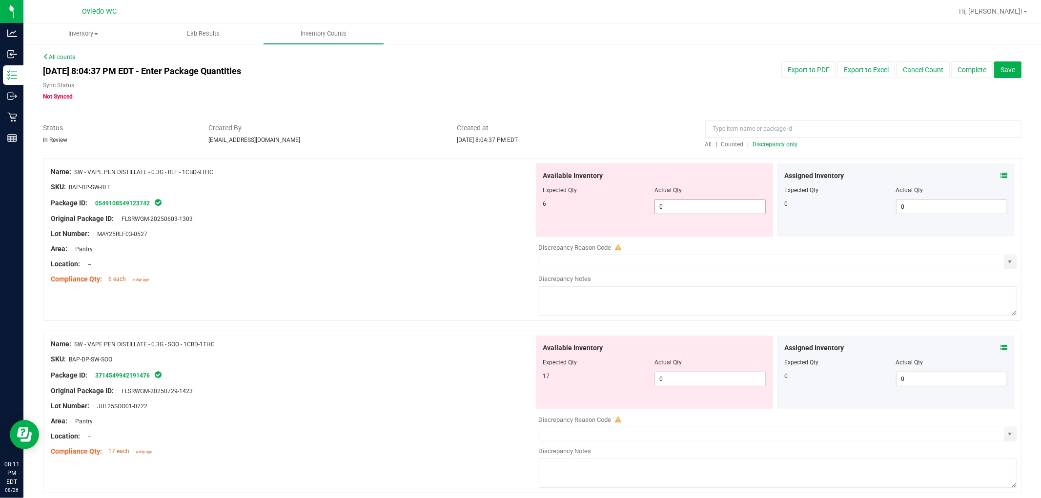
click at [556, 203] on span "0 0" at bounding box center [709, 207] width 111 height 15
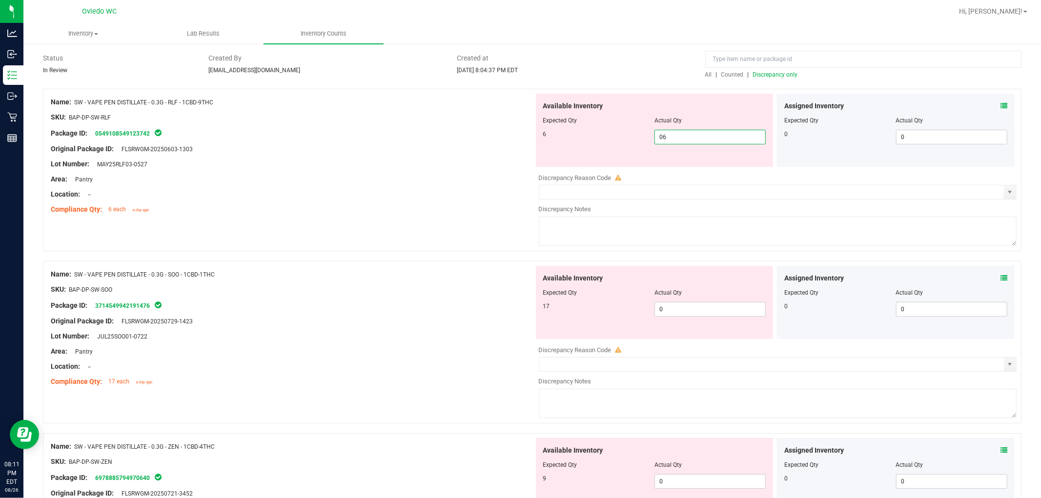
scroll to position [162, 0]
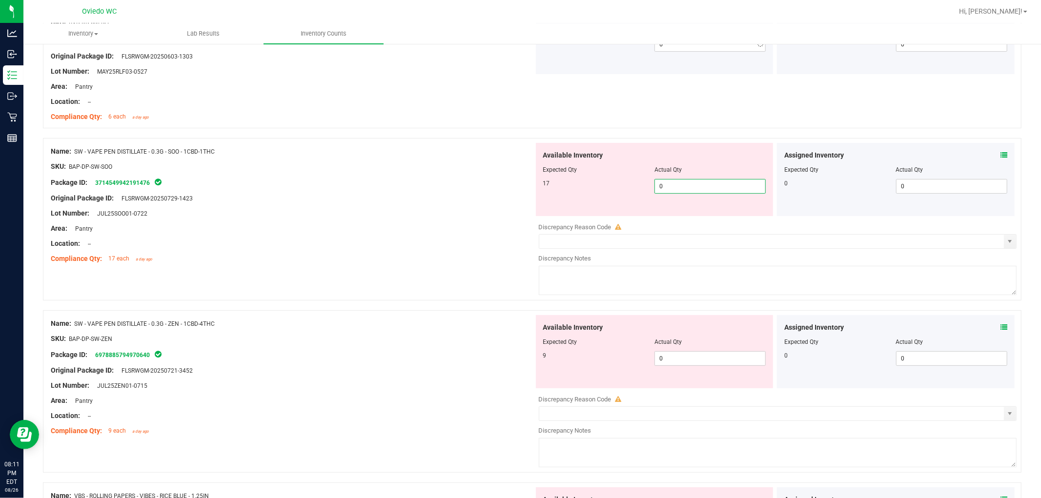
click at [556, 212] on div "Available Inventory Expected Qty Actual Qty 17 0 0" at bounding box center [655, 179] width 238 height 73
click at [556, 355] on div "Available Inventory Expected Qty Actual Qty 9 0 0" at bounding box center [655, 351] width 238 height 73
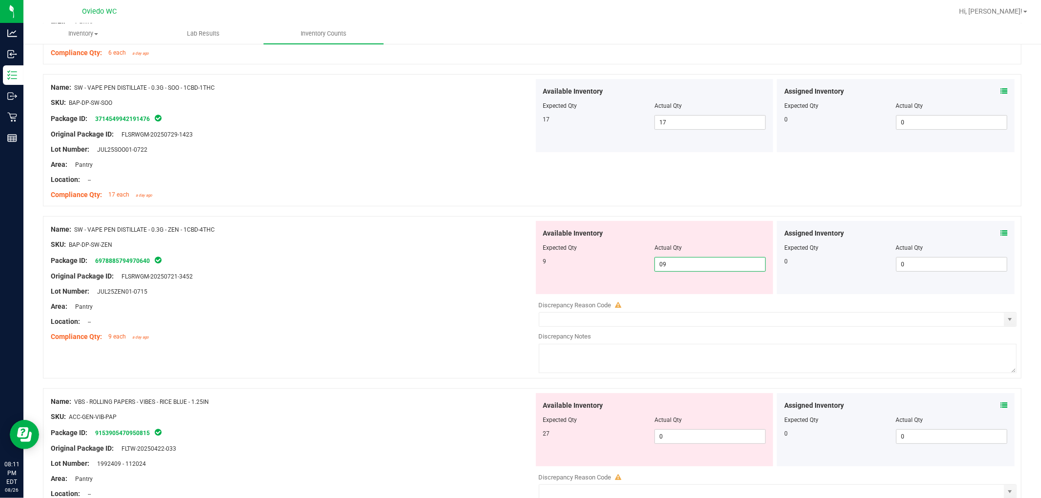
scroll to position [325, 0]
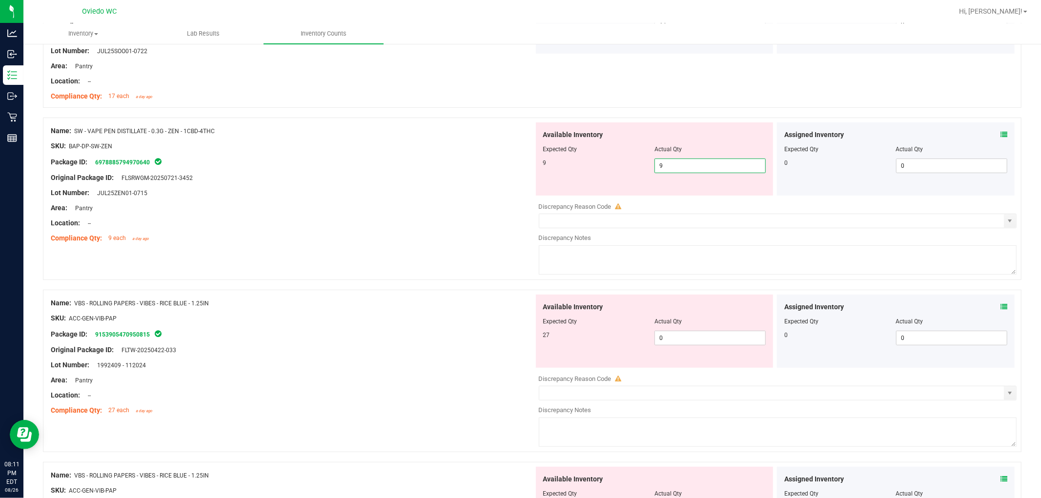
drag, startPoint x: 693, startPoint y: 328, endPoint x: 693, endPoint y: 334, distance: 5.9
click at [556, 329] on div "Available Inventory Expected Qty Actual Qty 27 0 0" at bounding box center [655, 331] width 238 height 73
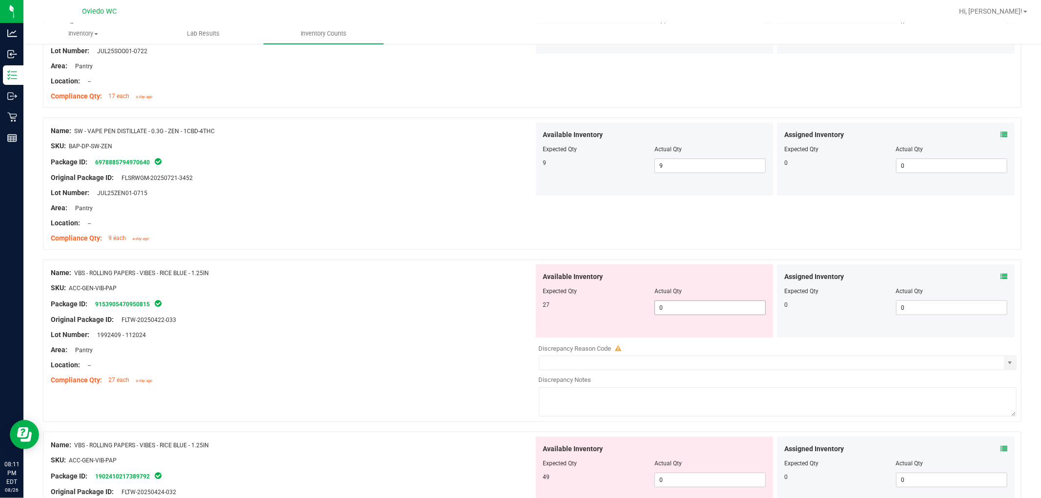
click at [556, 313] on span "0 0" at bounding box center [709, 308] width 111 height 15
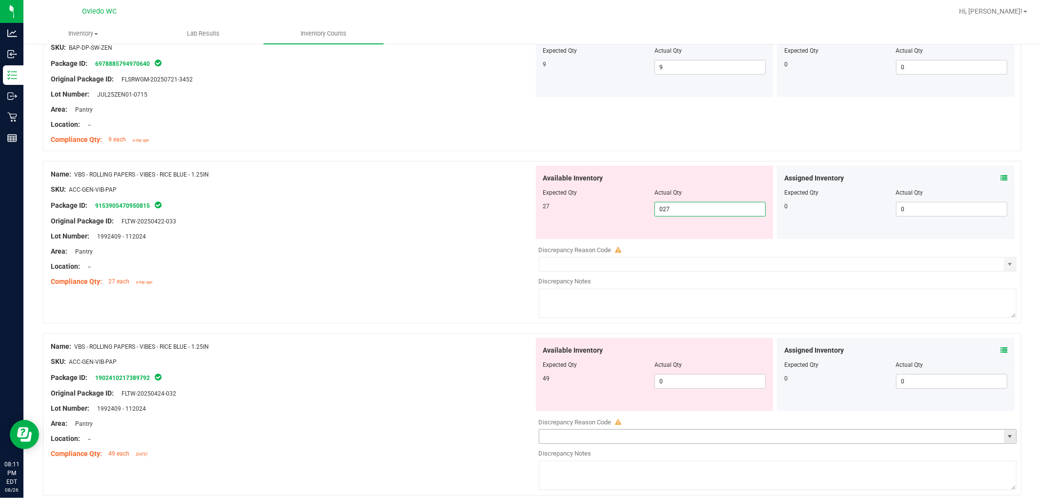
scroll to position [542, 0]
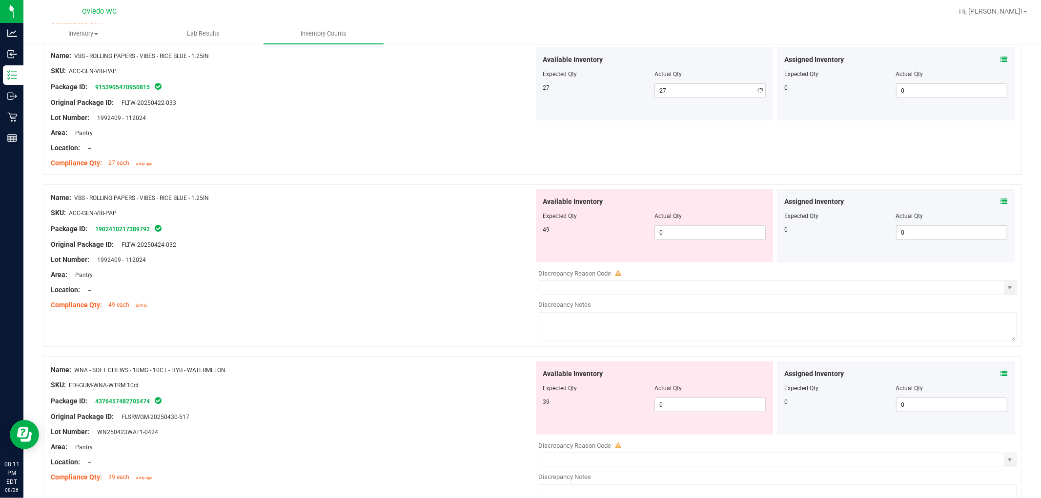
click at [556, 255] on div "Available Inventory Expected Qty Actual Qty 49 0 0" at bounding box center [655, 225] width 238 height 73
click at [556, 238] on span "0 0" at bounding box center [709, 232] width 111 height 15
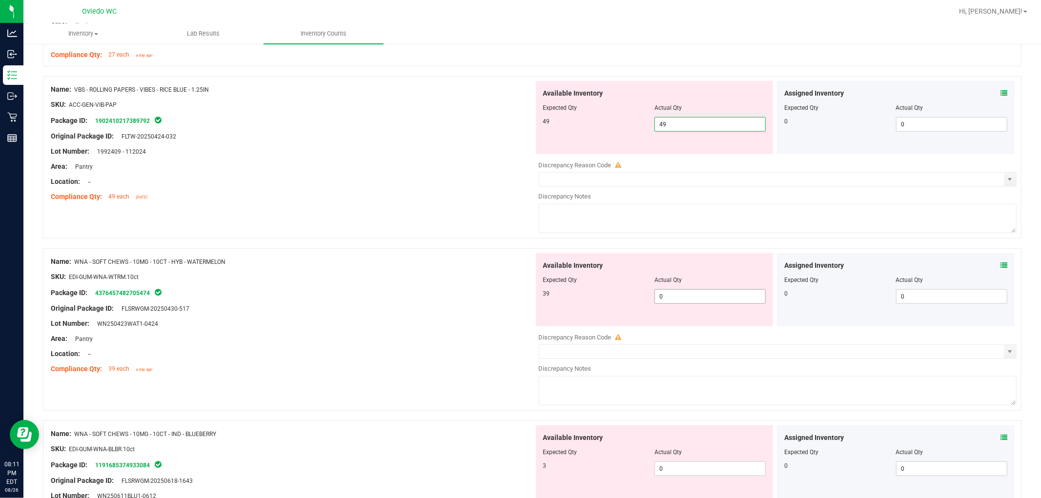
click at [556, 294] on div "Available Inventory Expected Qty Actual Qty 39 0 0" at bounding box center [655, 289] width 238 height 73
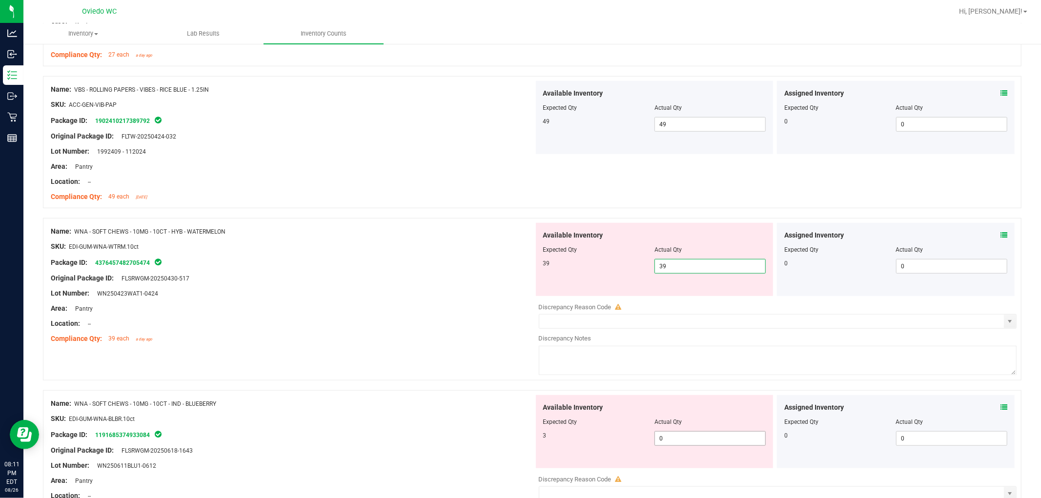
click at [556, 437] on div "Available Inventory Expected Qty Actual Qty 3 0 0" at bounding box center [655, 431] width 238 height 73
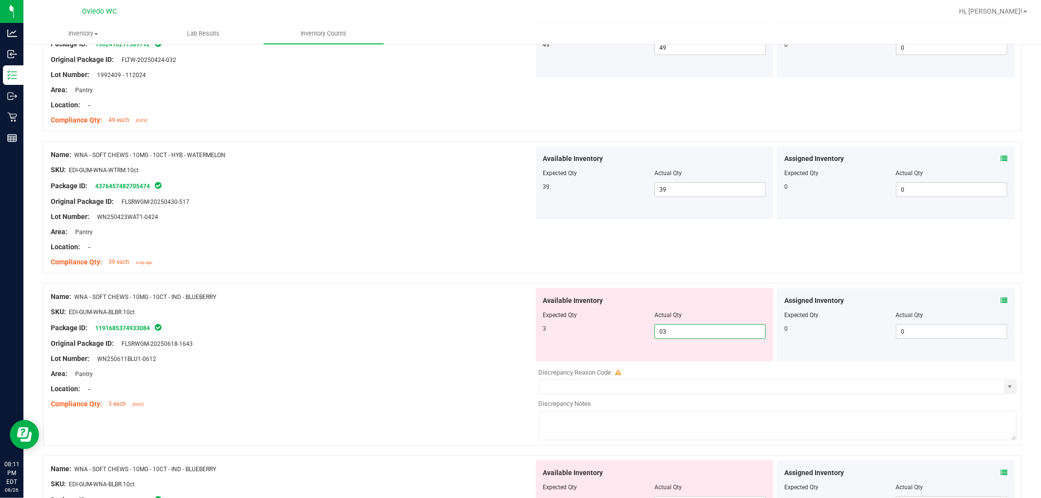
scroll to position [867, 0]
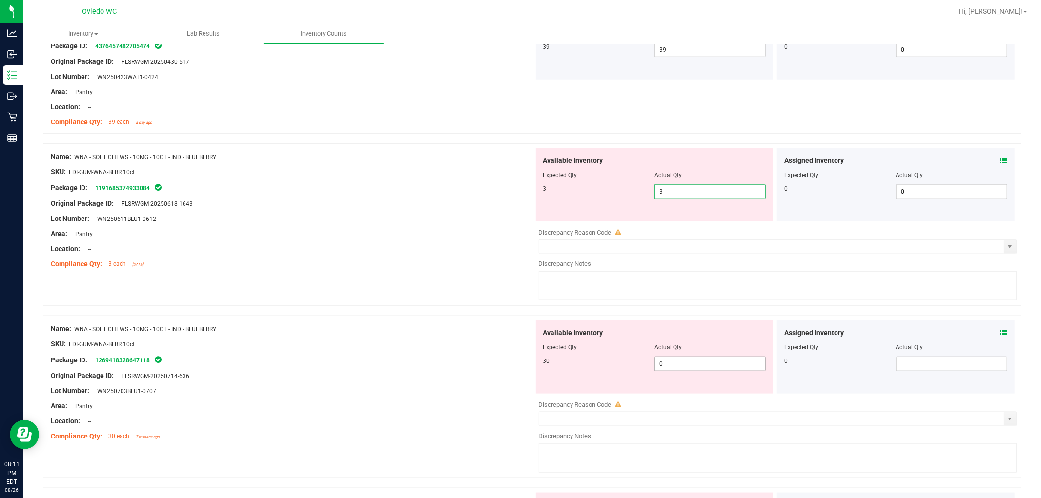
click at [556, 360] on div "Available Inventory Expected Qty Actual Qty 30 0 0" at bounding box center [655, 357] width 238 height 73
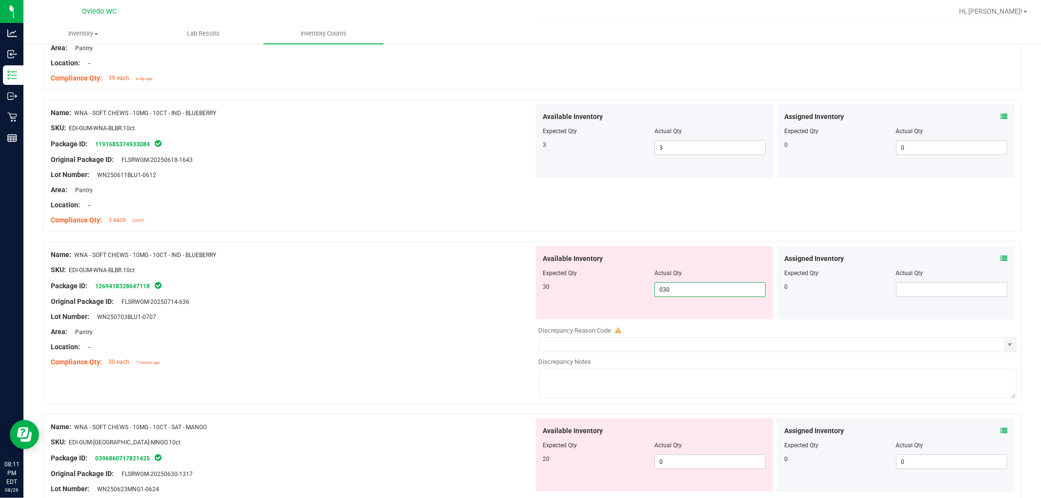
scroll to position [976, 0]
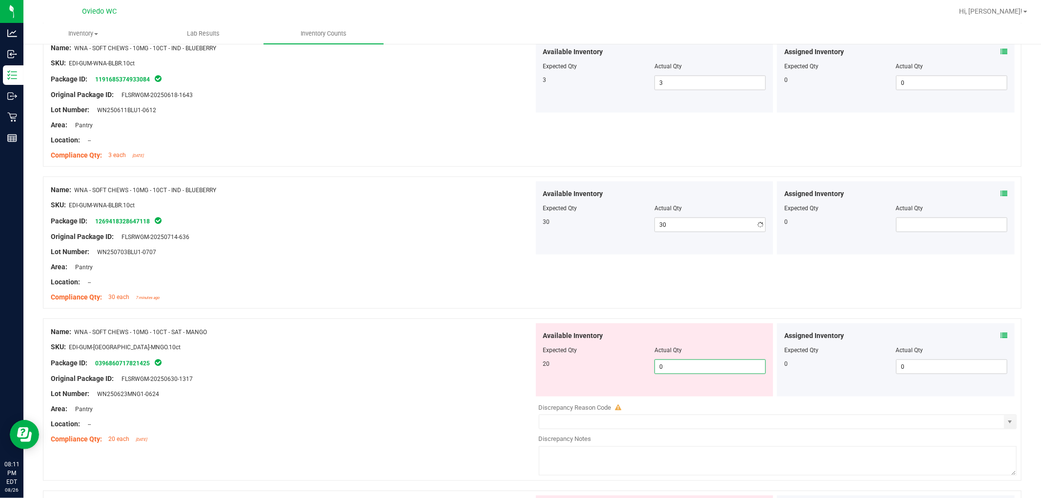
click at [556, 391] on div "Available Inventory Expected Qty Actual Qty 20 0 0" at bounding box center [655, 359] width 238 height 73
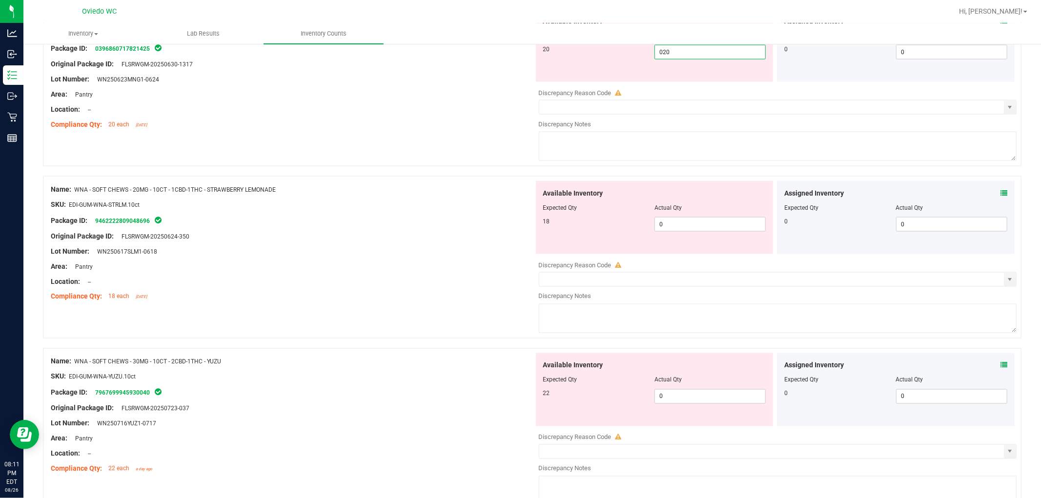
scroll to position [1301, 0]
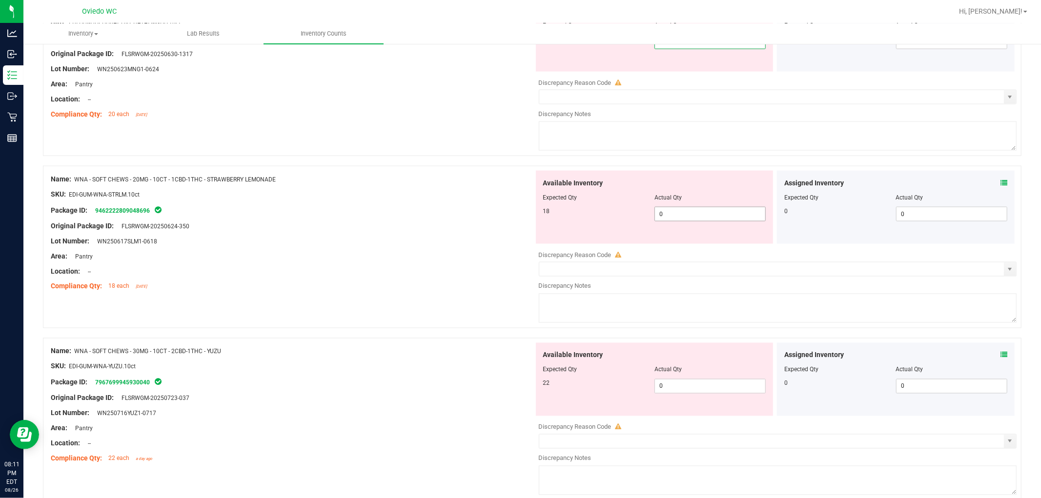
click at [556, 222] on div "Available Inventory Expected Qty Actual Qty 18 0 0" at bounding box center [775, 248] width 483 height 155
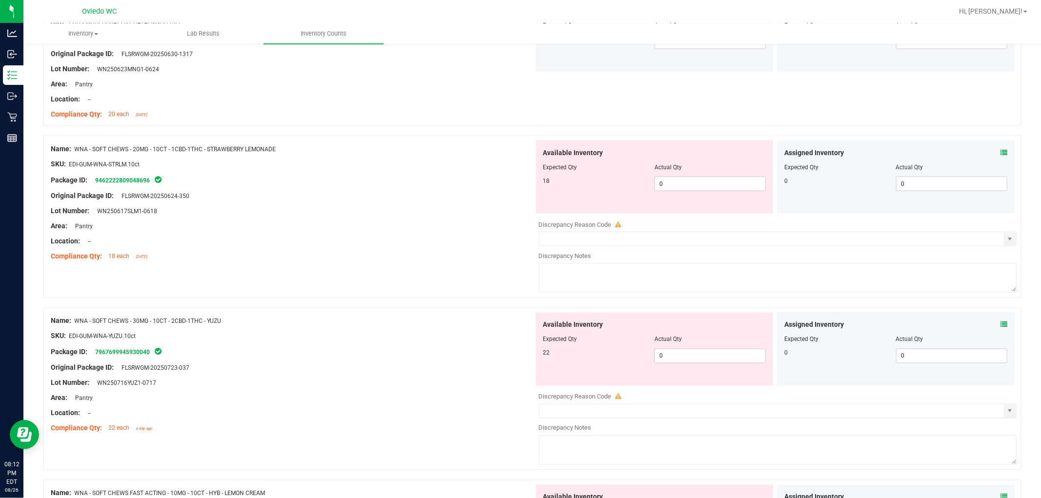
click at [556, 167] on div "Actual Qty" at bounding box center [709, 167] width 111 height 9
click at [556, 182] on span "0 0" at bounding box center [709, 184] width 111 height 15
click at [556, 356] on div "Available Inventory Expected Qty Actual Qty 22 0 0" at bounding box center [775, 390] width 483 height 155
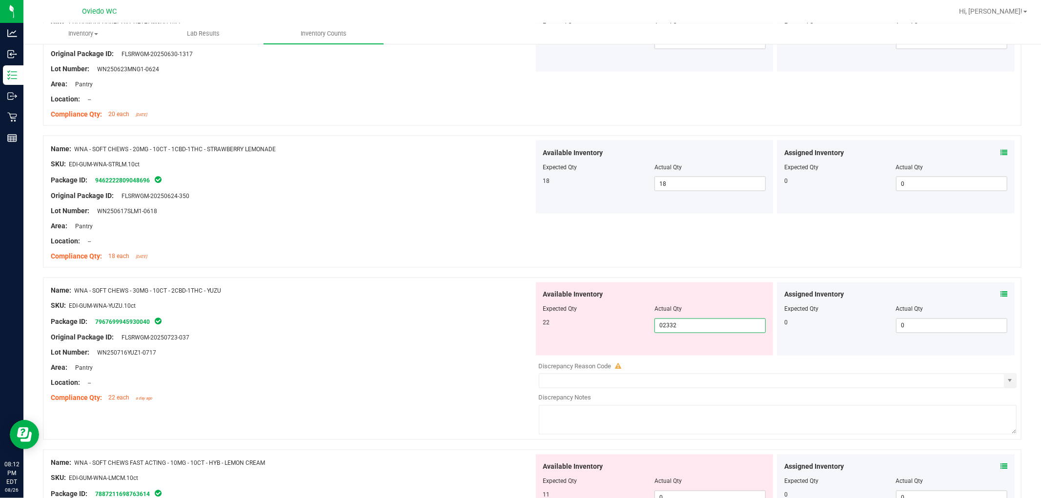
scroll to position [1572, 0]
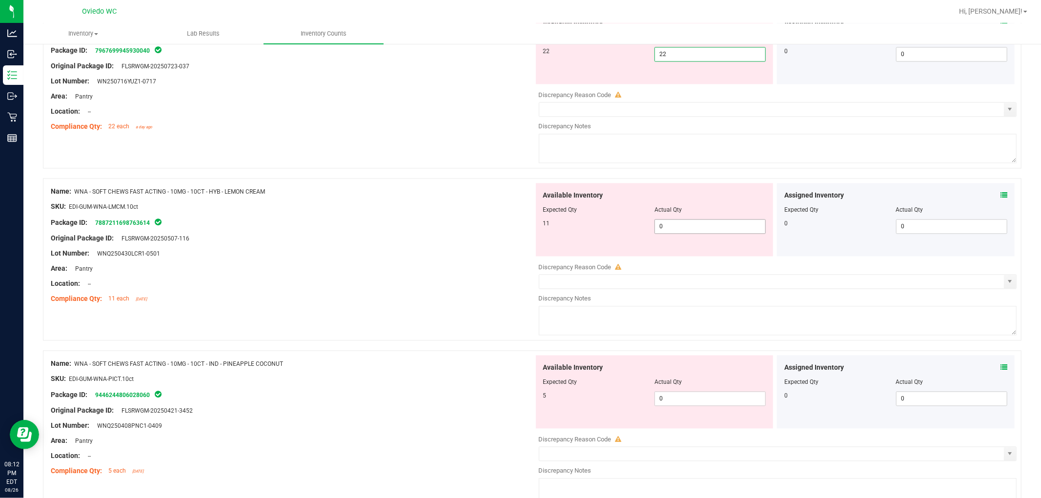
click at [556, 231] on div "Available Inventory Expected Qty Actual Qty 11 0 0" at bounding box center [775, 260] width 483 height 155
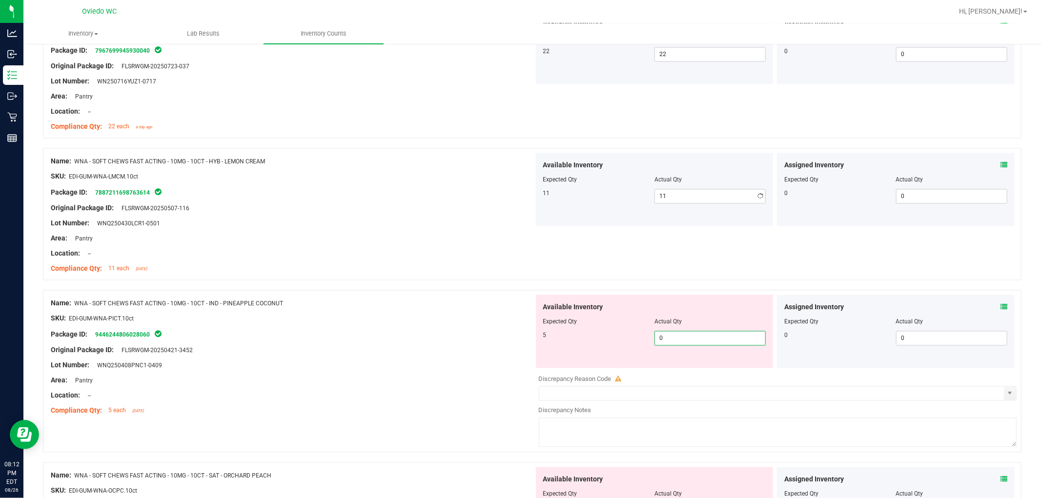
click at [556, 369] on div "Available Inventory Expected Qty Actual Qty 5 0 0" at bounding box center [775, 372] width 483 height 155
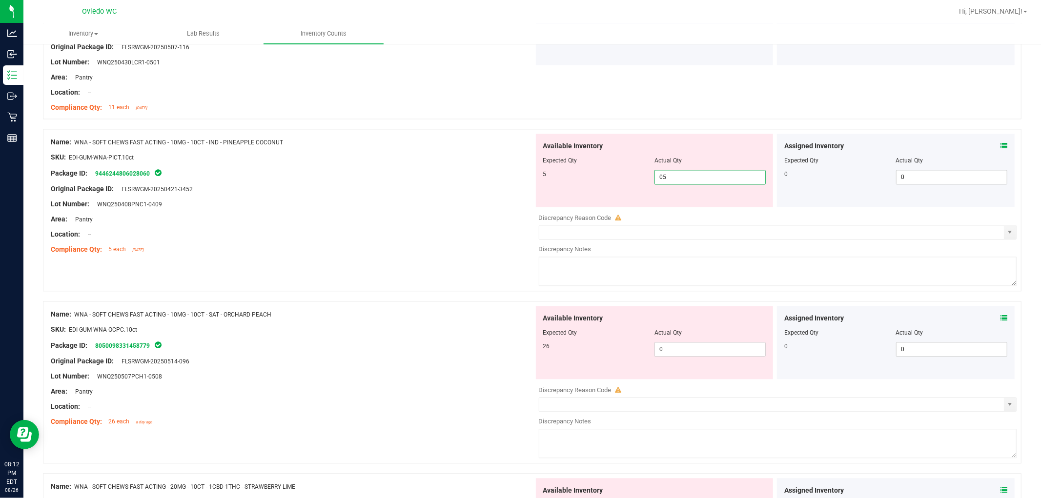
scroll to position [1734, 0]
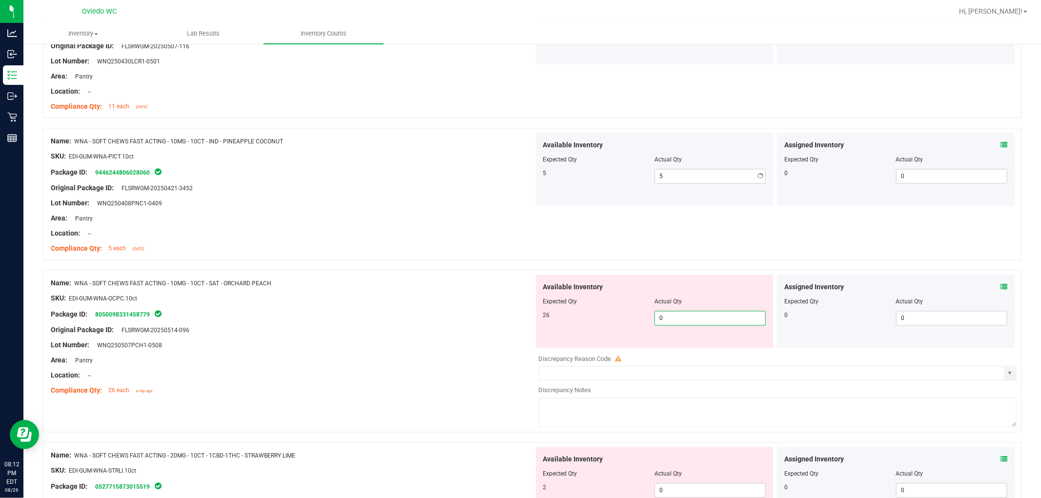
click at [556, 351] on div "Available Inventory Expected Qty Actual Qty 26 0 0" at bounding box center [775, 352] width 483 height 155
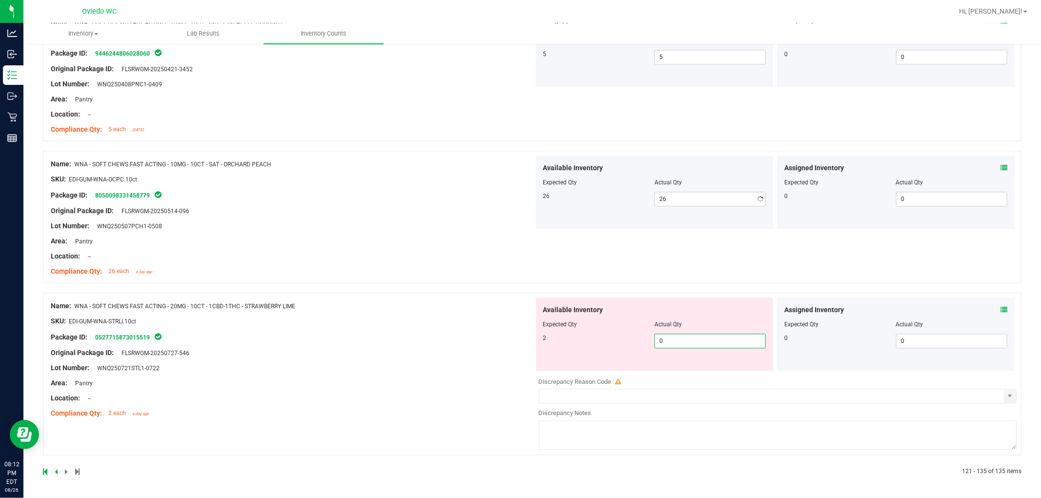
click at [556, 343] on span "0 0" at bounding box center [709, 341] width 111 height 15
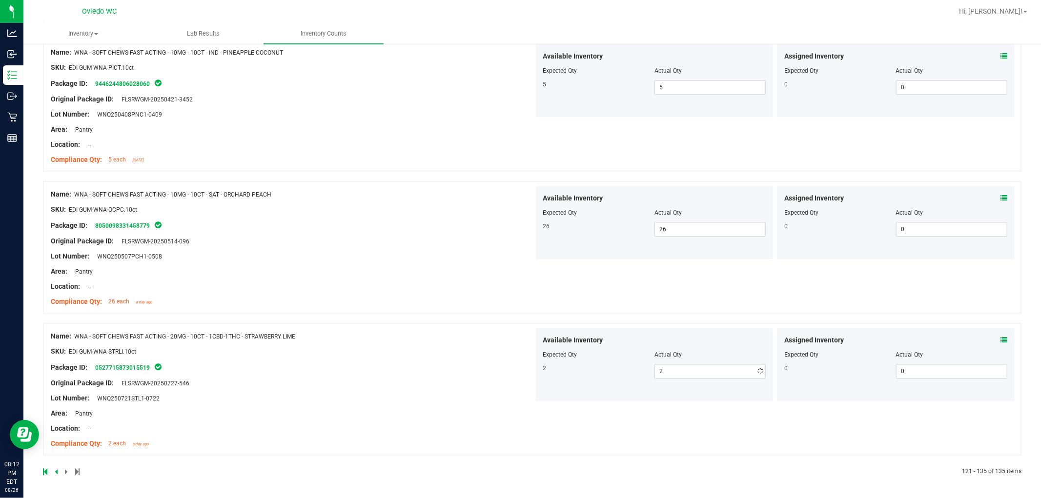
click at [216, 352] on div "Name: WNA - SOFT CHEWS FAST ACTING - 20MG - 10CT - 1CBD-1THC - STRAWBERRY LIME …" at bounding box center [292, 390] width 483 height 124
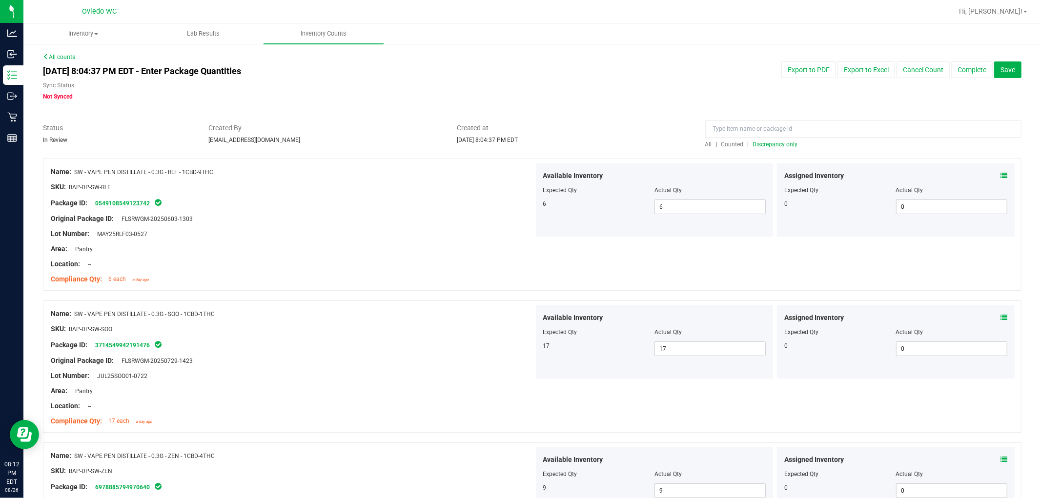
click at [556, 146] on span "All" at bounding box center [708, 144] width 7 height 7
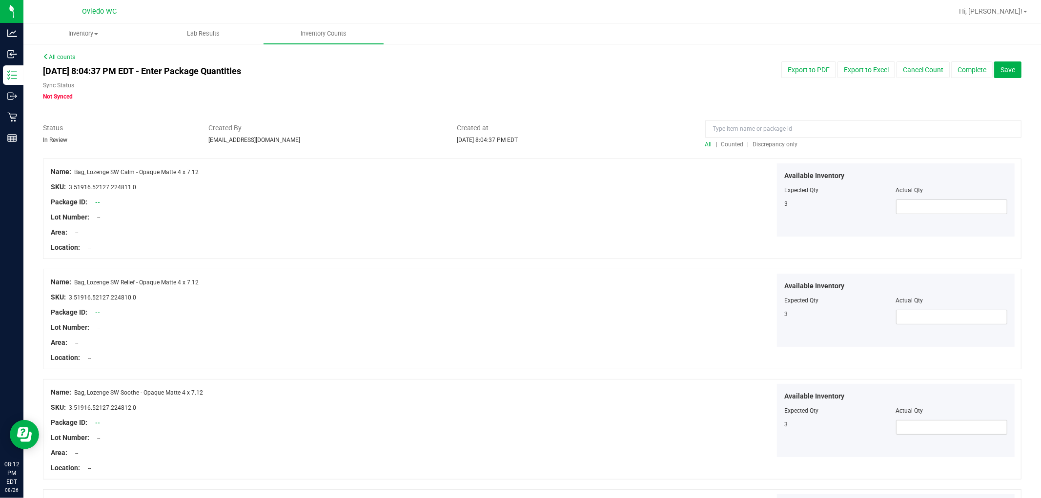
click at [556, 145] on span "Discrepancy only" at bounding box center [775, 144] width 45 height 7
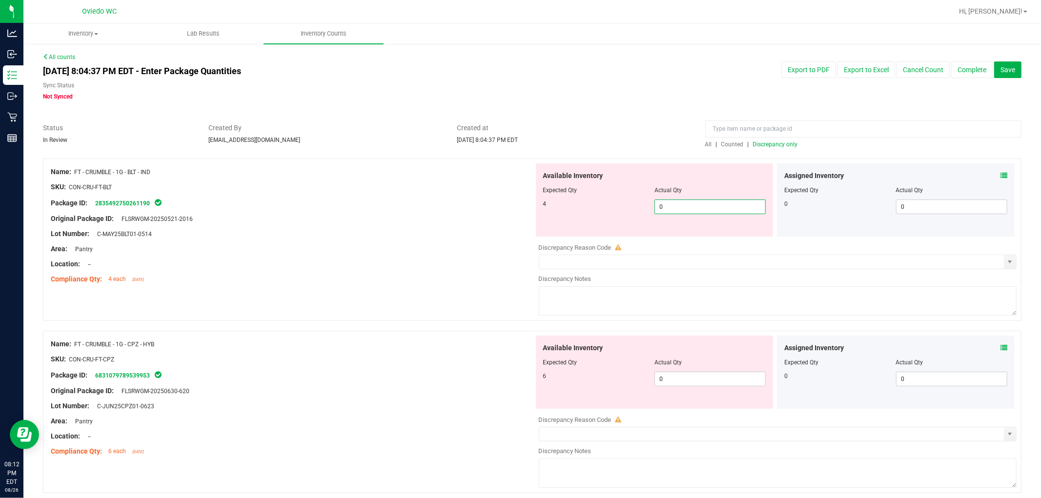
click at [556, 206] on span "0 0" at bounding box center [709, 207] width 111 height 15
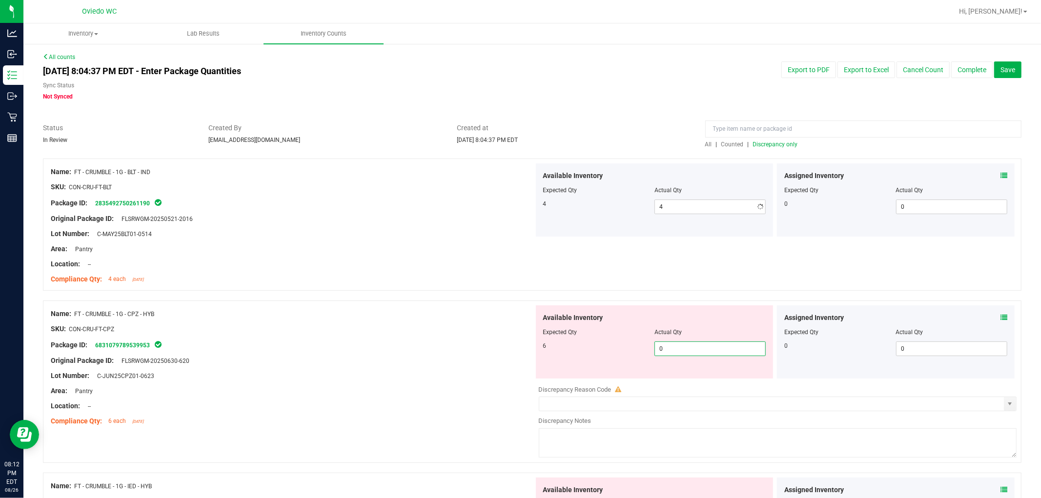
click at [556, 382] on div "Available Inventory Expected Qty Actual Qty 6 0 0" at bounding box center [775, 382] width 483 height 155
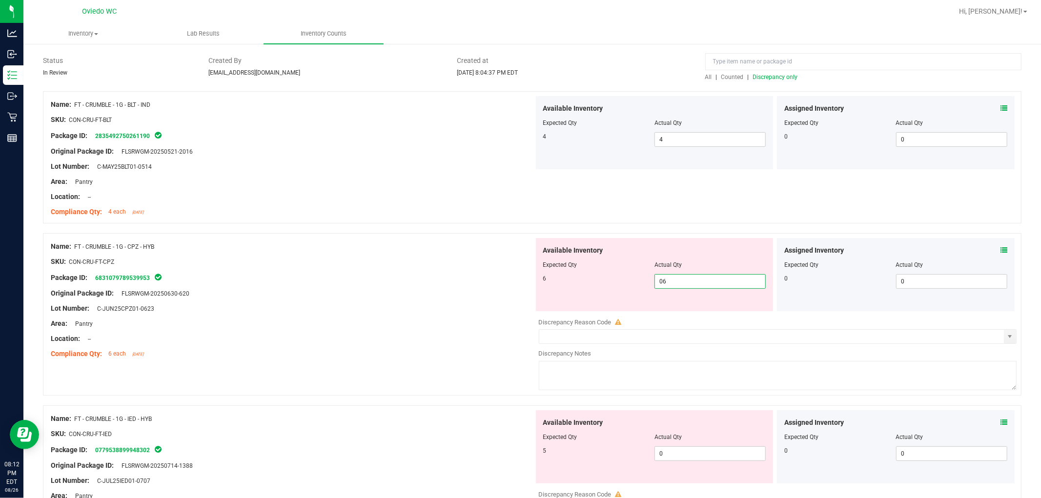
scroll to position [217, 0]
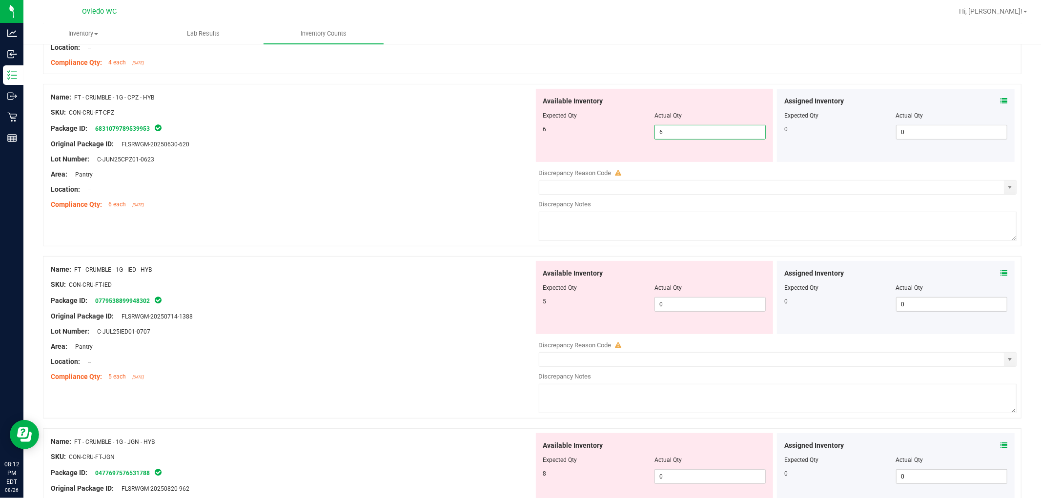
click at [556, 301] on div "Available Inventory Expected Qty Actual Qty 5 0 0" at bounding box center [655, 297] width 238 height 73
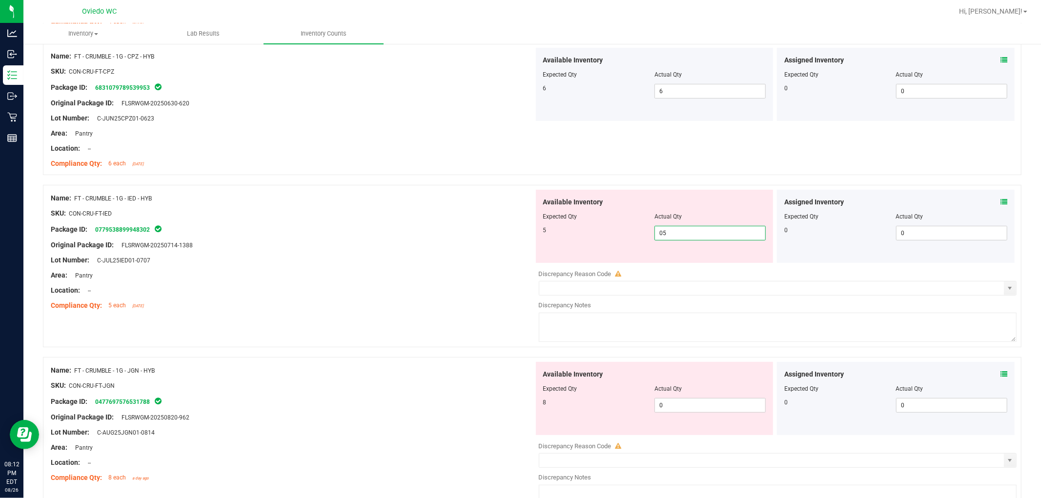
scroll to position [325, 0]
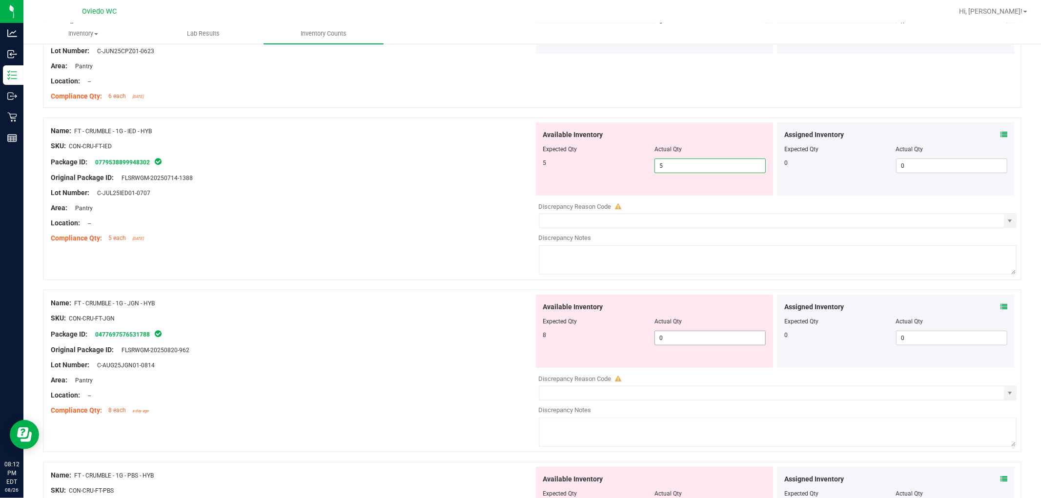
click at [556, 333] on div "Available Inventory Expected Qty Actual Qty 8 0 0" at bounding box center [655, 331] width 238 height 73
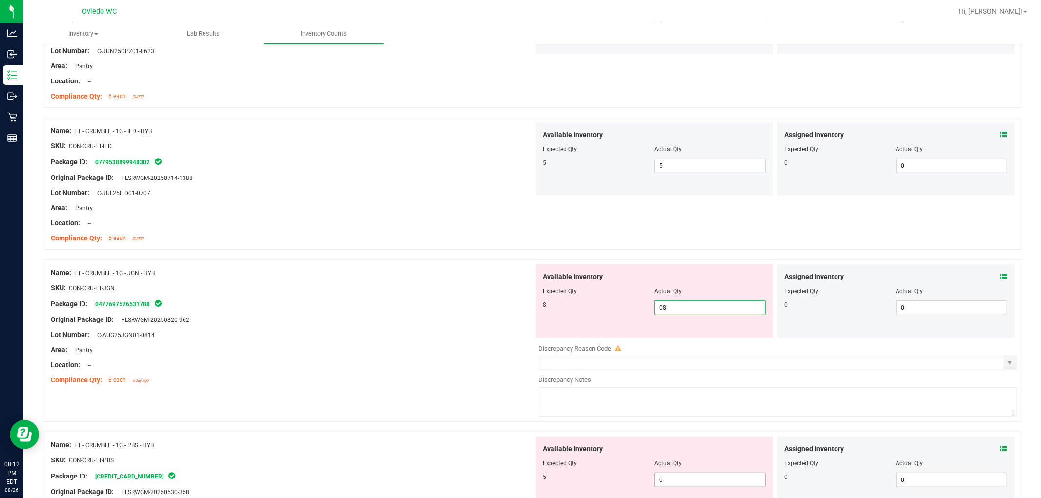
scroll to position [488, 0]
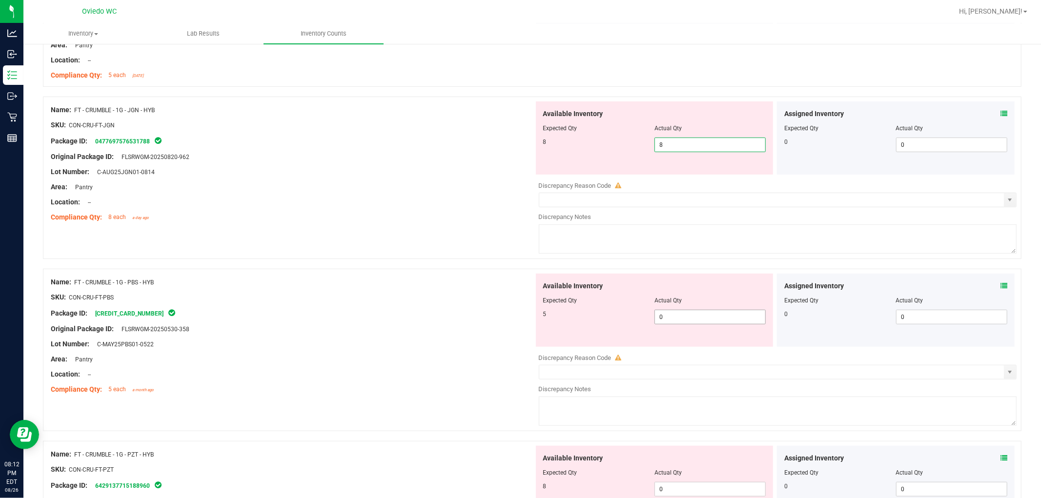
click at [556, 324] on div "Available Inventory Expected Qty Actual Qty 5 0 0" at bounding box center [775, 351] width 483 height 155
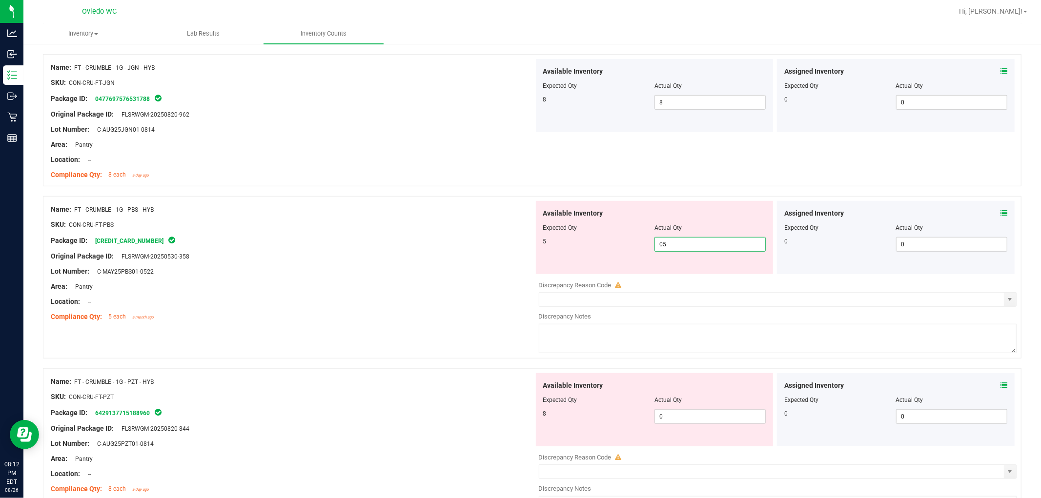
scroll to position [596, 0]
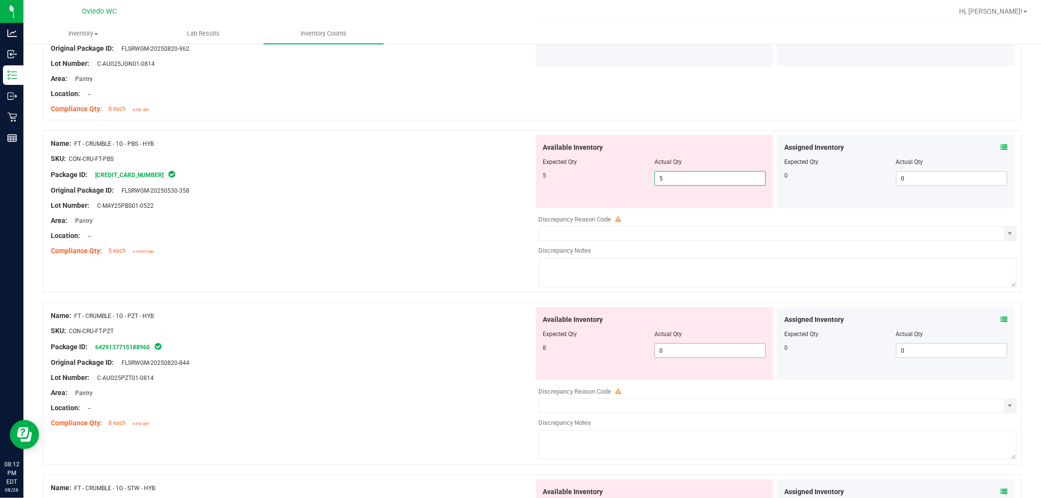
click at [556, 345] on div "Available Inventory Expected Qty Actual Qty 8 0 0" at bounding box center [655, 343] width 238 height 73
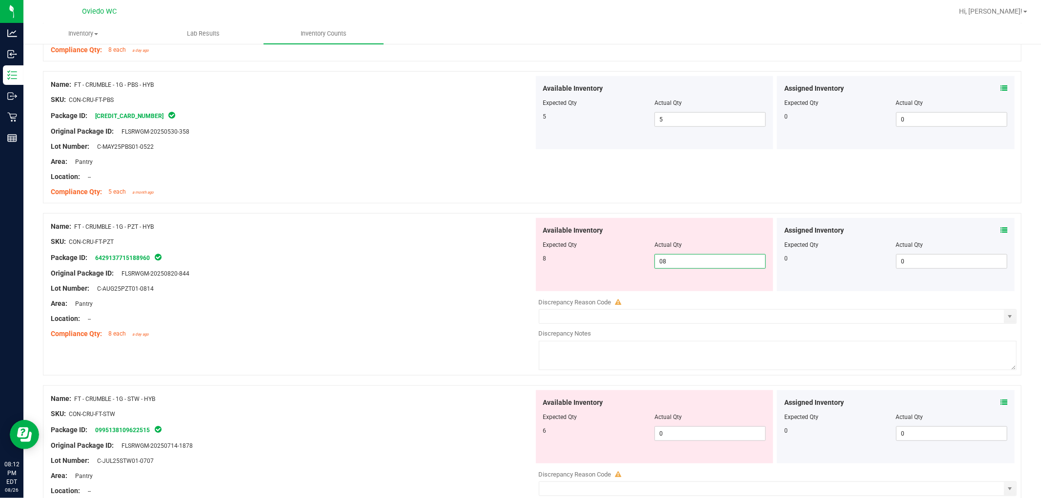
scroll to position [759, 0]
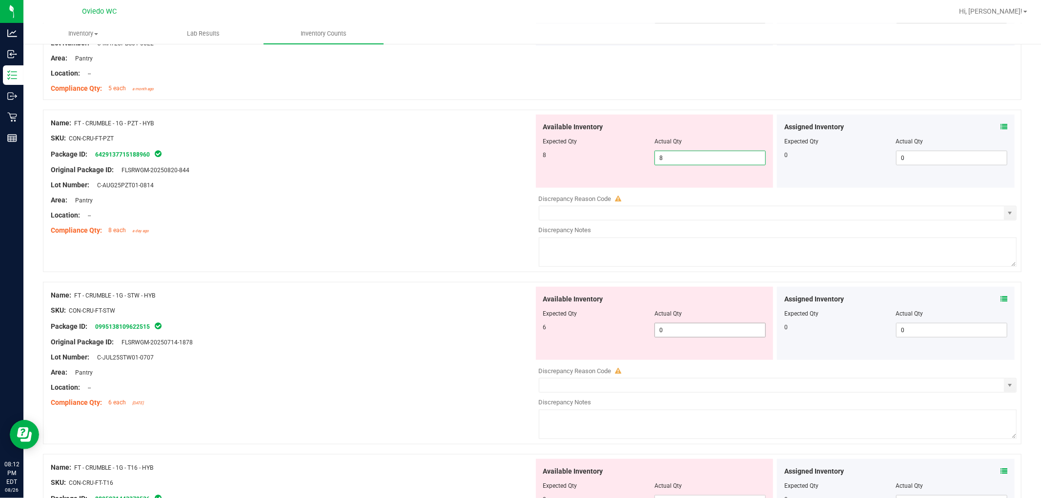
click at [556, 332] on div "Available Inventory Expected Qty Actual Qty 6 0 0" at bounding box center [775, 364] width 483 height 155
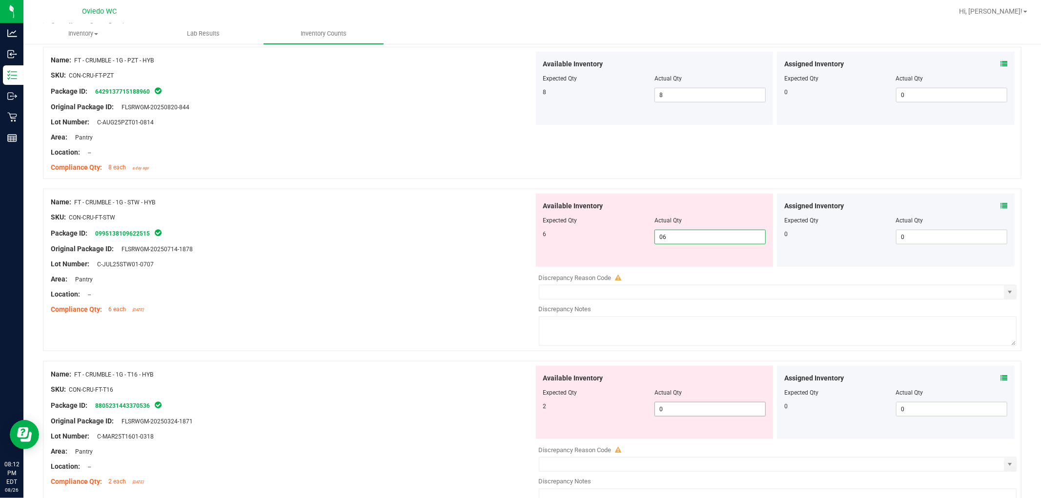
scroll to position [921, 0]
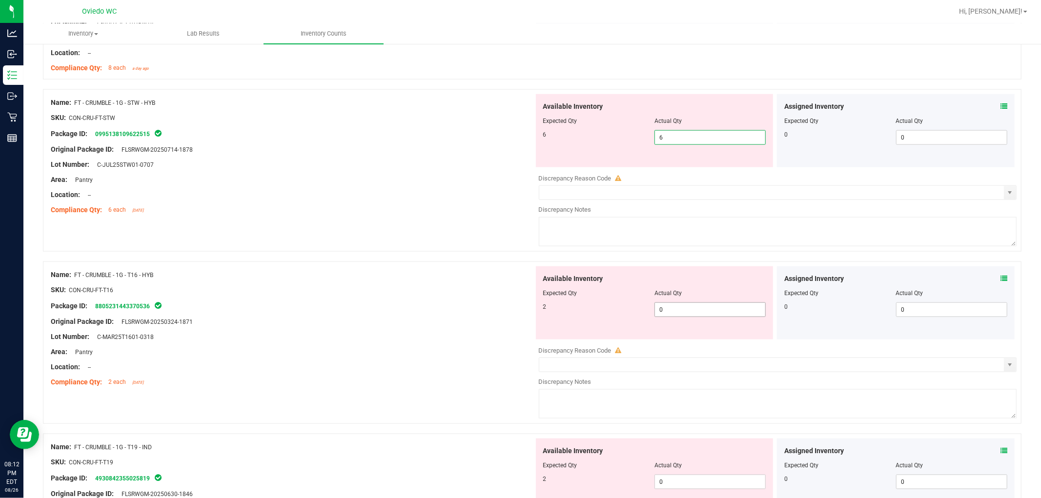
click at [556, 316] on div "Available Inventory Expected Qty Actual Qty 2 0 0" at bounding box center [775, 343] width 483 height 155
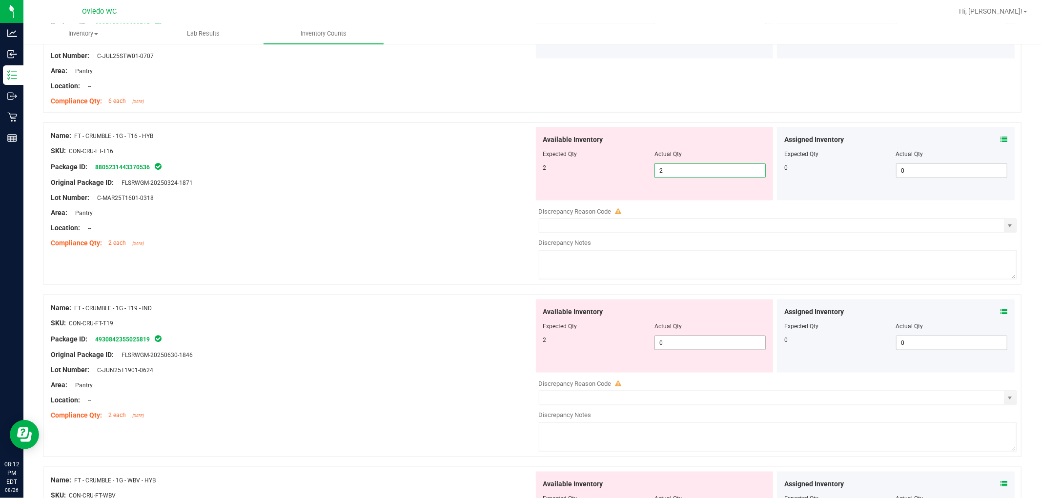
click at [556, 340] on div "Available Inventory Expected Qty Actual Qty 2 0 0" at bounding box center [655, 336] width 238 height 73
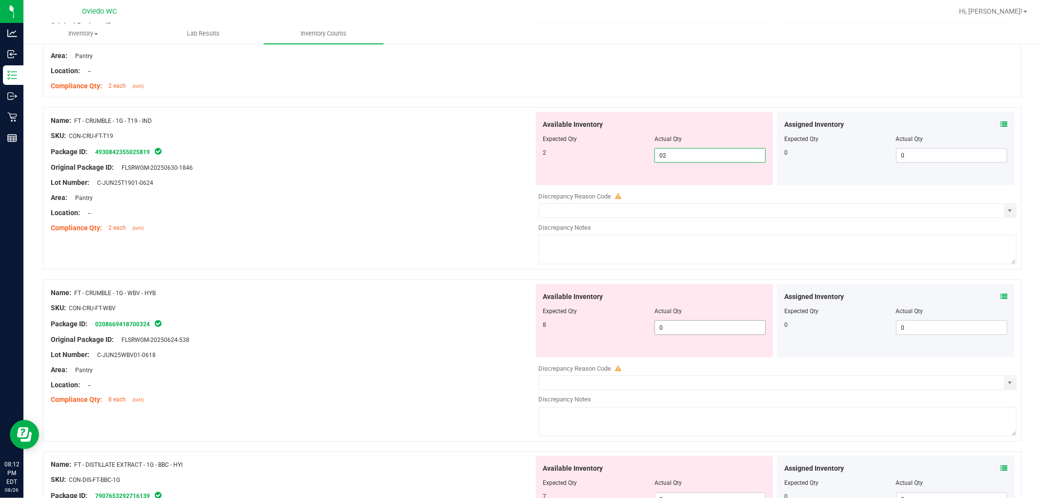
scroll to position [1192, 0]
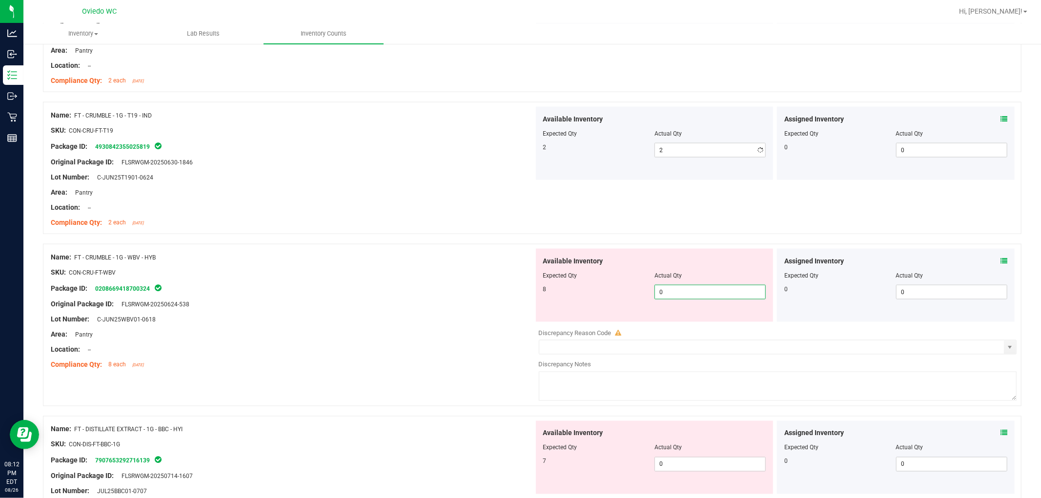
click at [556, 321] on div "Available Inventory Expected Qty Actual Qty 8 0 0" at bounding box center [655, 285] width 238 height 73
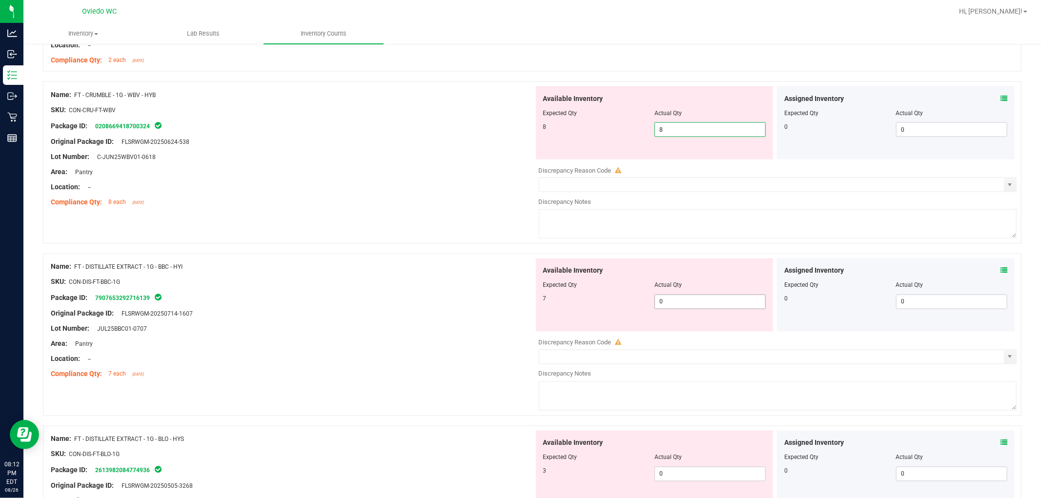
click at [556, 304] on div "Available Inventory Expected Qty Actual Qty 7 0 0" at bounding box center [775, 336] width 483 height 155
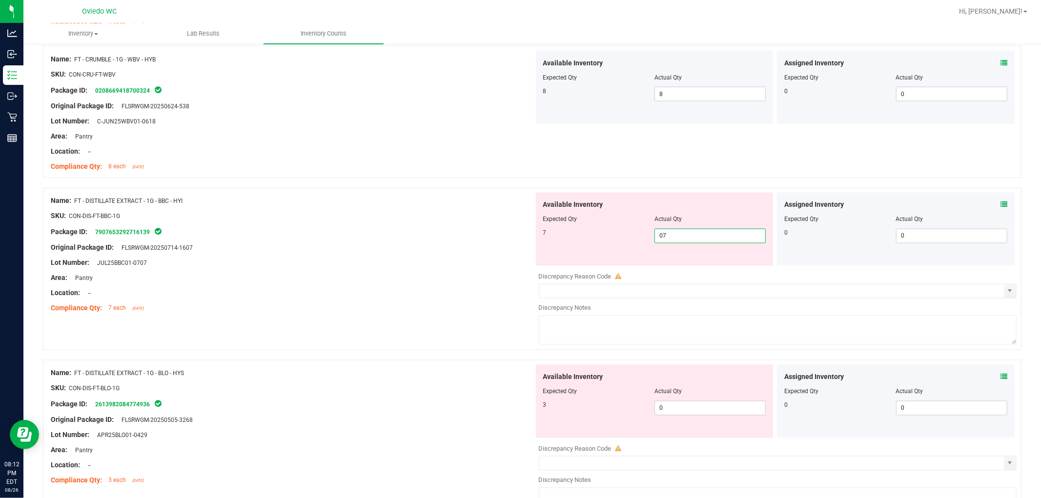
scroll to position [1464, 0]
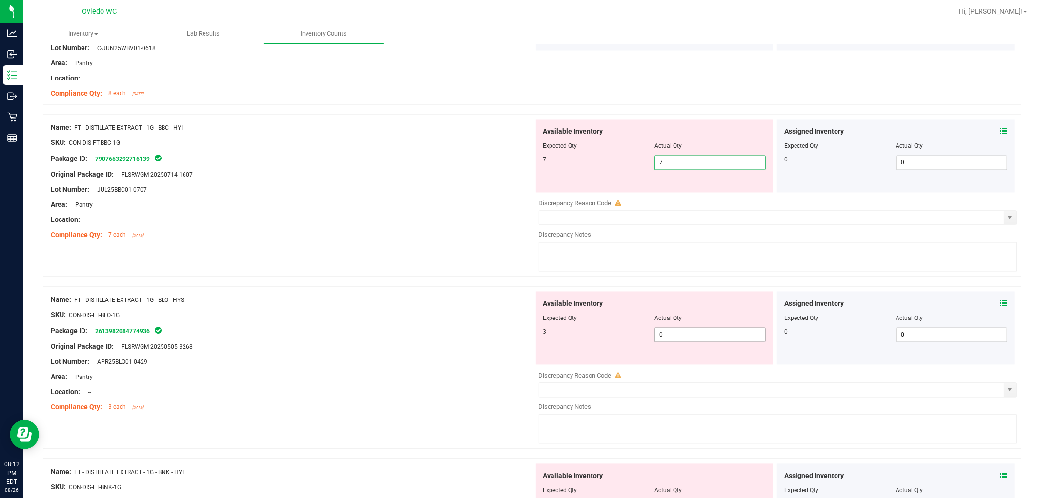
click at [556, 332] on div "Available Inventory Expected Qty Actual Qty 3 0 0" at bounding box center [655, 328] width 238 height 73
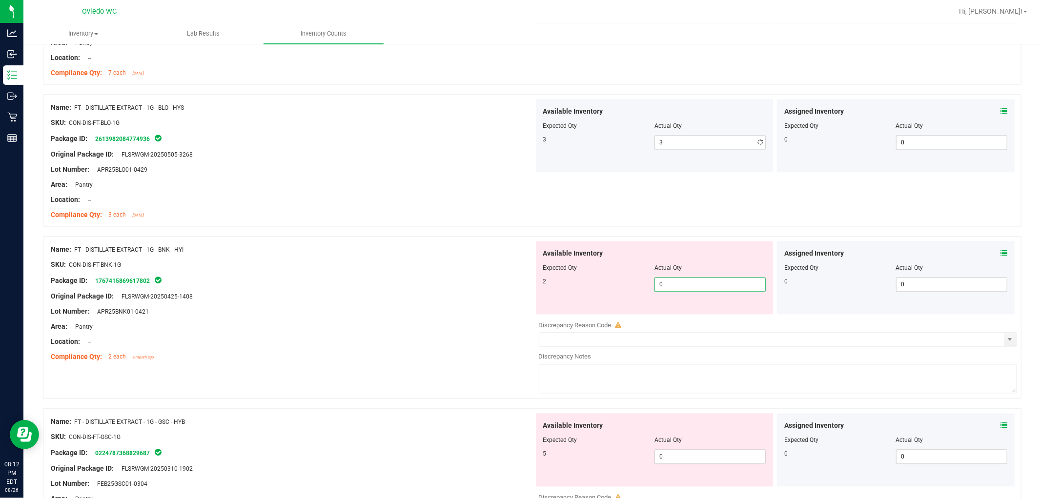
click at [556, 320] on div "Available Inventory Expected Qty Actual Qty 2 0 0" at bounding box center [775, 318] width 483 height 155
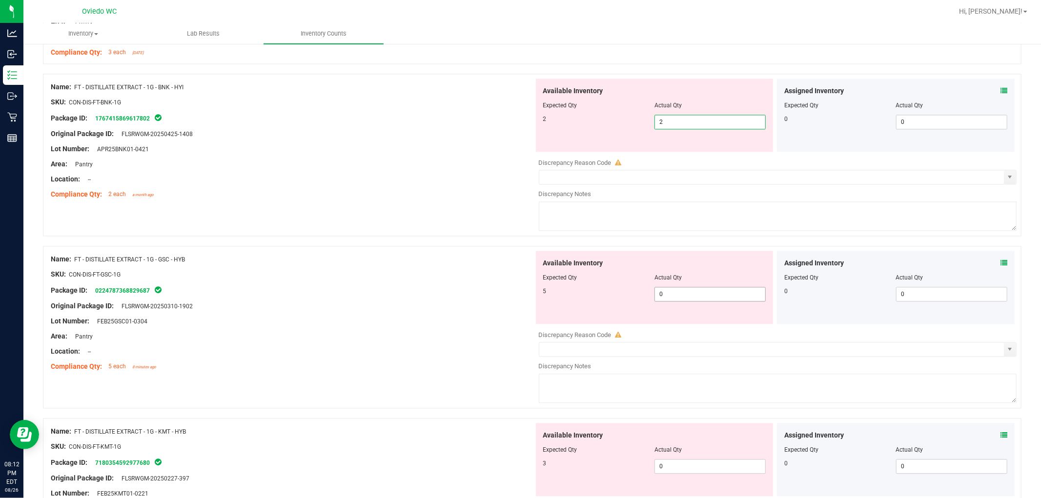
click at [556, 296] on div "Available Inventory Expected Qty Actual Qty 5 0 0" at bounding box center [775, 328] width 483 height 155
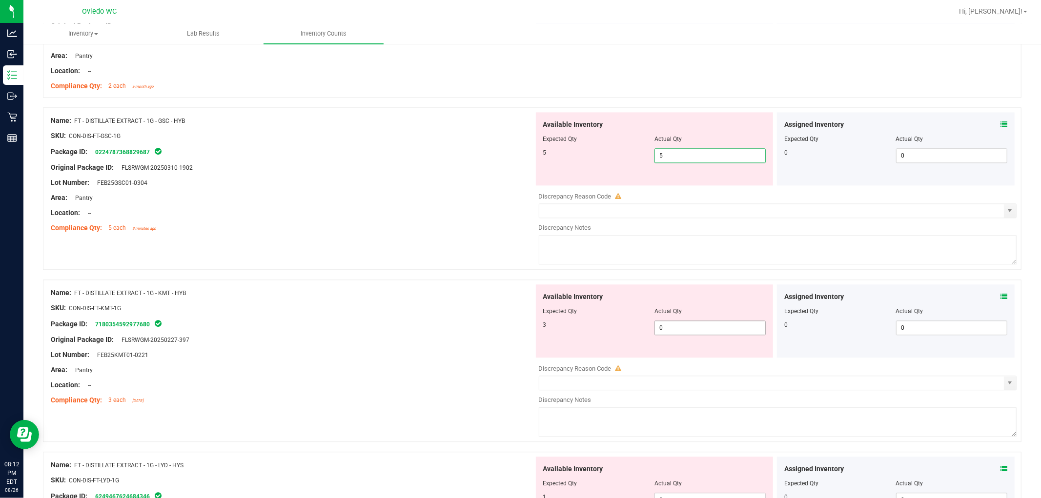
click at [556, 322] on div "Available Inventory Expected Qty Actual Qty 3 0 0" at bounding box center [655, 320] width 238 height 73
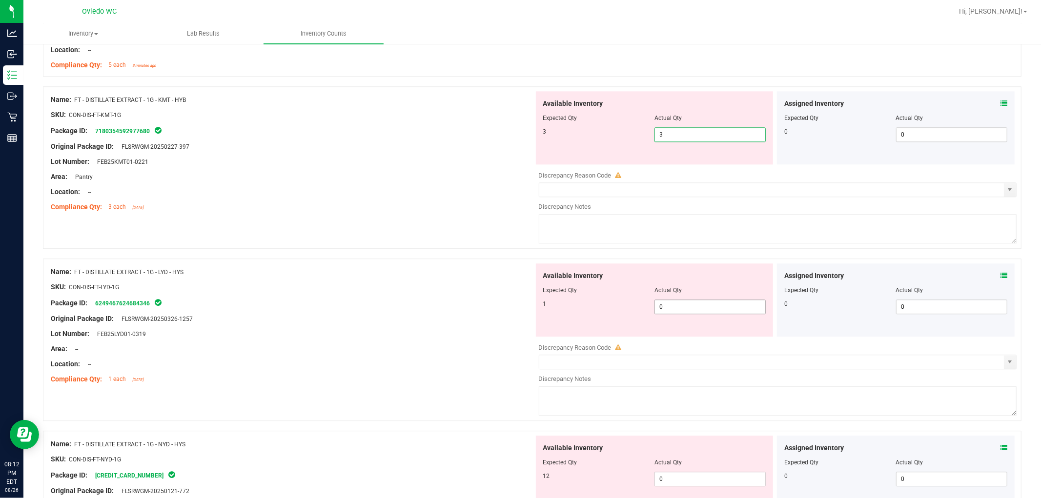
click at [556, 305] on div "Available Inventory Expected Qty Actual Qty 1 0 0" at bounding box center [655, 299] width 238 height 73
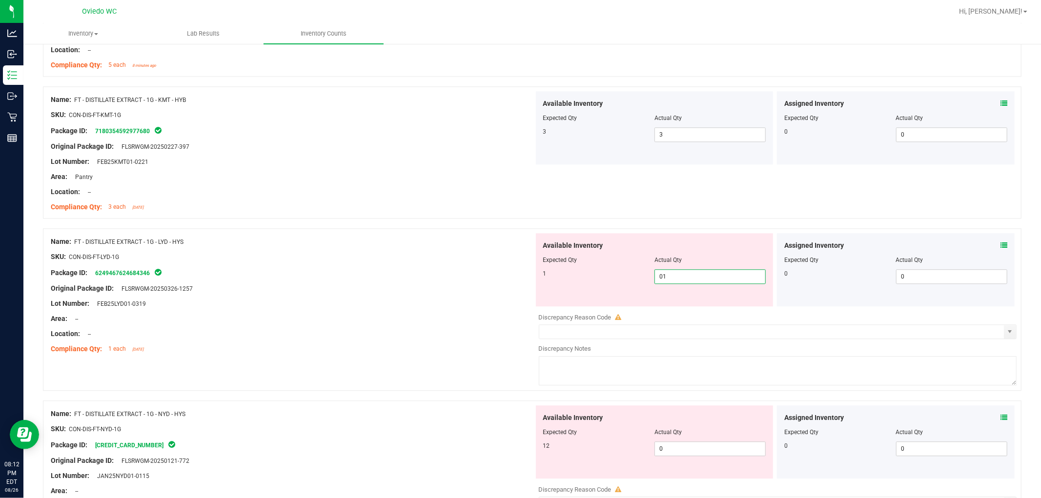
scroll to position [2222, 0]
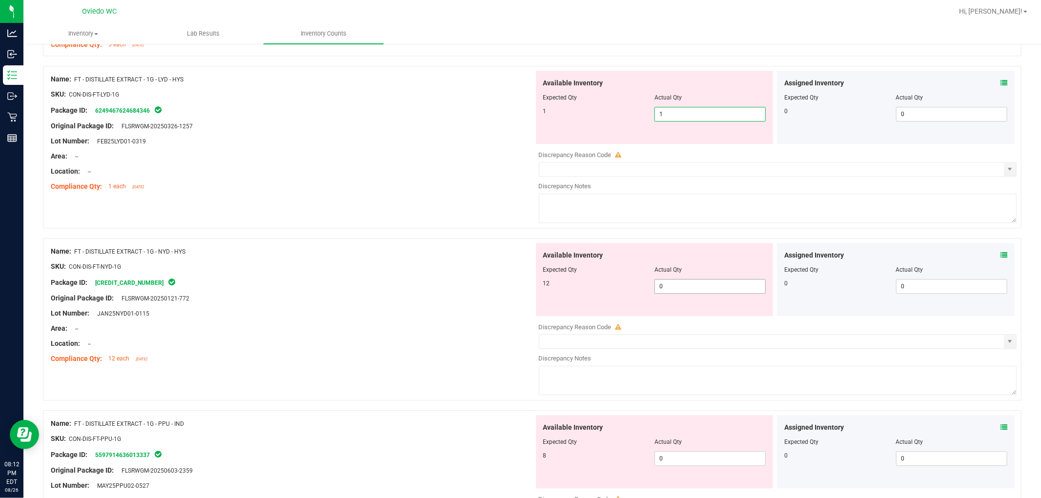
click at [556, 289] on div "Available Inventory Expected Qty Actual Qty 12 0 0" at bounding box center [775, 320] width 483 height 155
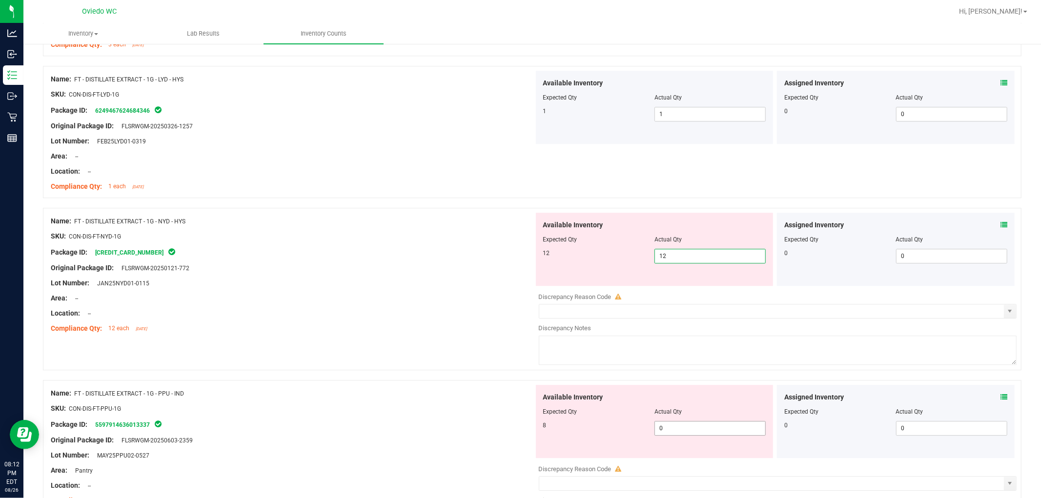
click at [556, 426] on div "Available Inventory Expected Qty Actual Qty 8 0 0" at bounding box center [655, 421] width 238 height 73
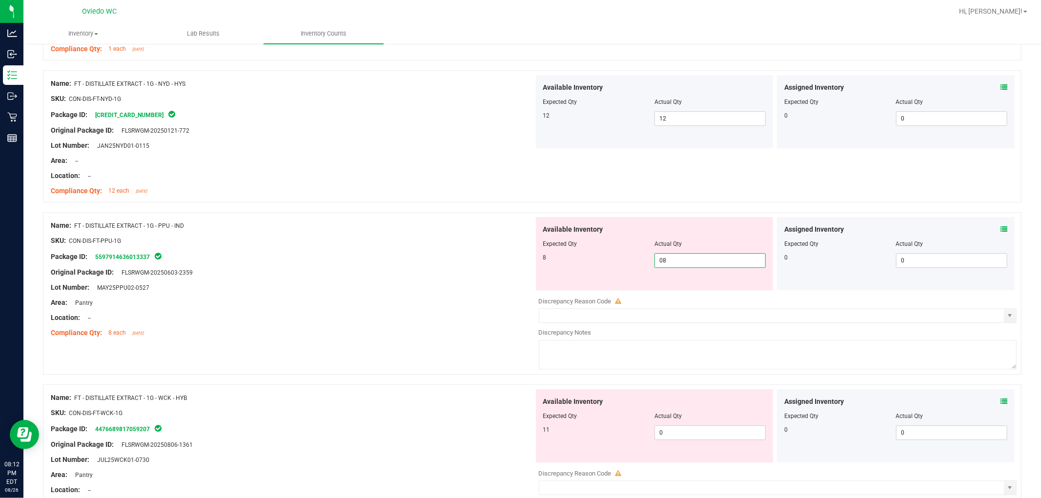
scroll to position [2385, 0]
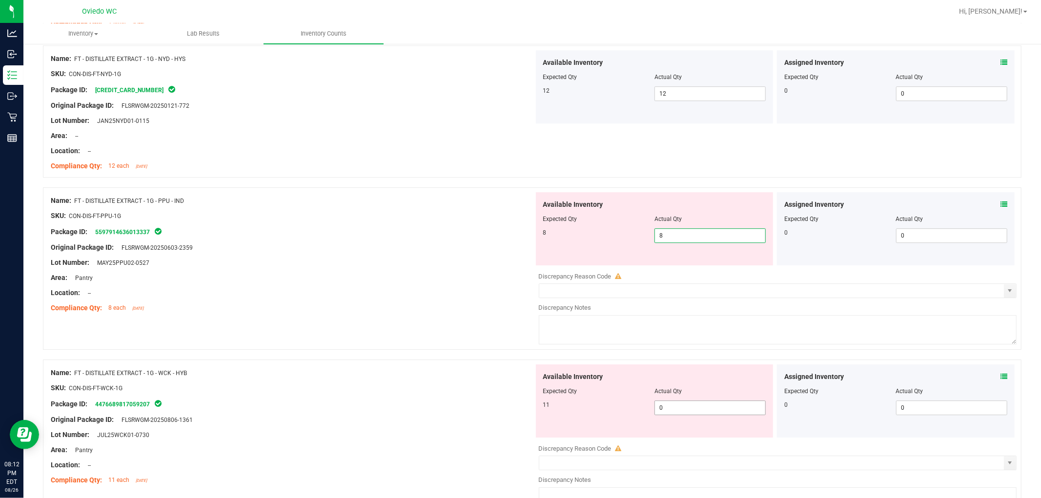
click at [556, 410] on div "Available Inventory Expected Qty Actual Qty 11 0 0" at bounding box center [775, 441] width 483 height 155
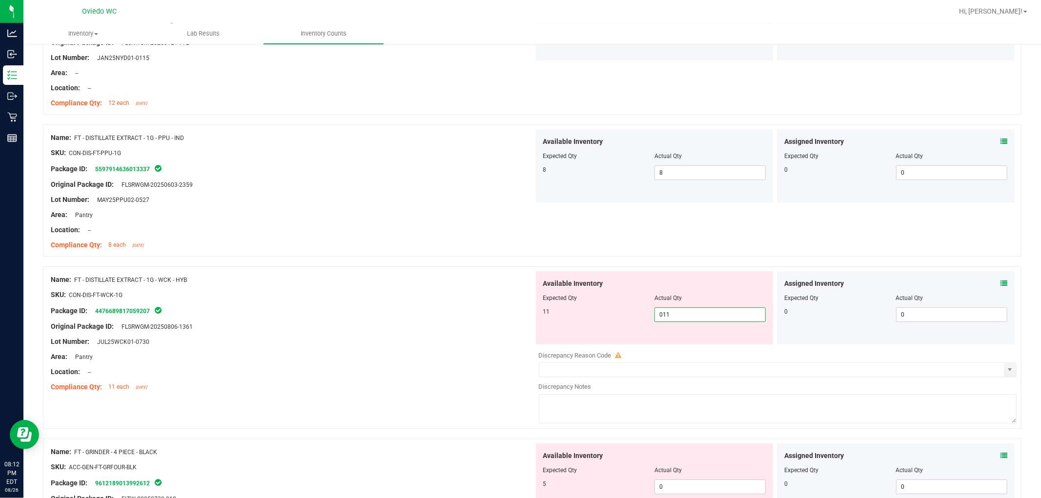
scroll to position [2548, 0]
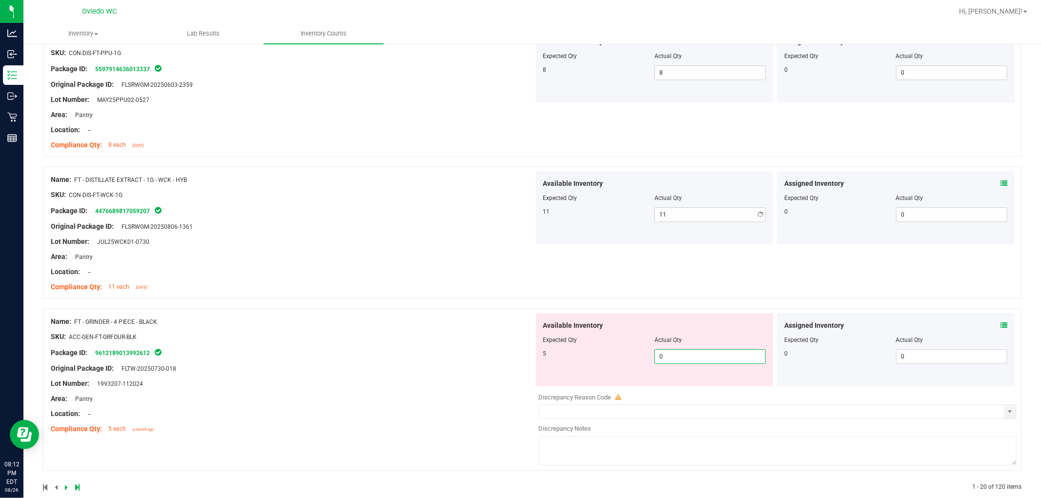
click at [556, 388] on div "Available Inventory Expected Qty Actual Qty 5 0 0" at bounding box center [775, 390] width 483 height 155
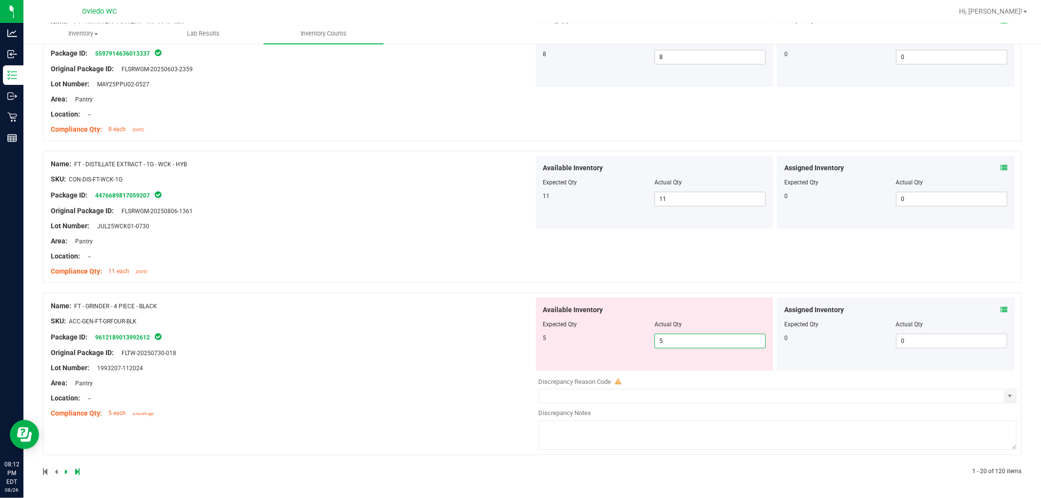
click at [423, 388] on div "Name: FT - GRINDER - 4 PIECE - BLACK SKU: ACC-GEN-FT-GRFOUR-BLK Package ID: 961…" at bounding box center [292, 360] width 483 height 124
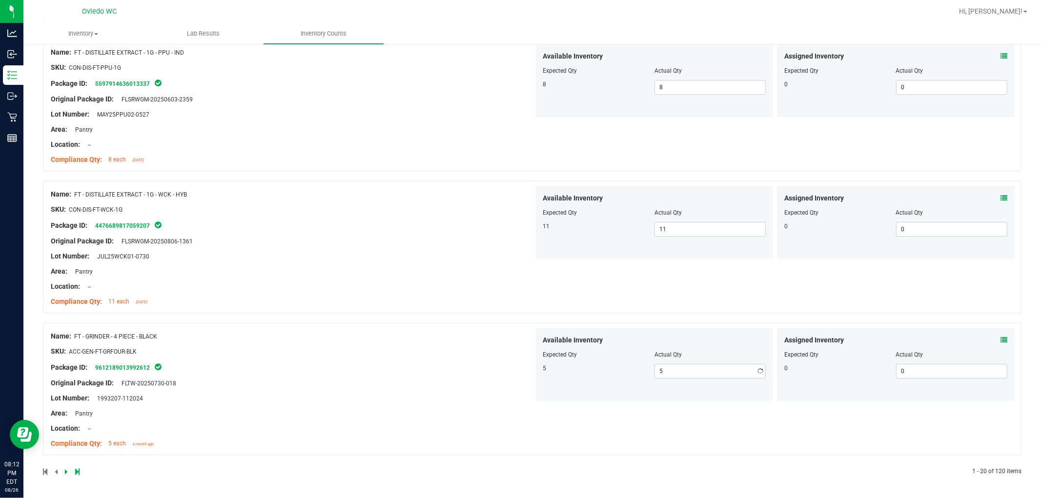
scroll to position [2534, 0]
click at [66, 469] on icon at bounding box center [66, 472] width 3 height 6
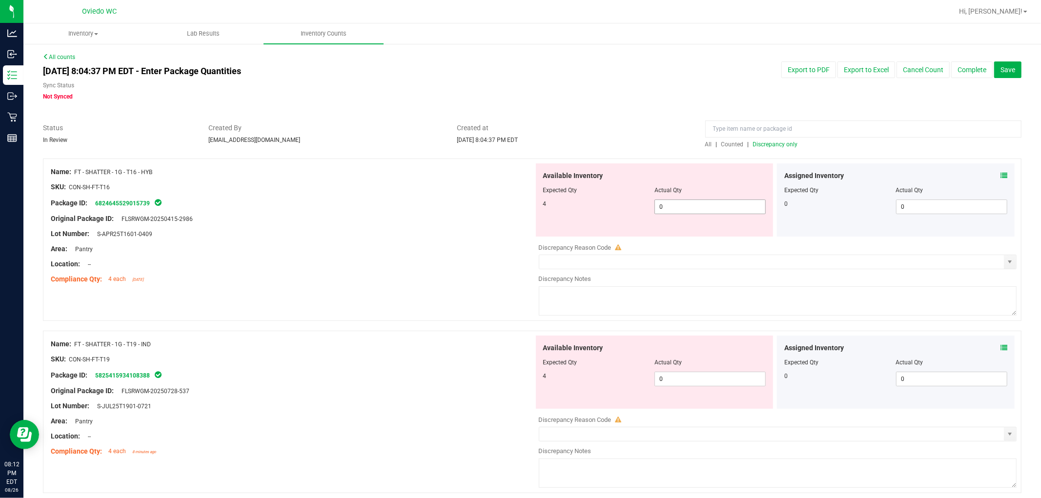
click at [556, 211] on span "0 0" at bounding box center [709, 207] width 111 height 15
click at [556, 378] on div "Available Inventory Expected Qty Actual Qty 4 0 0" at bounding box center [655, 372] width 238 height 73
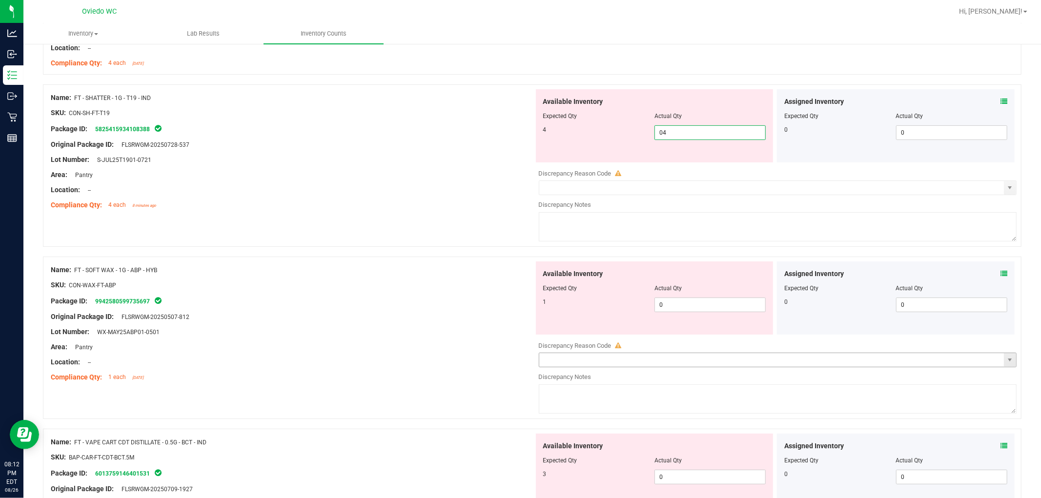
scroll to position [217, 0]
click at [556, 307] on div "Available Inventory Expected Qty Actual Qty 1 0 0" at bounding box center [775, 338] width 483 height 155
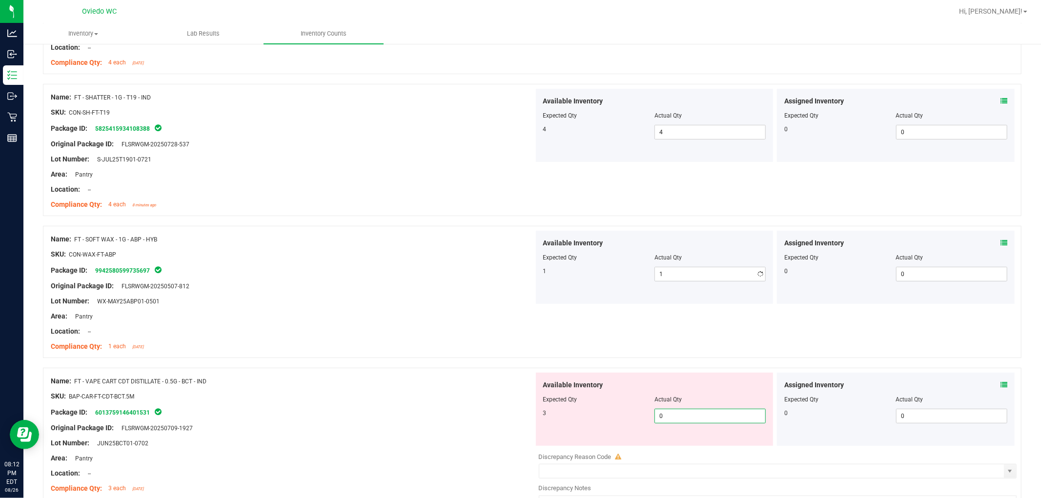
click at [556, 445] on div "Available Inventory Expected Qty Actual Qty 3 0 0" at bounding box center [655, 409] width 238 height 73
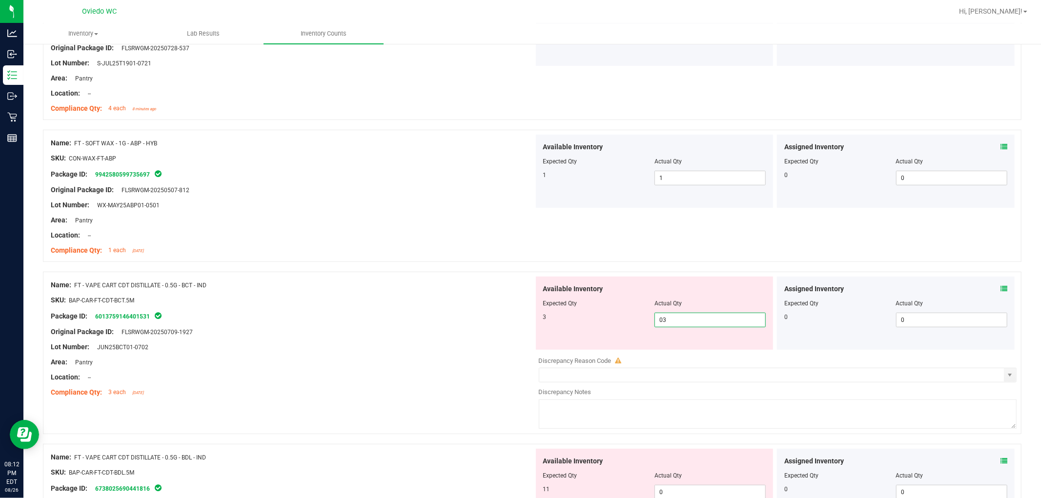
scroll to position [433, 0]
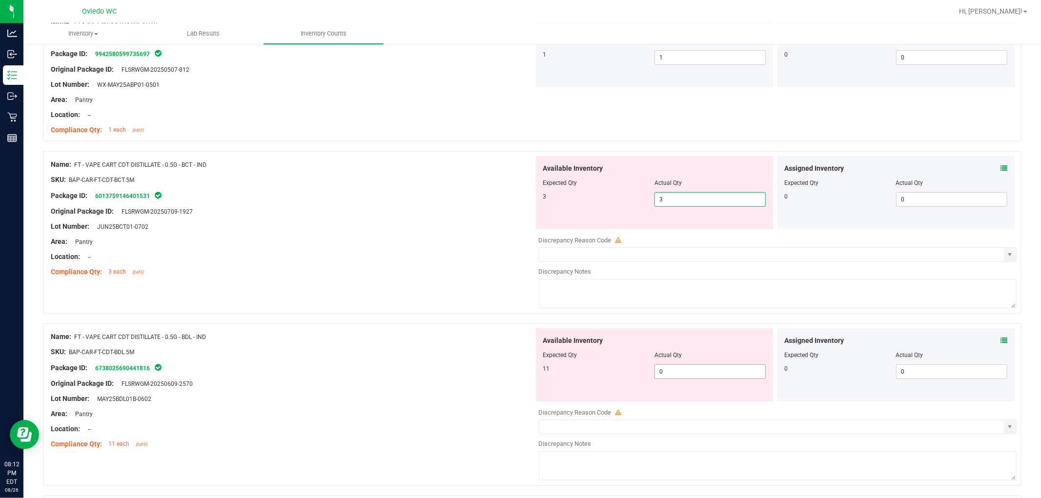
click at [556, 366] on div "Available Inventory Expected Qty Actual Qty 11 0 0" at bounding box center [655, 364] width 238 height 73
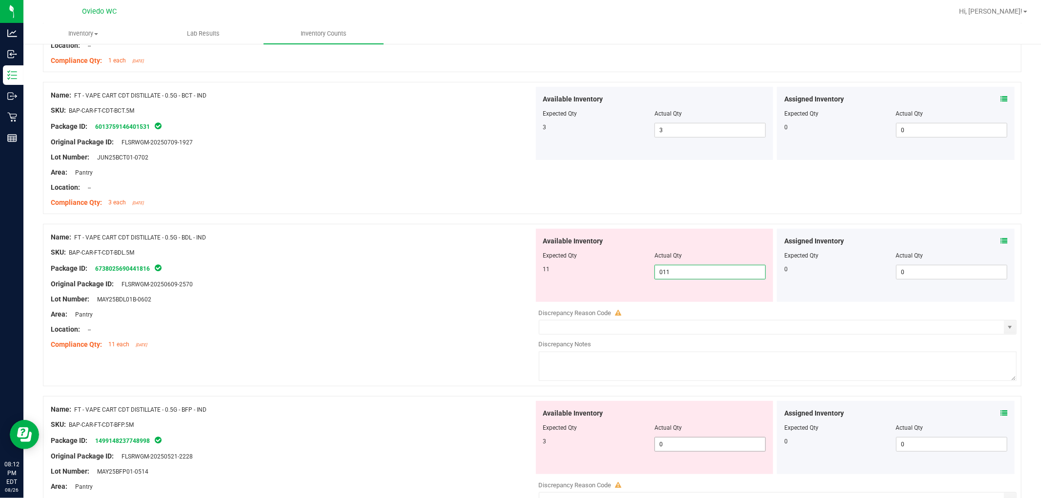
scroll to position [596, 0]
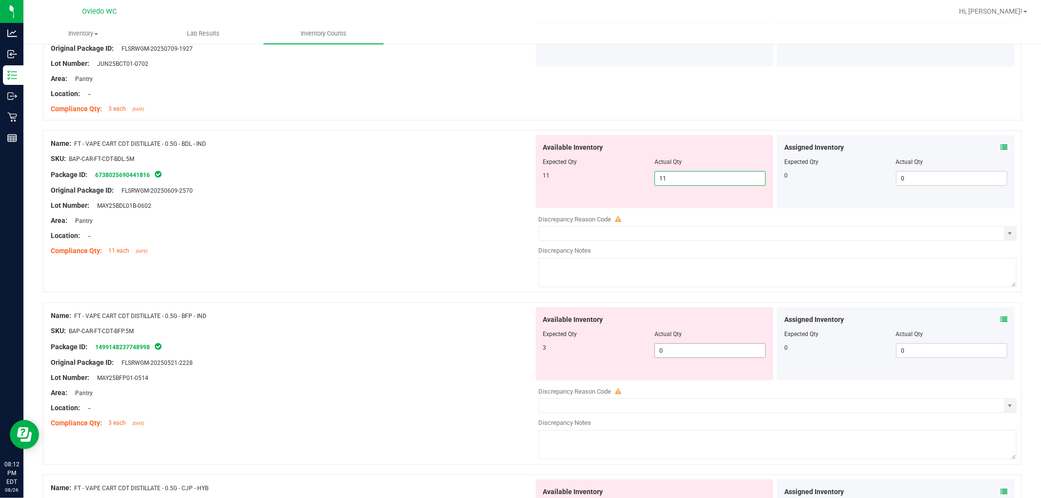
click at [556, 350] on div "Available Inventory Expected Qty Actual Qty 3 0 0" at bounding box center [655, 343] width 238 height 73
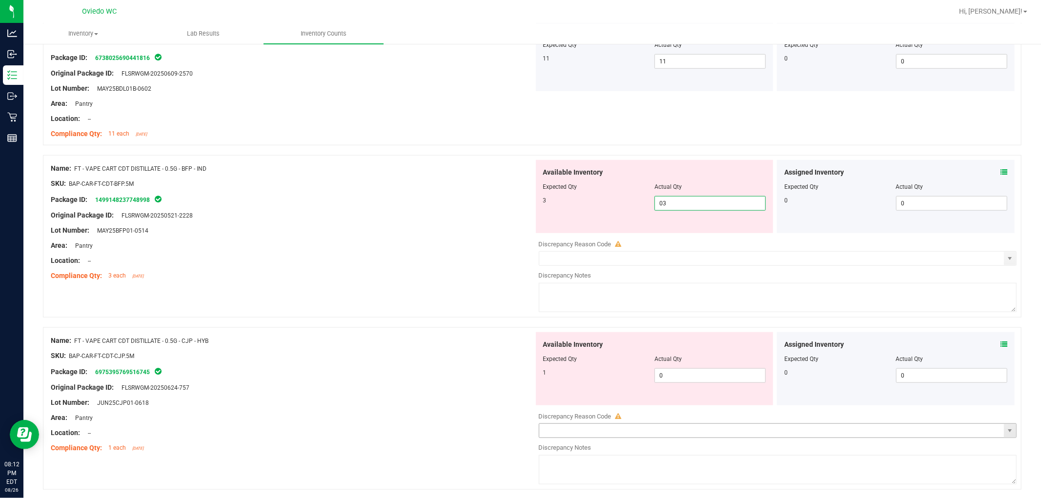
scroll to position [813, 0]
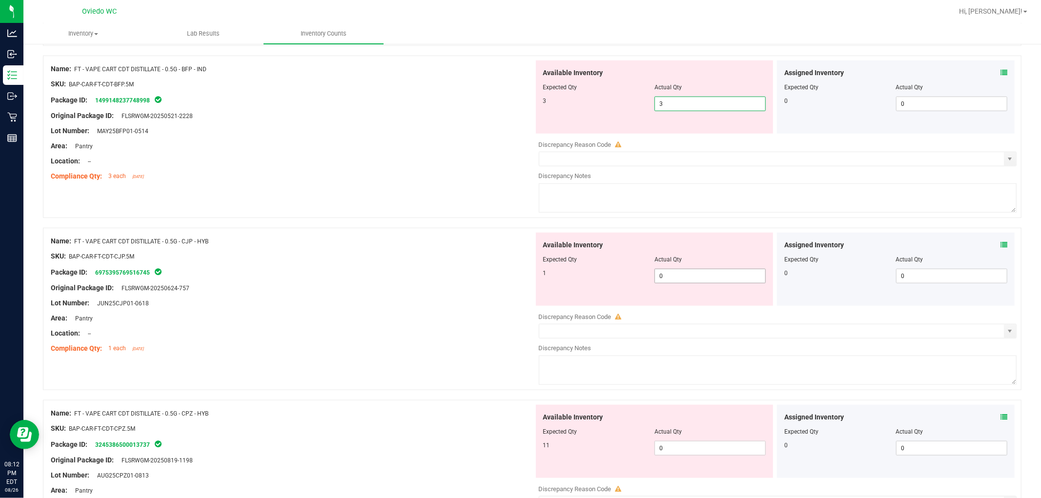
click at [556, 276] on div "Available Inventory Expected Qty Actual Qty 1 0 0" at bounding box center [775, 310] width 483 height 155
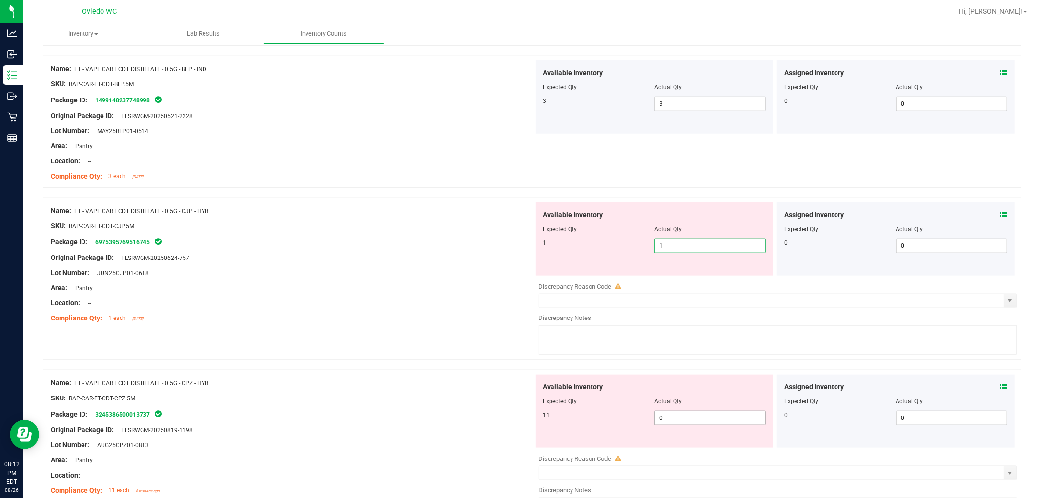
click at [556, 422] on div "Available Inventory Expected Qty Actual Qty 11 0 0" at bounding box center [775, 452] width 483 height 155
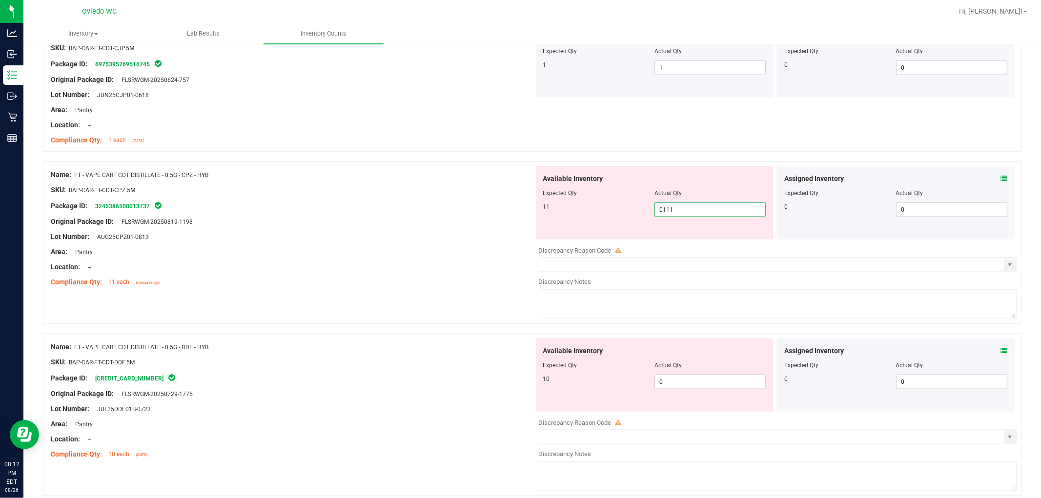
scroll to position [1030, 0]
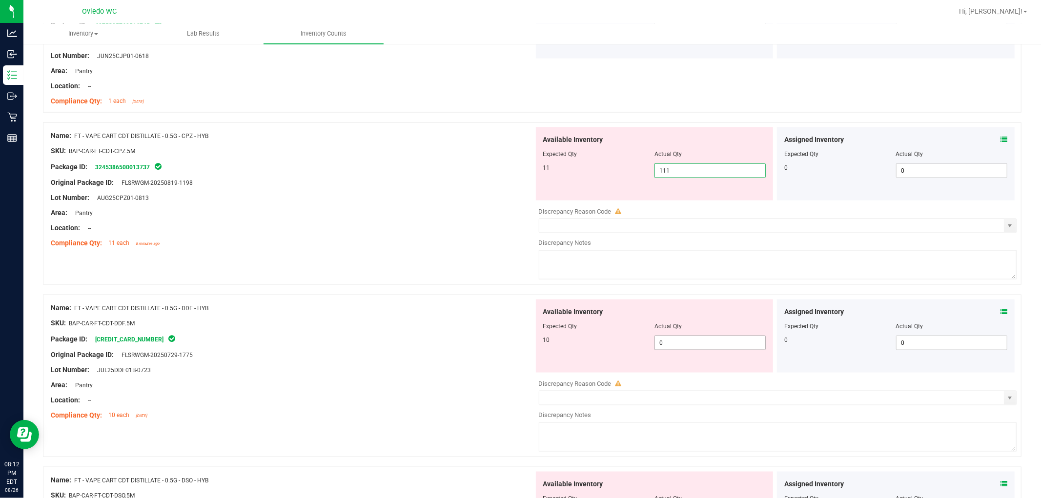
click at [556, 344] on span "0 0" at bounding box center [709, 343] width 111 height 15
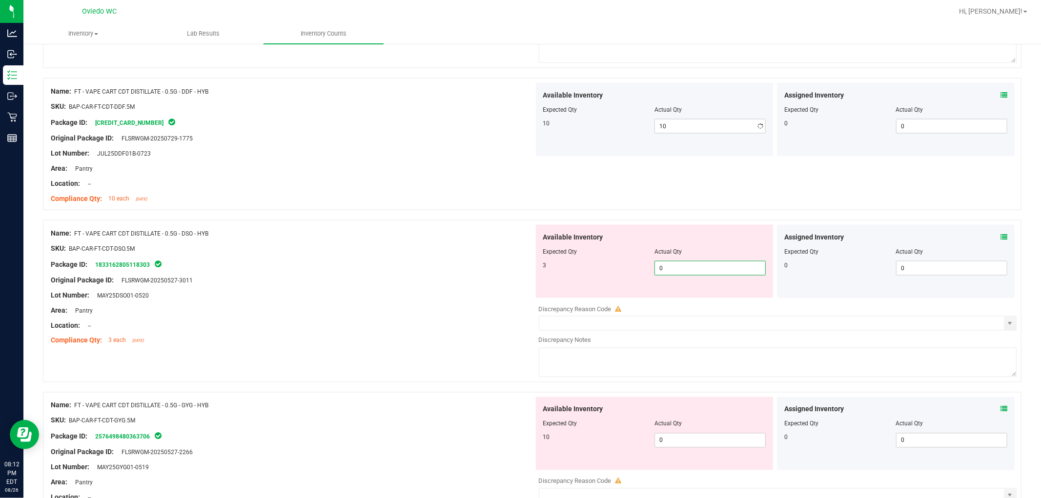
click at [556, 295] on div "Available Inventory Expected Qty Actual Qty 3 0 0" at bounding box center [655, 261] width 238 height 73
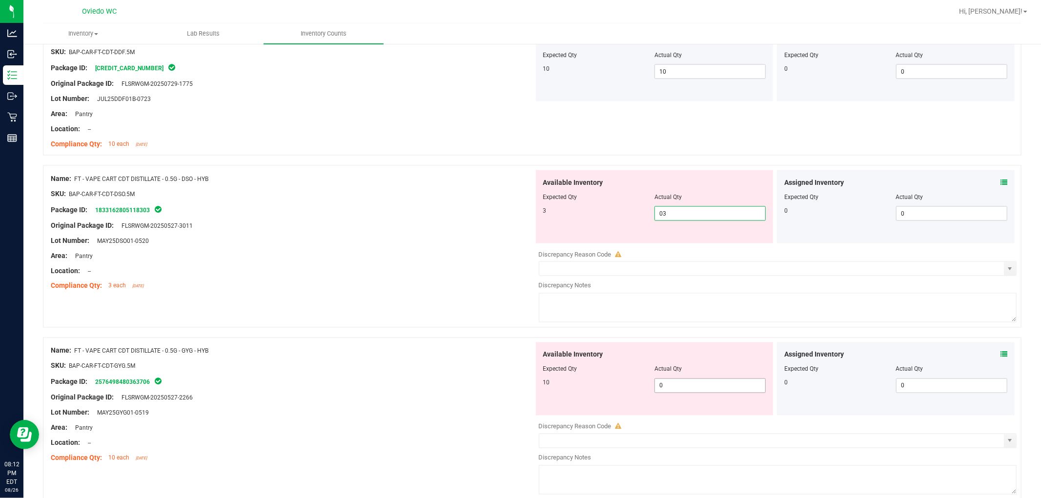
scroll to position [1409, 0]
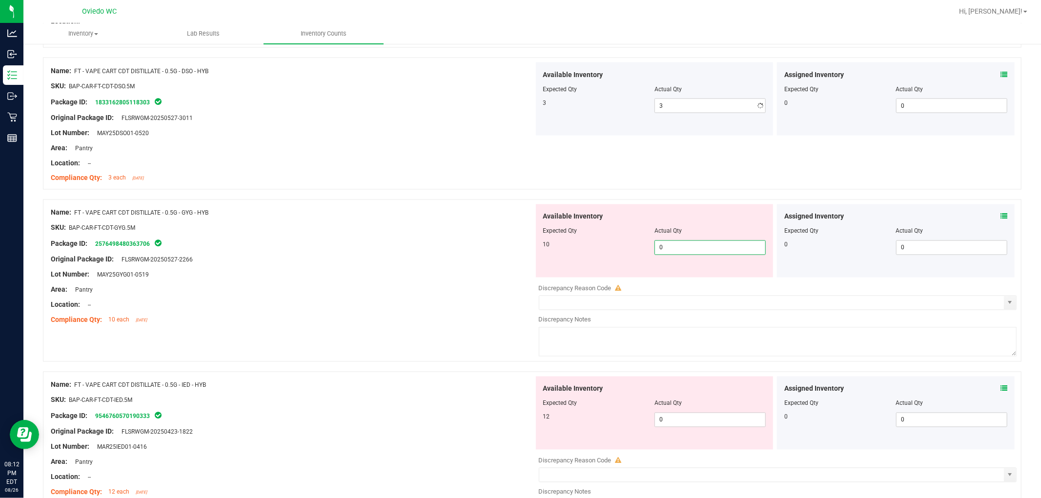
click at [556, 276] on div "Available Inventory Expected Qty Actual Qty 10 0 0" at bounding box center [655, 240] width 238 height 73
click at [556, 419] on div "Available Inventory Expected Qty Actual Qty 12 0 0" at bounding box center [655, 413] width 238 height 73
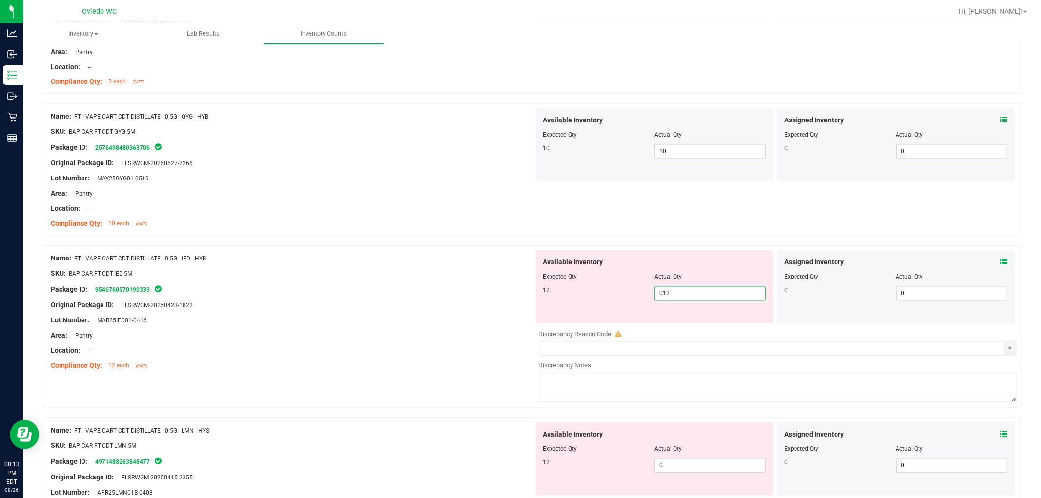
scroll to position [1626, 0]
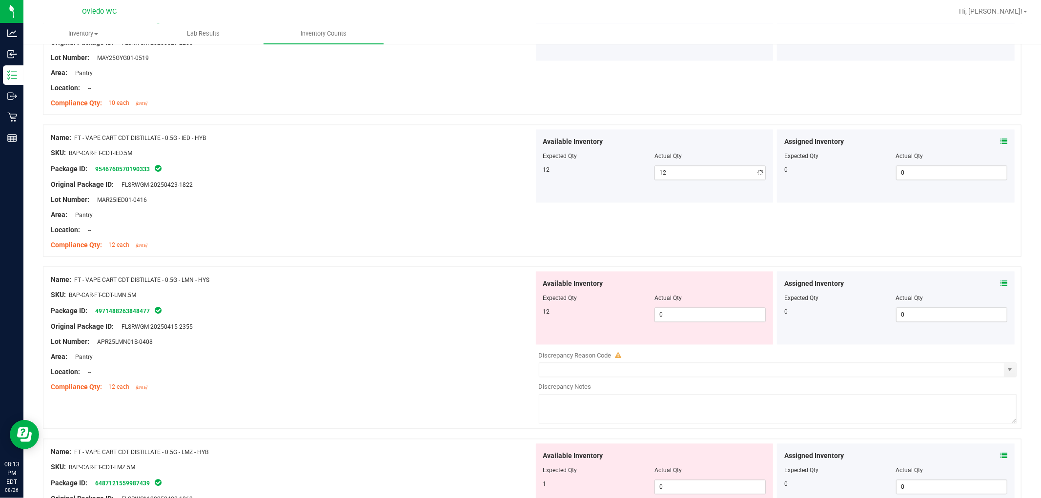
click at [556, 338] on div "Available Inventory Expected Qty Actual Qty 12 0 0" at bounding box center [655, 307] width 238 height 73
click at [556, 317] on span "0 0" at bounding box center [709, 314] width 111 height 15
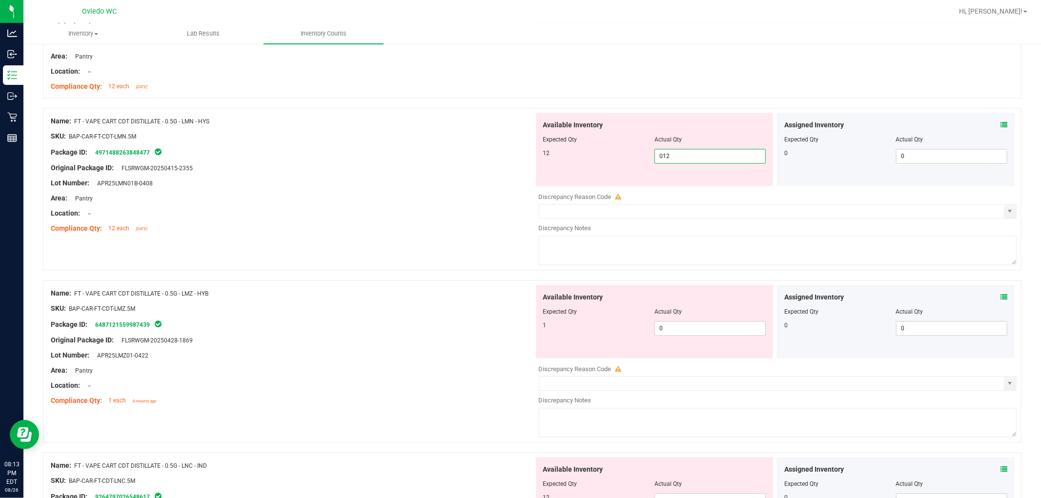
scroll to position [1789, 0]
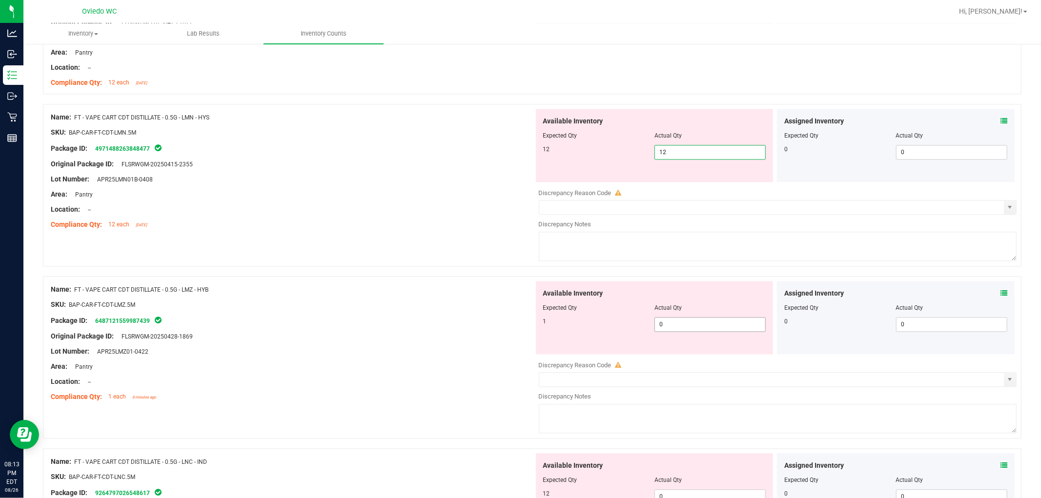
click at [556, 330] on div "Available Inventory Expected Qty Actual Qty 1 0 0" at bounding box center [775, 358] width 483 height 155
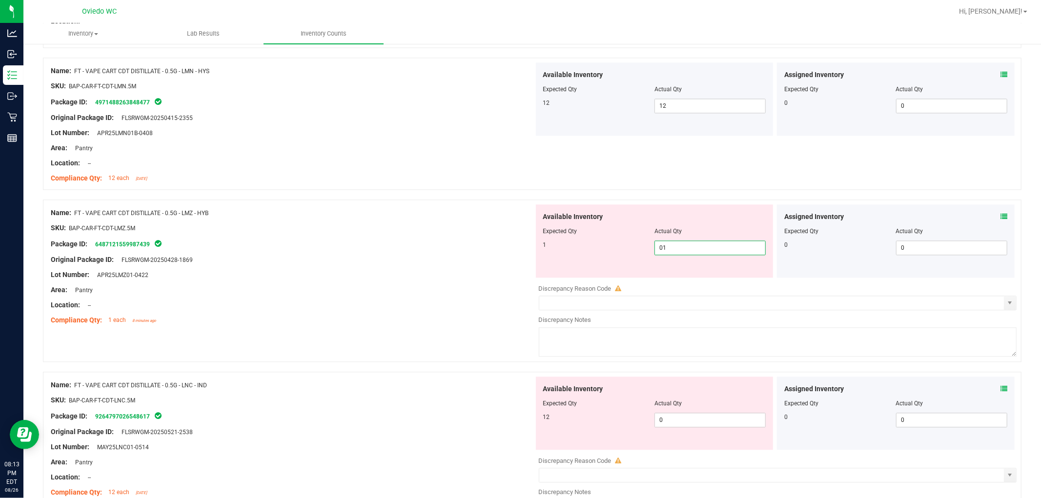
scroll to position [1897, 0]
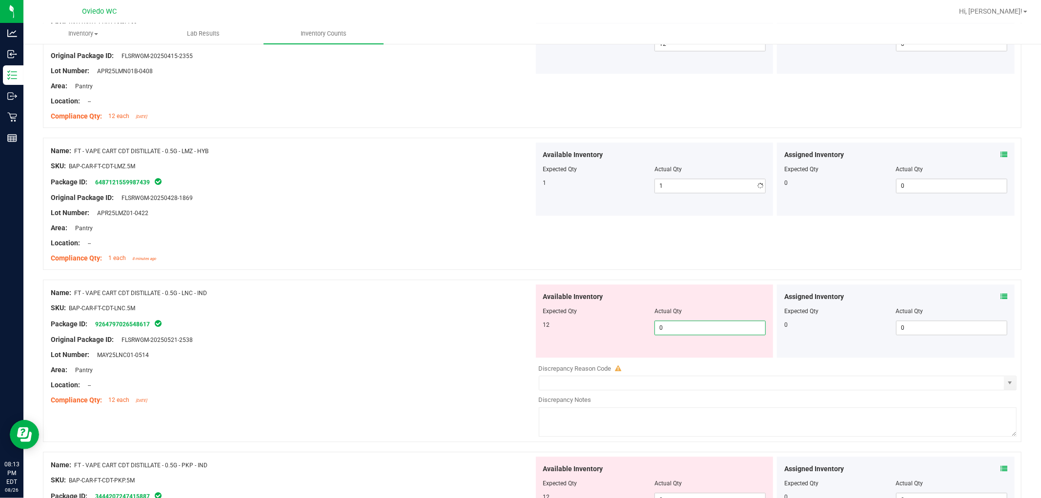
click at [556, 360] on div "Available Inventory Expected Qty Actual Qty 12 0 0" at bounding box center [775, 361] width 483 height 155
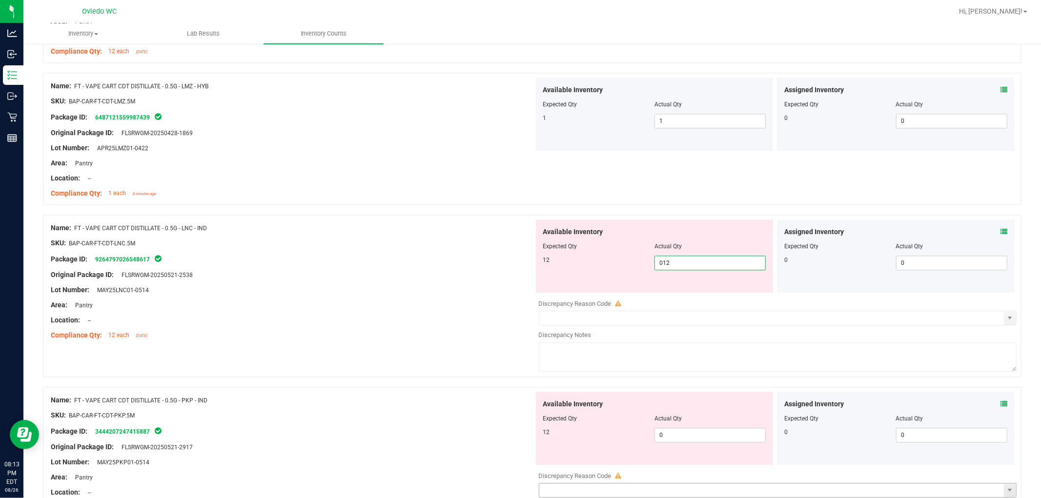
scroll to position [2114, 0]
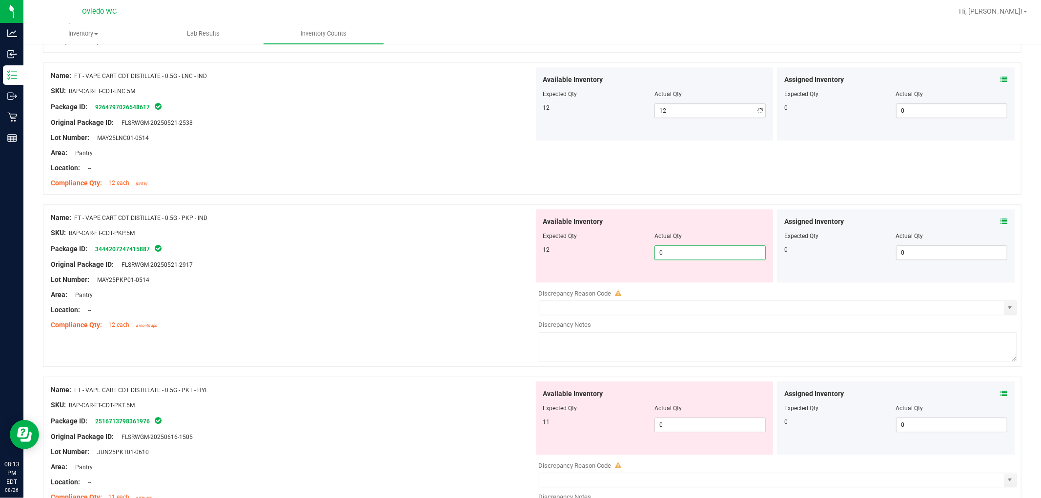
click at [556, 282] on div "Available Inventory Expected Qty Actual Qty 12 0 0" at bounding box center [655, 245] width 238 height 73
click at [556, 423] on div "Available Inventory Expected Qty Actual Qty 11 0 0" at bounding box center [655, 418] width 238 height 73
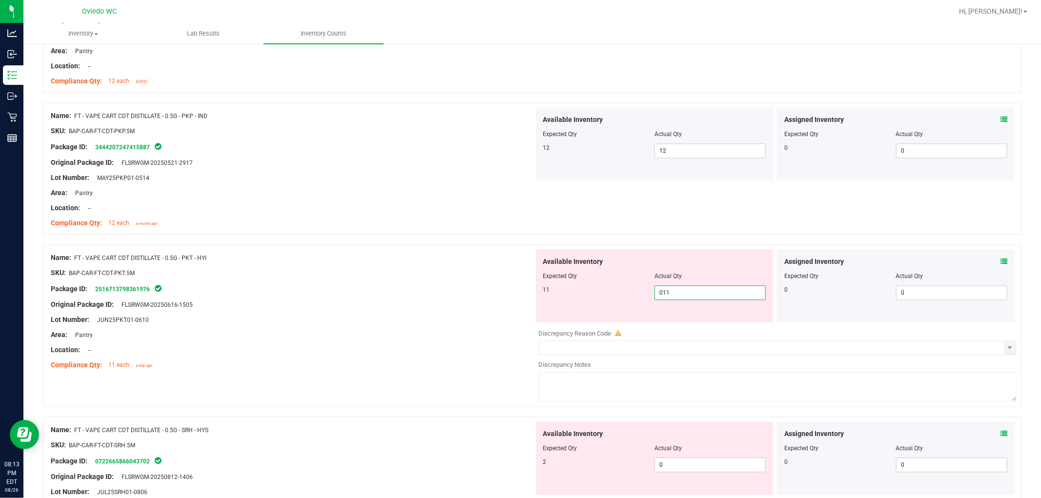
scroll to position [2331, 0]
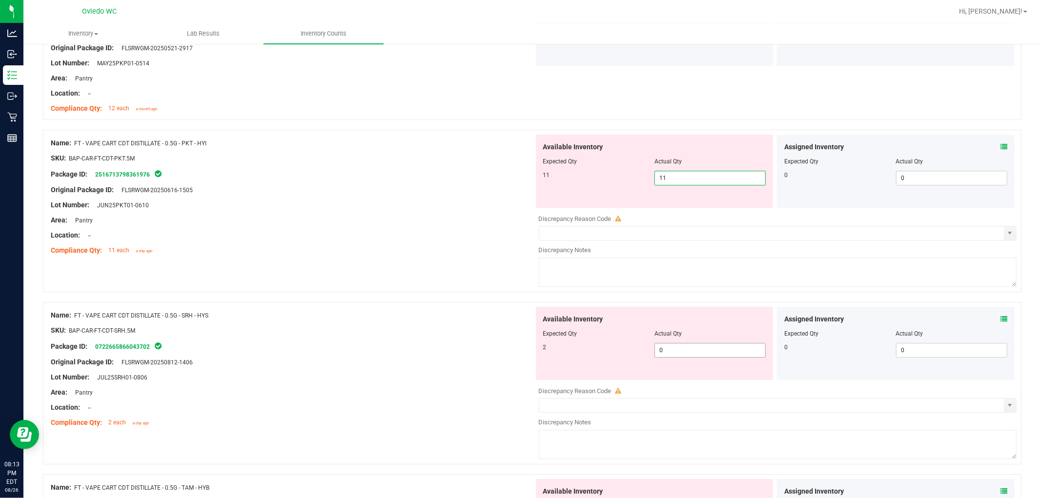
click at [556, 344] on div "Available Inventory Expected Qty Actual Qty 2 0 0" at bounding box center [655, 343] width 238 height 73
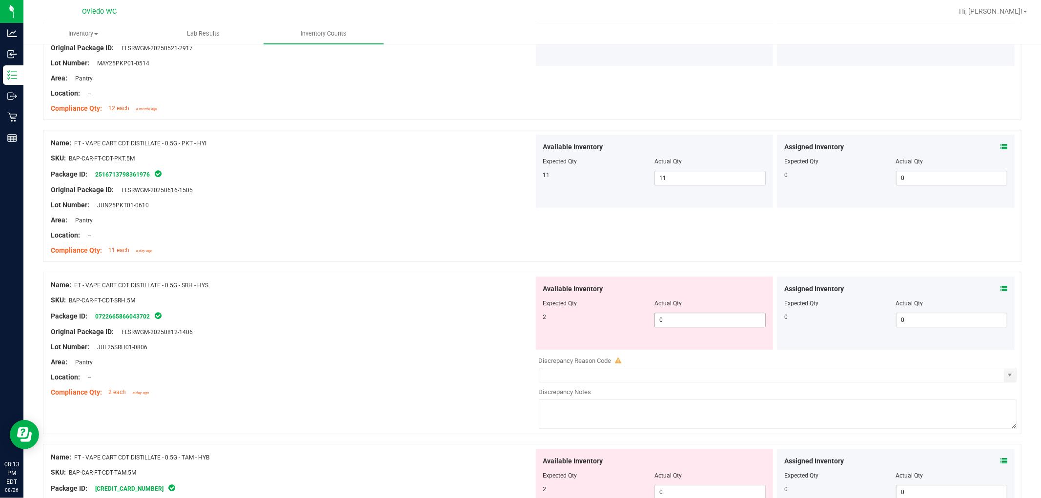
click at [556, 325] on span "0 0" at bounding box center [709, 320] width 111 height 15
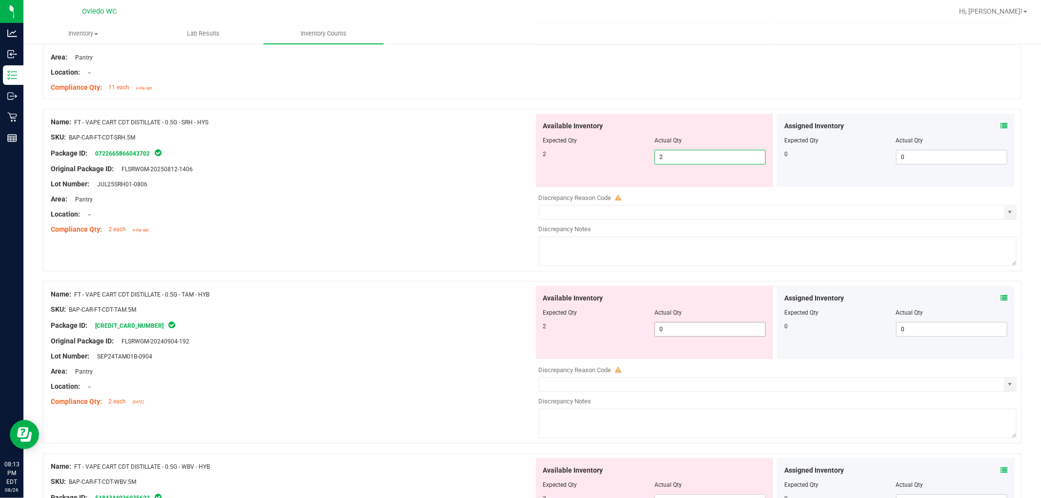
click at [556, 337] on div "Available Inventory Expected Qty Actual Qty 2 0 0" at bounding box center [775, 363] width 483 height 155
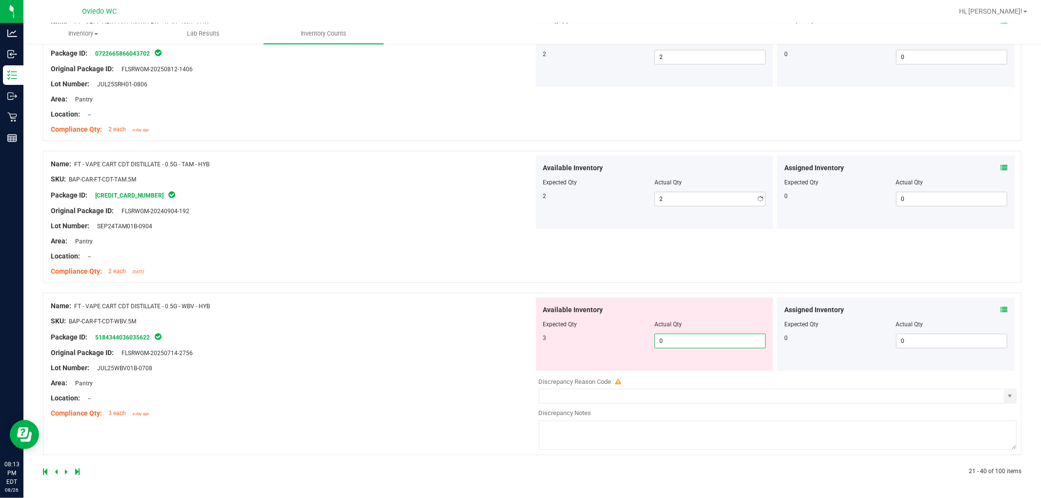
click at [556, 344] on span "0 0" at bounding box center [709, 341] width 111 height 15
click at [370, 347] on div "Name: FT - VAPE CART CDT DISTILLATE - 0.5G - WBV - HYB SKU: BAP-CAR-FT-CDT-WBV.…" at bounding box center [292, 360] width 483 height 124
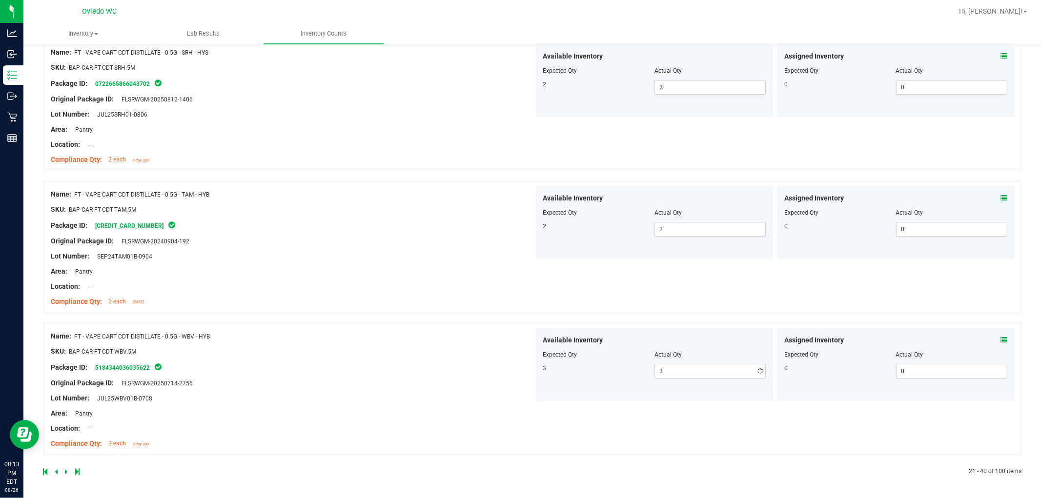
scroll to position [2565, 0]
click at [66, 469] on icon at bounding box center [66, 472] width 3 height 6
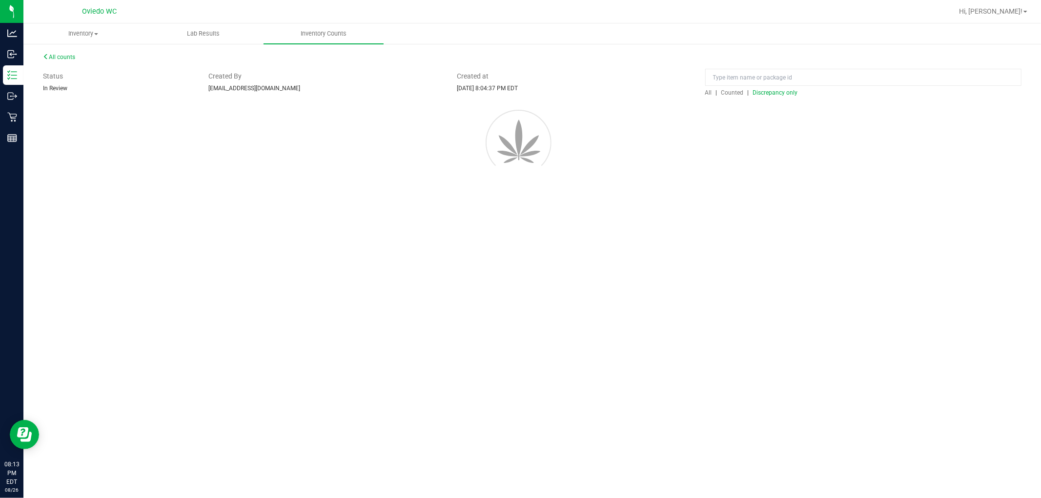
scroll to position [0, 0]
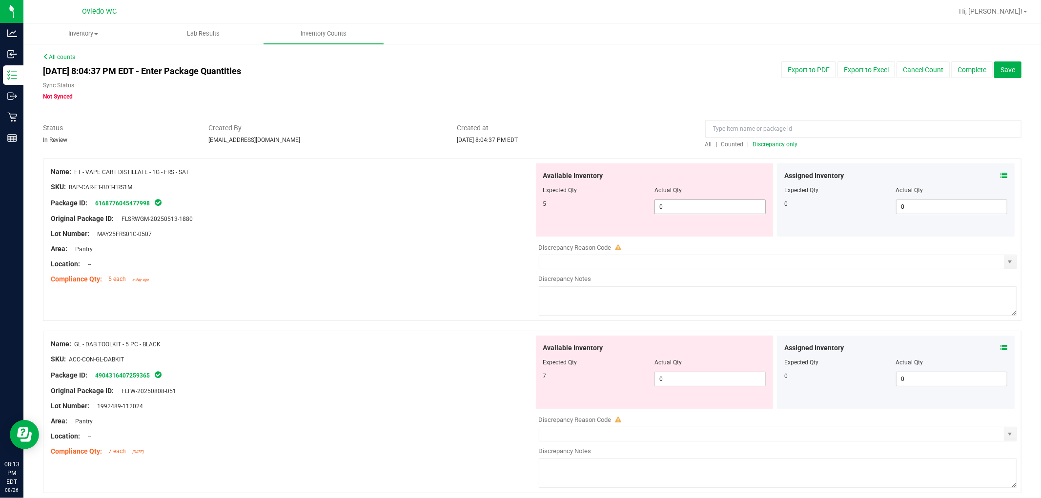
click at [556, 205] on span "0 0" at bounding box center [709, 207] width 111 height 15
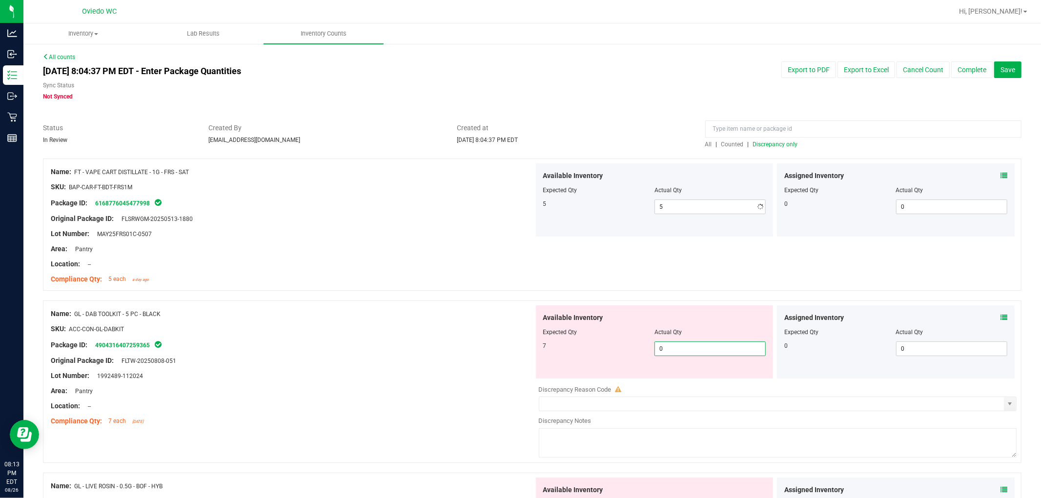
click at [556, 379] on div "Available Inventory Expected Qty Actual Qty 7 0 0" at bounding box center [775, 382] width 483 height 155
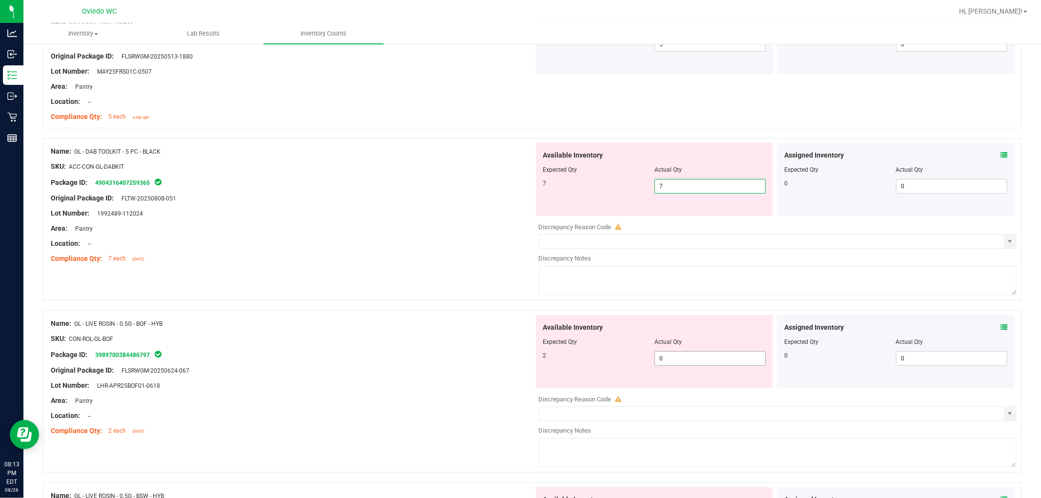
click at [556, 360] on div "Available Inventory Expected Qty Actual Qty 2 0 0" at bounding box center [775, 392] width 483 height 155
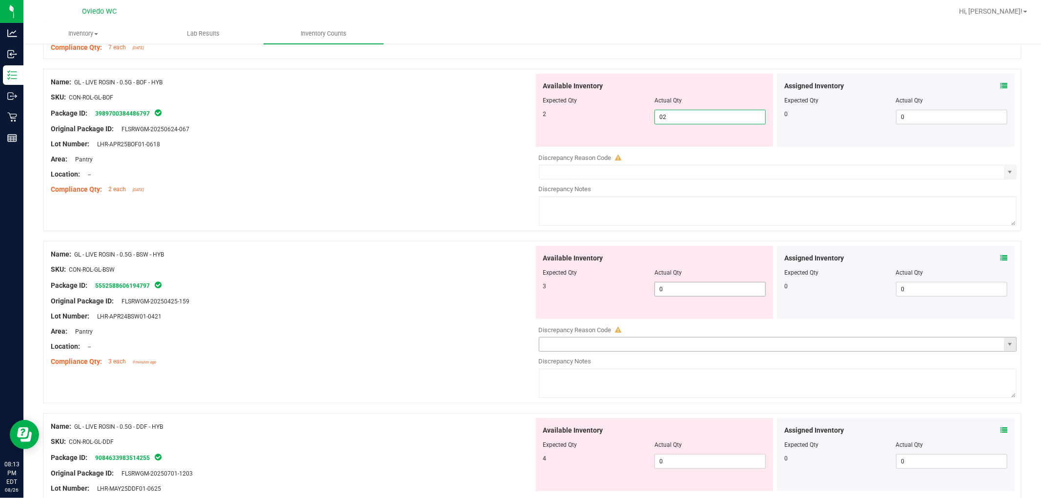
scroll to position [379, 0]
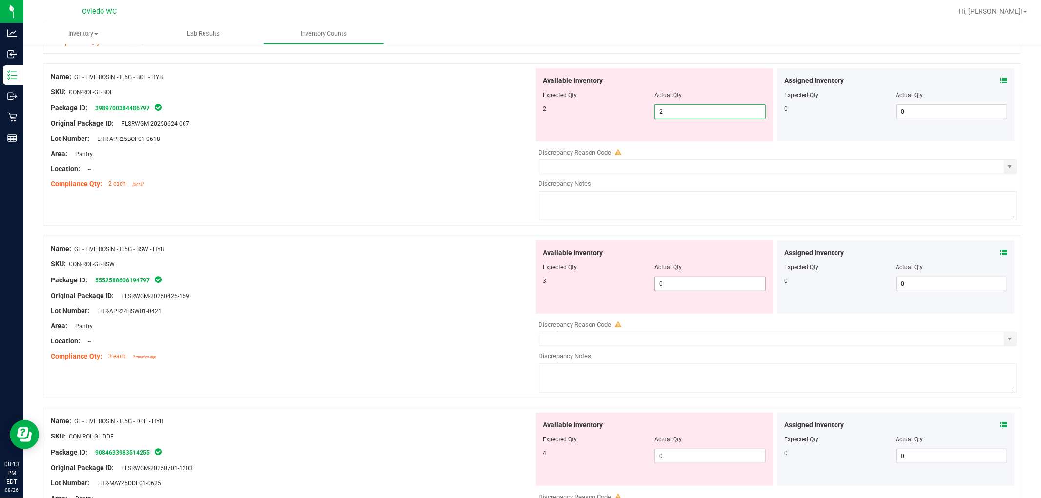
click at [556, 281] on div "Available Inventory Expected Qty Actual Qty 3 0 0" at bounding box center [655, 277] width 238 height 73
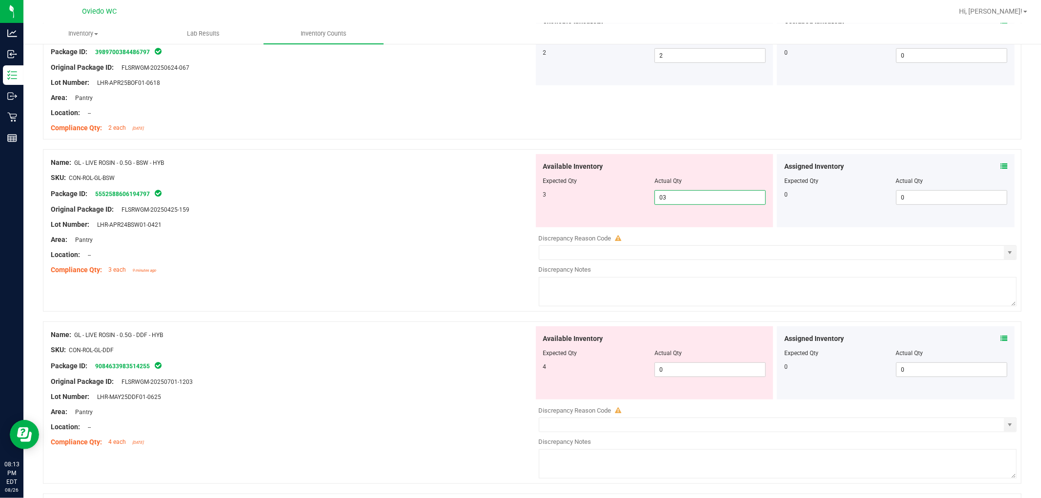
scroll to position [488, 0]
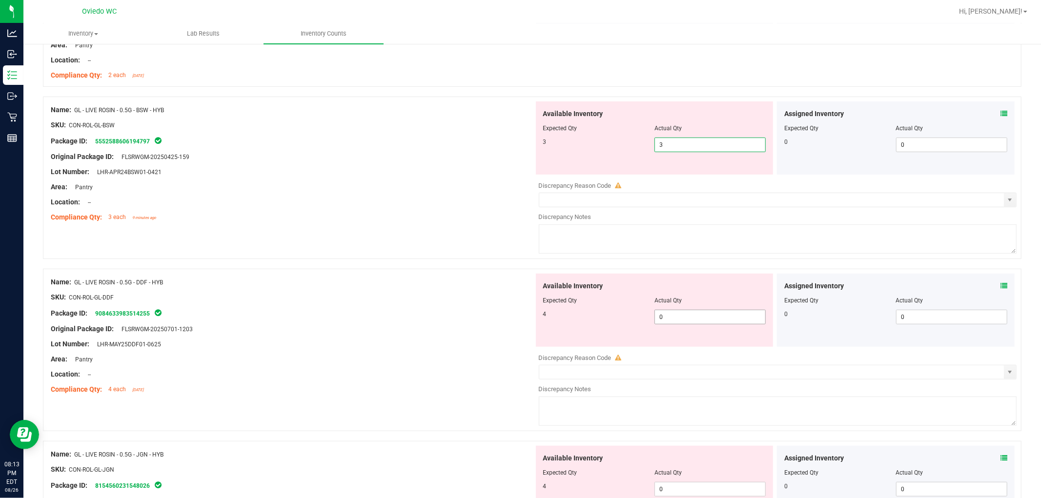
click at [556, 321] on div "Available Inventory Expected Qty Actual Qty 4 0 0" at bounding box center [775, 351] width 483 height 155
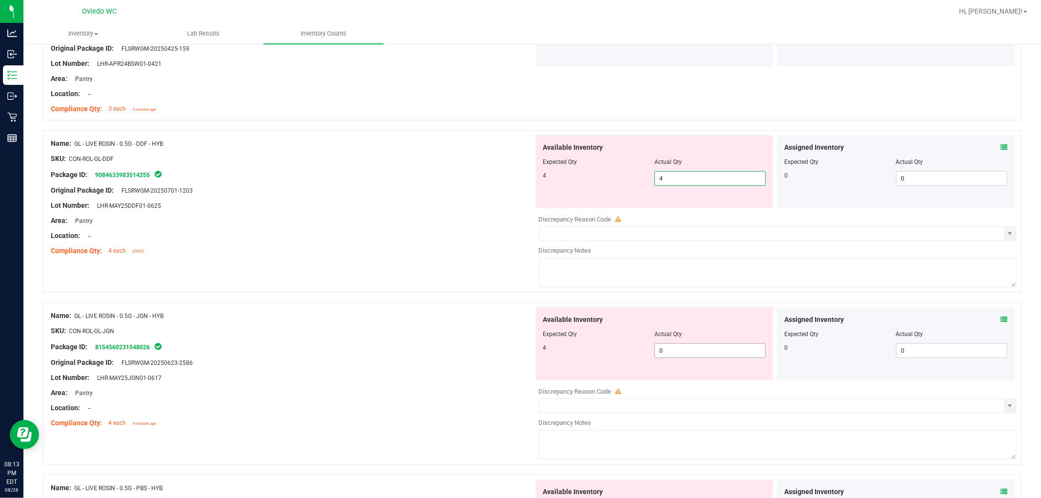
click at [556, 358] on div "Available Inventory Expected Qty Actual Qty 4 0 0" at bounding box center [775, 384] width 483 height 155
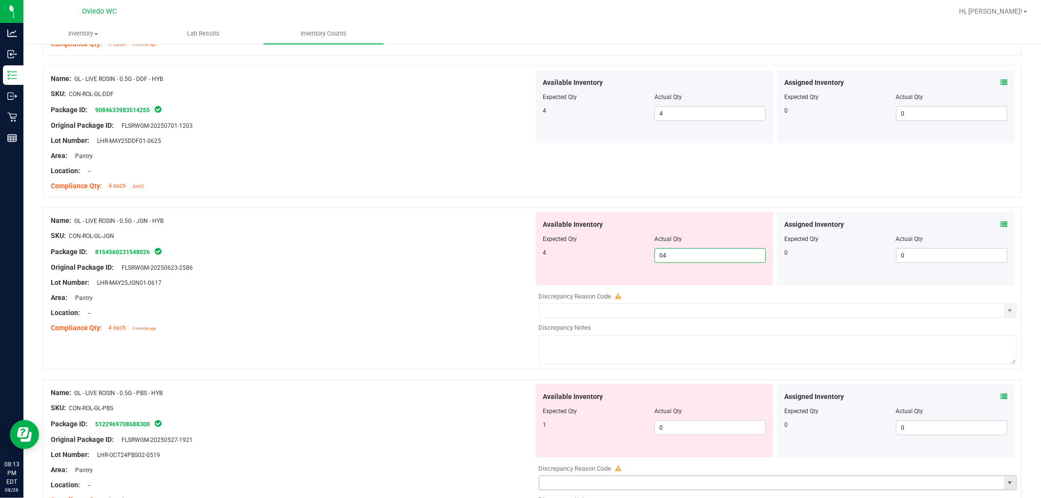
scroll to position [813, 0]
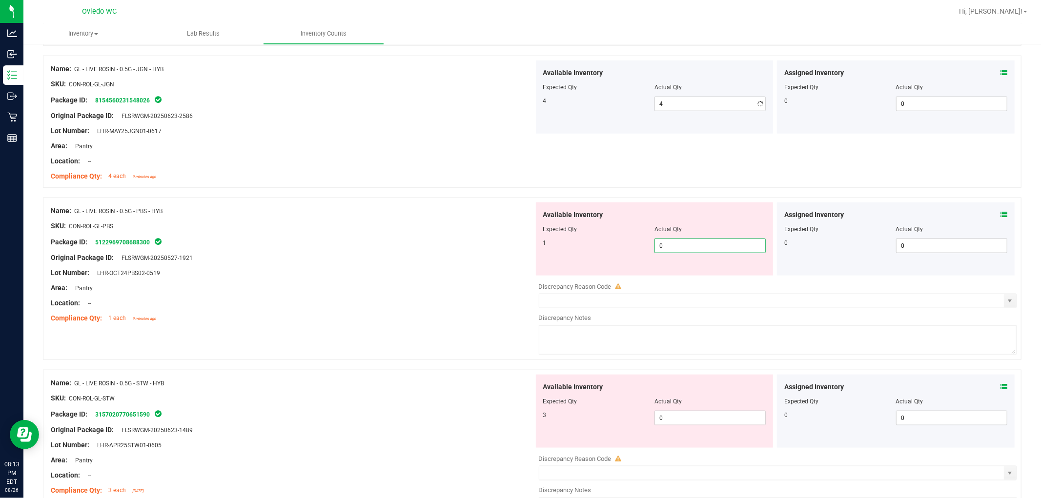
click at [556, 278] on div "Available Inventory Expected Qty Actual Qty 1 0 0" at bounding box center [775, 279] width 483 height 155
click at [556, 423] on div "Available Inventory Expected Qty Actual Qty 3 0 0" at bounding box center [775, 452] width 483 height 155
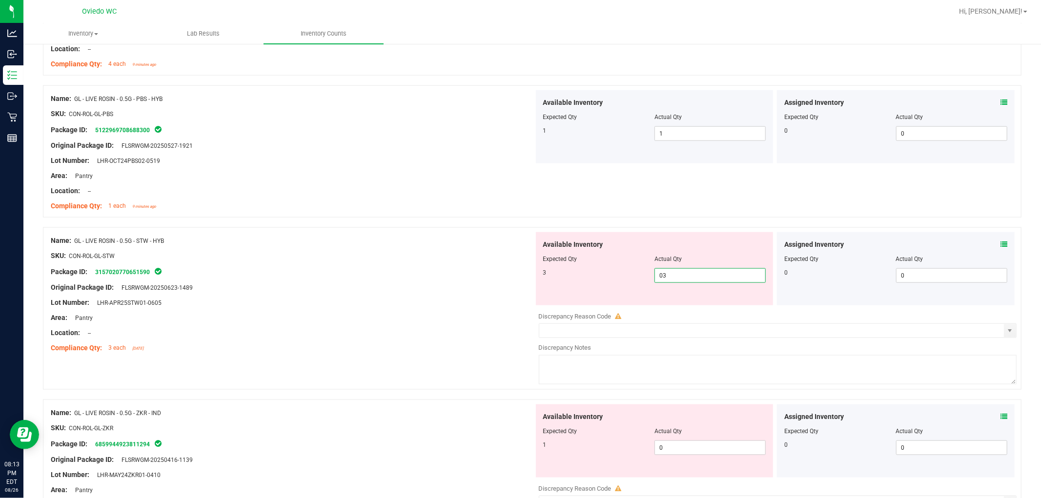
scroll to position [1030, 0]
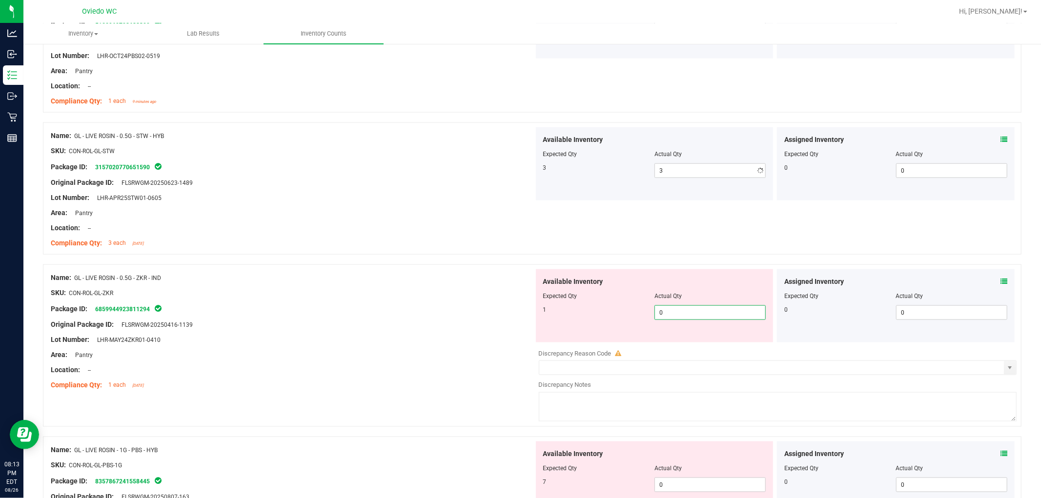
click at [556, 345] on div "Available Inventory Expected Qty Actual Qty 1 0 0" at bounding box center [775, 346] width 483 height 155
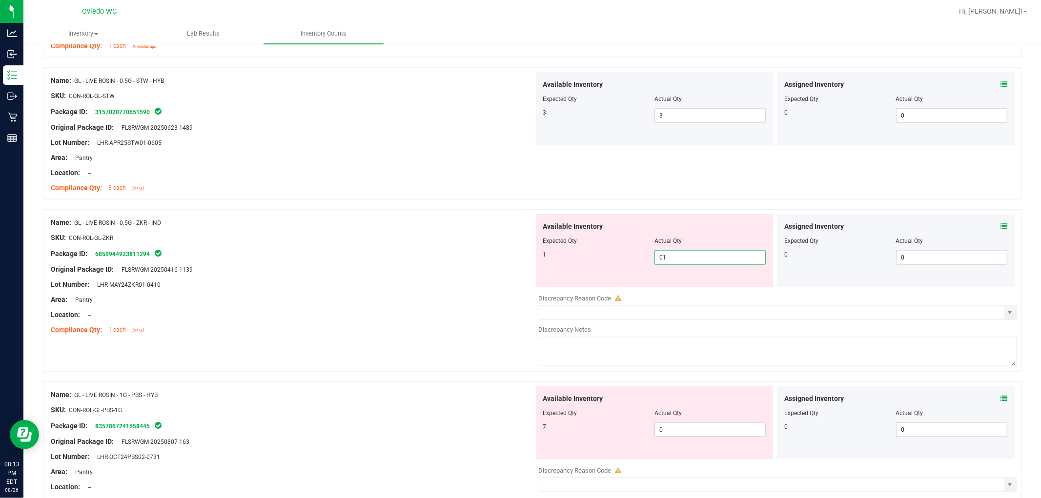
scroll to position [1138, 0]
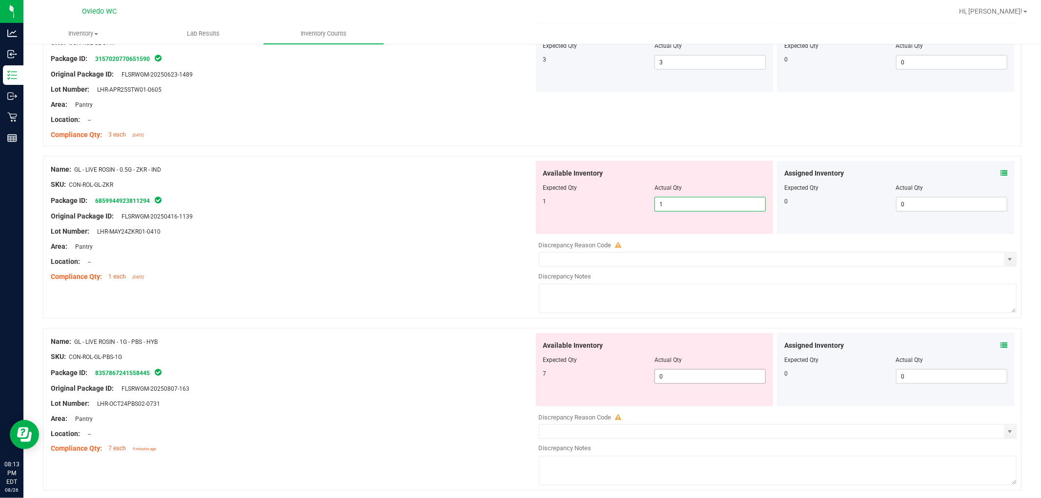
click at [556, 383] on div "Available Inventory Expected Qty Actual Qty 7 0 0" at bounding box center [775, 410] width 483 height 155
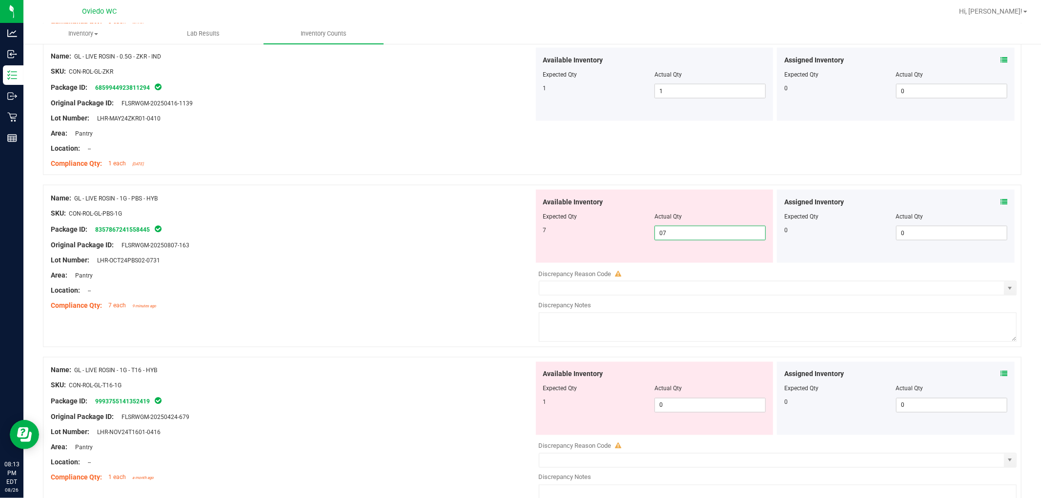
scroll to position [1355, 0]
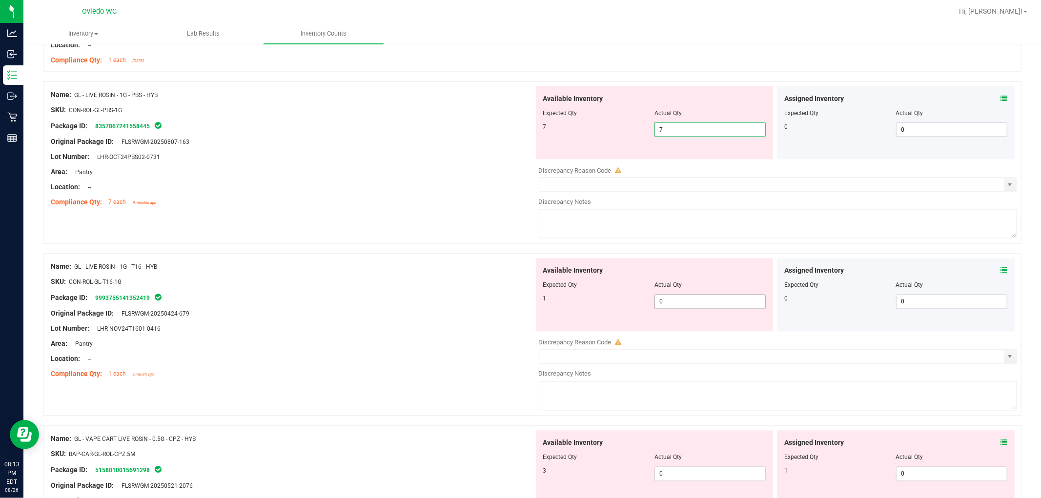
click at [556, 304] on div "Available Inventory Expected Qty Actual Qty 1 0 0" at bounding box center [775, 336] width 483 height 155
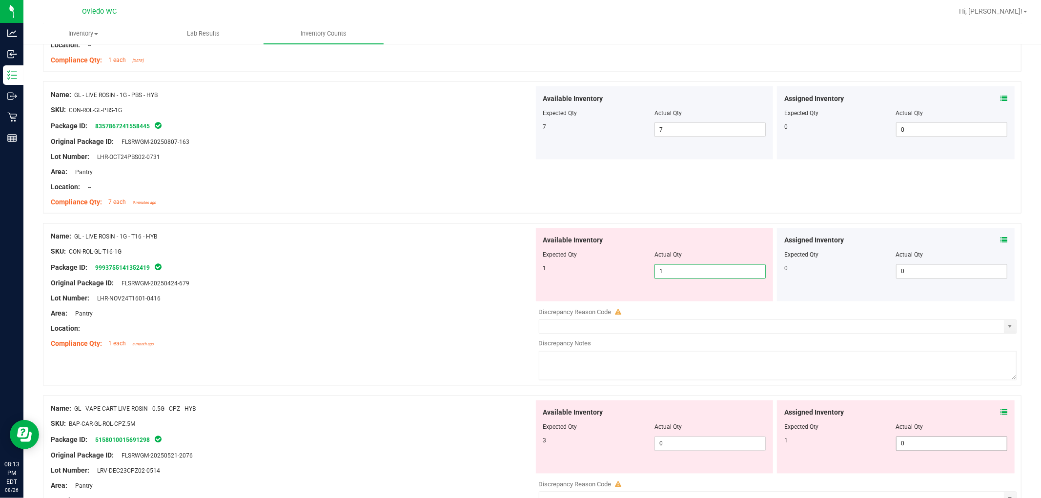
click at [556, 447] on div "Available Inventory Expected Qty Actual Qty 3 0 0" at bounding box center [775, 478] width 483 height 155
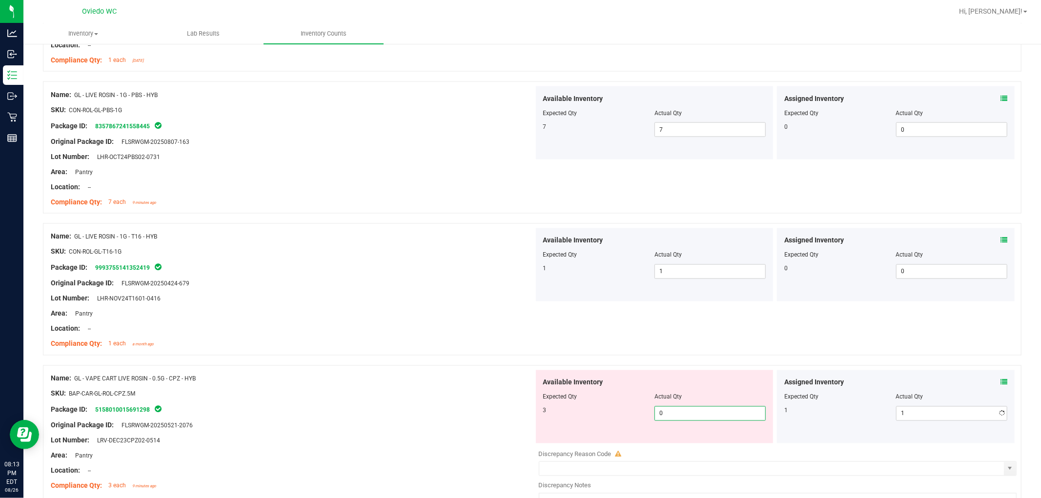
click at [556, 414] on span "0 0" at bounding box center [709, 413] width 111 height 15
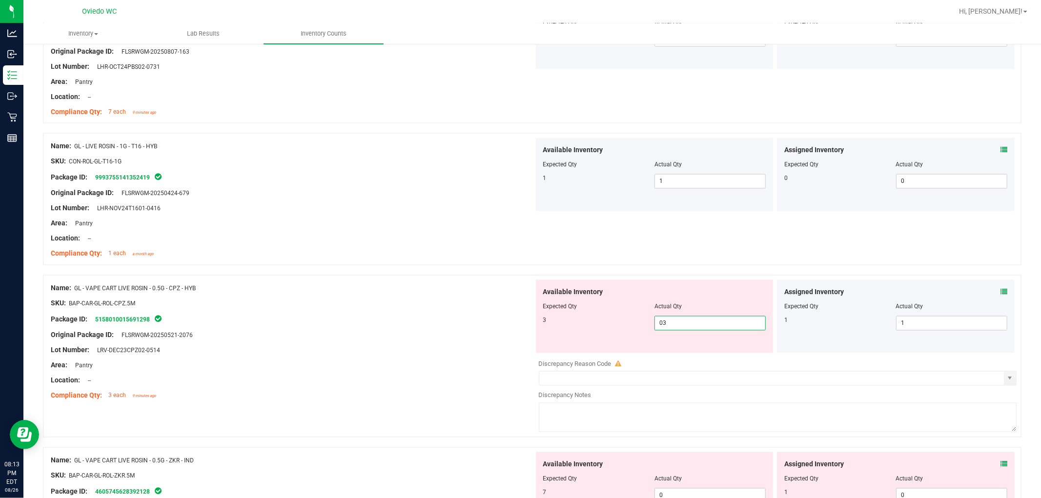
scroll to position [1518, 0]
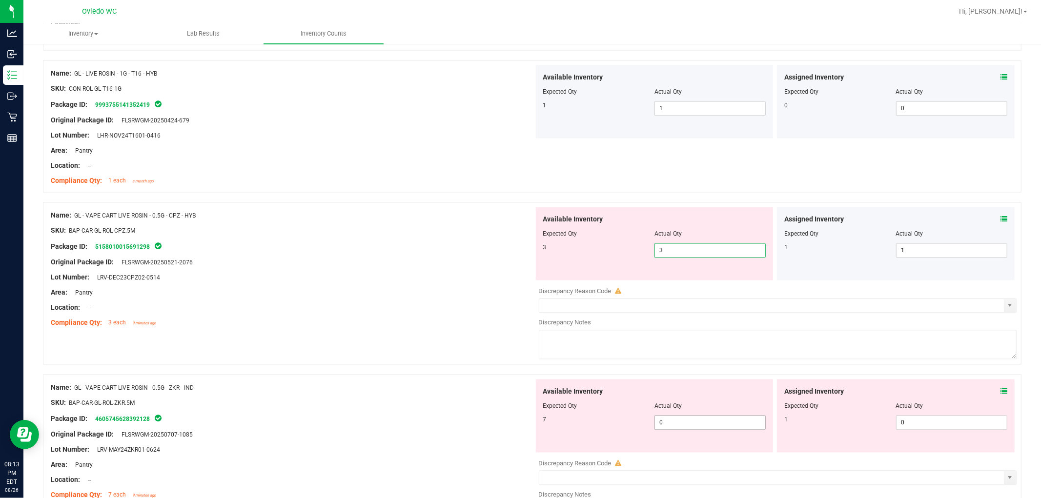
click at [556, 427] on div "Available Inventory Expected Qty Actual Qty 7 0 0" at bounding box center [775, 457] width 483 height 155
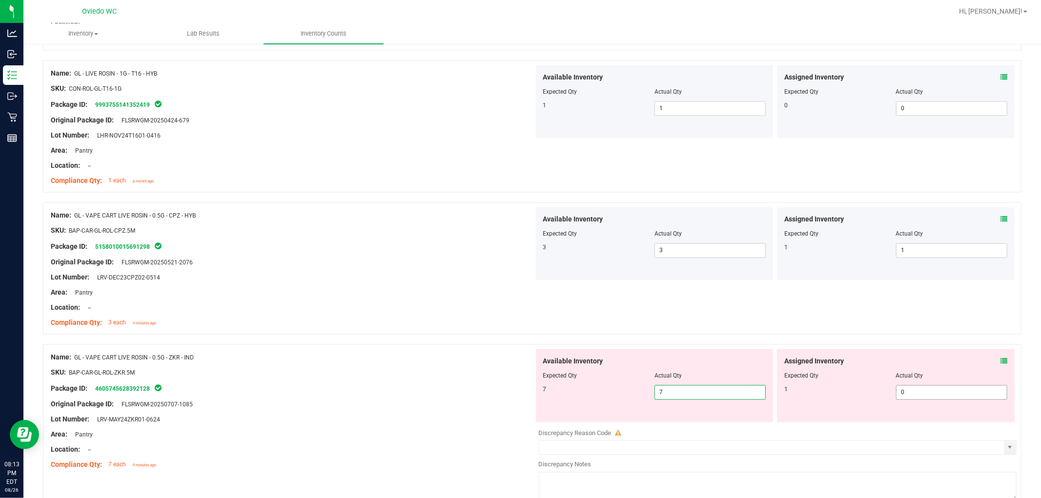
click at [556, 399] on span "0 0" at bounding box center [951, 392] width 111 height 15
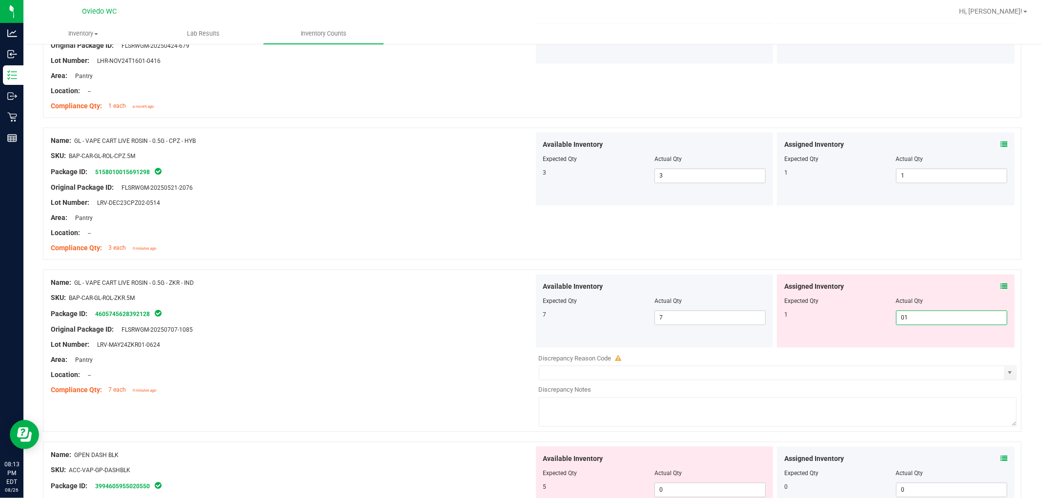
scroll to position [1734, 0]
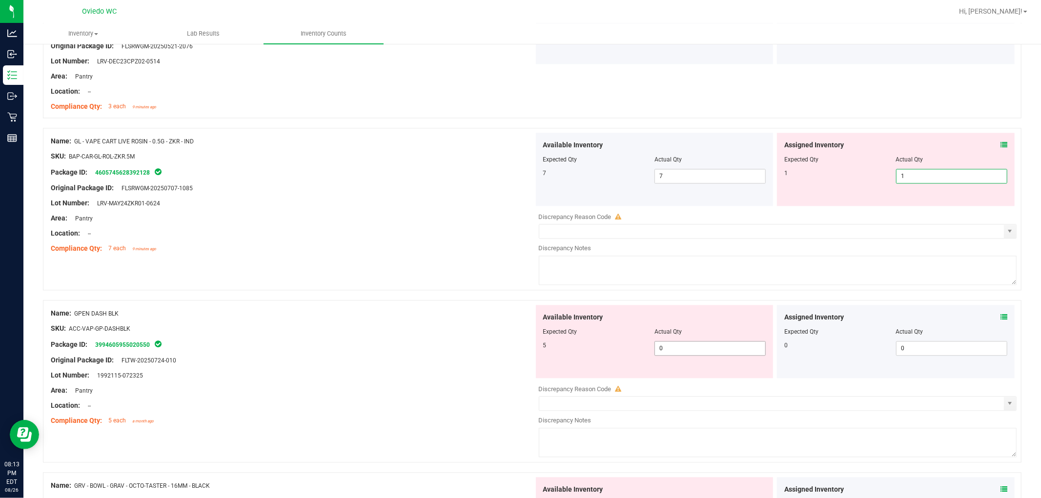
click at [556, 344] on div "Available Inventory Expected Qty Actual Qty 5 0 0" at bounding box center [655, 341] width 238 height 73
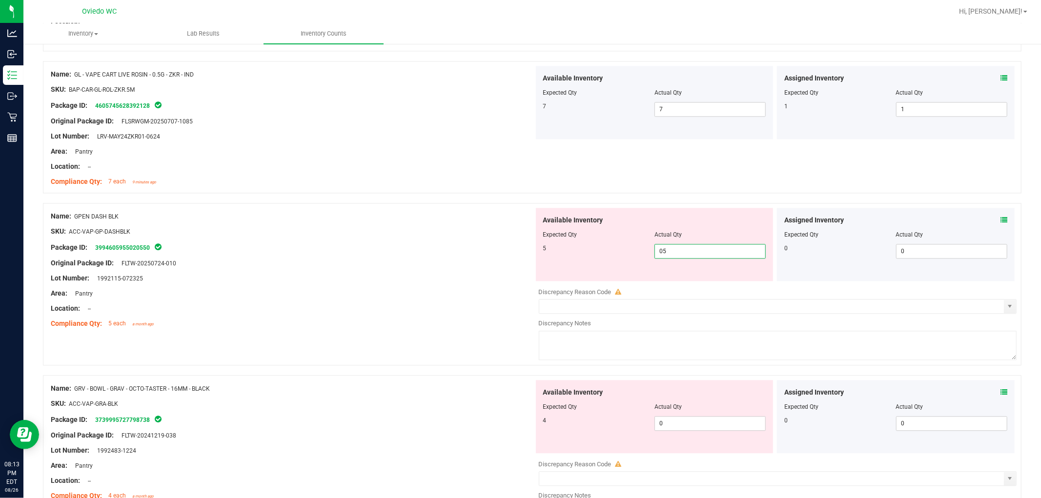
scroll to position [1897, 0]
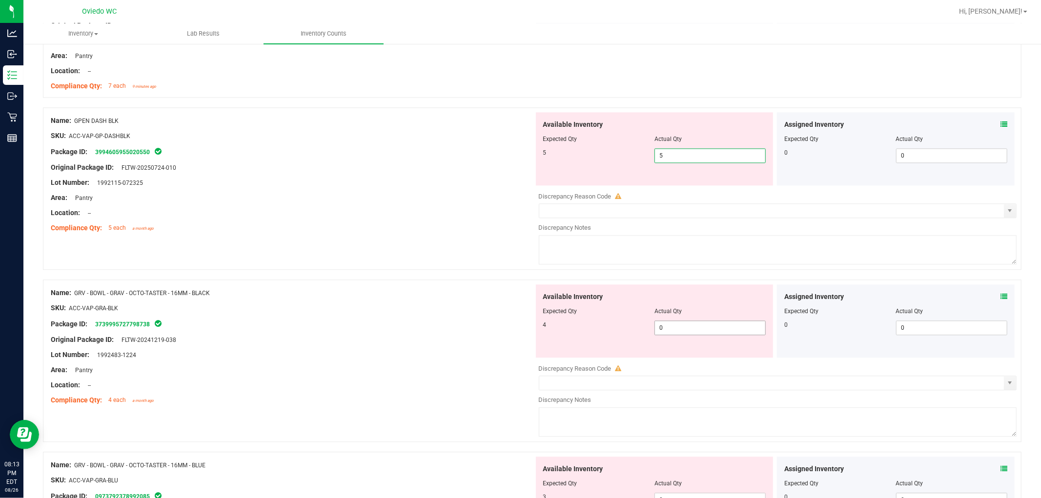
click at [556, 328] on div "Available Inventory Expected Qty Actual Qty 4 0 0" at bounding box center [775, 361] width 483 height 155
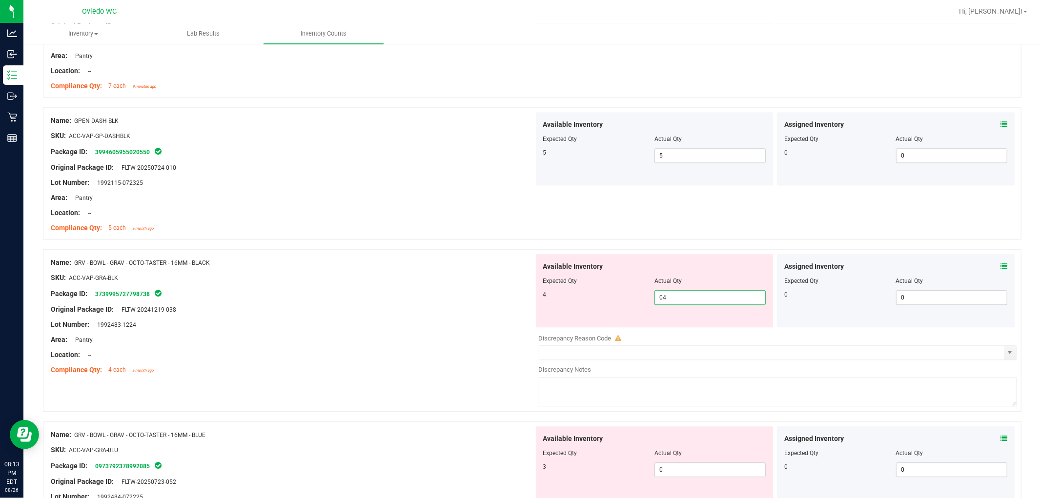
scroll to position [2114, 0]
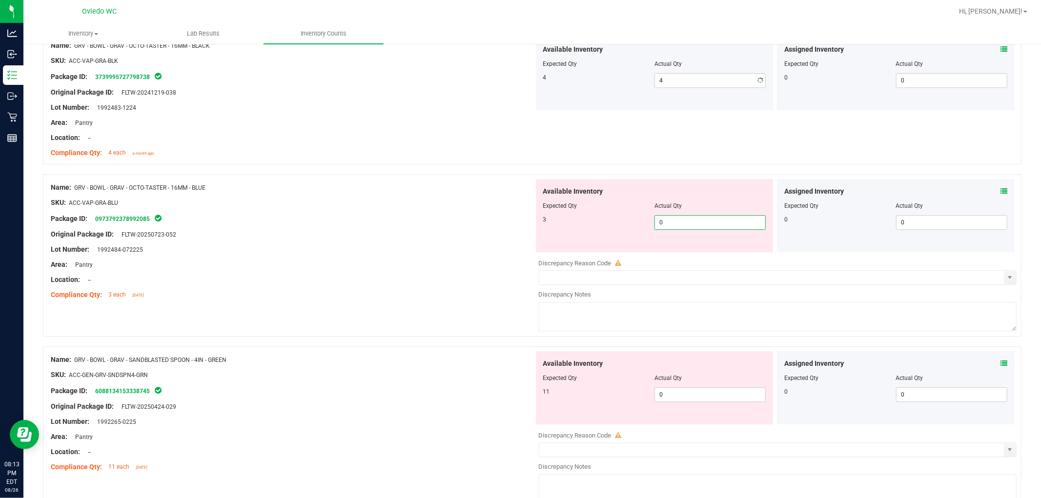
click at [556, 257] on div "Available Inventory Expected Qty Actual Qty 3 0 0" at bounding box center [775, 256] width 483 height 155
click at [556, 403] on div "Available Inventory Expected Qty Actual Qty 11 0 0" at bounding box center [775, 428] width 483 height 155
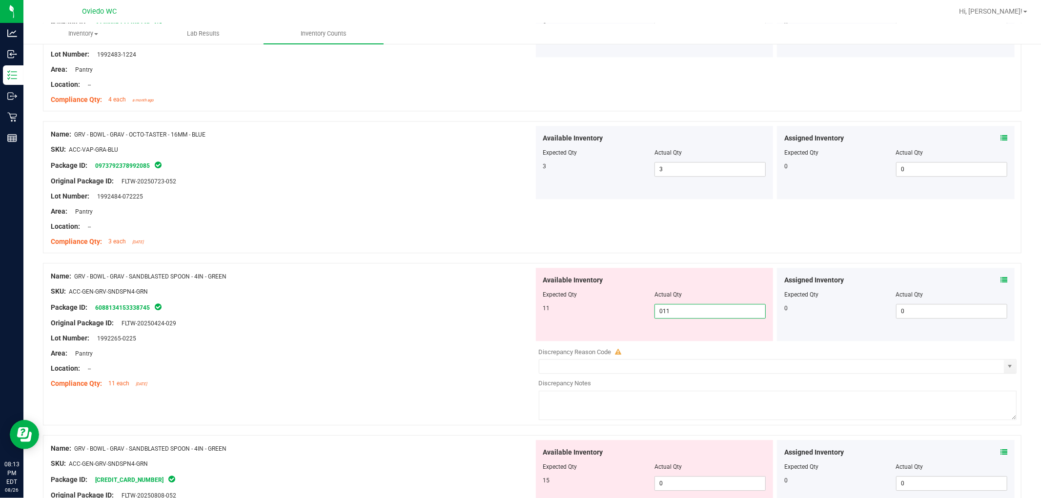
scroll to position [2276, 0]
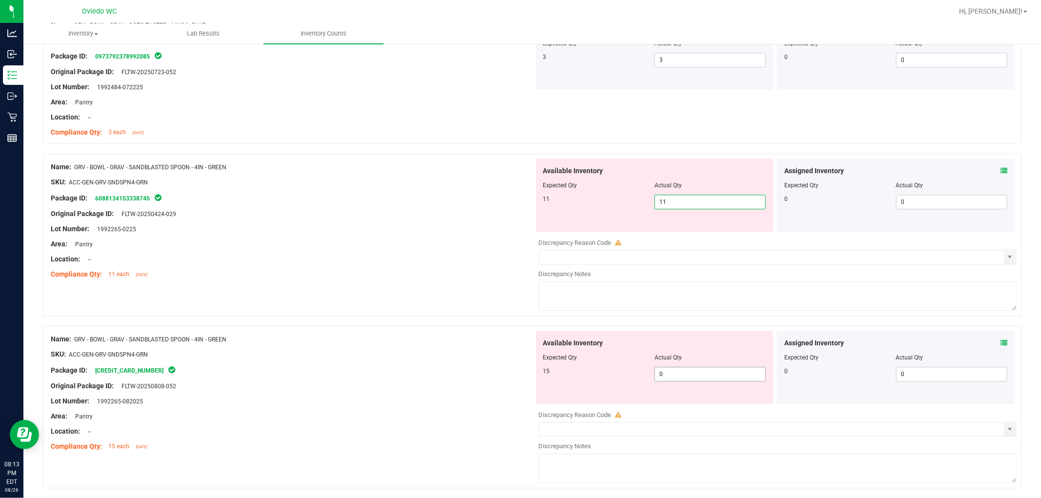
click at [556, 381] on div "Available Inventory Expected Qty Actual Qty 15 0 0" at bounding box center [775, 408] width 483 height 155
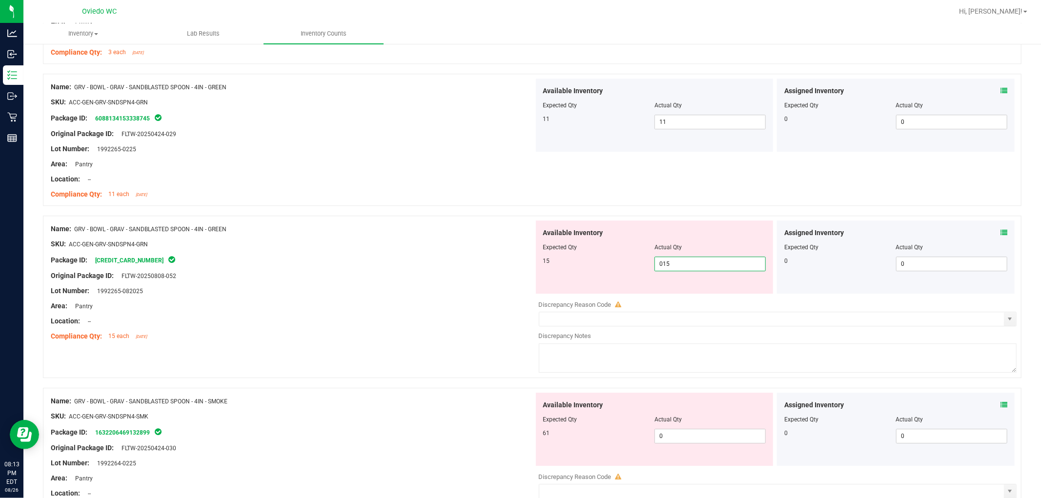
scroll to position [2439, 0]
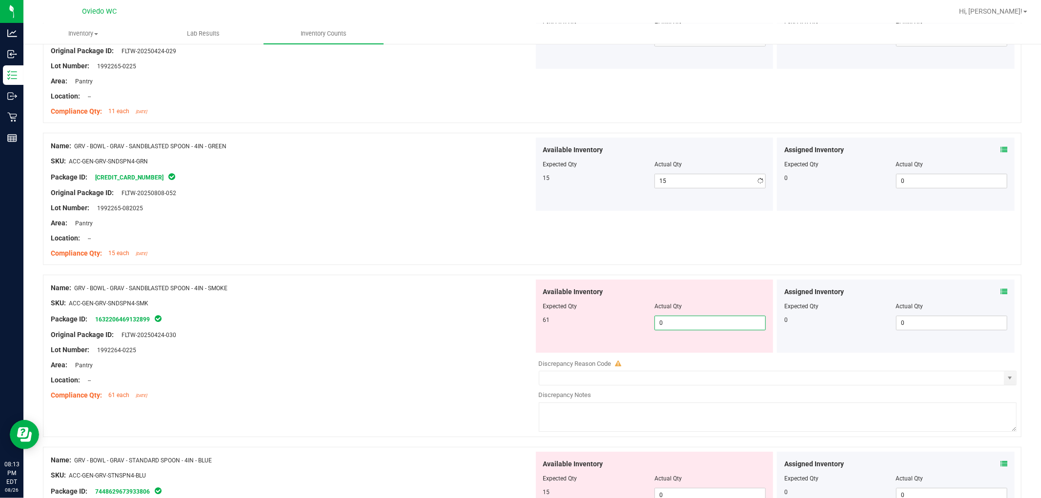
click at [556, 353] on div "Available Inventory Expected Qty Actual Qty 61 0 0" at bounding box center [655, 316] width 238 height 73
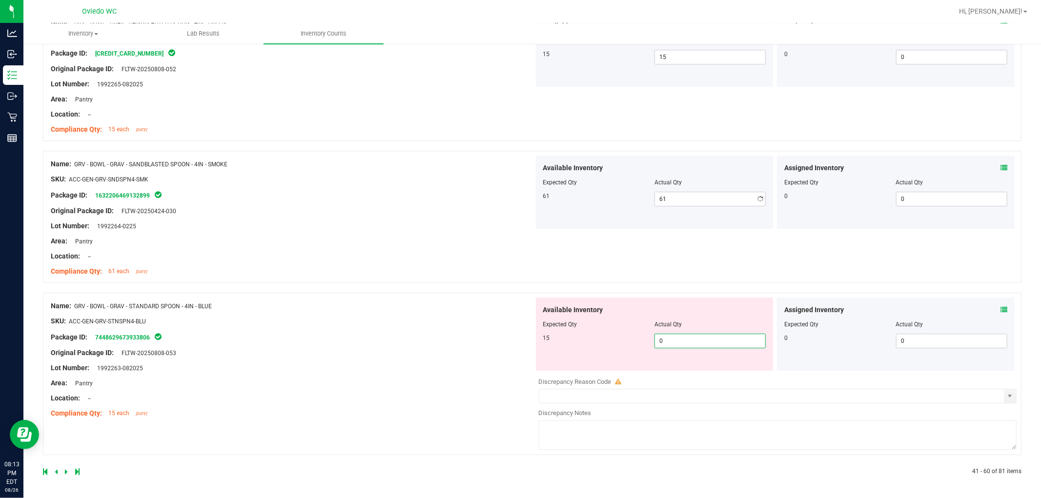
click at [556, 338] on span "0 0" at bounding box center [709, 341] width 111 height 15
click at [488, 375] on div at bounding box center [292, 375] width 483 height 5
click at [556, 336] on span "156 156" at bounding box center [709, 341] width 111 height 15
click at [556, 336] on input "156" at bounding box center [710, 341] width 110 height 14
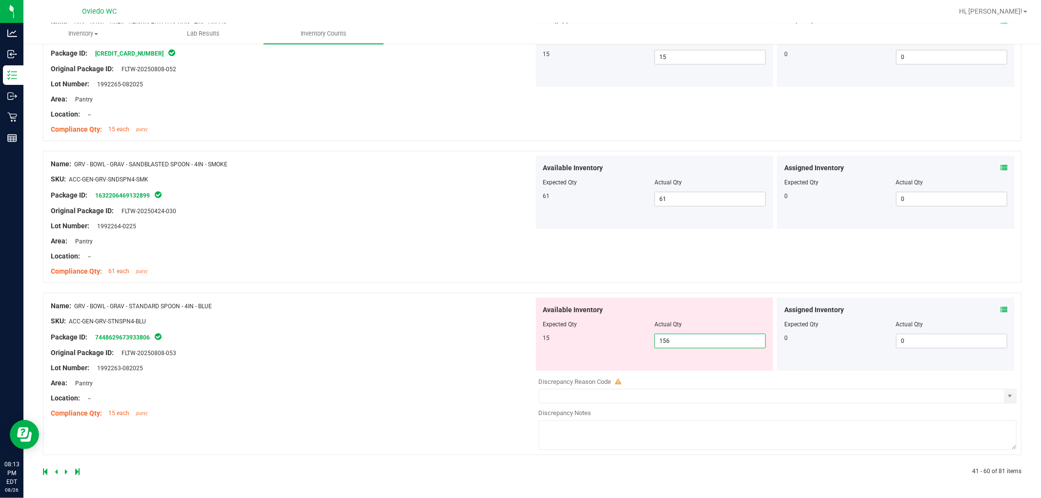
click at [556, 336] on input "156" at bounding box center [710, 341] width 110 height 14
click at [473, 408] on div "Name: GRV - BOWL - GRAV - STANDARD SPOON - 4IN - BLUE SKU: ACC-GEN-GRV-STNSPN4-…" at bounding box center [292, 360] width 483 height 124
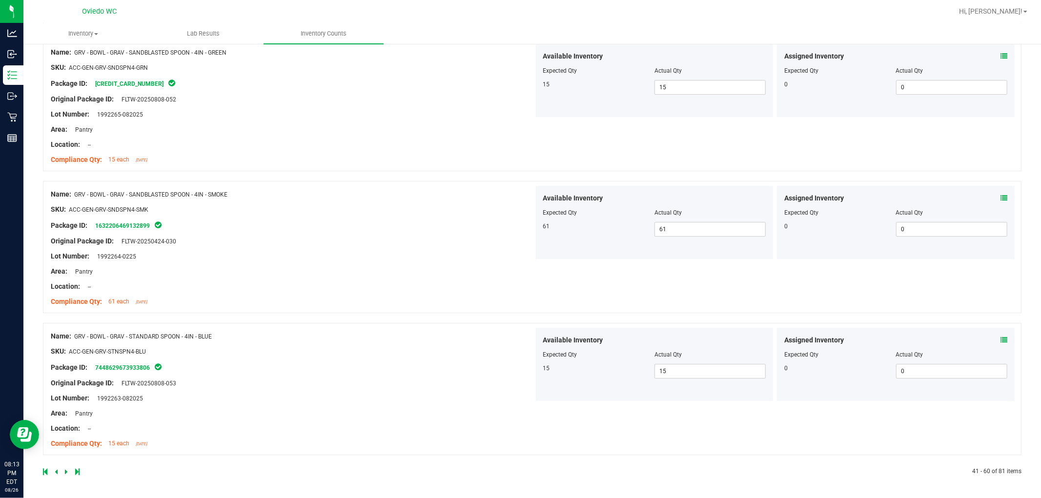
click at [65, 469] on icon at bounding box center [66, 472] width 3 height 6
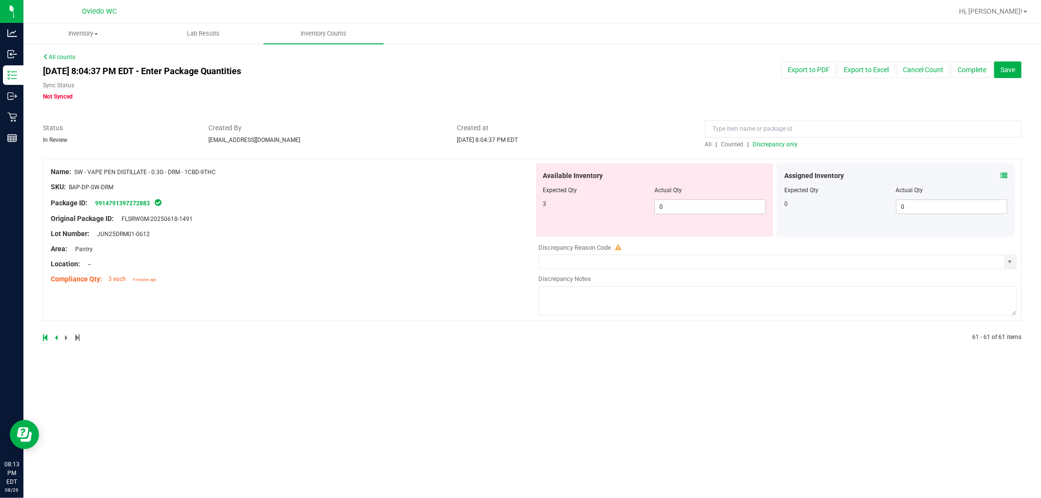
click at [556, 216] on div "Available Inventory Expected Qty Actual Qty 3 0 0" at bounding box center [655, 199] width 238 height 73
click at [556, 207] on span "0 0" at bounding box center [709, 207] width 111 height 15
click at [449, 284] on div "Compliance Qty: 3 each 9 minutes ago" at bounding box center [292, 279] width 483 height 10
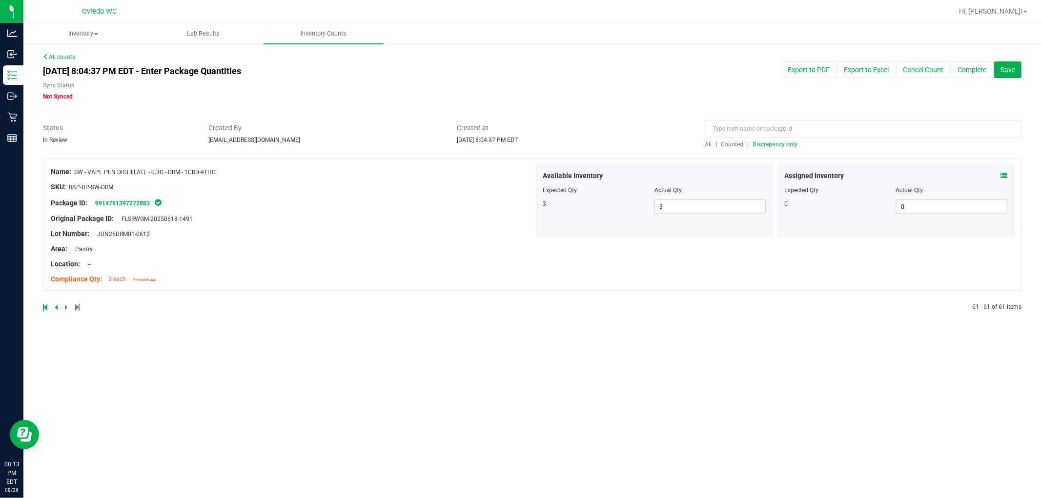
click at [556, 143] on span "All" at bounding box center [708, 144] width 7 height 7
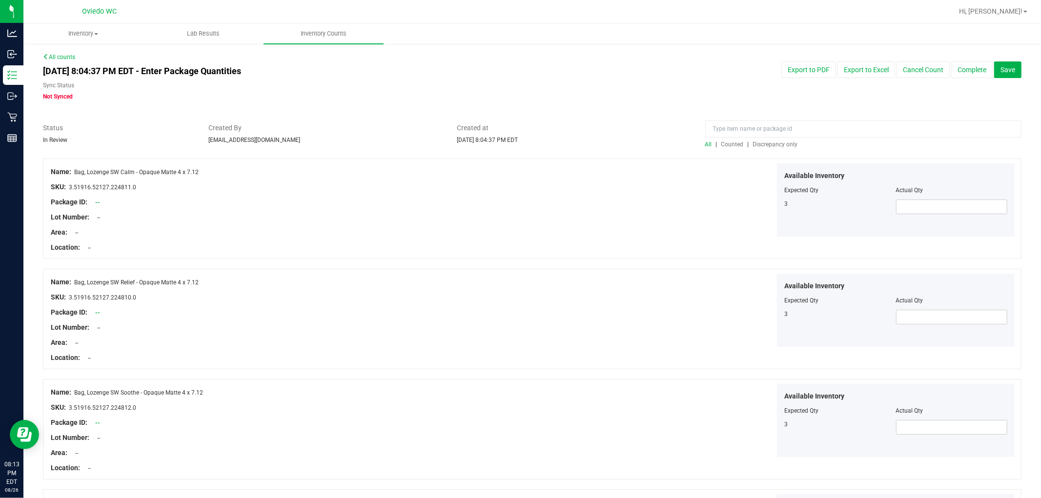
click at [556, 147] on span "Discrepancy only" at bounding box center [775, 144] width 45 height 7
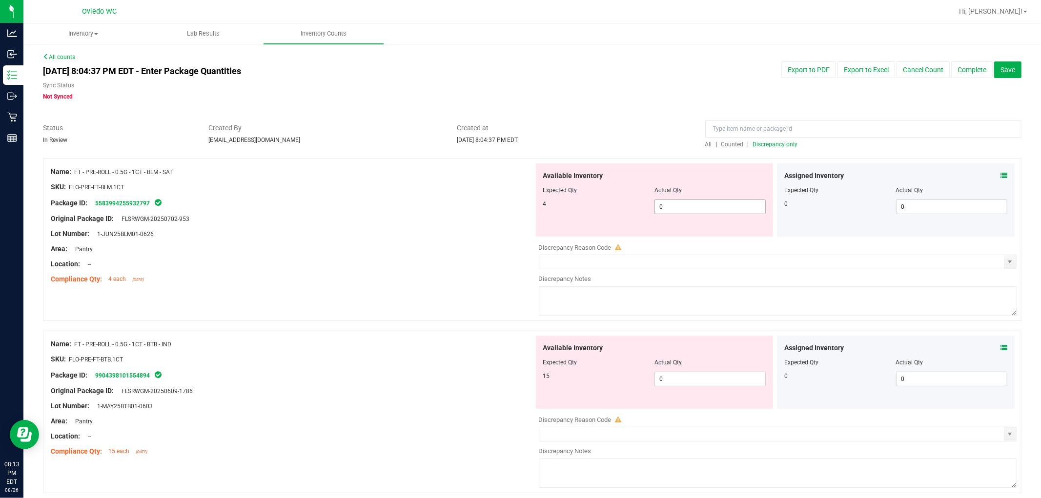
click at [556, 210] on span "0 0" at bounding box center [709, 207] width 111 height 15
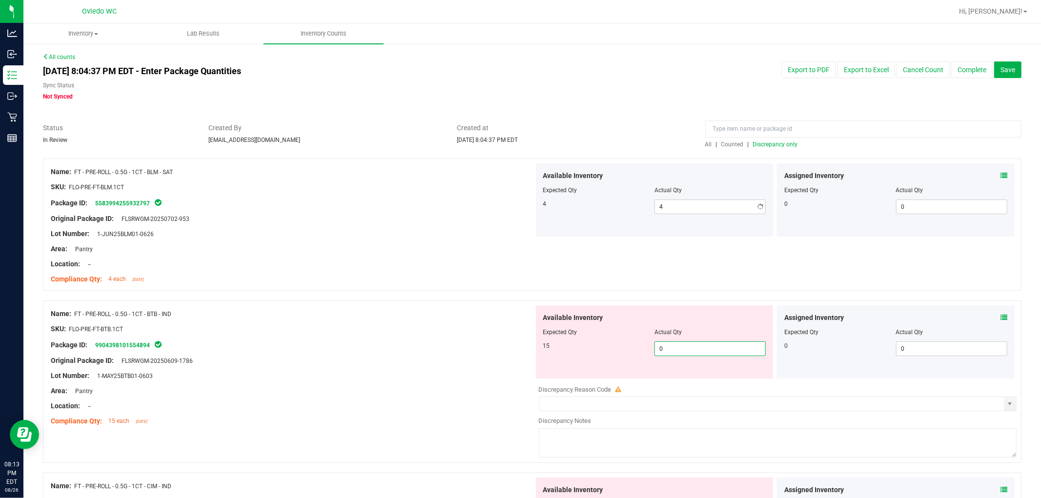
click at [556, 380] on div "Available Inventory Expected Qty Actual Qty 15 0 0" at bounding box center [775, 382] width 483 height 155
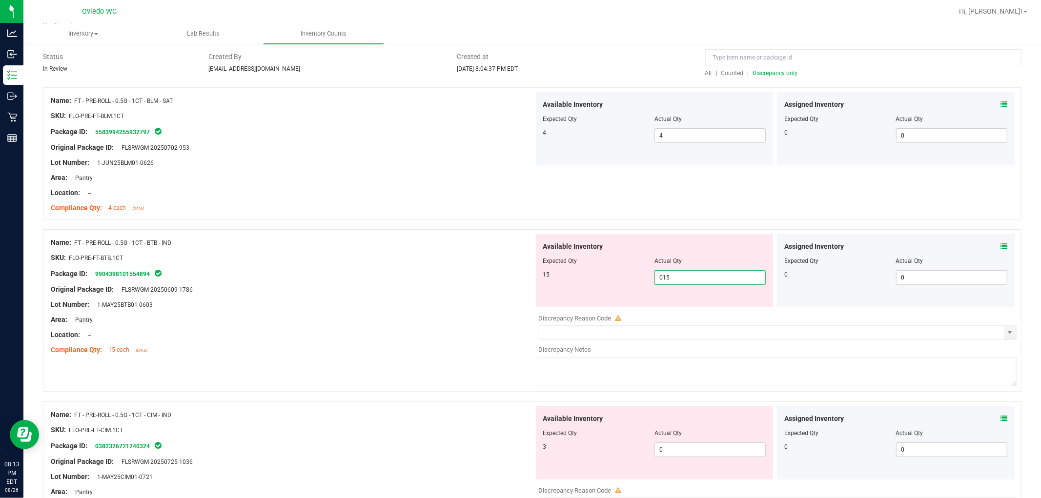
scroll to position [217, 0]
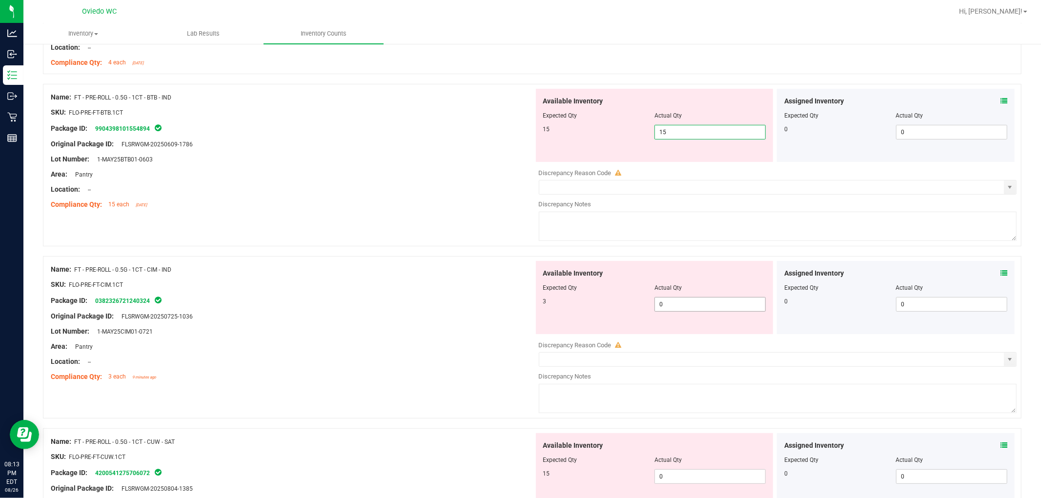
click at [556, 300] on div "Available Inventory Expected Qty Actual Qty 3 0 0" at bounding box center [655, 297] width 238 height 73
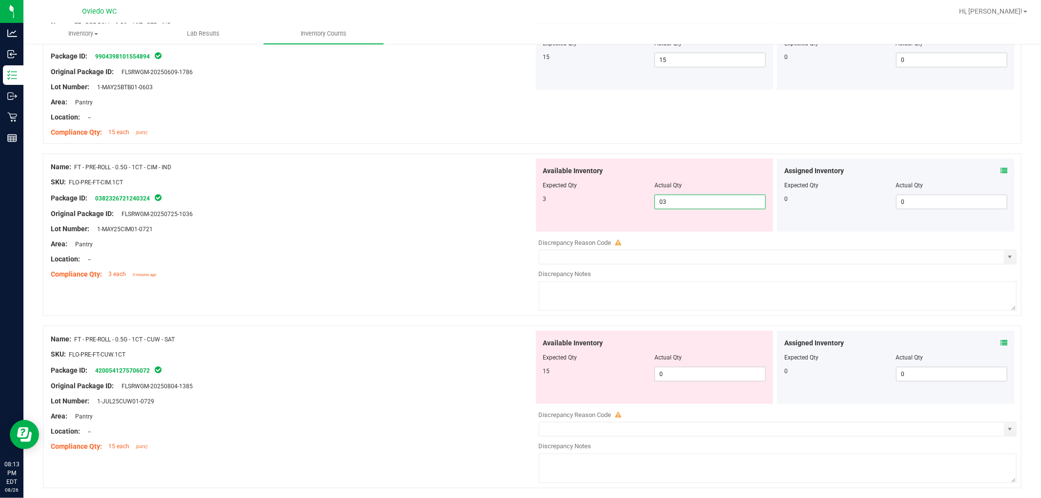
scroll to position [379, 0]
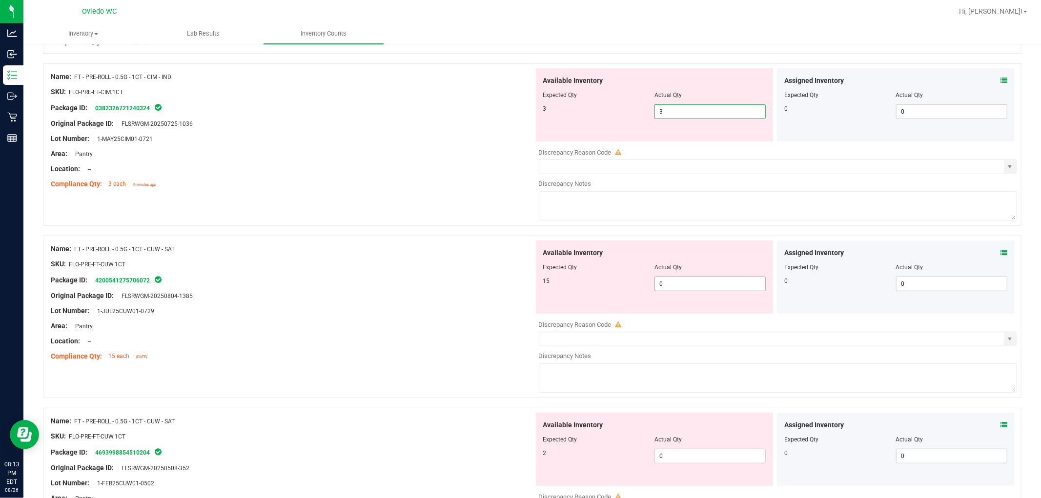
click at [556, 288] on div "Available Inventory Expected Qty Actual Qty 15 0 0" at bounding box center [775, 318] width 483 height 155
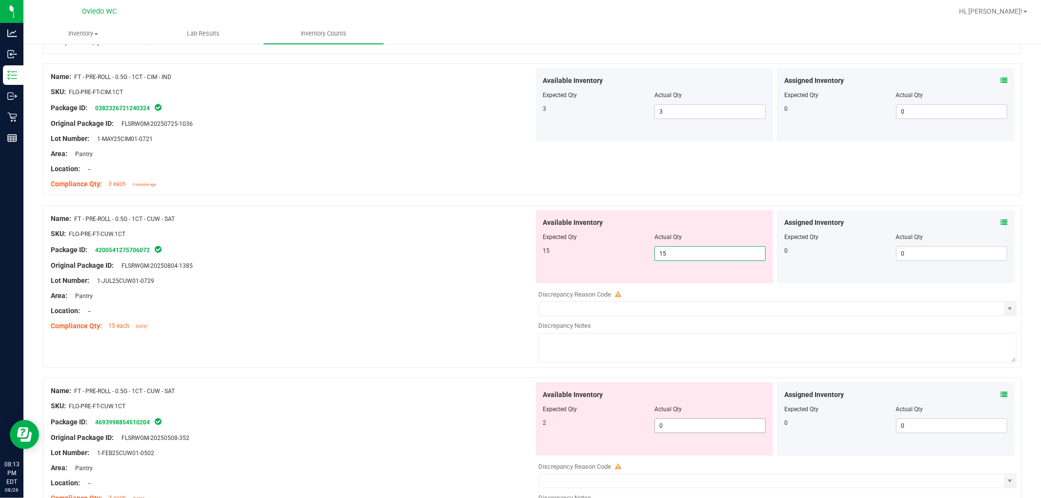
click at [556, 423] on div "Available Inventory Expected Qty Actual Qty 2 0 0" at bounding box center [655, 419] width 238 height 73
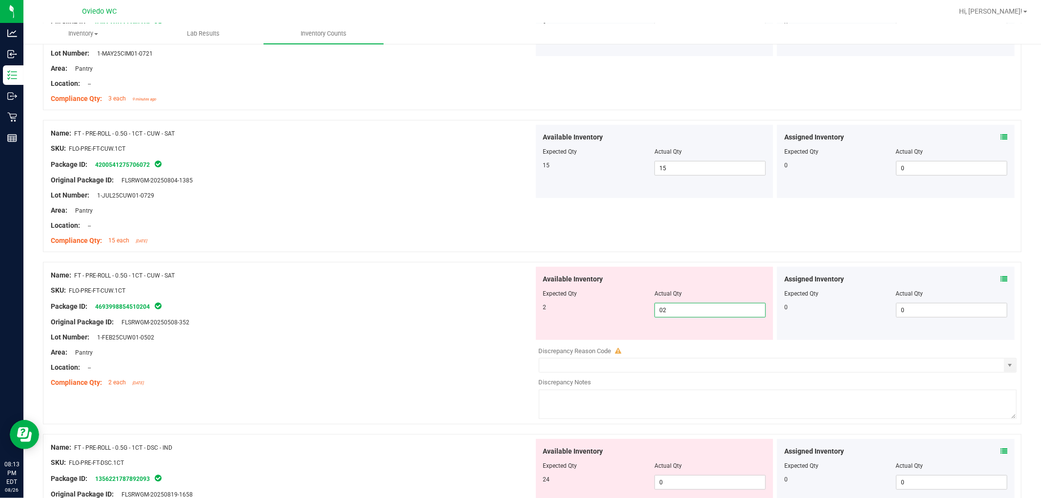
scroll to position [650, 0]
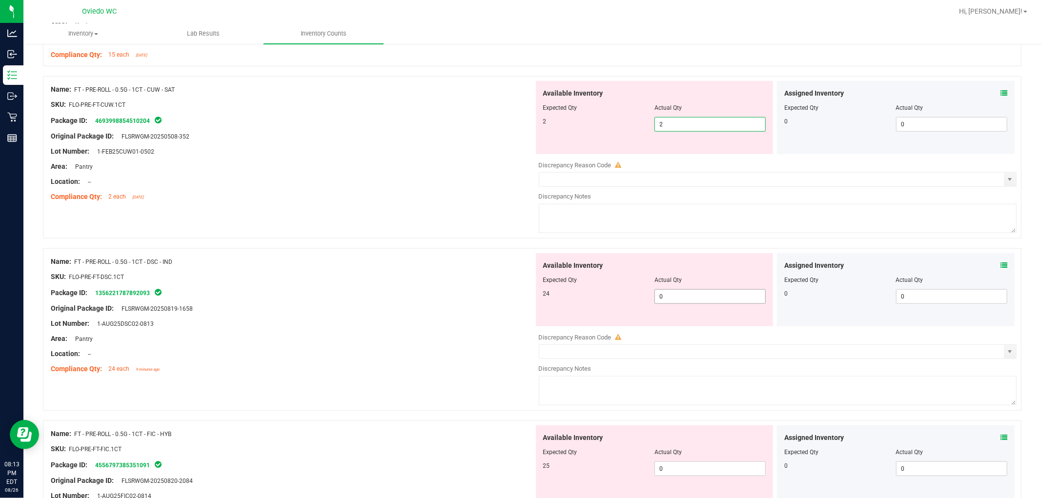
click at [556, 293] on div "Available Inventory Expected Qty Actual Qty 24 0 0" at bounding box center [655, 289] width 238 height 73
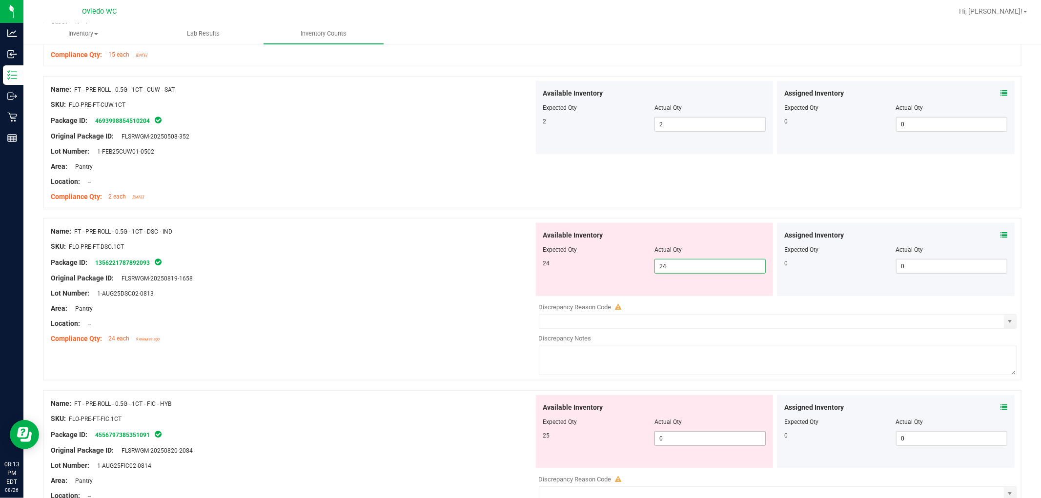
click at [556, 441] on div "Available Inventory Expected Qty Actual Qty 25 0 0" at bounding box center [775, 472] width 483 height 155
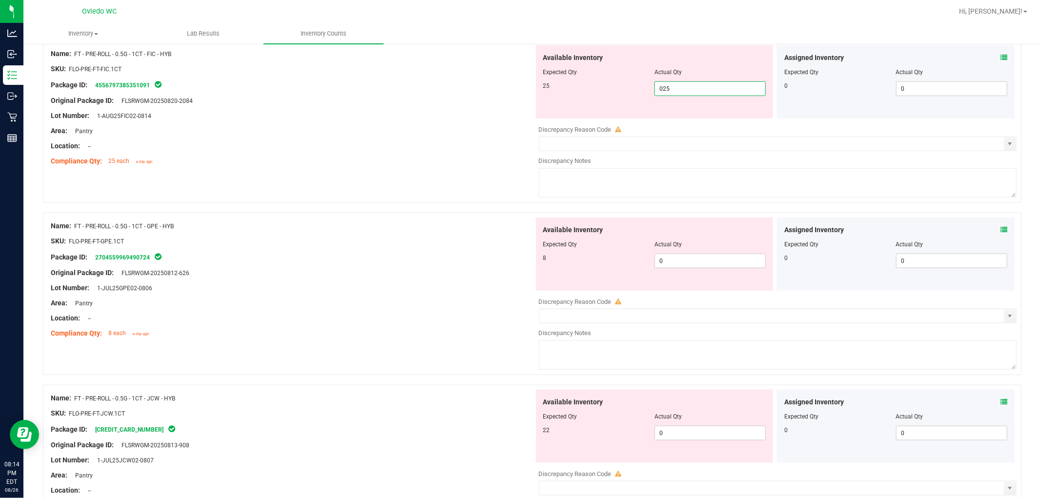
scroll to position [976, 0]
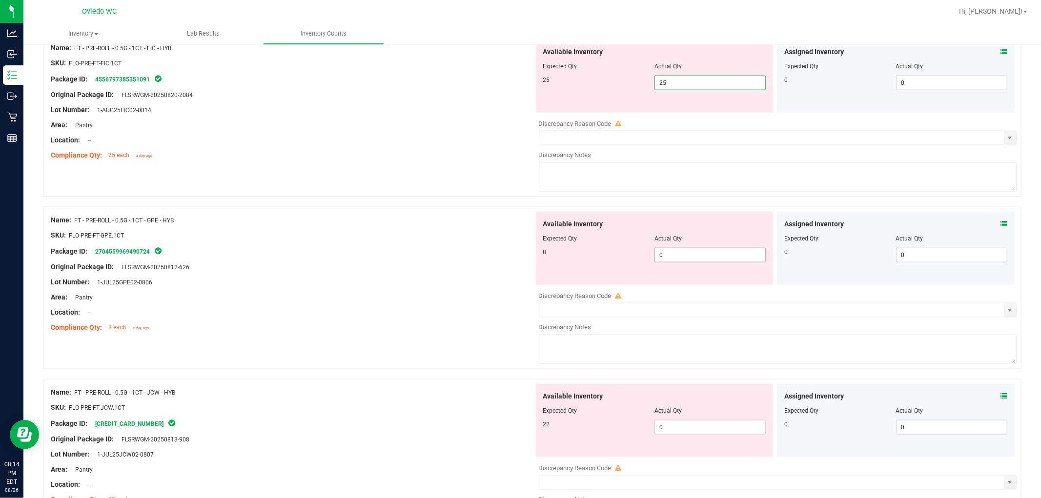
click at [556, 253] on div "Available Inventory Expected Qty Actual Qty 8 0 0" at bounding box center [655, 248] width 238 height 73
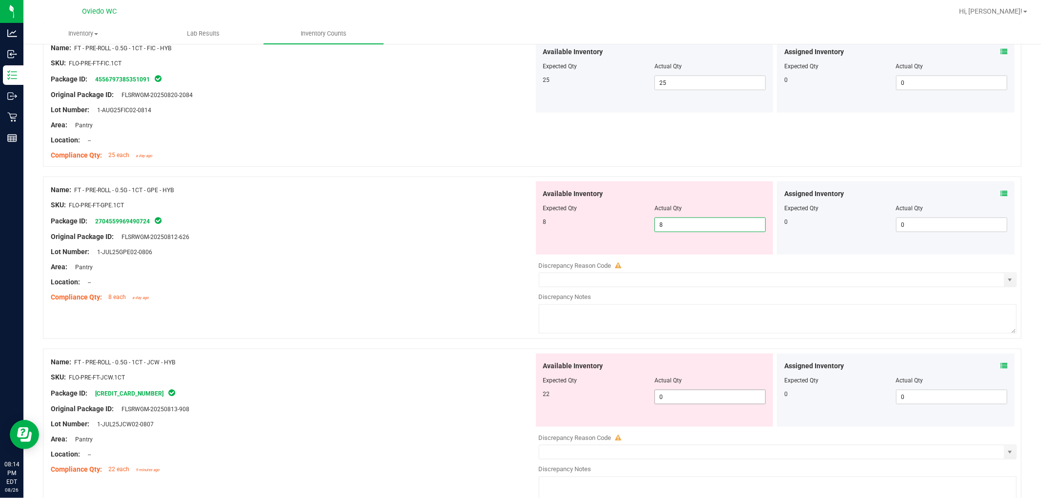
click at [556, 406] on div "Available Inventory Expected Qty Actual Qty 22 0 0" at bounding box center [775, 431] width 483 height 155
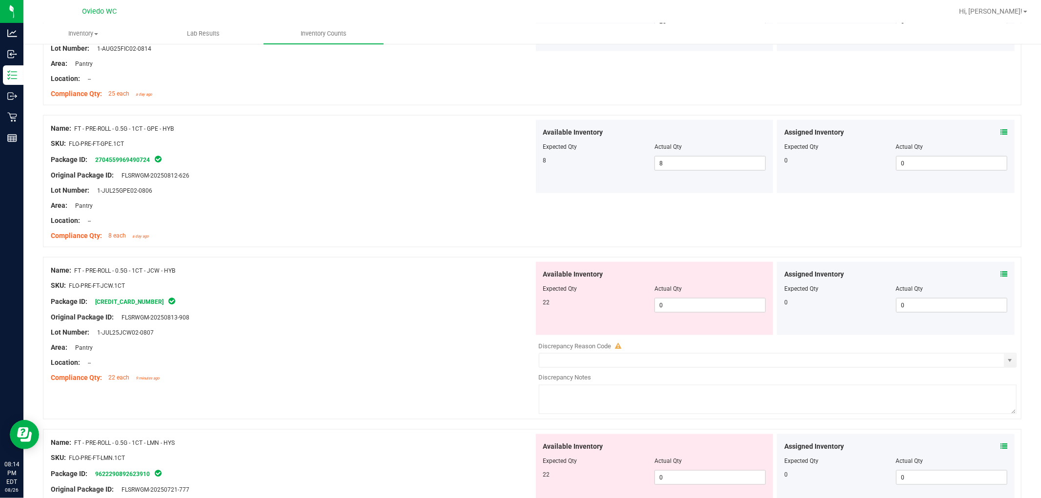
scroll to position [1084, 0]
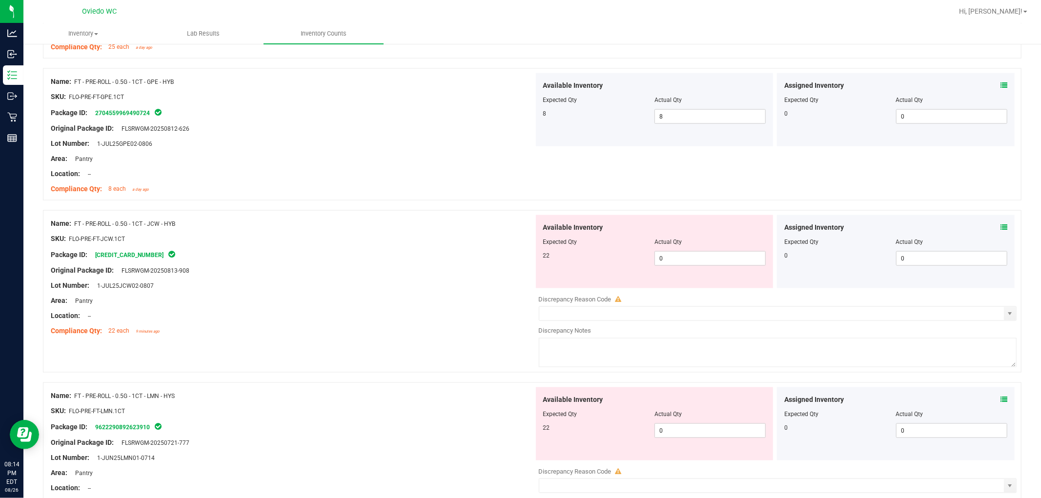
click at [556, 271] on div "Available Inventory Expected Qty Actual Qty 22 0 0" at bounding box center [655, 251] width 238 height 73
click at [556, 261] on span "0 0" at bounding box center [709, 258] width 111 height 15
click at [556, 435] on div "Available Inventory Expected Qty Actual Qty 22 0 0" at bounding box center [775, 464] width 483 height 155
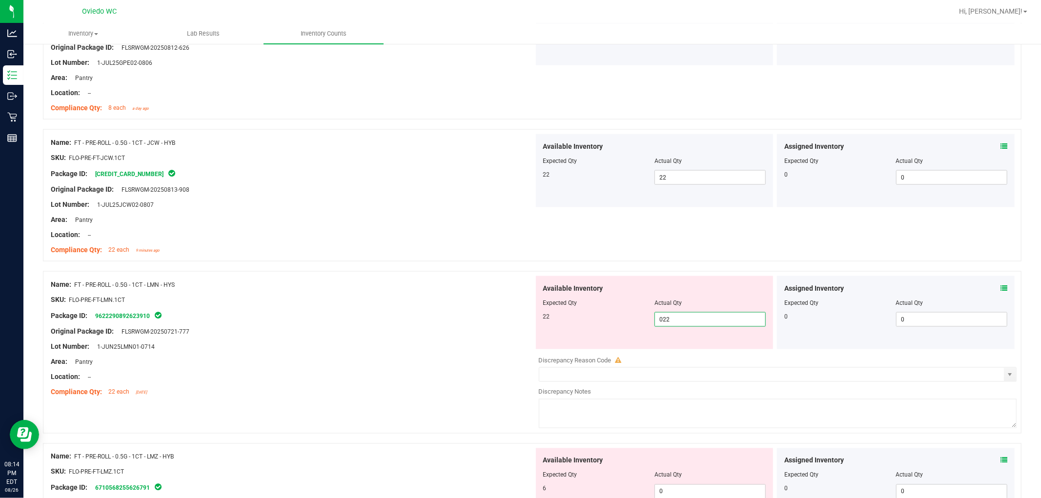
scroll to position [1247, 0]
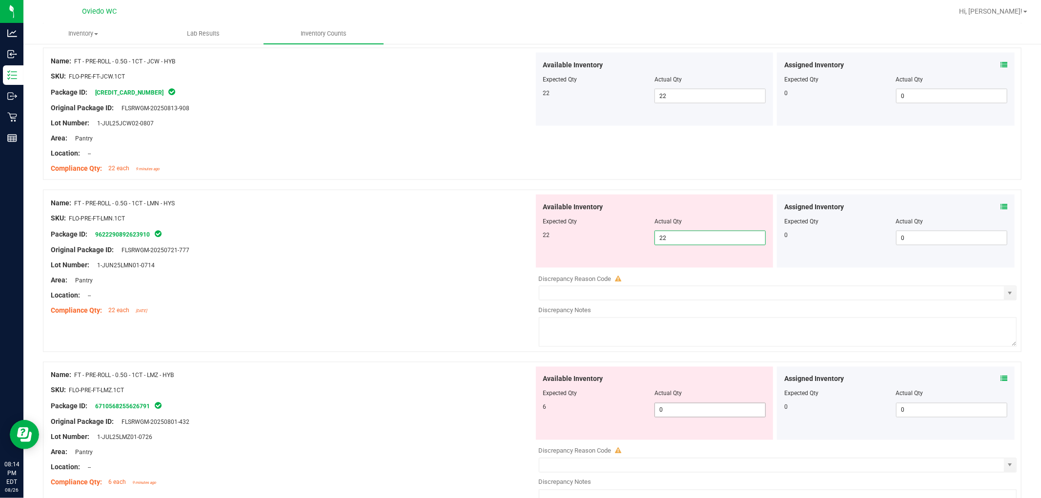
click at [556, 416] on div "Available Inventory Expected Qty Actual Qty 6 0 0" at bounding box center [775, 444] width 483 height 155
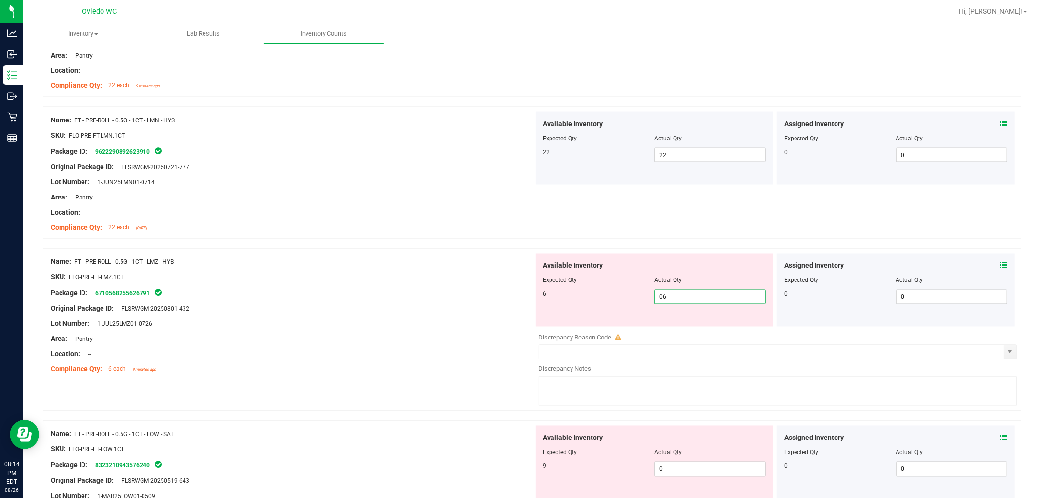
scroll to position [1409, 0]
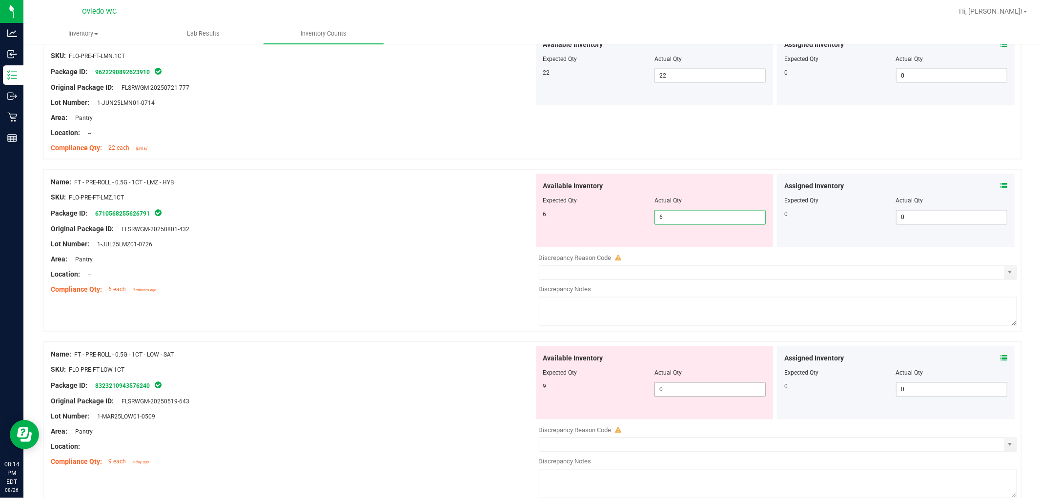
click at [556, 393] on div "Available Inventory Expected Qty Actual Qty 9 0 0" at bounding box center [775, 423] width 483 height 155
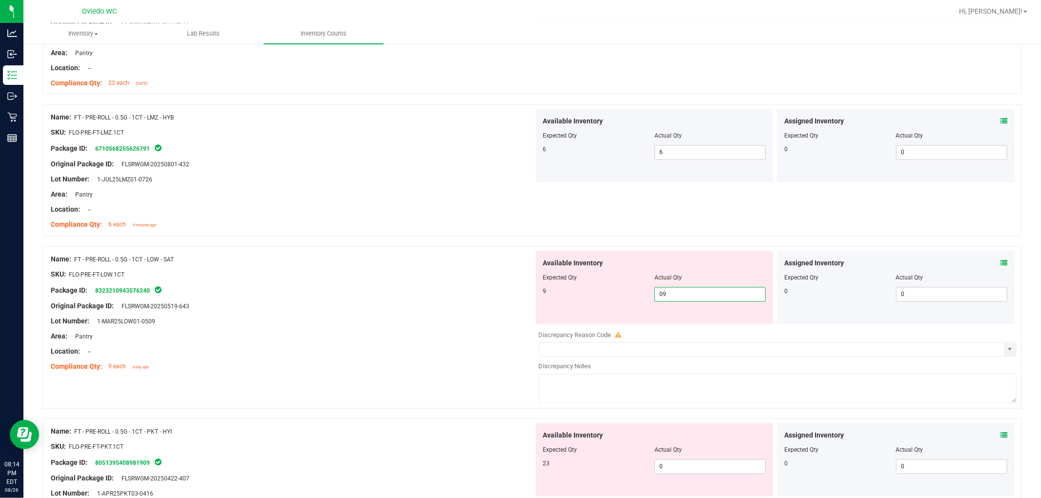
scroll to position [1626, 0]
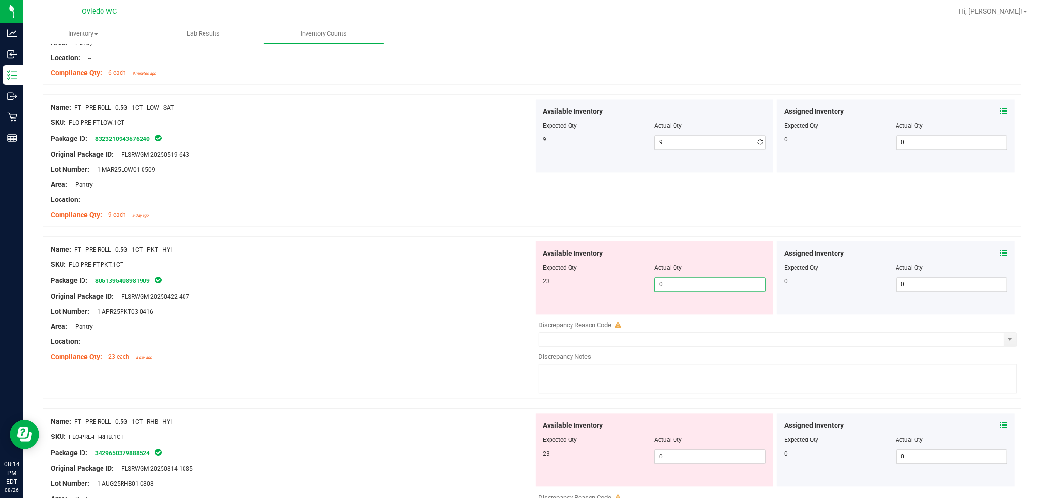
click at [556, 318] on div "Available Inventory Expected Qty Actual Qty 23 0 0" at bounding box center [775, 318] width 483 height 155
click at [556, 459] on div "Available Inventory Expected Qty Actual Qty 23 0 0" at bounding box center [775, 490] width 483 height 155
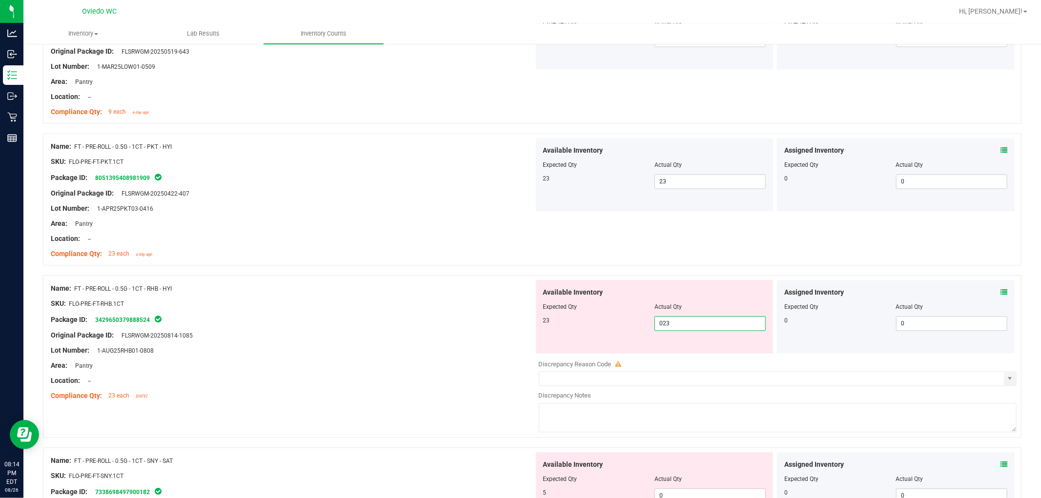
scroll to position [1789, 0]
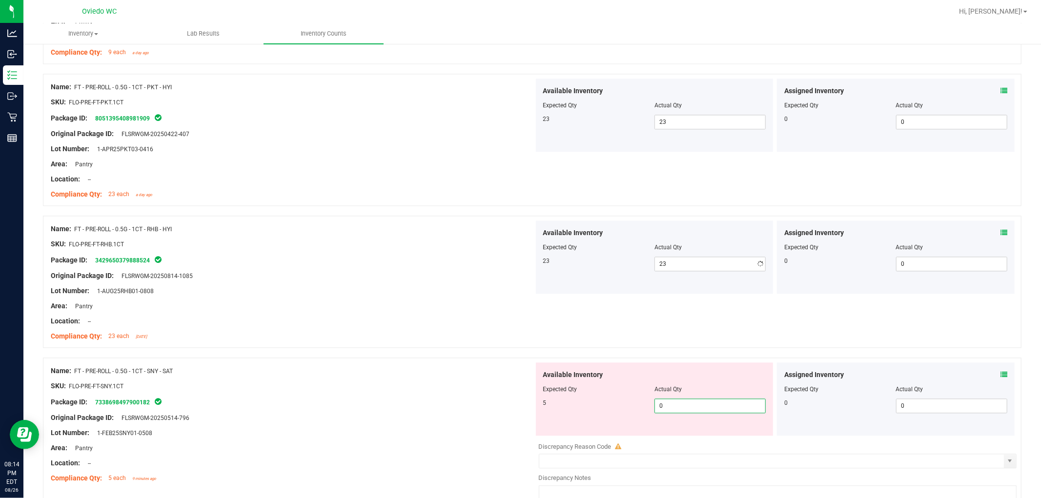
click at [556, 438] on div "Available Inventory Expected Qty Actual Qty 5 0 0" at bounding box center [775, 440] width 483 height 155
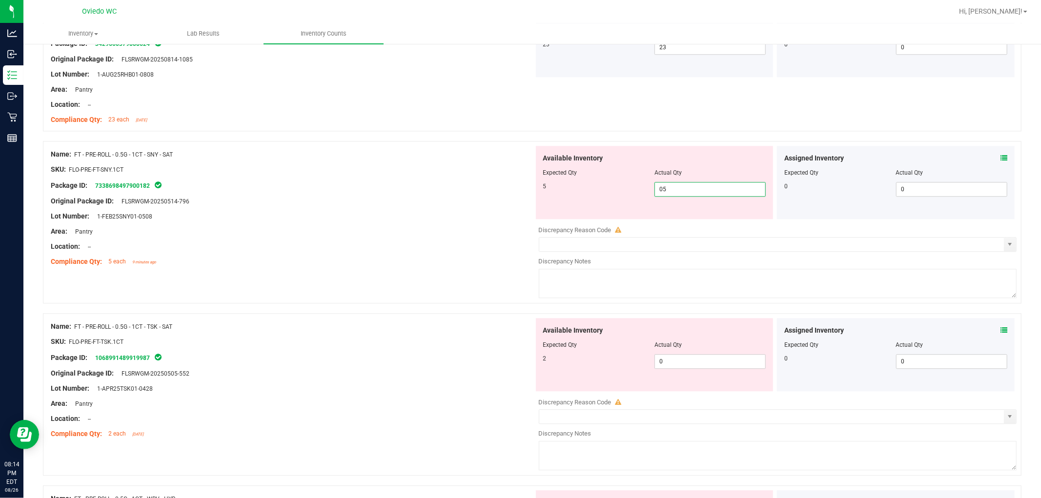
scroll to position [2006, 0]
click at [556, 372] on div "Available Inventory Expected Qty Actual Qty 2 0 0" at bounding box center [775, 395] width 483 height 155
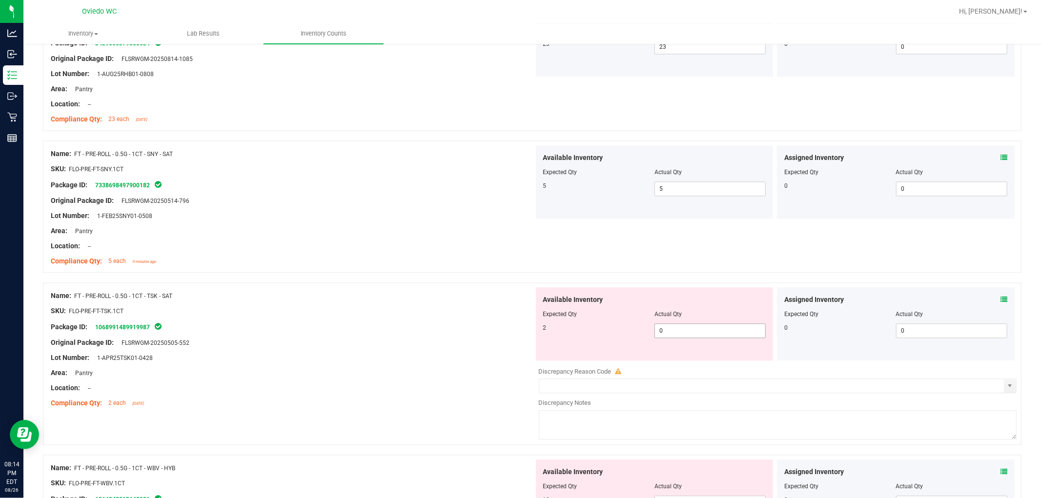
click at [556, 336] on span "0 0" at bounding box center [709, 330] width 111 height 15
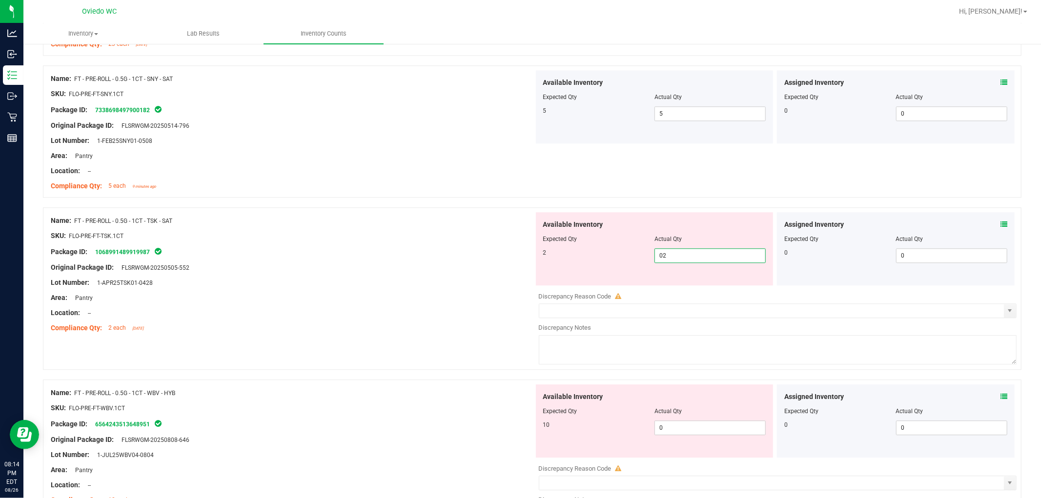
scroll to position [2168, 0]
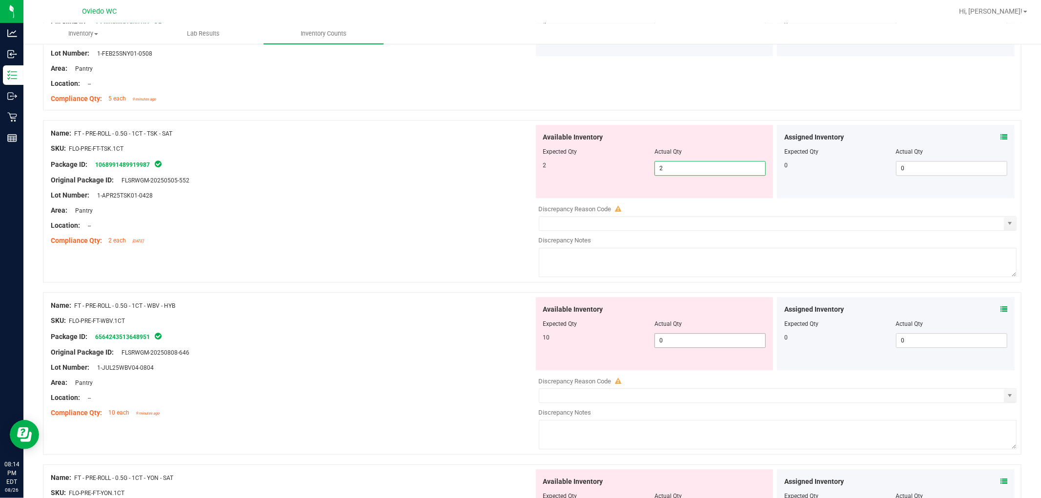
click at [556, 340] on div "Available Inventory Expected Qty Actual Qty 10 0 0" at bounding box center [655, 333] width 238 height 73
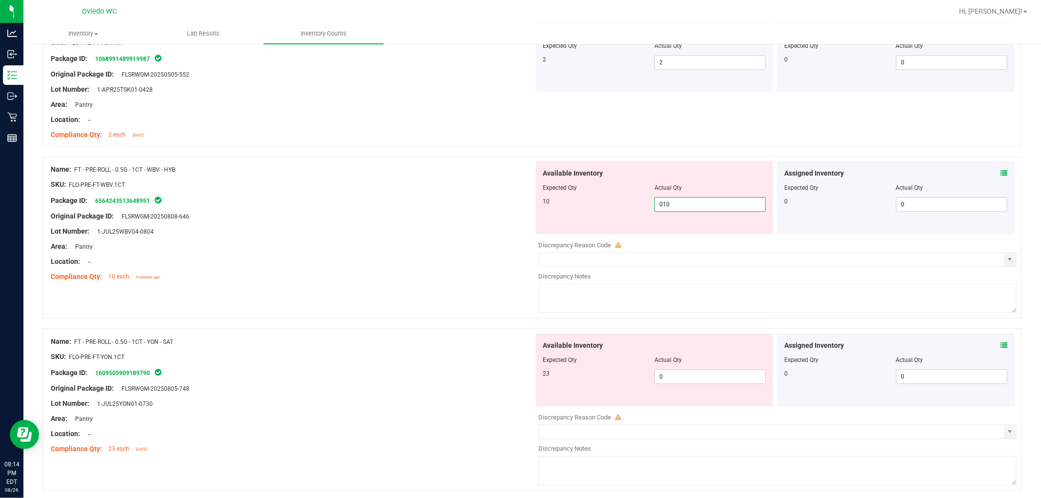
scroll to position [2331, 0]
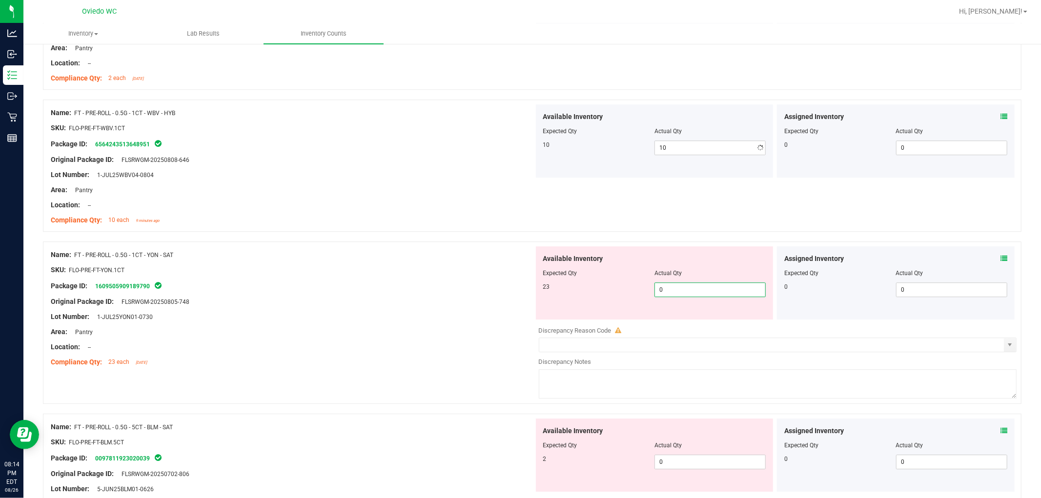
click at [556, 321] on div "Available Inventory Expected Qty Actual Qty 23 0 0" at bounding box center [775, 323] width 483 height 155
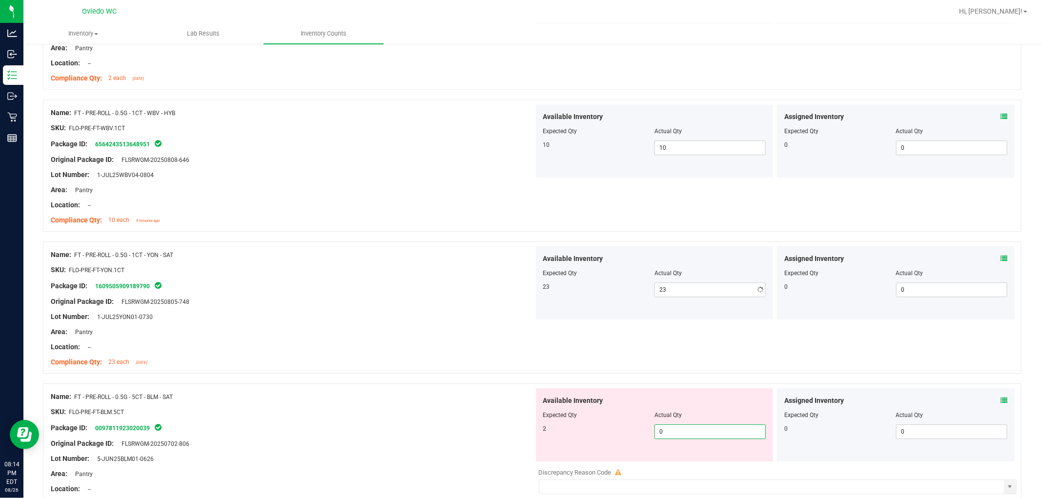
click at [556, 465] on div "Available Inventory Expected Qty Actual Qty 2 0 0" at bounding box center [775, 465] width 483 height 155
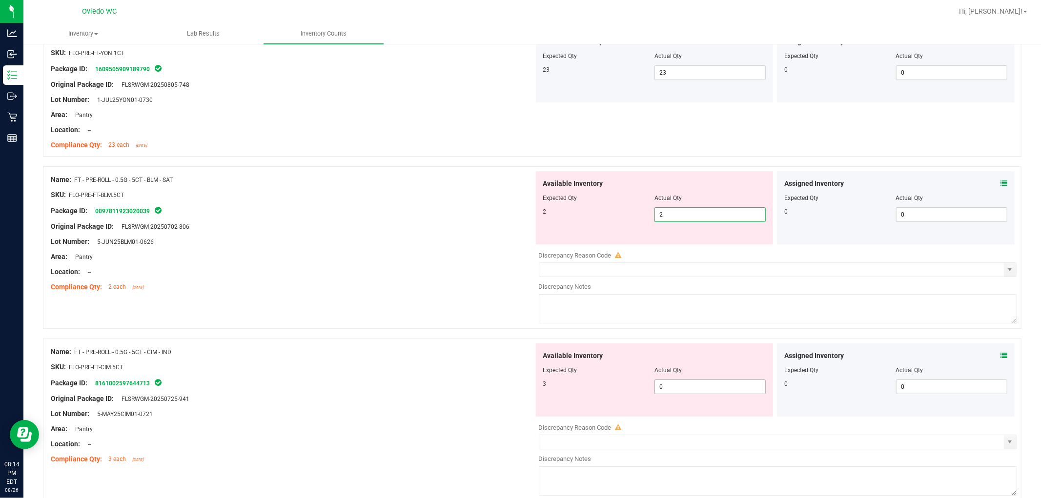
click at [556, 389] on div "Available Inventory Expected Qty Actual Qty 3 0 0" at bounding box center [775, 420] width 483 height 155
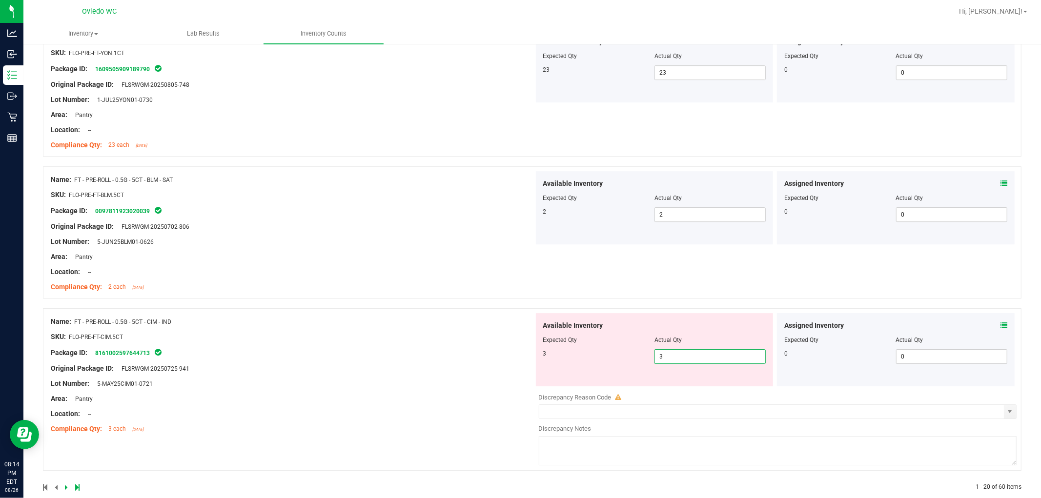
scroll to position [2534, 0]
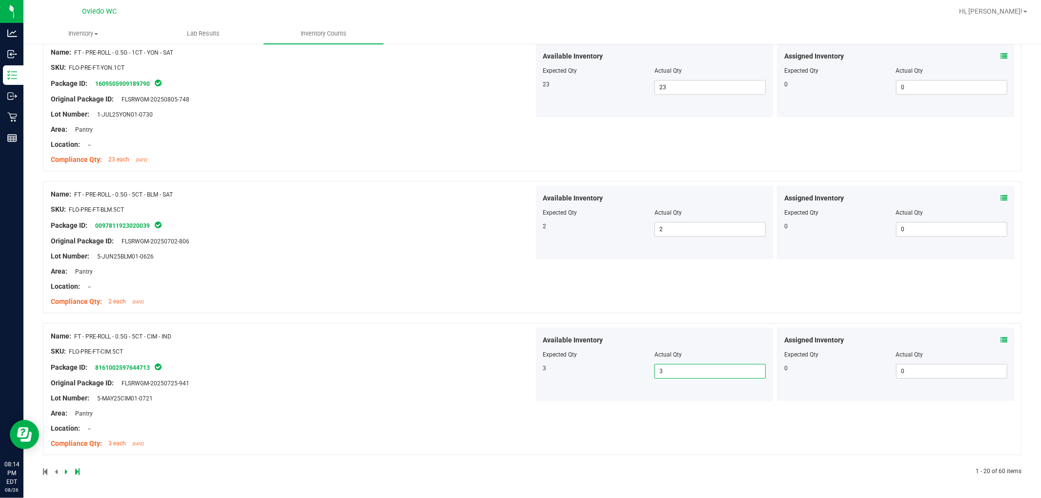
click at [523, 370] on div "Package ID: 8161002597644713" at bounding box center [292, 368] width 483 height 12
click at [67, 471] on icon at bounding box center [66, 472] width 3 height 6
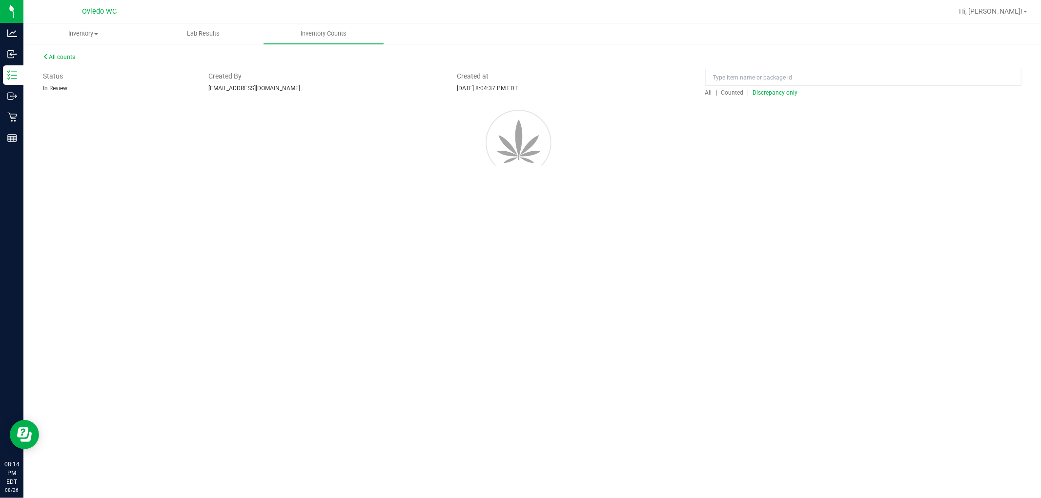
scroll to position [0, 0]
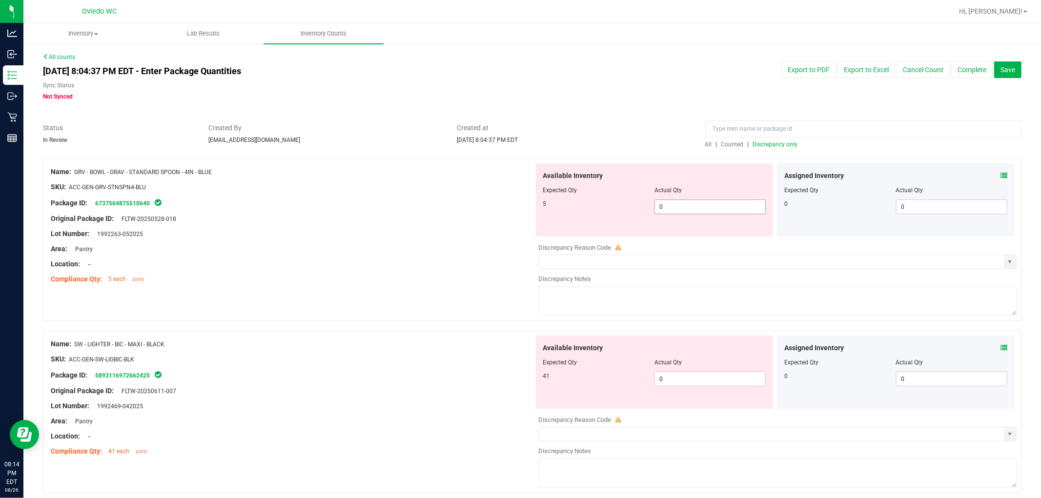
click at [556, 198] on div at bounding box center [654, 197] width 223 height 5
click at [556, 205] on span "0 0" at bounding box center [709, 207] width 111 height 15
click at [556, 381] on div "Available Inventory Expected Qty Actual Qty 41 0 0" at bounding box center [775, 413] width 483 height 155
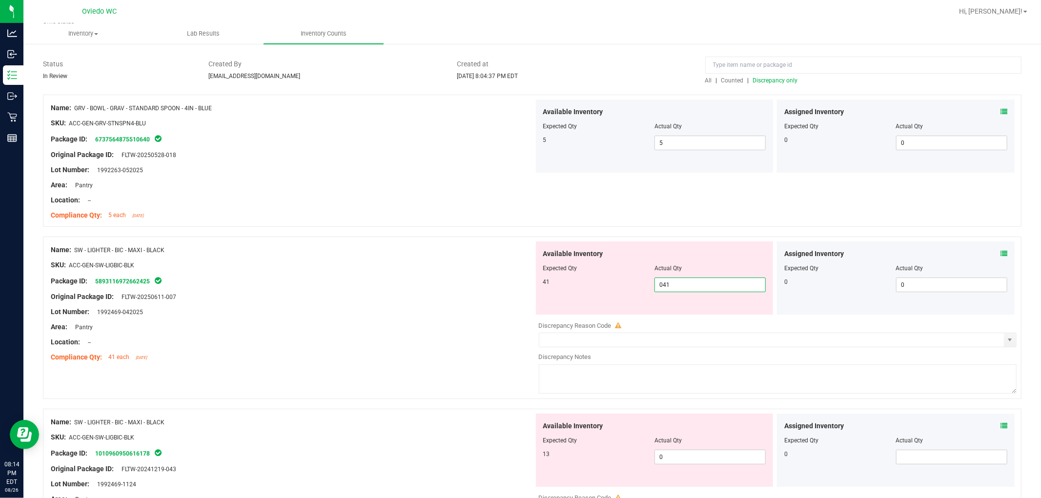
scroll to position [217, 0]
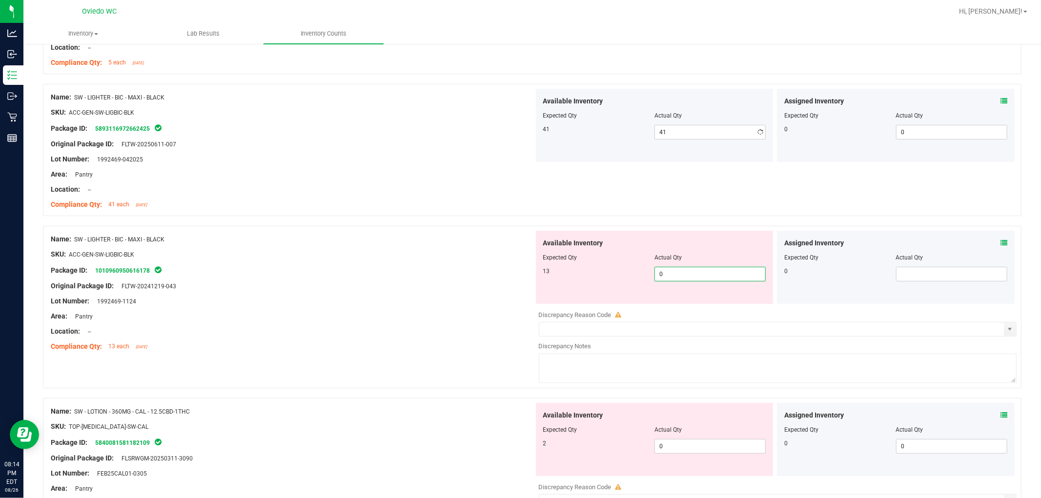
click at [556, 311] on div "Available Inventory Expected Qty Actual Qty 13 0 0" at bounding box center [775, 308] width 483 height 155
click at [556, 442] on div "Available Inventory Expected Qty Actual Qty 2 0 0" at bounding box center [655, 439] width 238 height 73
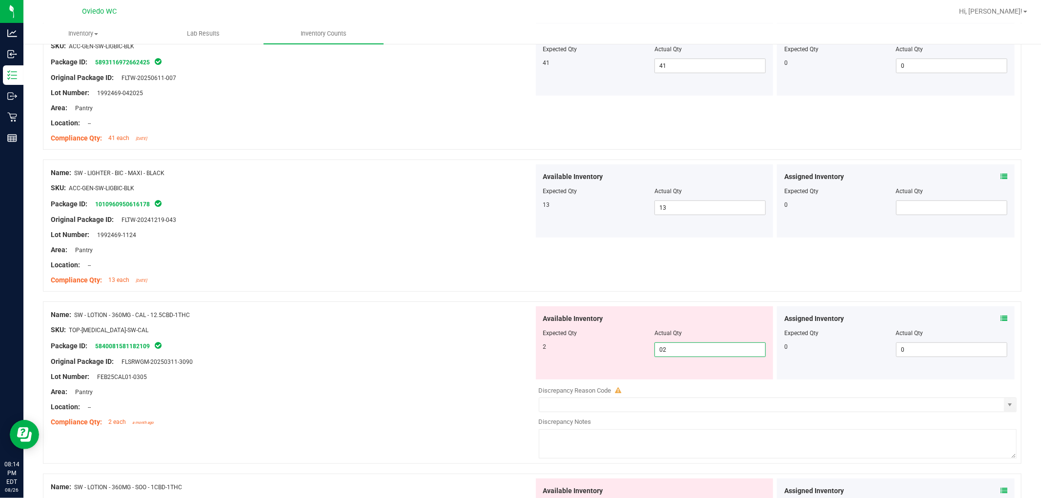
scroll to position [379, 0]
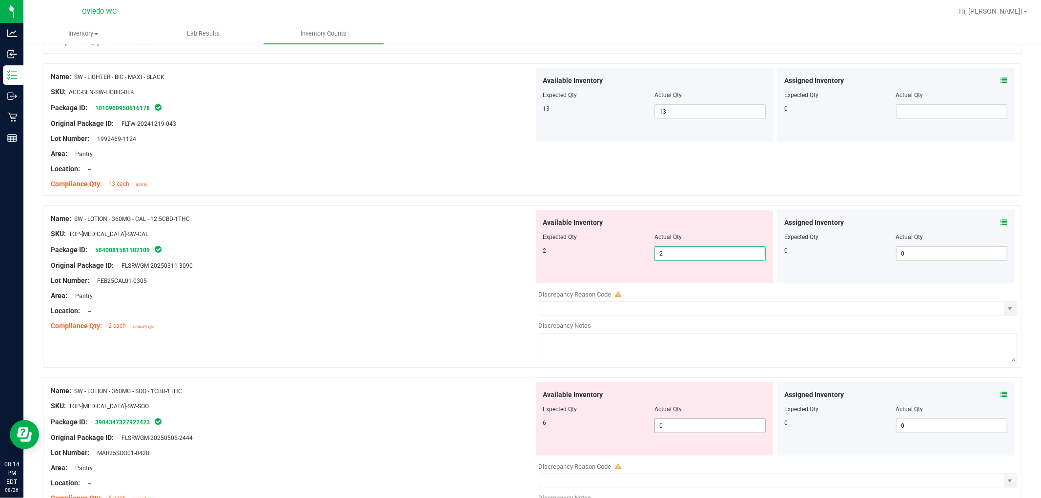
click at [556, 434] on div "Available Inventory Expected Qty Actual Qty 6 0 0" at bounding box center [775, 460] width 483 height 155
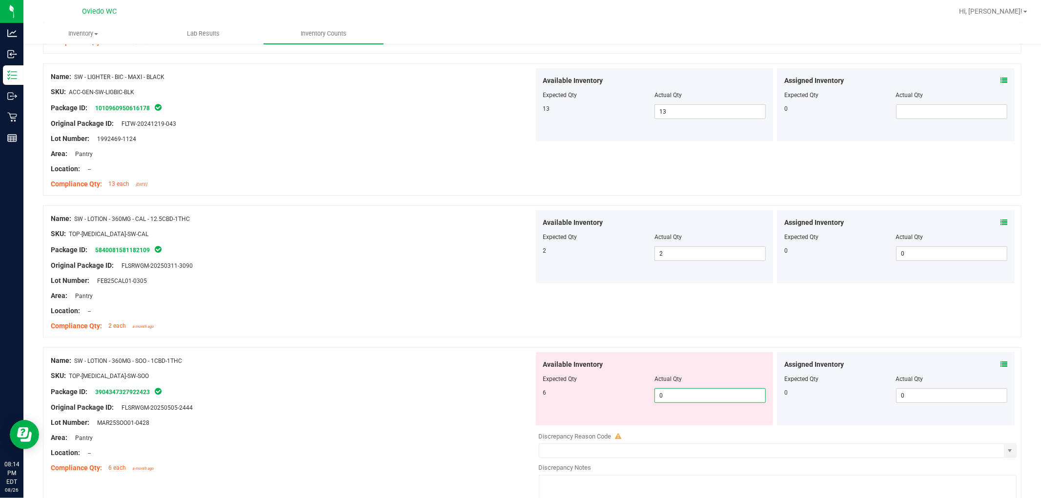
click at [556, 398] on span "0 0" at bounding box center [709, 395] width 111 height 15
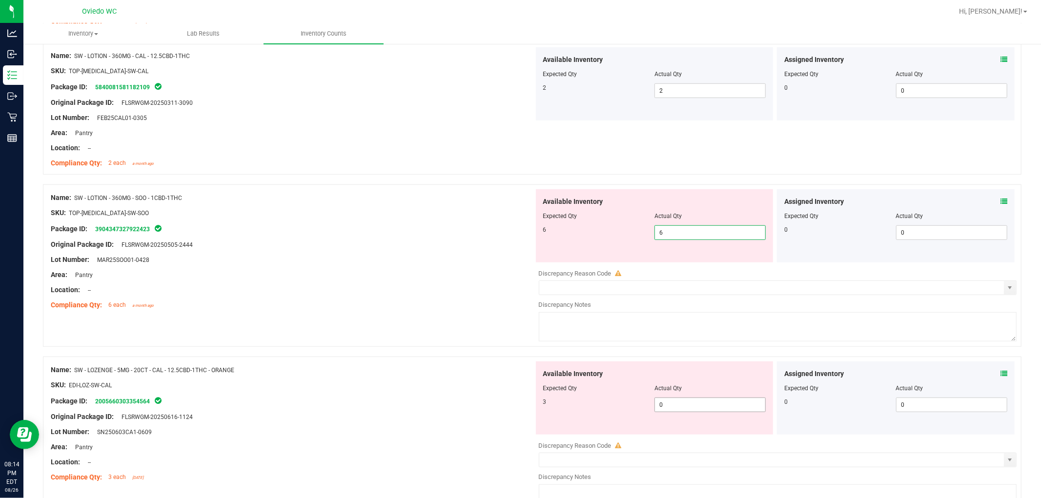
click at [556, 404] on div "Available Inventory Expected Qty Actual Qty 3 0 0" at bounding box center [655, 398] width 238 height 73
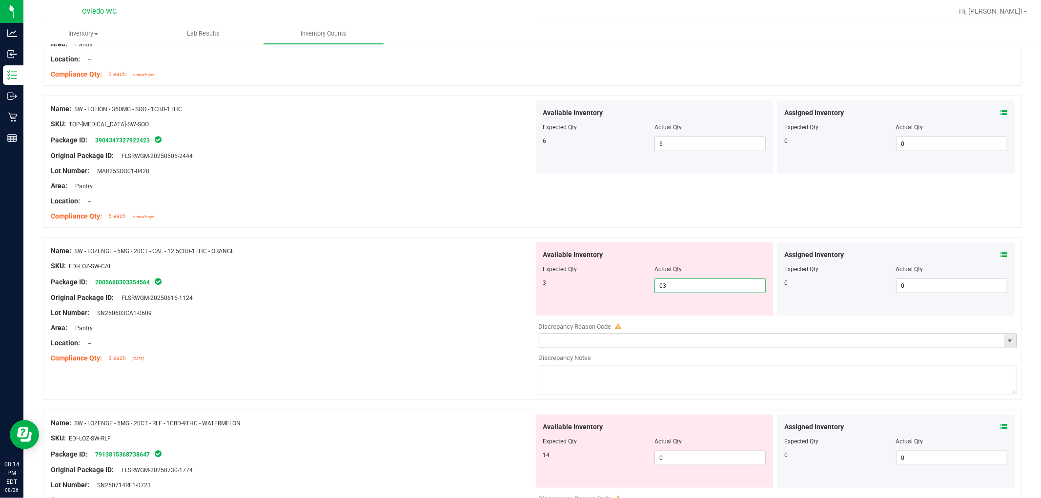
scroll to position [759, 0]
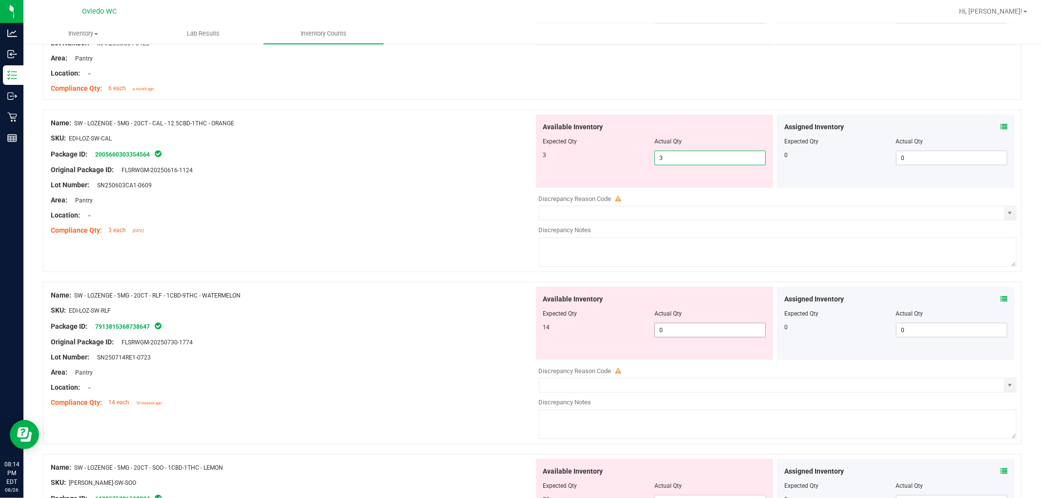
click at [556, 335] on div "Available Inventory Expected Qty Actual Qty 14 0 0" at bounding box center [775, 364] width 483 height 155
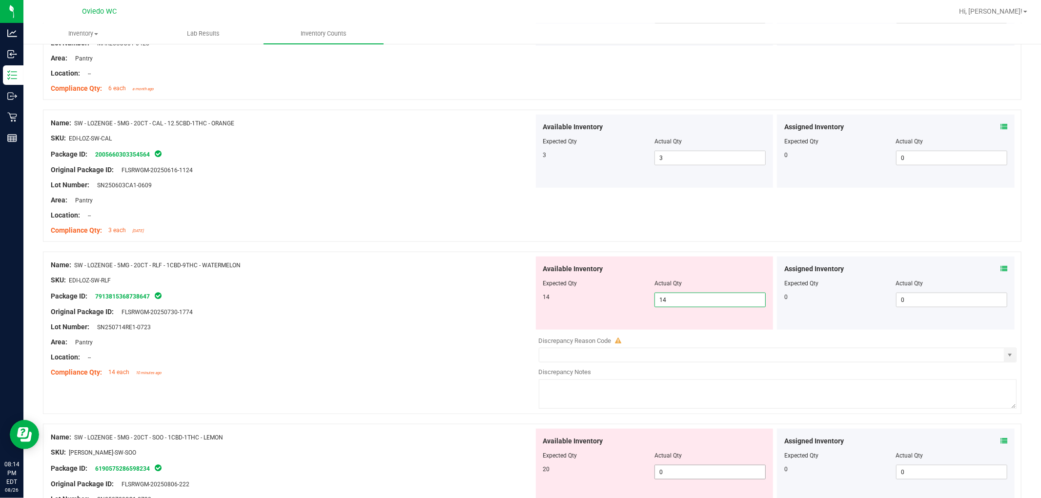
click at [556, 474] on div "Available Inventory Expected Qty Actual Qty 20 0 0" at bounding box center [775, 506] width 483 height 155
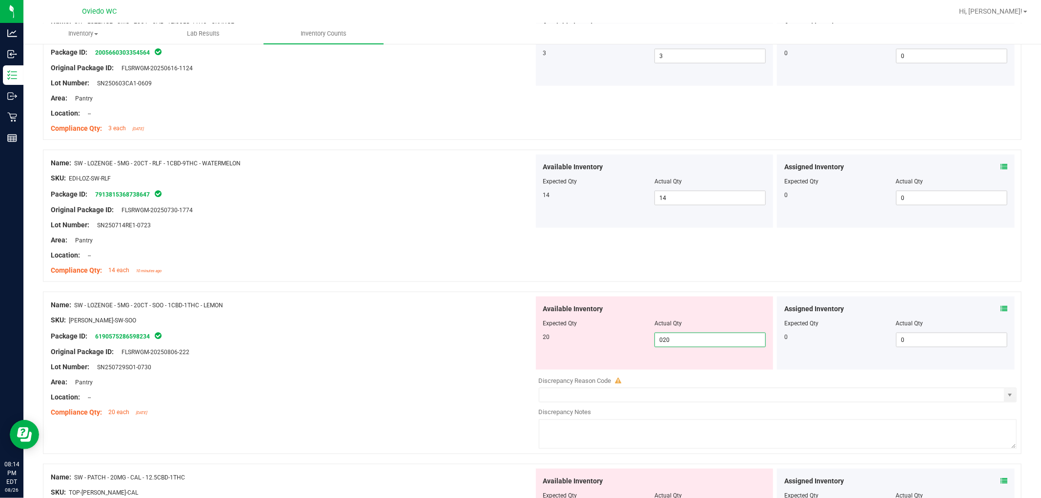
scroll to position [976, 0]
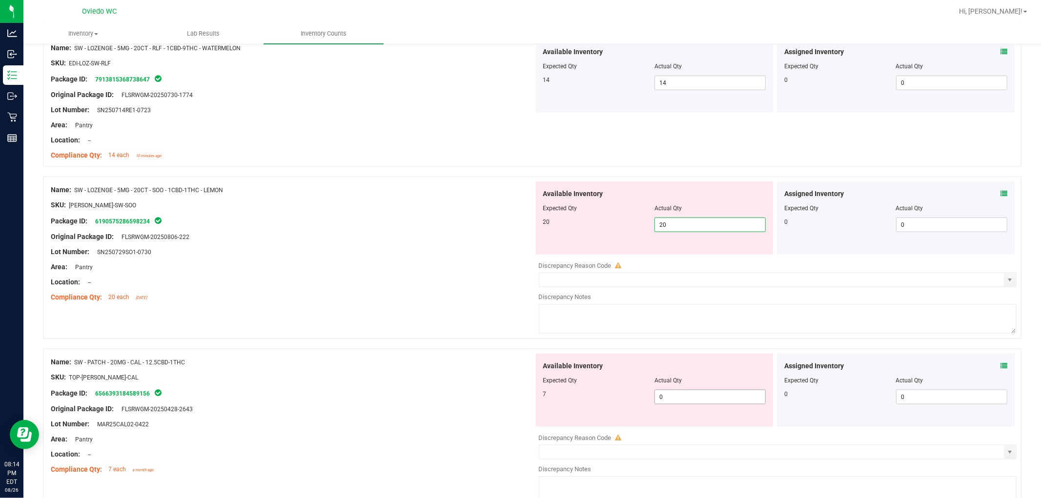
click at [556, 398] on div "Available Inventory Expected Qty Actual Qty 7 0 0" at bounding box center [775, 431] width 483 height 155
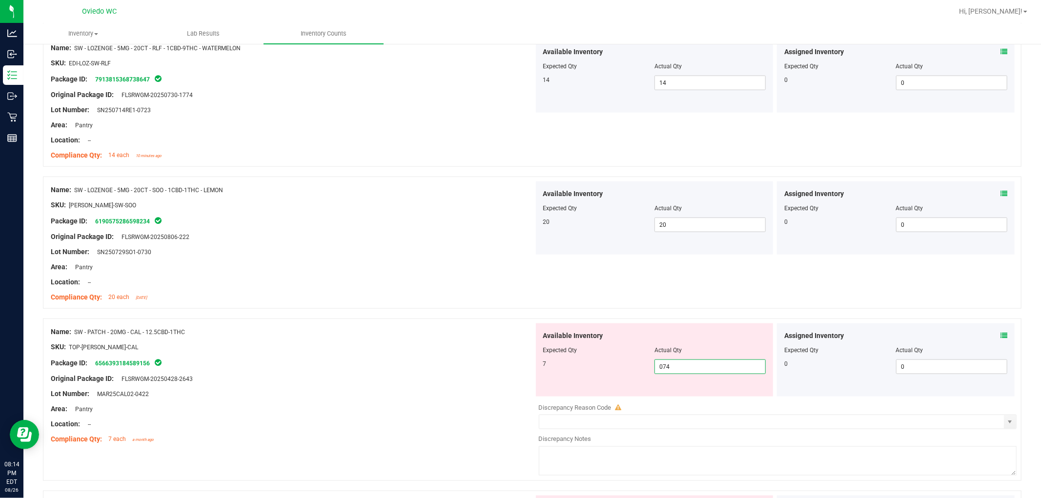
scroll to position [1192, 0]
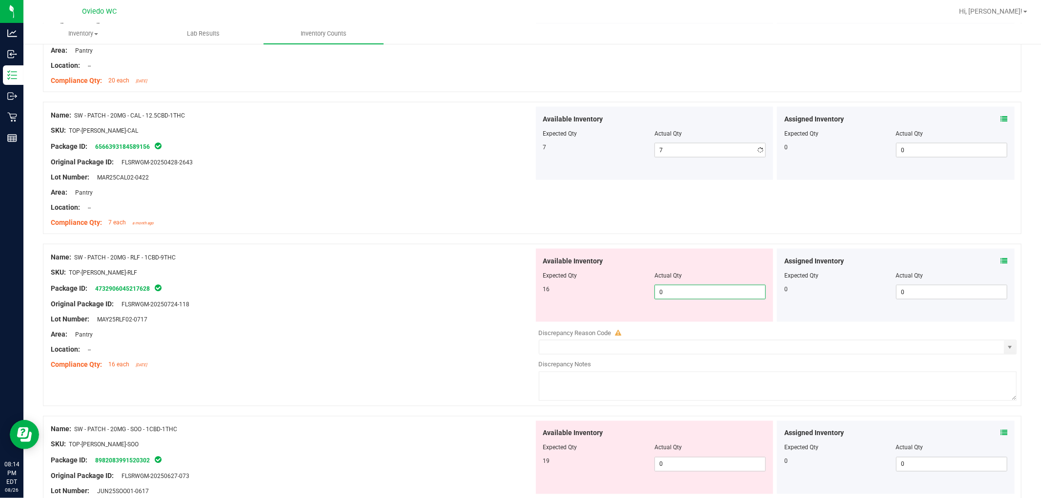
click at [556, 324] on div "Available Inventory Expected Qty Actual Qty 16 0 0" at bounding box center [775, 326] width 483 height 155
click at [556, 466] on div "Available Inventory Expected Qty Actual Qty 19 0 0" at bounding box center [775, 498] width 483 height 155
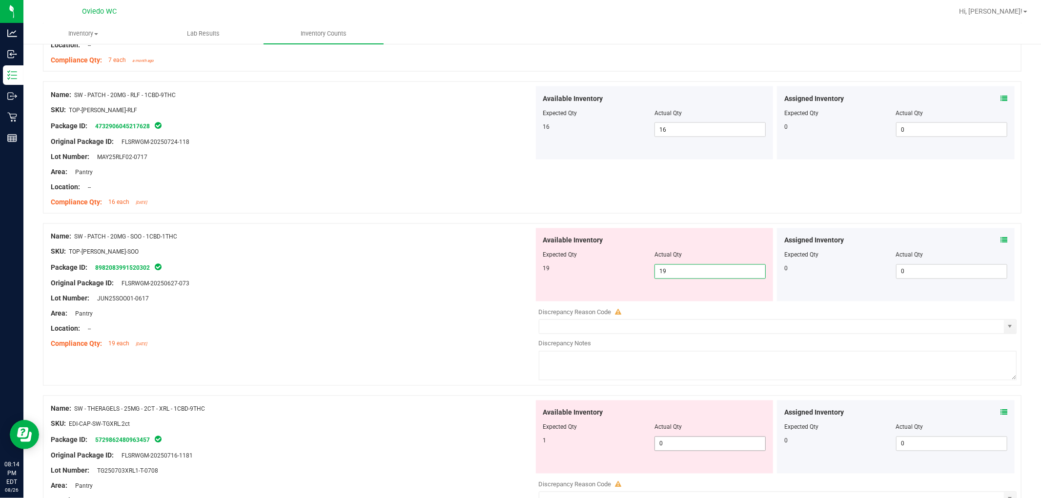
click at [556, 439] on div "Available Inventory Expected Qty Actual Qty 1 0 0" at bounding box center [655, 437] width 238 height 73
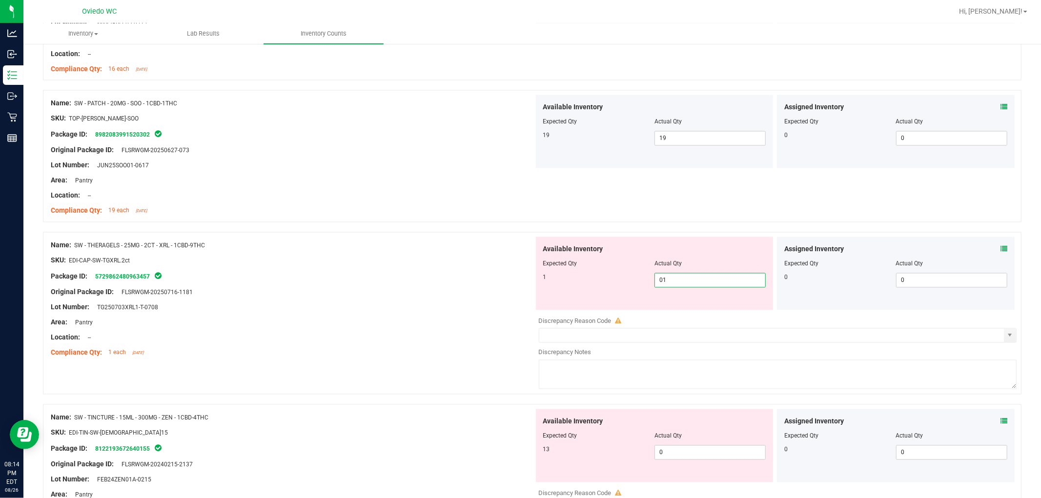
scroll to position [1572, 0]
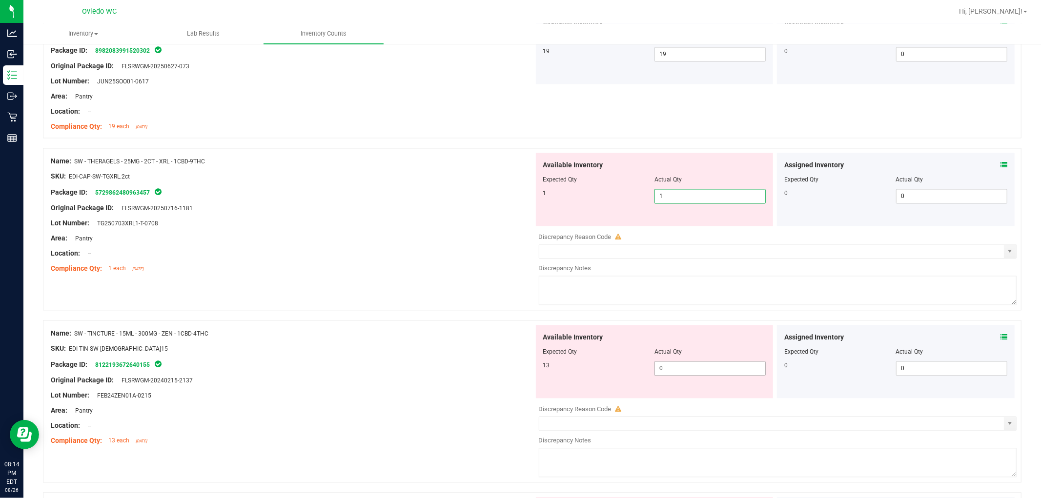
click at [556, 369] on div "Available Inventory Expected Qty Actual Qty 13 0 0" at bounding box center [775, 402] width 483 height 155
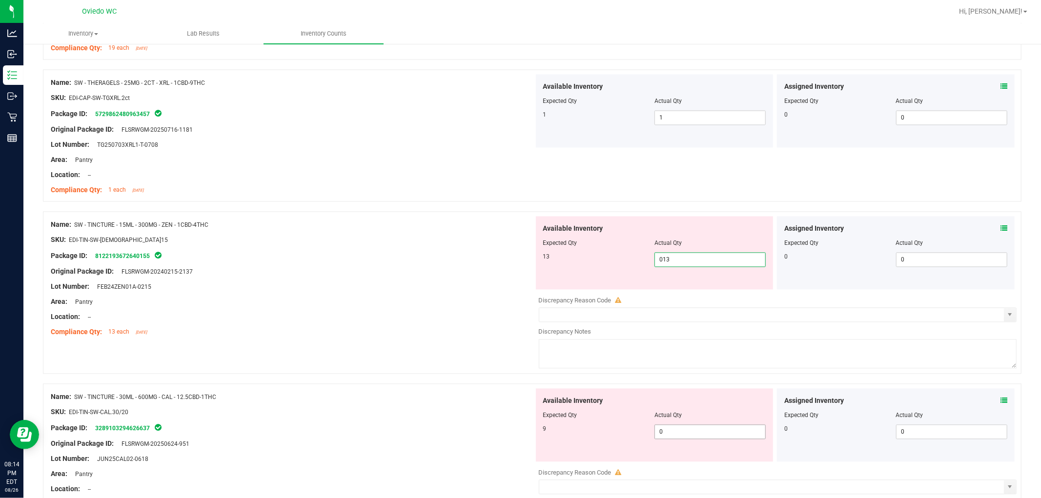
scroll to position [1734, 0]
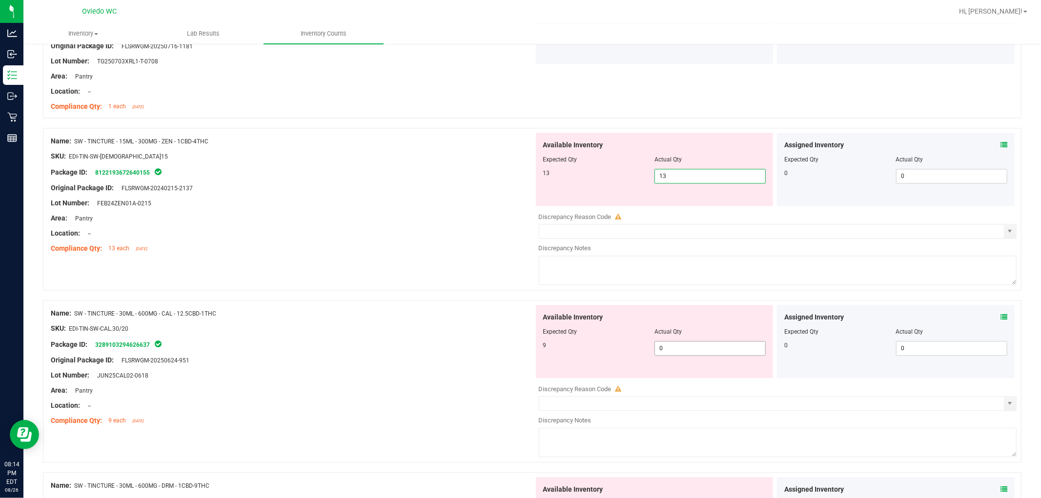
click at [556, 351] on div "Available Inventory Expected Qty Actual Qty 9 0 0" at bounding box center [775, 382] width 483 height 155
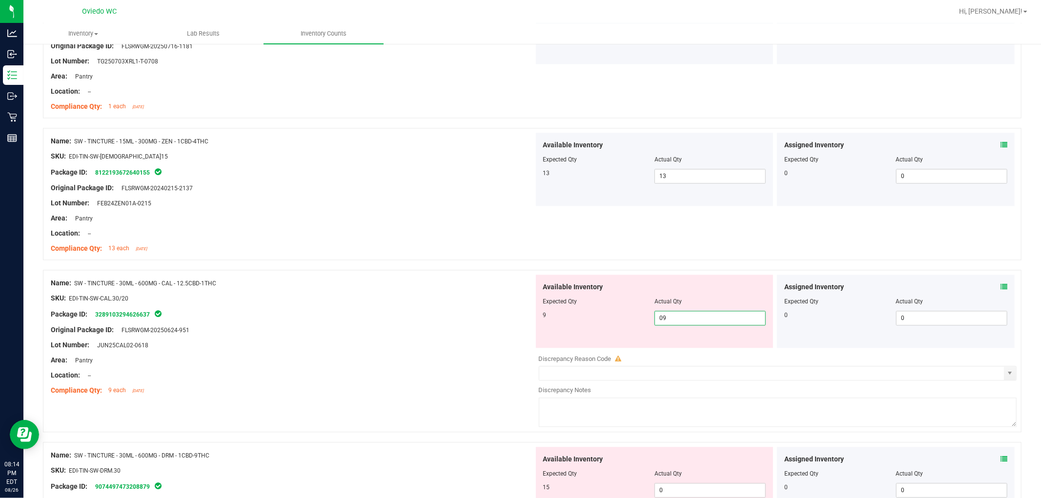
scroll to position [1897, 0]
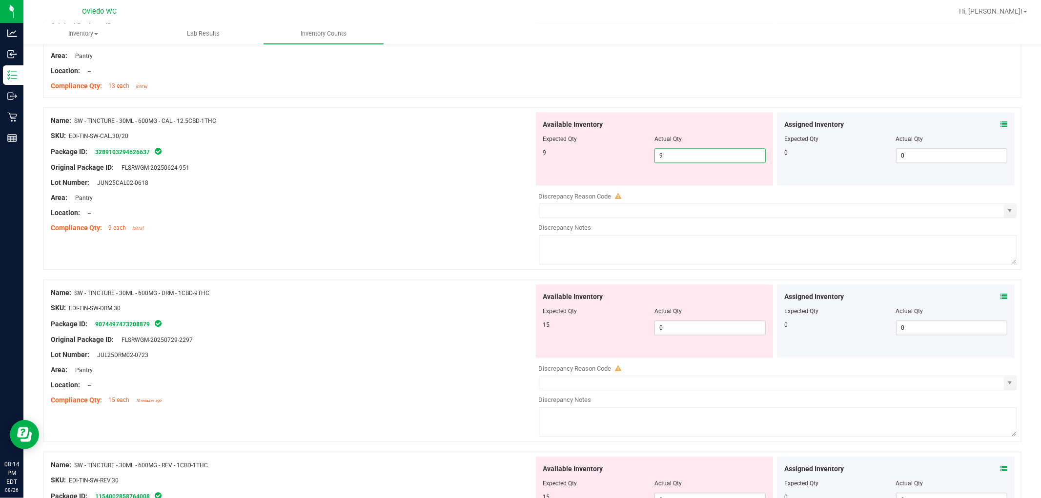
click at [556, 338] on div "Available Inventory Expected Qty Actual Qty 15 0 0" at bounding box center [775, 361] width 483 height 155
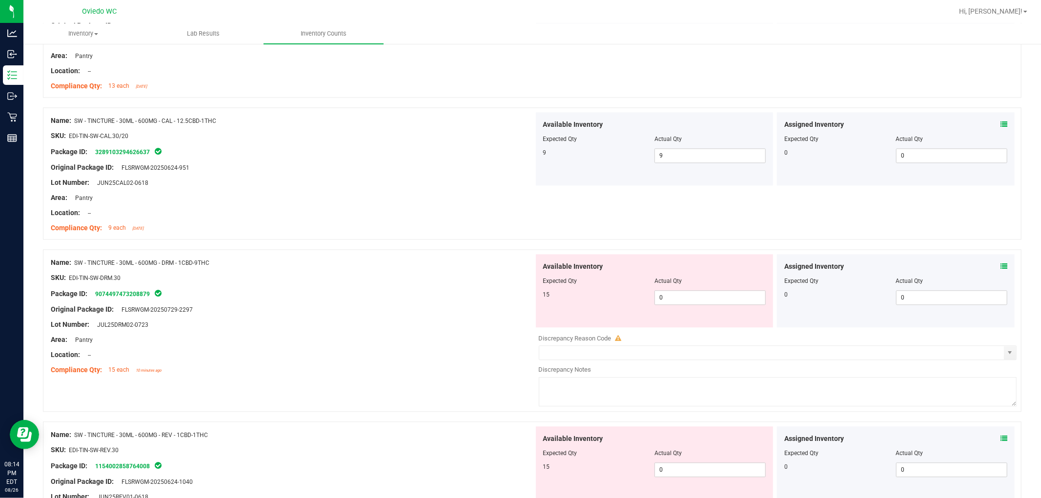
click at [556, 307] on div "Available Inventory Expected Qty Actual Qty 15 0 0" at bounding box center [655, 290] width 238 height 73
click at [556, 294] on span "0 0" at bounding box center [709, 297] width 111 height 15
drag, startPoint x: 604, startPoint y: 433, endPoint x: 623, endPoint y: 453, distance: 27.3
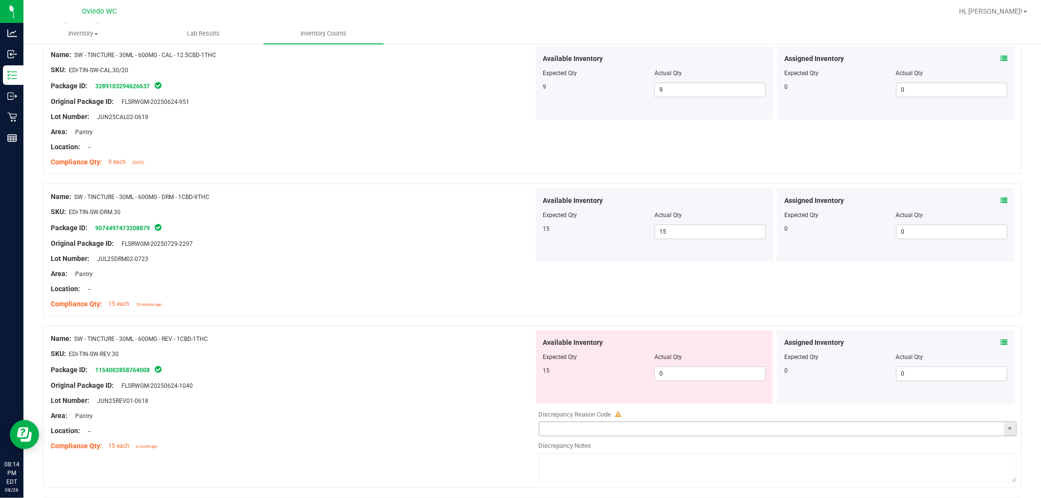
scroll to position [2006, 0]
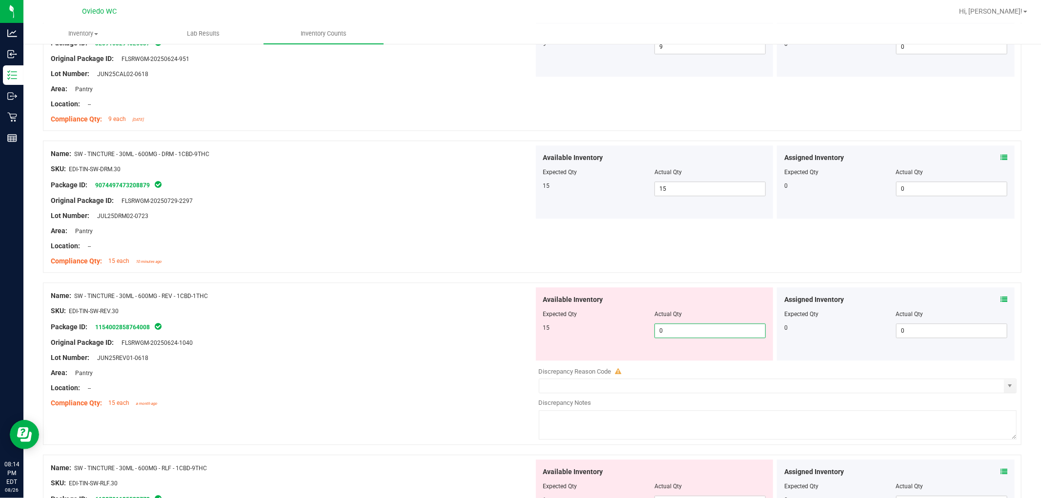
click at [556, 328] on span "0 0" at bounding box center [709, 330] width 111 height 15
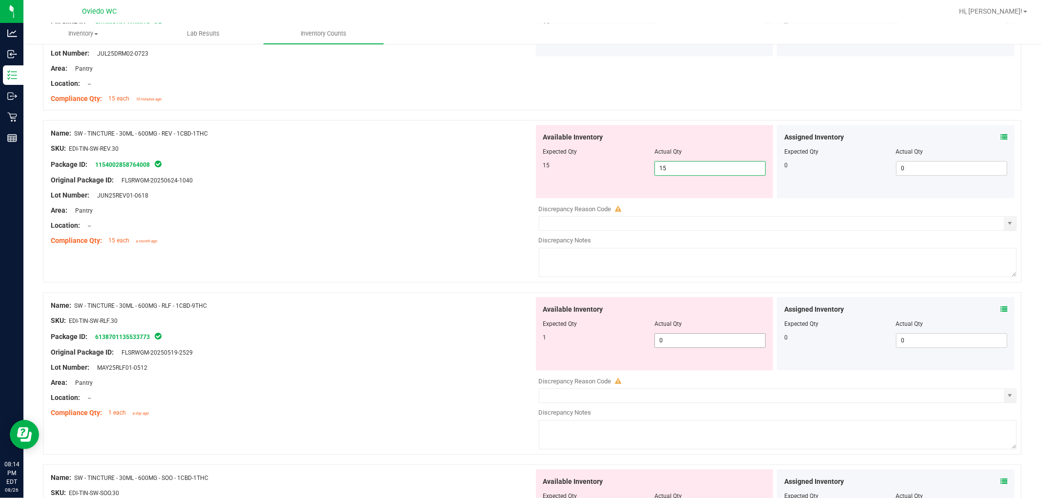
click at [556, 340] on div "Available Inventory Expected Qty Actual Qty 1 0 0" at bounding box center [655, 333] width 238 height 73
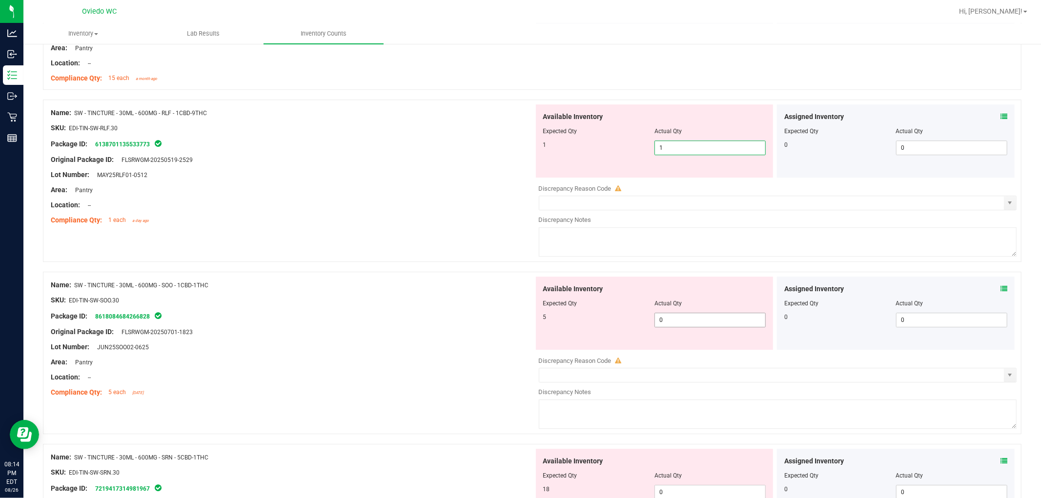
click at [556, 320] on div "Available Inventory Expected Qty Actual Qty 5 0 0" at bounding box center [775, 354] width 483 height 155
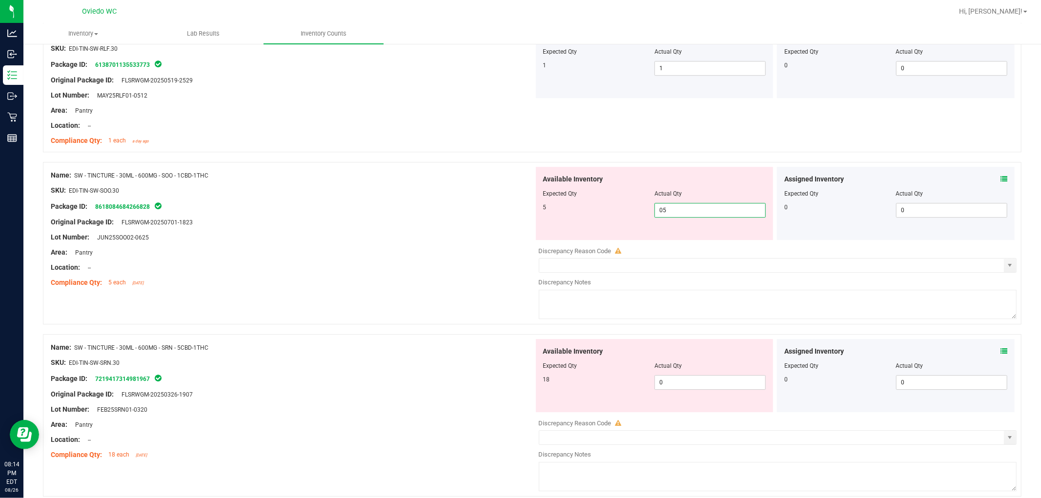
scroll to position [2548, 0]
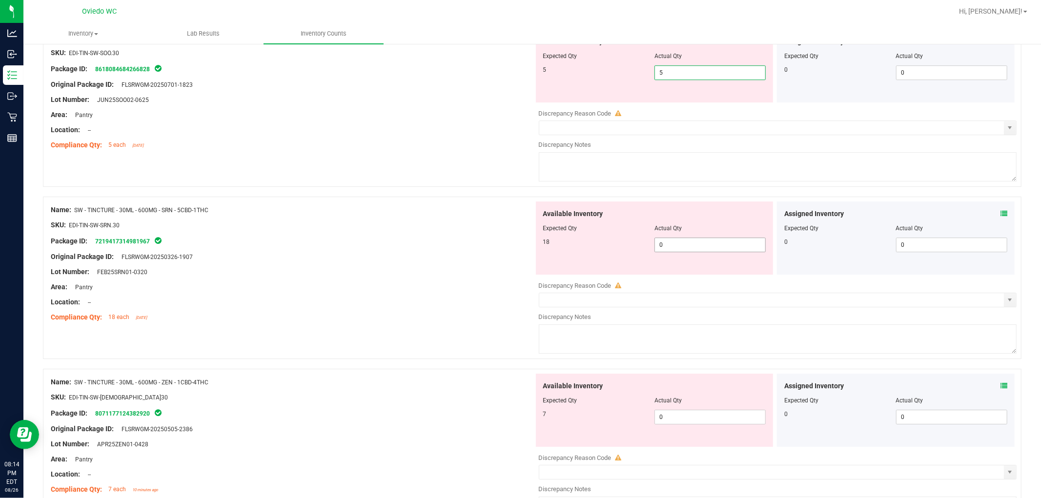
click at [556, 243] on div "Available Inventory Expected Qty Actual Qty 18 0 0" at bounding box center [655, 237] width 238 height 73
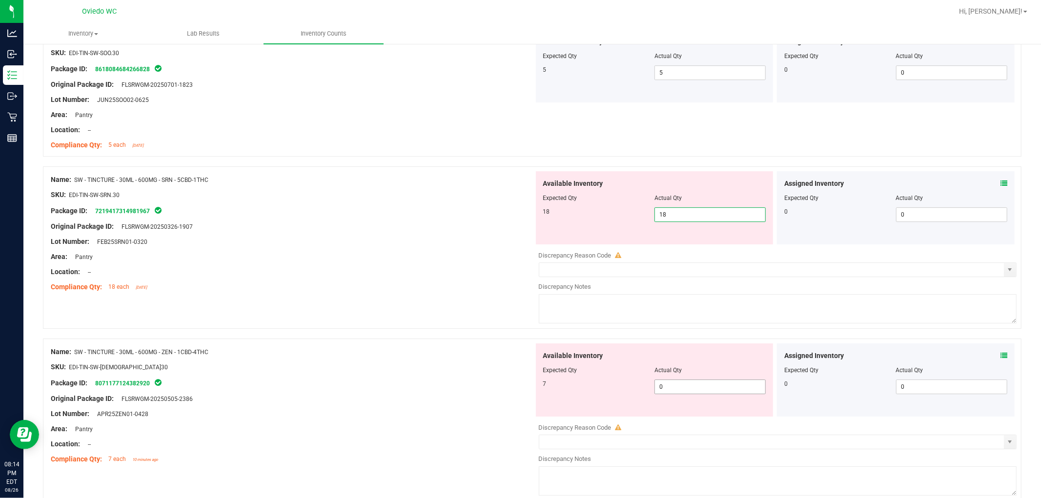
click at [556, 385] on div "Available Inventory Expected Qty Actual Qty 7 0 0" at bounding box center [655, 379] width 238 height 73
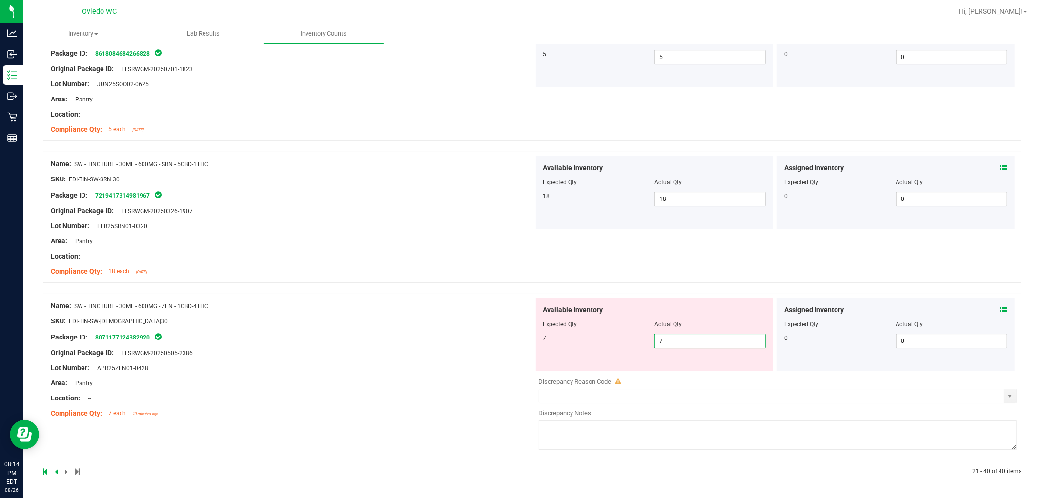
click at [494, 377] on div "Name: SW - TINCTURE - 30ML - 600MG - ZEN - 1CBD-4THC SKU: EDI-TIN-SW-[DEMOGRAPH…" at bounding box center [292, 360] width 483 height 124
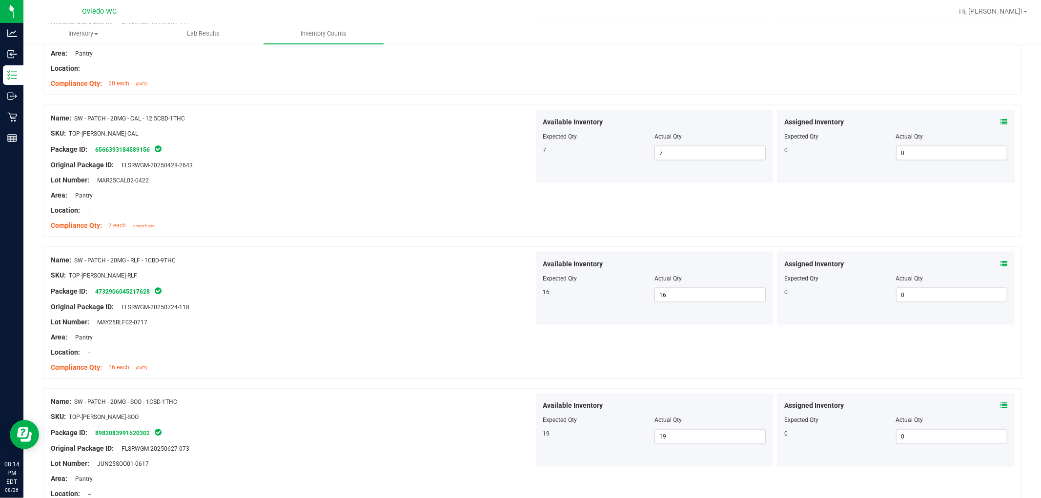
scroll to position [0, 0]
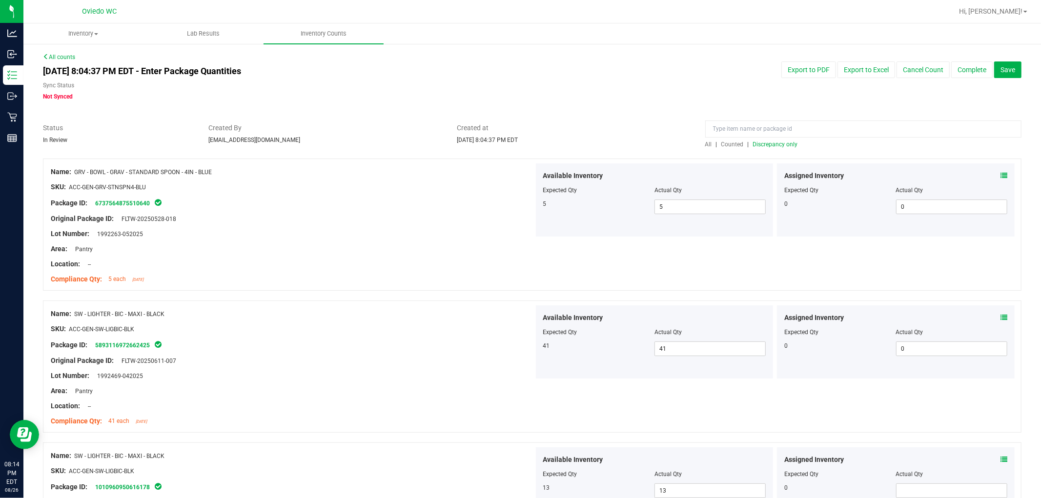
click at [556, 145] on span "All" at bounding box center [708, 144] width 7 height 7
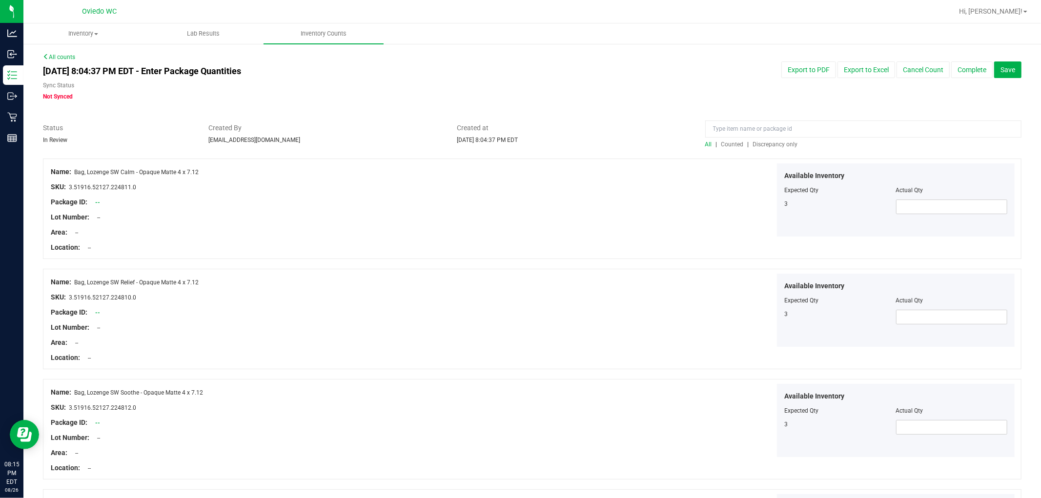
click at [556, 143] on span "Discrepancy only" at bounding box center [775, 144] width 45 height 7
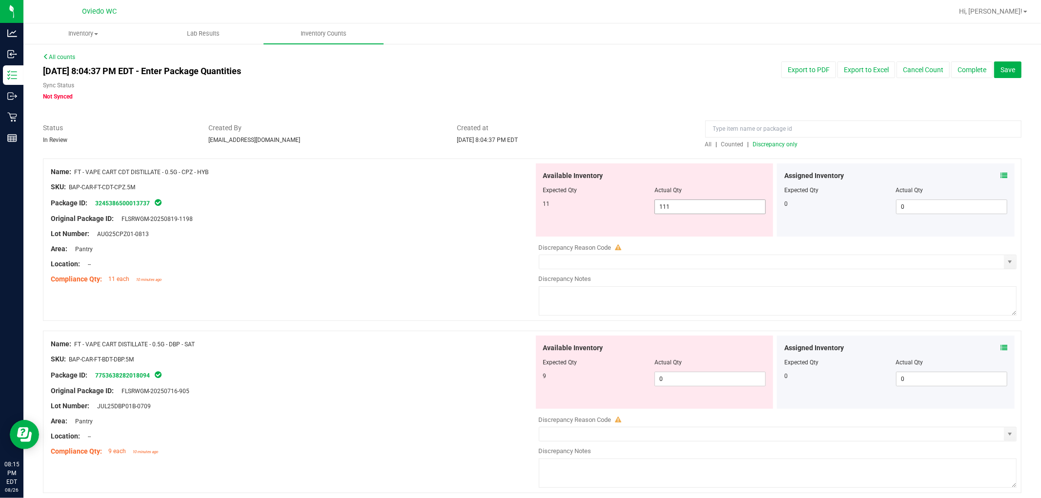
click at [556, 205] on span "111 111" at bounding box center [709, 207] width 111 height 15
click at [556, 205] on input "111" at bounding box center [710, 207] width 110 height 14
click at [556, 378] on div "Available Inventory Expected Qty Actual Qty 9 0 0" at bounding box center [655, 372] width 238 height 73
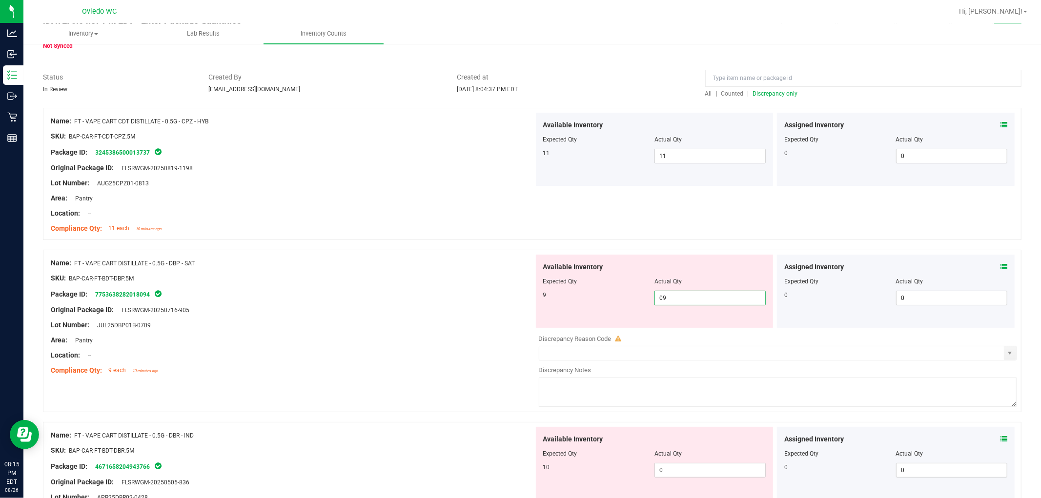
scroll to position [108, 0]
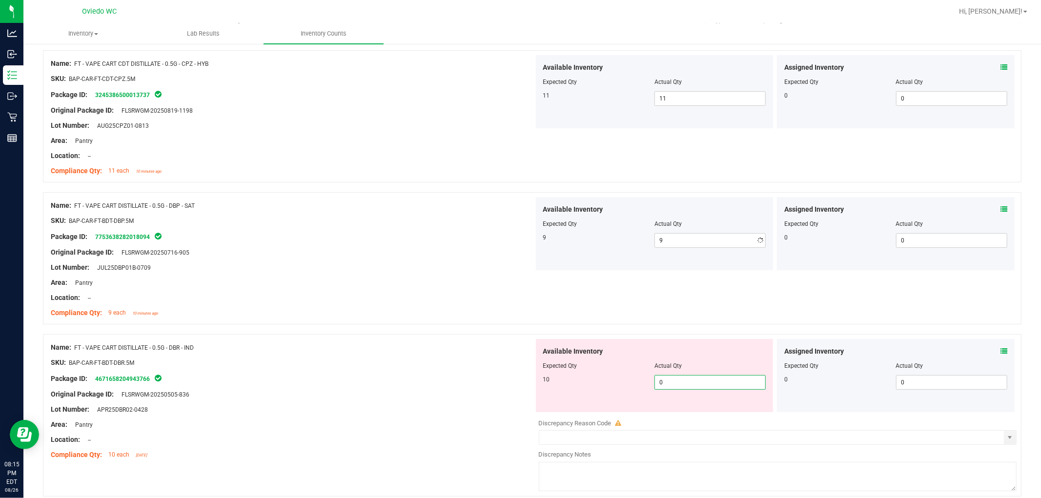
click at [556, 406] on div "Available Inventory Expected Qty Actual Qty 10 0 0" at bounding box center [655, 375] width 238 height 73
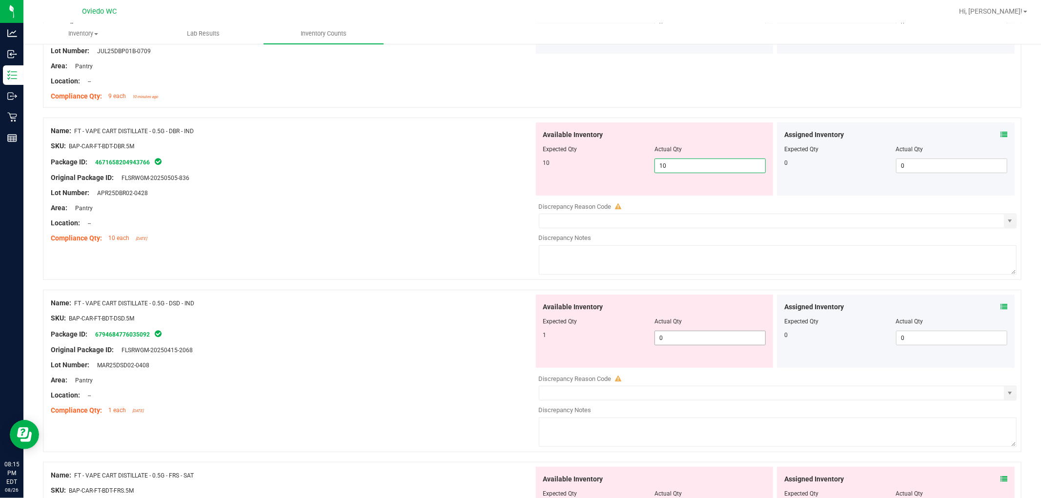
click at [556, 335] on div "Available Inventory Expected Qty Actual Qty 1 0 0" at bounding box center [655, 331] width 238 height 73
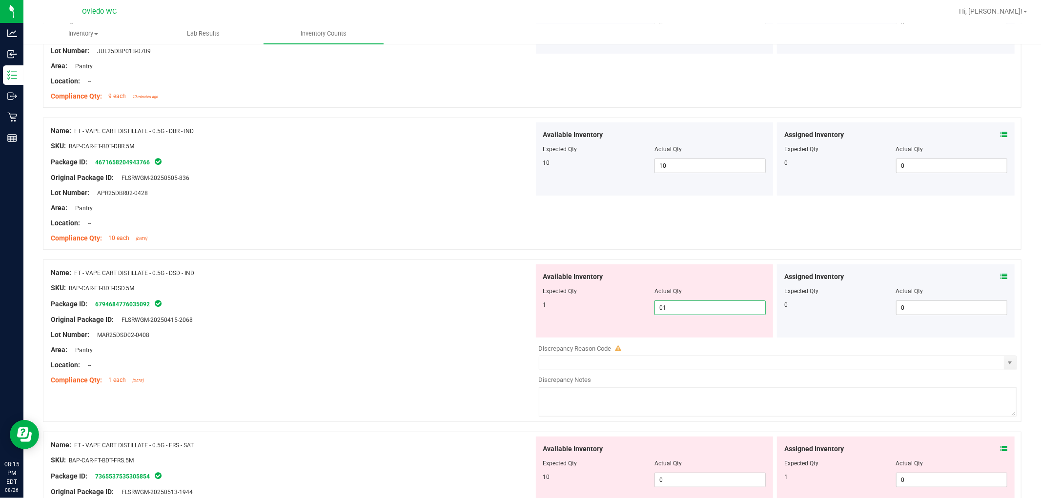
scroll to position [542, 0]
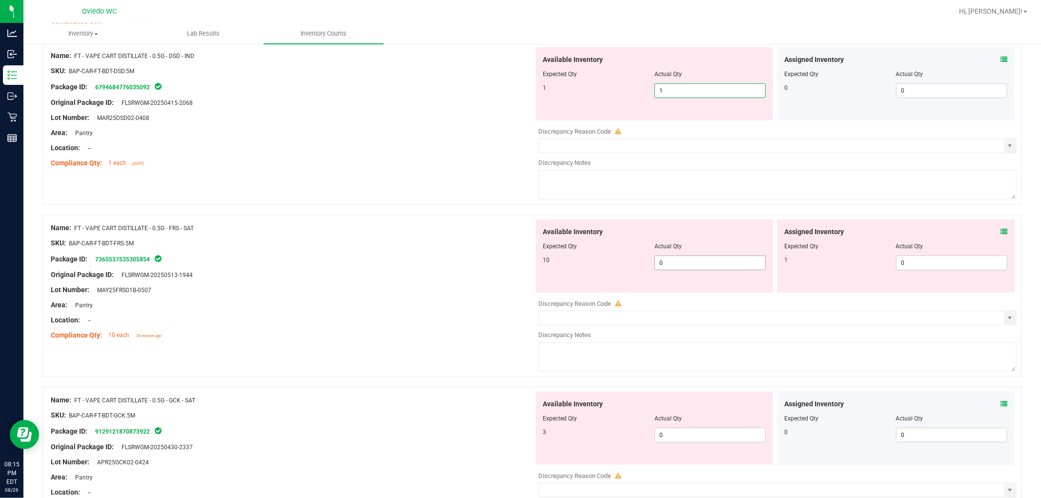
click at [556, 256] on div "Available Inventory Expected Qty Actual Qty 10 0 0" at bounding box center [655, 256] width 238 height 73
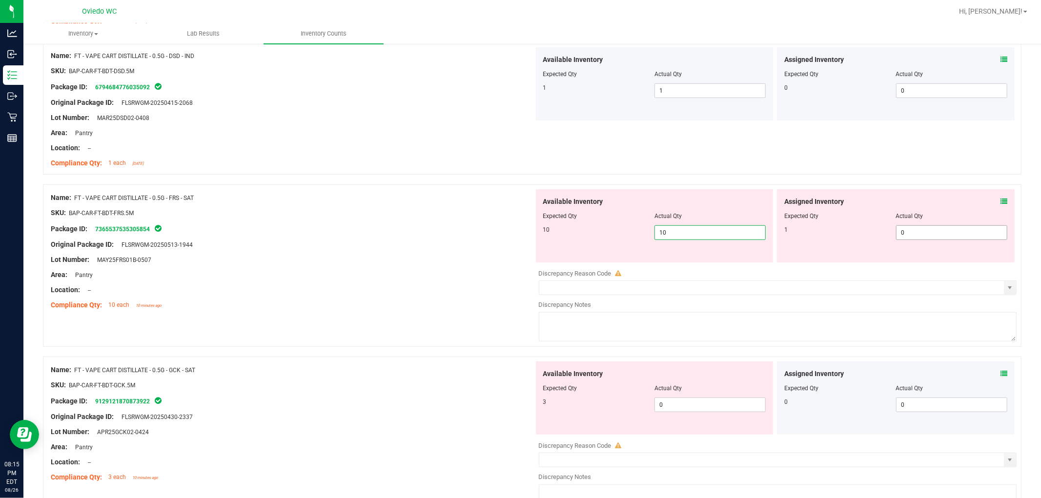
click at [556, 230] on span "0 0" at bounding box center [951, 232] width 111 height 15
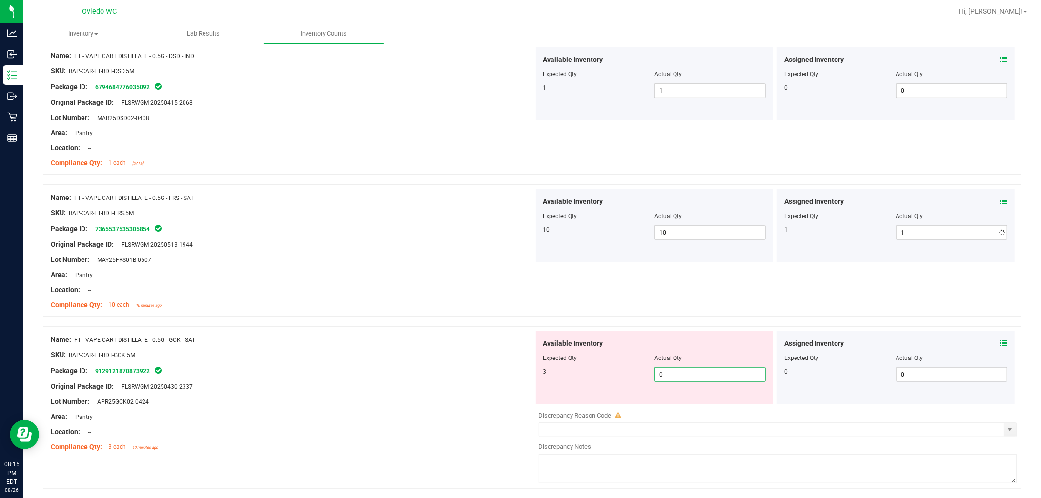
click at [556, 409] on div "Available Inventory Expected Qty Actual Qty 3 0 0" at bounding box center [775, 408] width 483 height 155
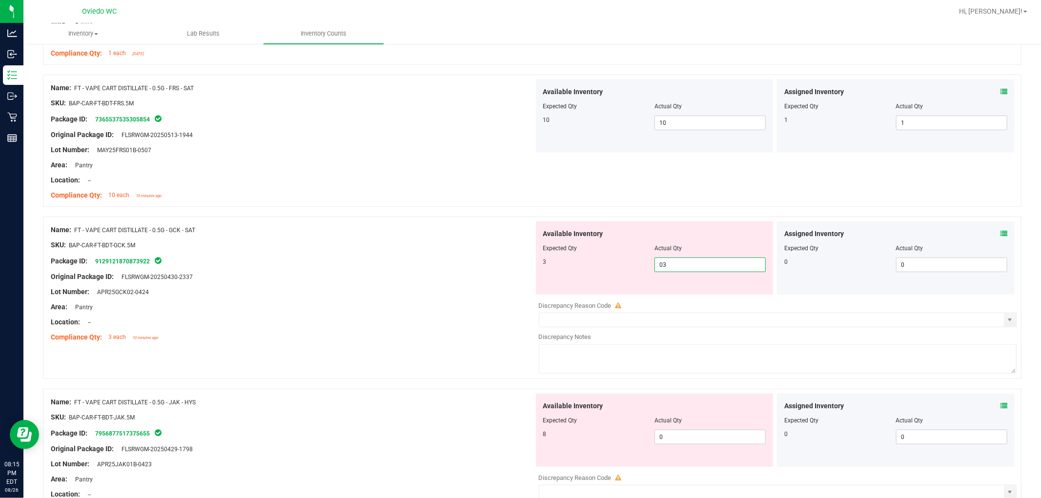
scroll to position [759, 0]
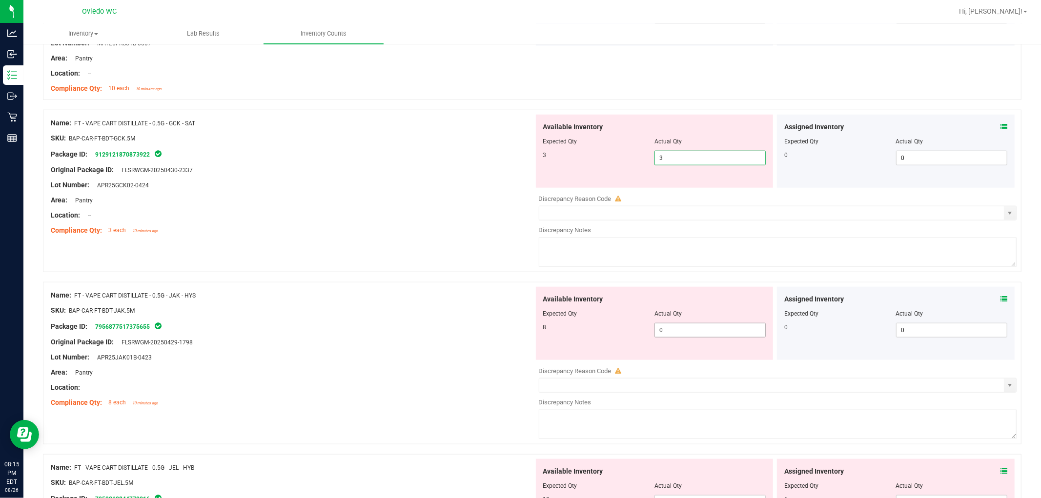
click at [556, 328] on div "Available Inventory Expected Qty Actual Qty 8 0 0" at bounding box center [655, 323] width 238 height 73
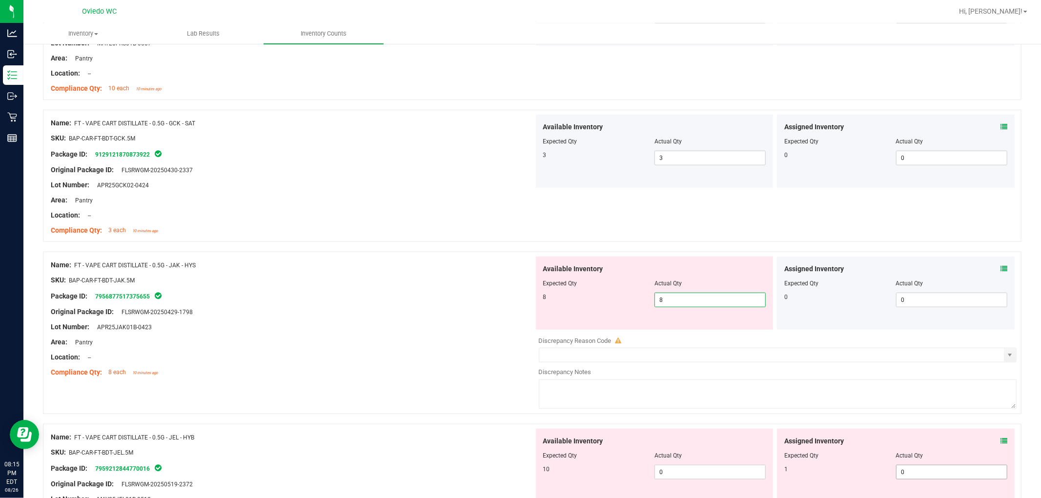
click at [556, 477] on div "Available Inventory Expected Qty Actual Qty 10 0 0" at bounding box center [775, 506] width 483 height 155
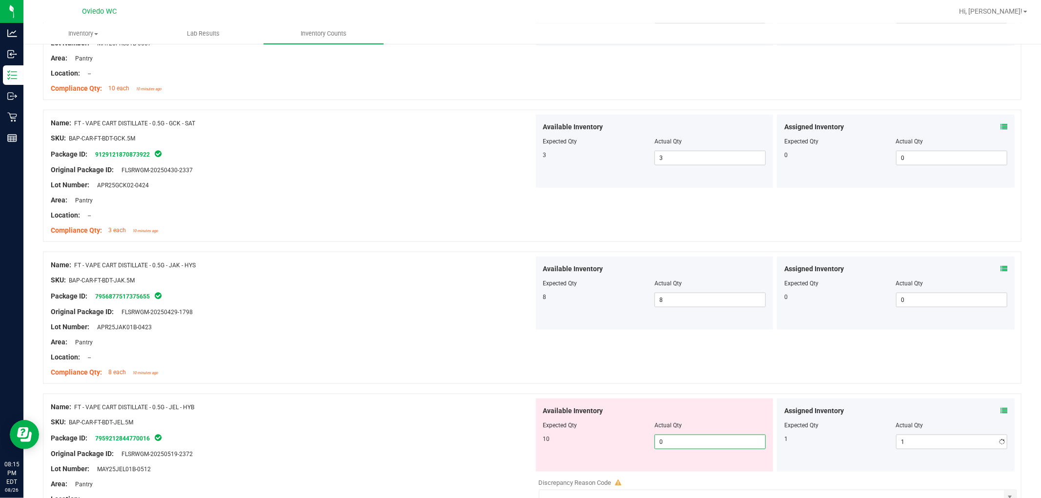
click at [556, 435] on span "0 0" at bounding box center [709, 442] width 111 height 15
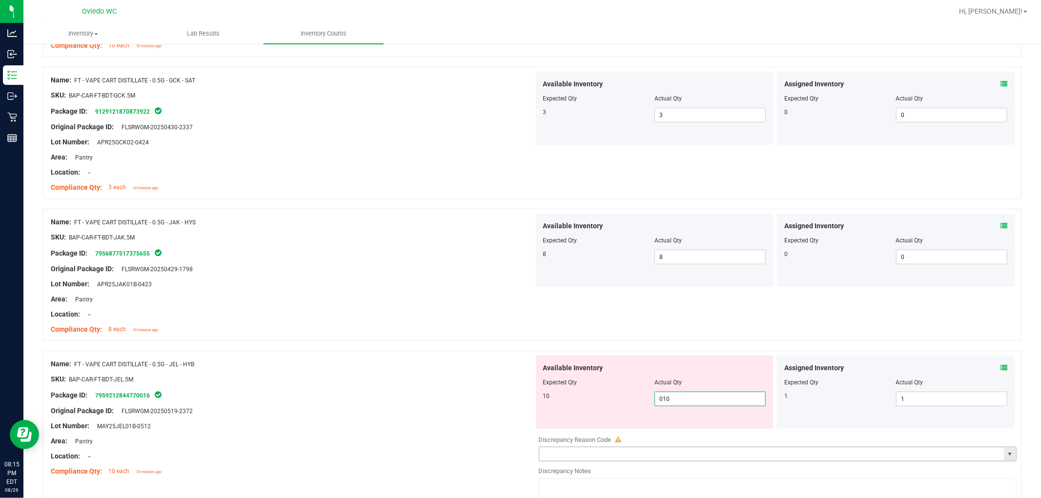
scroll to position [921, 0]
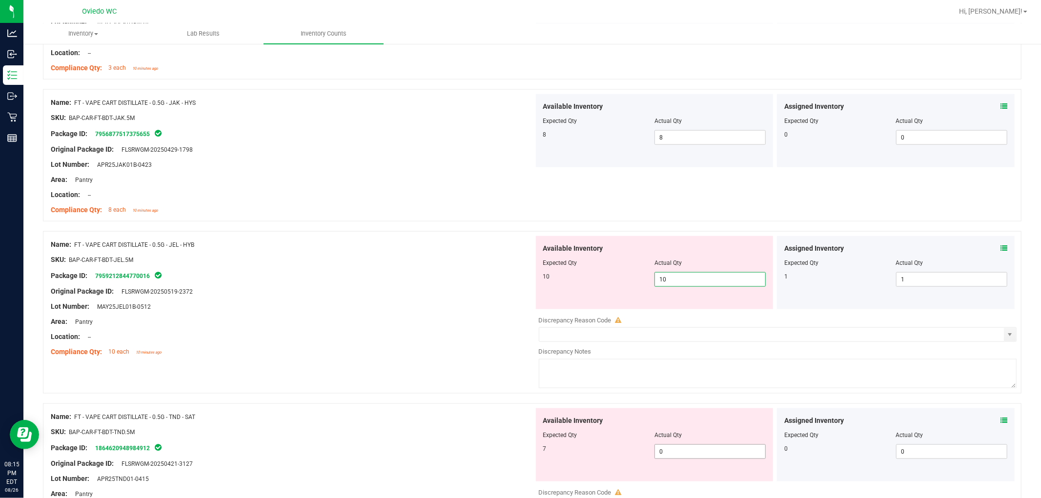
click at [556, 457] on div "Available Inventory Expected Qty Actual Qty 7 0 0" at bounding box center [775, 485] width 483 height 155
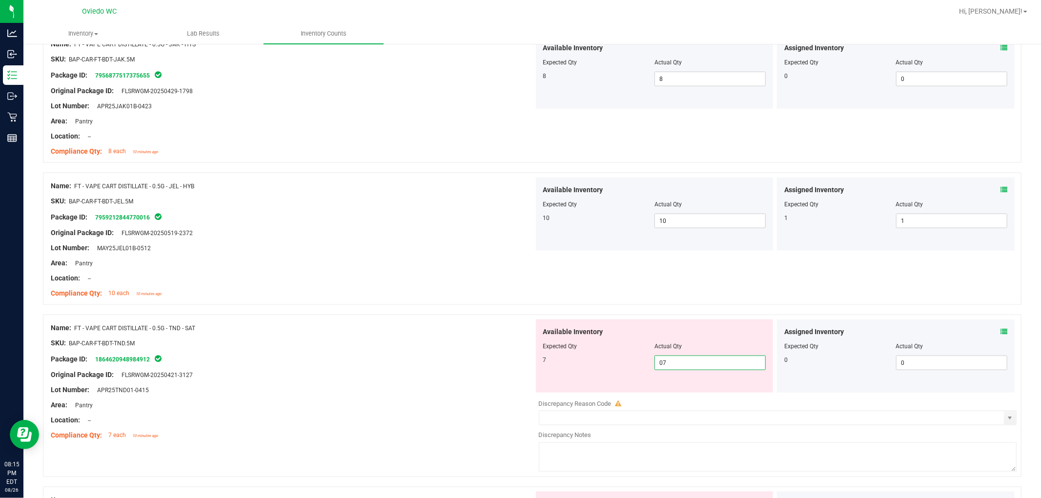
scroll to position [1084, 0]
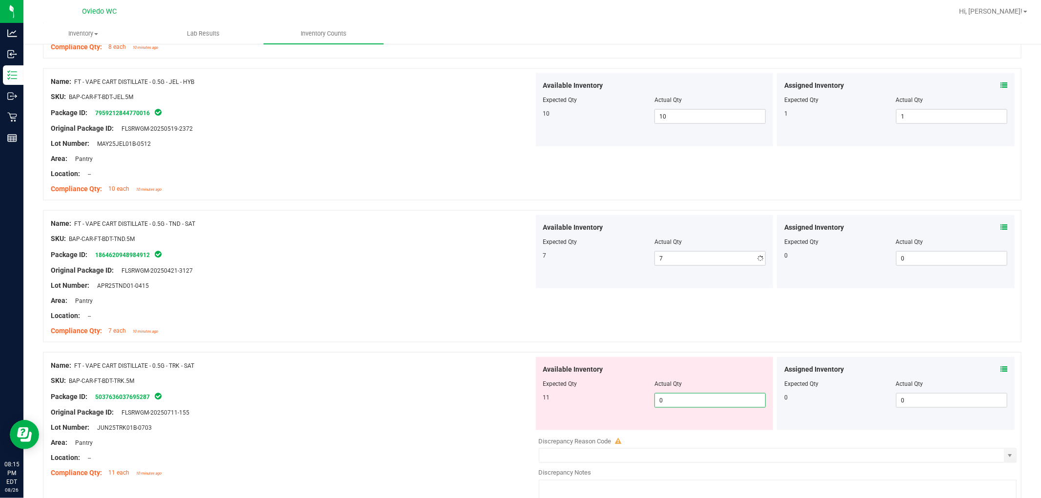
click at [556, 437] on div "Available Inventory Expected Qty Actual Qty 11 0 0" at bounding box center [775, 434] width 483 height 155
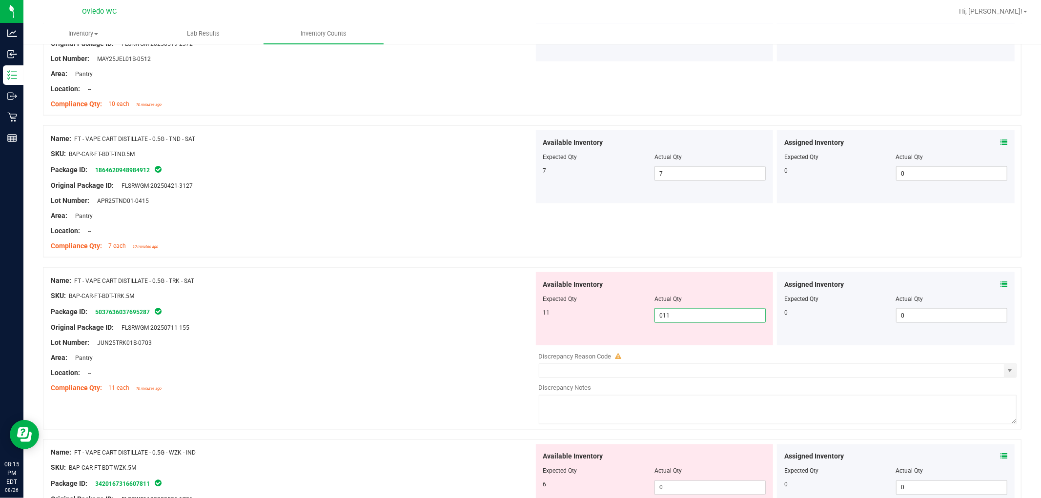
scroll to position [1301, 0]
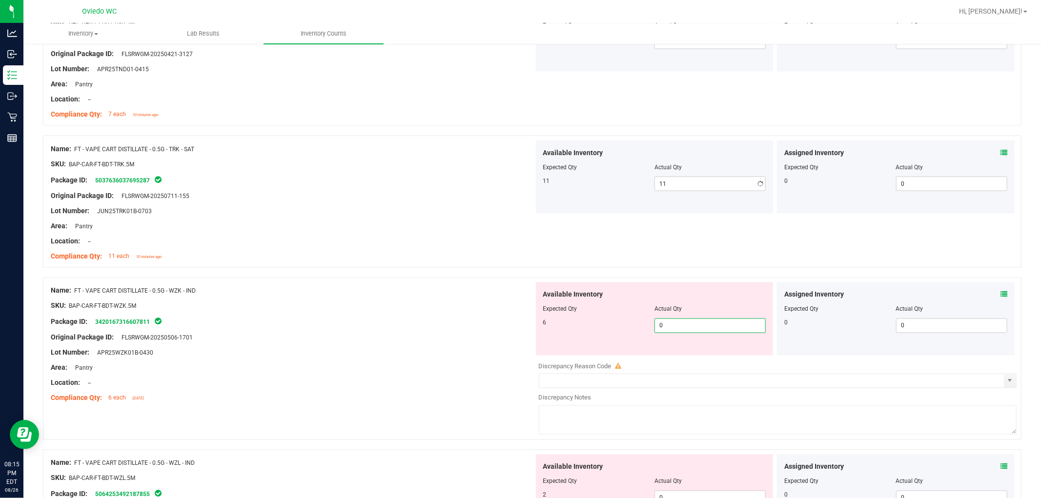
click at [556, 363] on div "Available Inventory Expected Qty Actual Qty 6 0 0" at bounding box center [775, 359] width 483 height 155
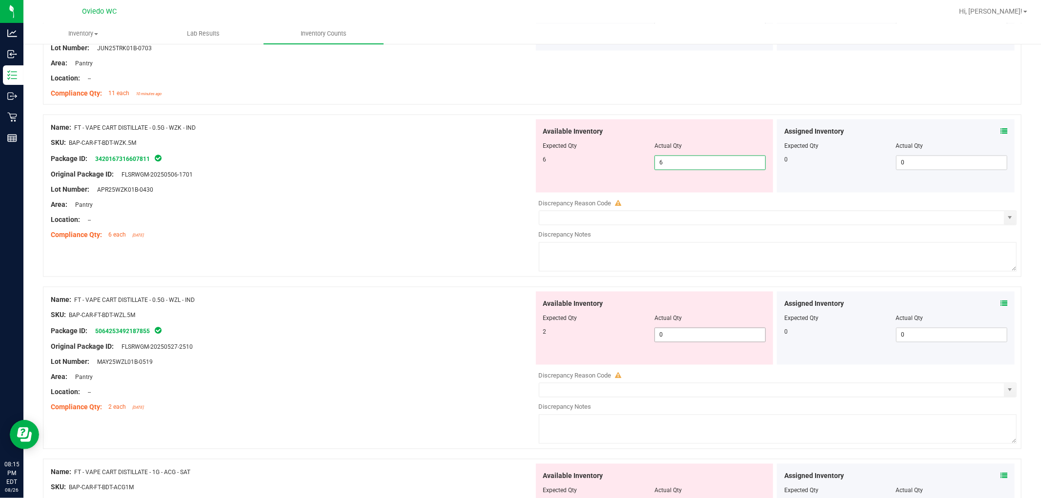
click at [556, 329] on div "Available Inventory Expected Qty Actual Qty 2 0 0" at bounding box center [655, 328] width 238 height 73
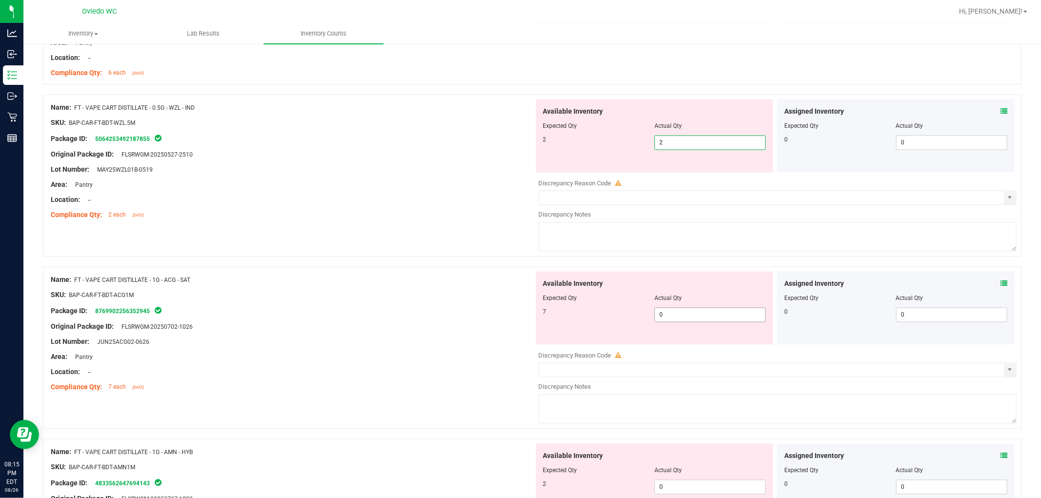
click at [556, 318] on div "Available Inventory Expected Qty Actual Qty 7 0 0" at bounding box center [775, 348] width 483 height 155
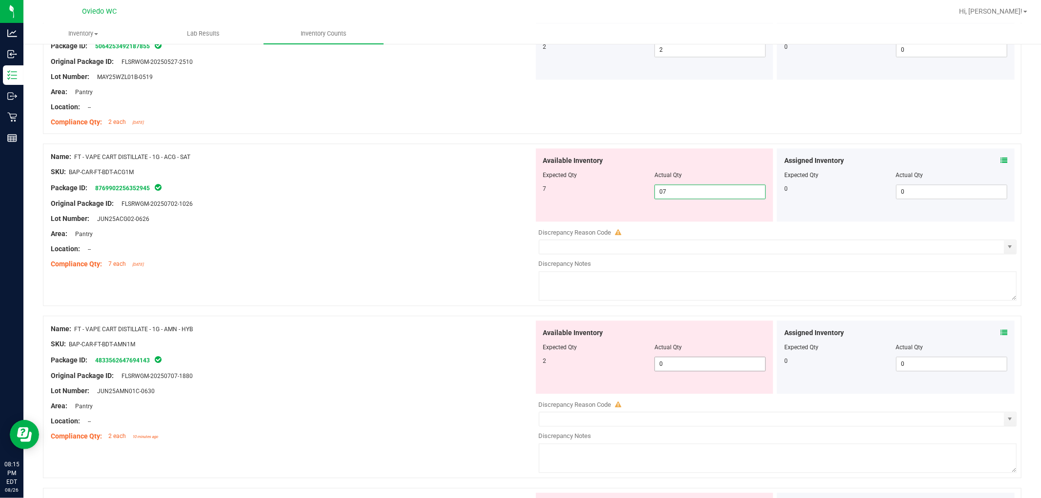
scroll to position [1789, 0]
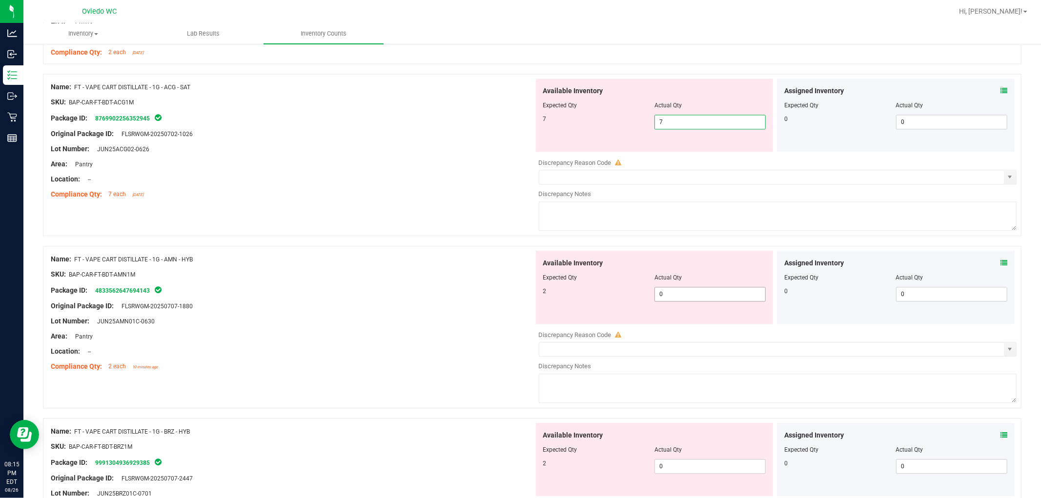
click at [556, 289] on div "Available Inventory Expected Qty Actual Qty 2 0 0" at bounding box center [655, 287] width 238 height 73
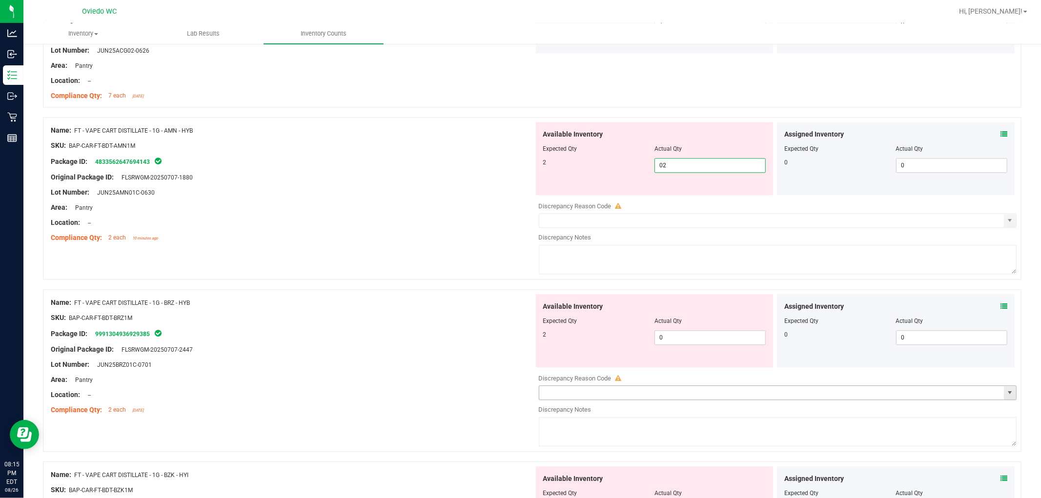
scroll to position [2006, 0]
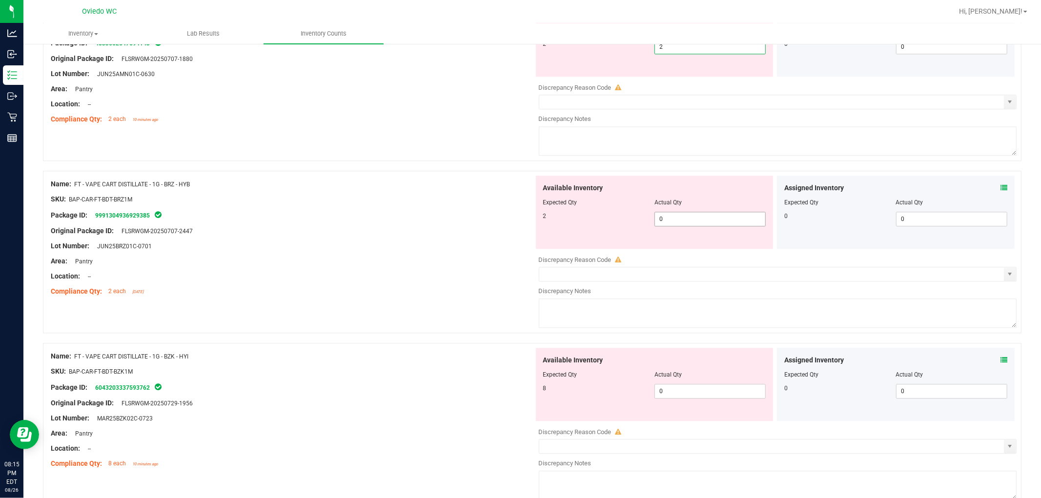
click at [556, 220] on div "Available Inventory Expected Qty Actual Qty 2 0 0" at bounding box center [775, 253] width 483 height 155
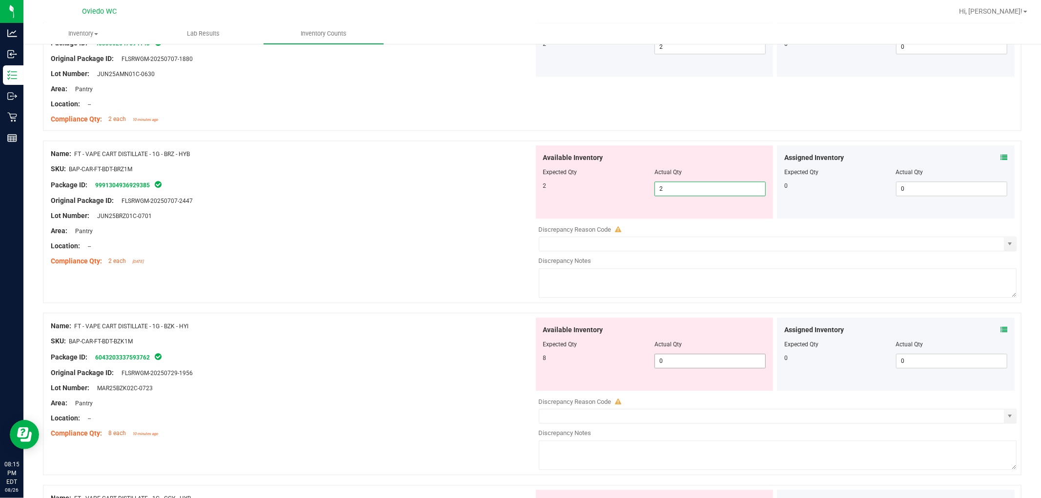
click at [556, 363] on div "Available Inventory Expected Qty Actual Qty 8 0 0" at bounding box center [775, 395] width 483 height 155
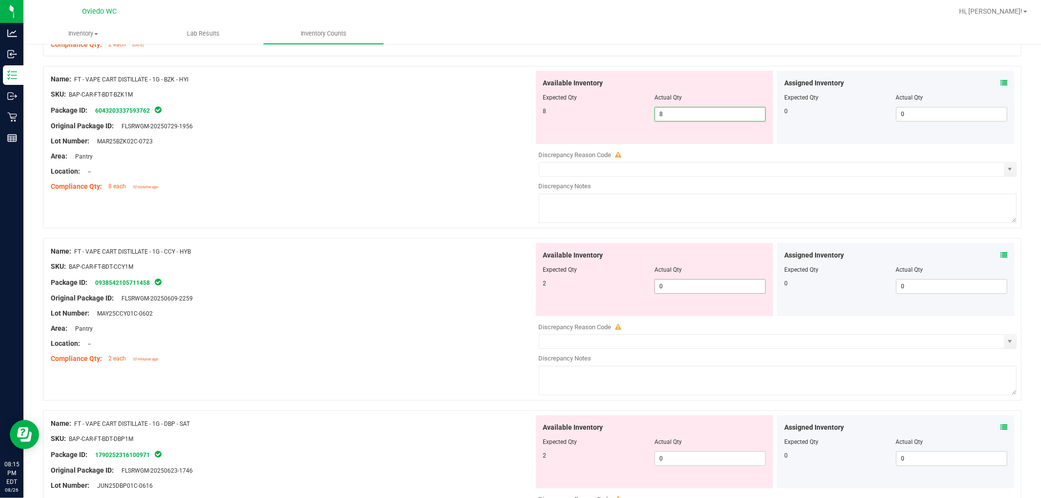
click at [556, 291] on div "Available Inventory Expected Qty Actual Qty 2 0 0" at bounding box center [775, 320] width 483 height 155
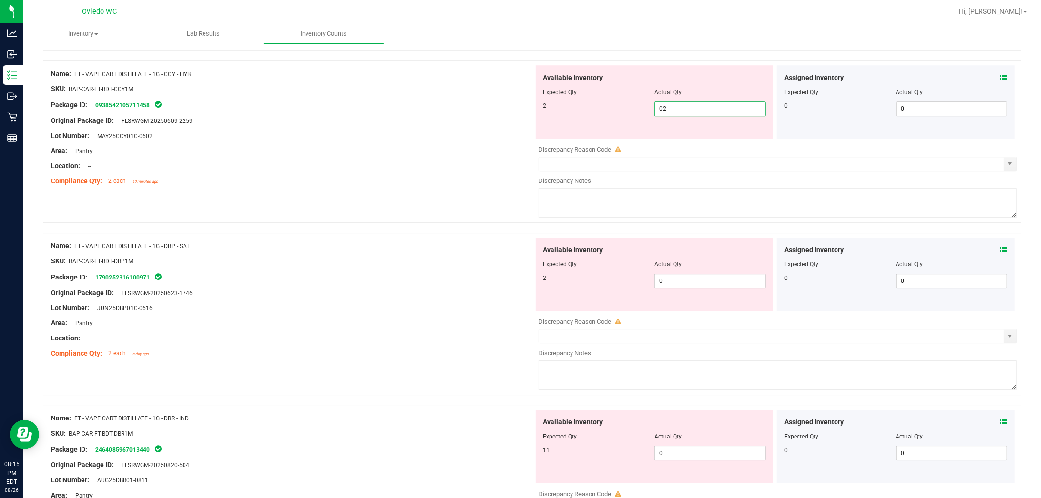
scroll to position [2385, 0]
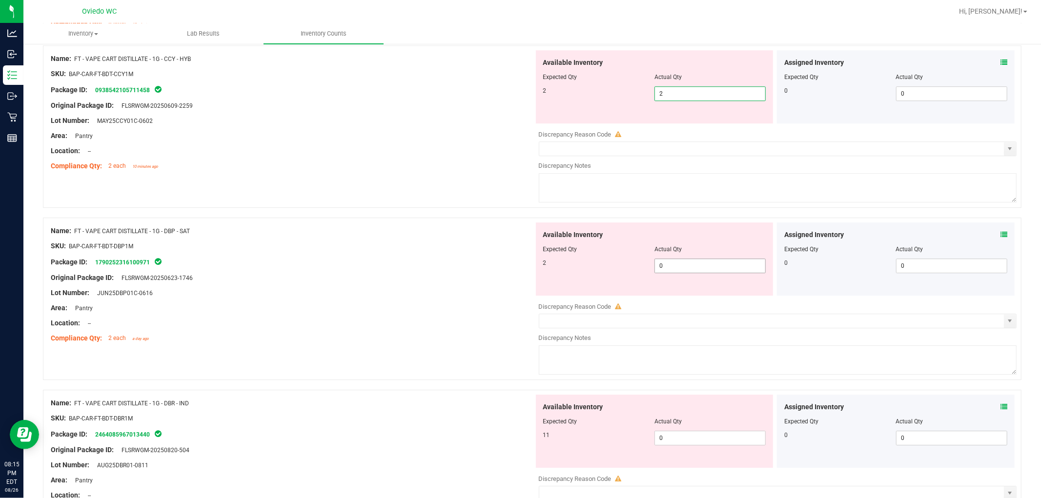
click at [556, 265] on div "Available Inventory Expected Qty Actual Qty 2 0 0" at bounding box center [655, 258] width 238 height 73
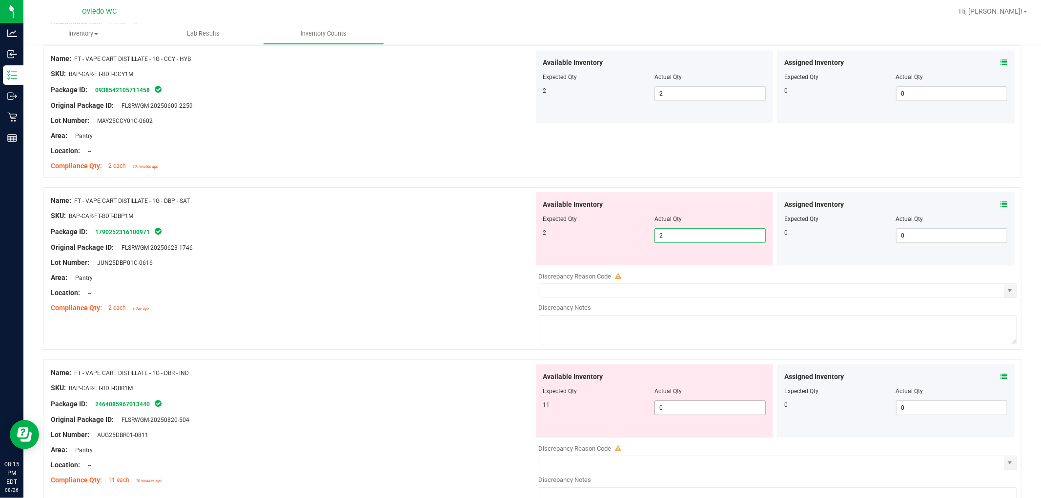
click at [556, 412] on div "Available Inventory Expected Qty Actual Qty 11 0 0" at bounding box center [775, 441] width 483 height 155
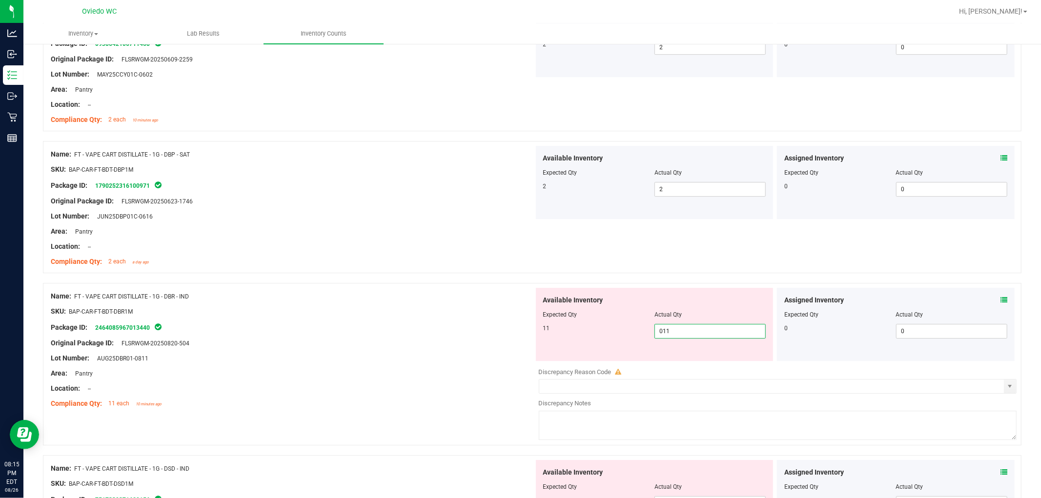
scroll to position [2494, 0]
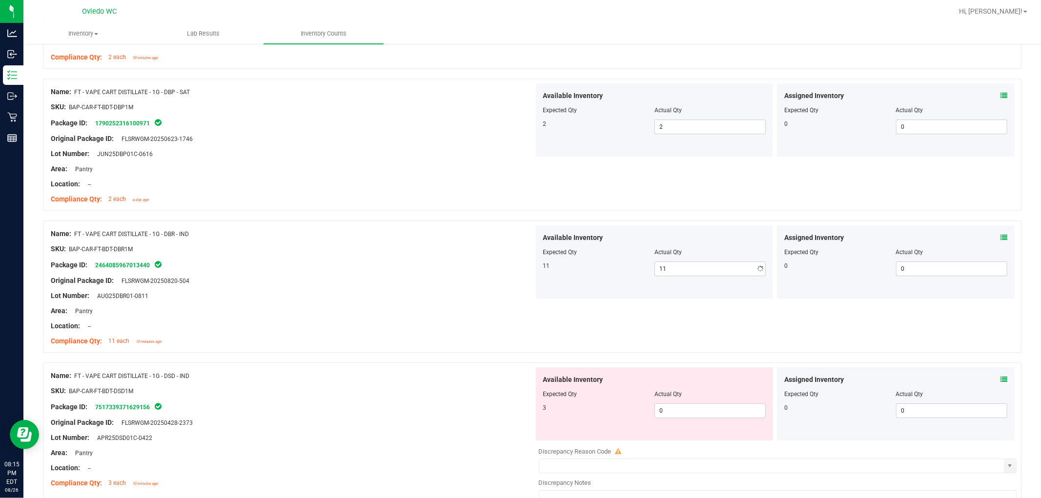
click at [556, 436] on div "Available Inventory Expected Qty Actual Qty 3 0 0" at bounding box center [655, 403] width 238 height 73
click at [556, 410] on span "0 0" at bounding box center [709, 410] width 111 height 15
click at [556, 410] on input "0" at bounding box center [710, 411] width 110 height 14
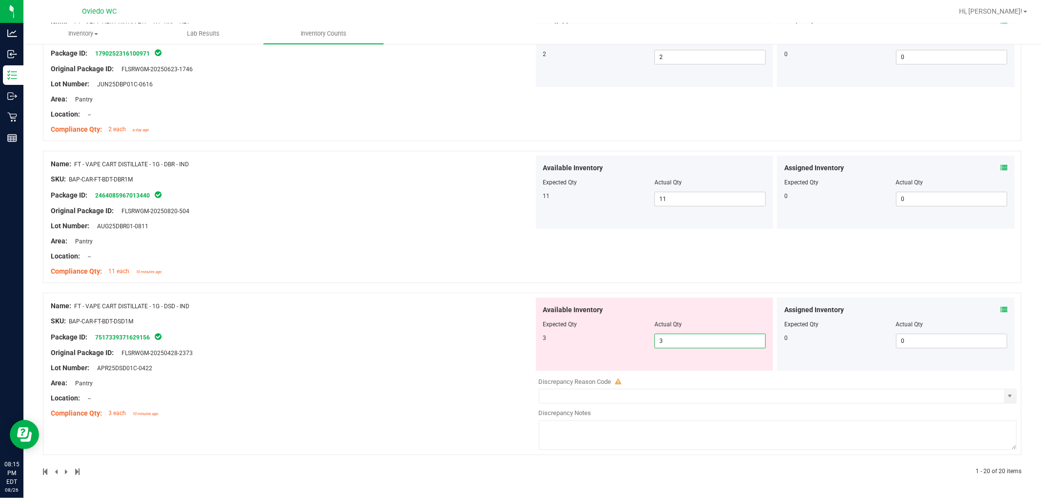
drag, startPoint x: 472, startPoint y: 423, endPoint x: 383, endPoint y: 413, distance: 89.4
click at [472, 423] on div "Name: FT - VAPE CART DISTILLATE - 1G - DSD - IND SKU: BAP-CAR-FT-BDT-DSD1M Pack…" at bounding box center [532, 374] width 978 height 162
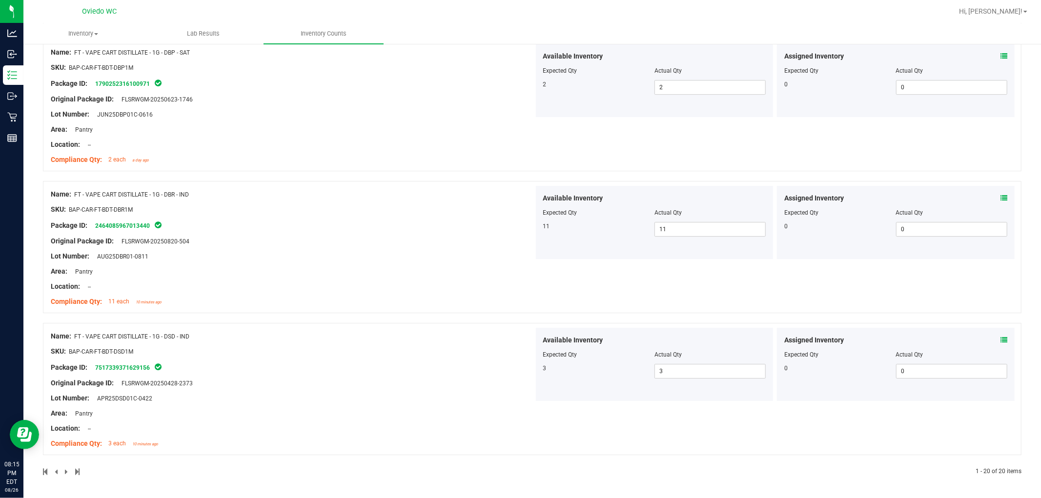
drag, startPoint x: 1036, startPoint y: 451, endPoint x: 1040, endPoint y: 17, distance: 434.2
click at [556, 17] on div "[PERSON_NAME] Hi, [PERSON_NAME]! Inventory All packages All inventory Waste log…" at bounding box center [531, 249] width 1017 height 498
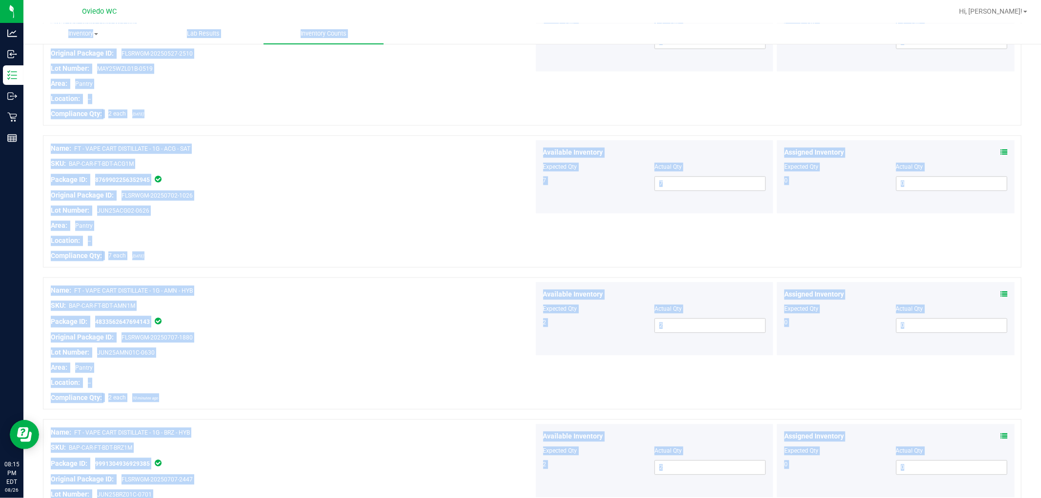
scroll to position [0, 0]
